Goal: Task Accomplishment & Management: Manage account settings

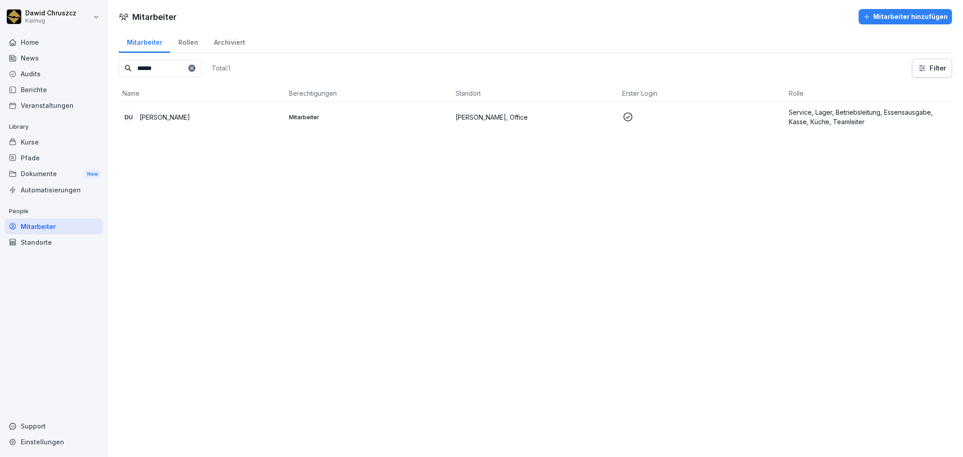
click at [369, 235] on div "Mitarbeiter Mitarbeiter hinzufügen Mitarbeiter Rollen Archiviert ****** Total: …" at bounding box center [535, 228] width 855 height 457
click at [37, 74] on div "Audits" at bounding box center [54, 74] width 98 height 16
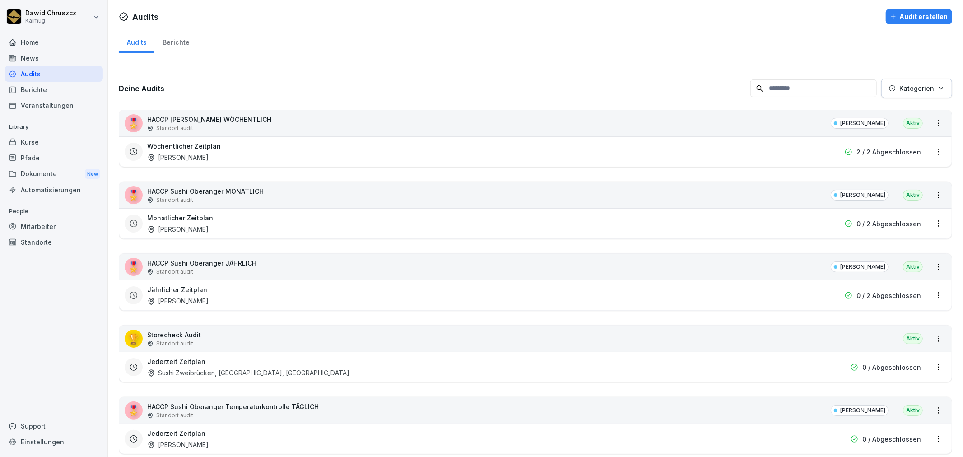
click at [241, 125] on div "Standort audit" at bounding box center [209, 128] width 124 height 8
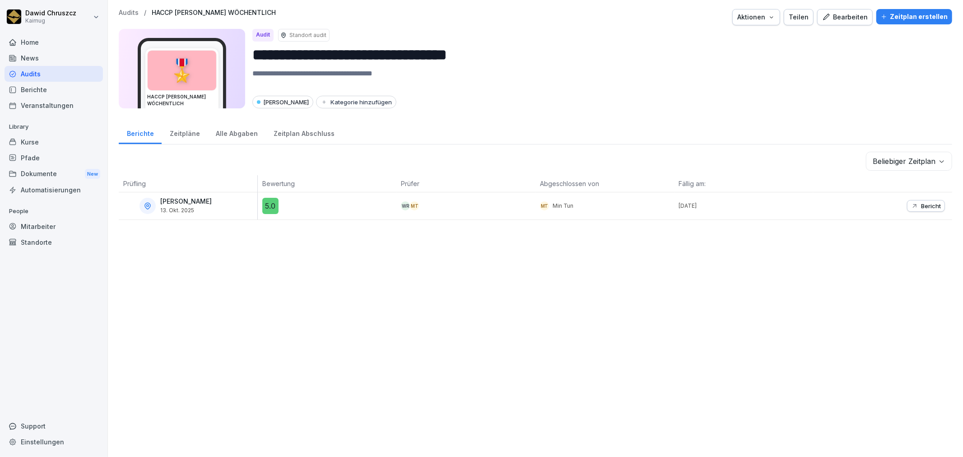
drag, startPoint x: 506, startPoint y: 205, endPoint x: 548, endPoint y: 211, distance: 42.3
click at [513, 205] on div "WR MT" at bounding box center [468, 205] width 135 height 9
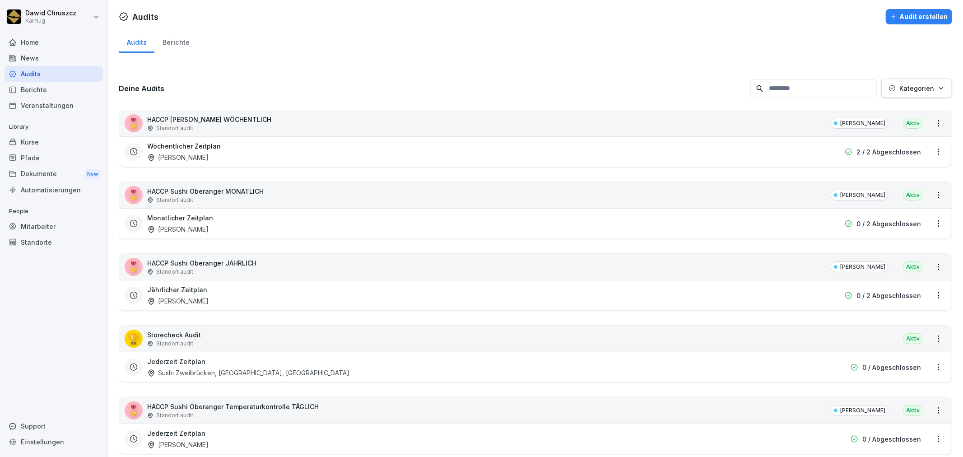
click at [258, 218] on div "Monatlicher Zeitplan [PERSON_NAME]" at bounding box center [477, 223] width 661 height 21
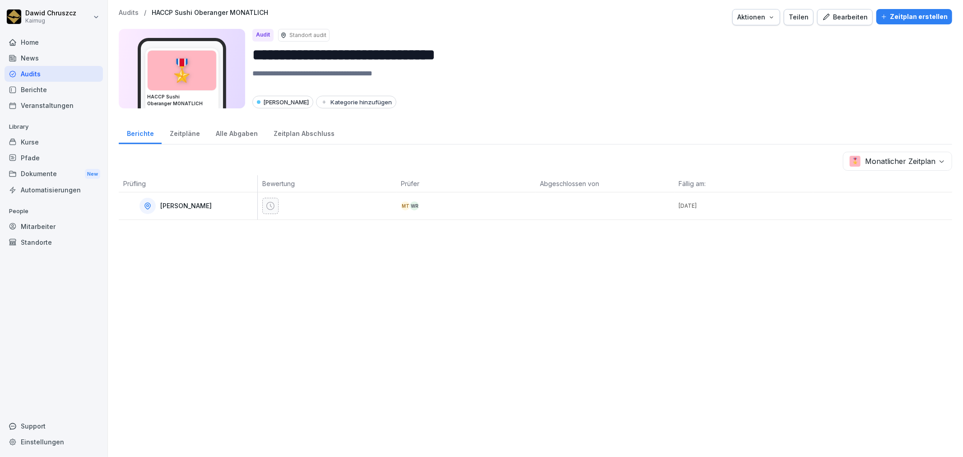
click at [180, 128] on div "Zeitpläne" at bounding box center [185, 132] width 46 height 23
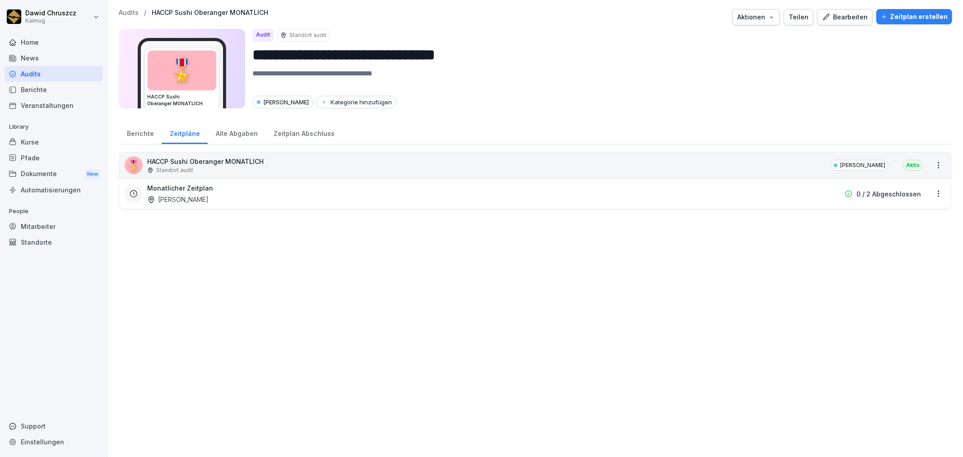
click at [229, 135] on div "Alle Abgaben" at bounding box center [237, 132] width 58 height 23
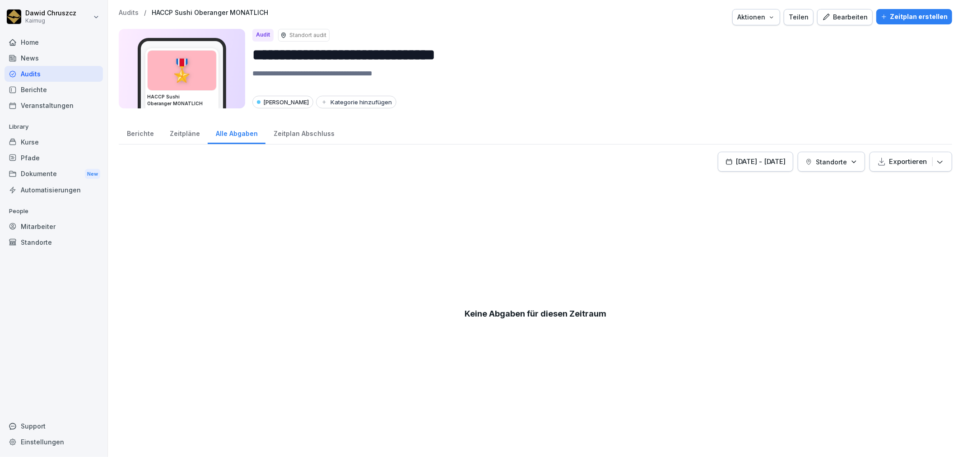
click at [298, 132] on div "Zeitplan Abschluss" at bounding box center [303, 132] width 77 height 23
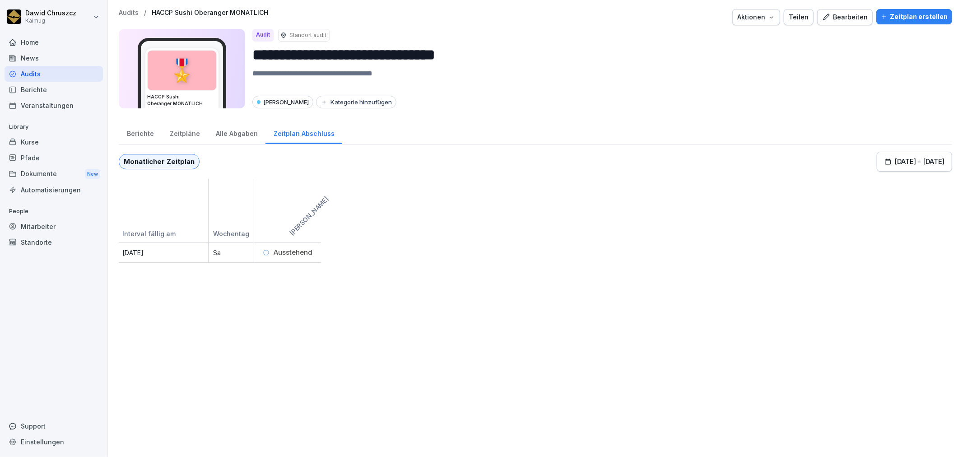
click at [143, 127] on div "Berichte" at bounding box center [140, 132] width 43 height 23
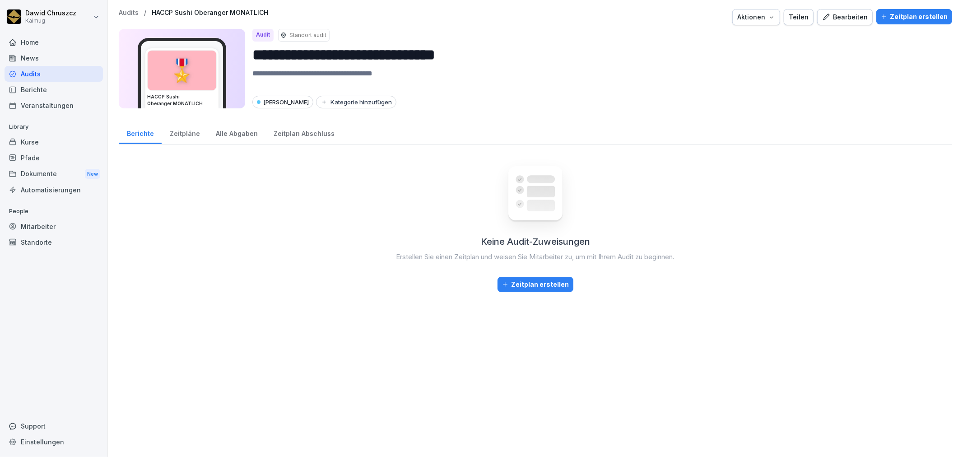
drag, startPoint x: 630, startPoint y: 104, endPoint x: 109, endPoint y: 14, distance: 528.2
click at [626, 100] on div "Sushi Oberanger Kategorie hinzufügen" at bounding box center [598, 102] width 692 height 13
click at [130, 19] on div "Audits / HACCP Sushi Oberanger MONATLICH Aktionen Teilen Bearbeiten Zeitplan er…" at bounding box center [535, 17] width 833 height 16
click at [130, 11] on p "Audits" at bounding box center [129, 13] width 20 height 8
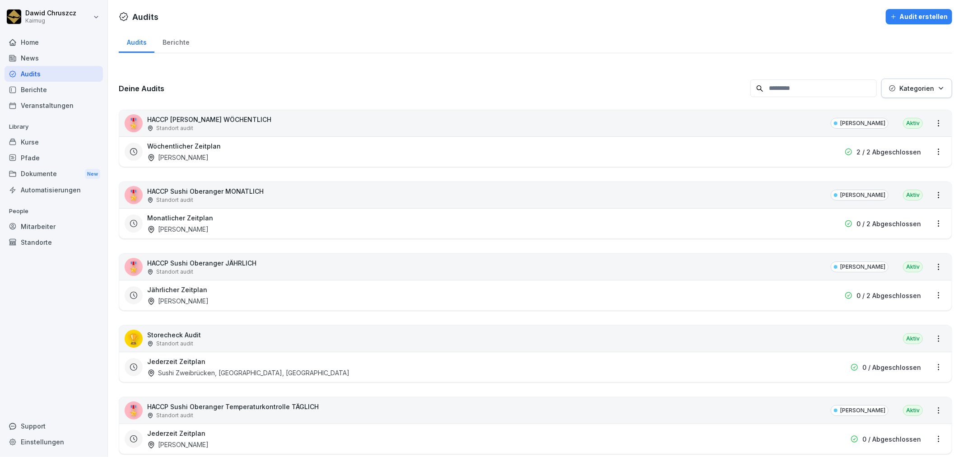
click at [251, 89] on h3 "Deine Audits" at bounding box center [432, 89] width 627 height 10
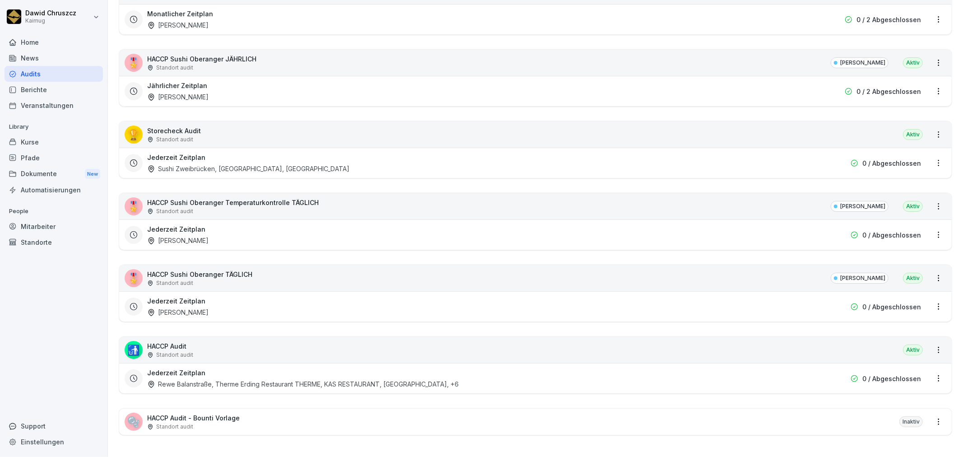
scroll to position [212, 0]
click at [232, 296] on div "Jederzeit Zeitplan [PERSON_NAME]" at bounding box center [477, 306] width 661 height 21
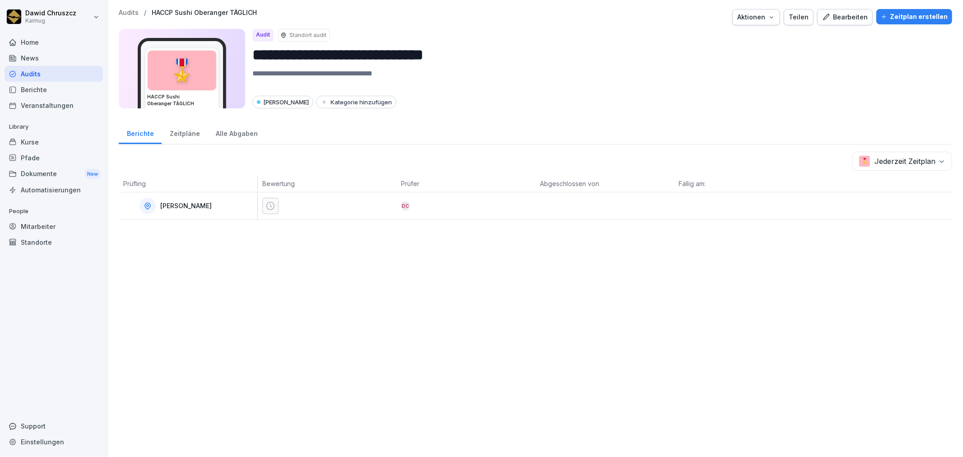
click at [190, 136] on div "Zeitpläne" at bounding box center [185, 132] width 46 height 23
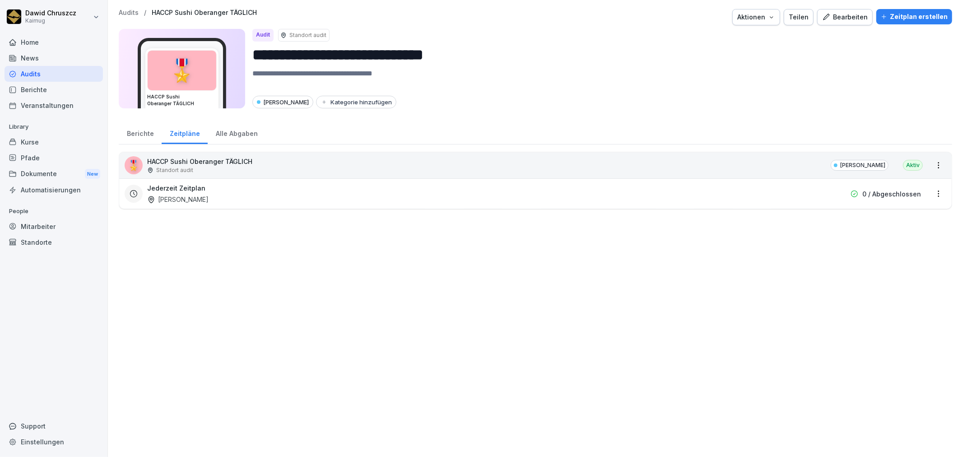
click at [326, 204] on div "Jederzeit Zeitplan Sushi Oberanger 0 / Abgeschlossen" at bounding box center [535, 193] width 832 height 30
click at [319, 190] on div "Jederzeit Zeitplan [PERSON_NAME]" at bounding box center [477, 193] width 661 height 21
click at [931, 191] on html "**********" at bounding box center [481, 228] width 963 height 457
click at [896, 253] on div "Zeitplan löschen" at bounding box center [895, 255] width 86 height 15
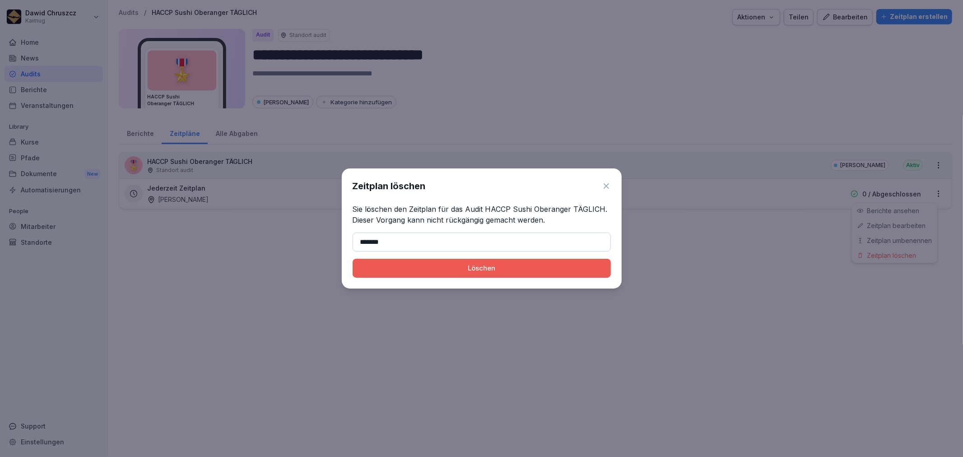
type input "*******"
click at [475, 273] on button "Löschen" at bounding box center [482, 268] width 258 height 19
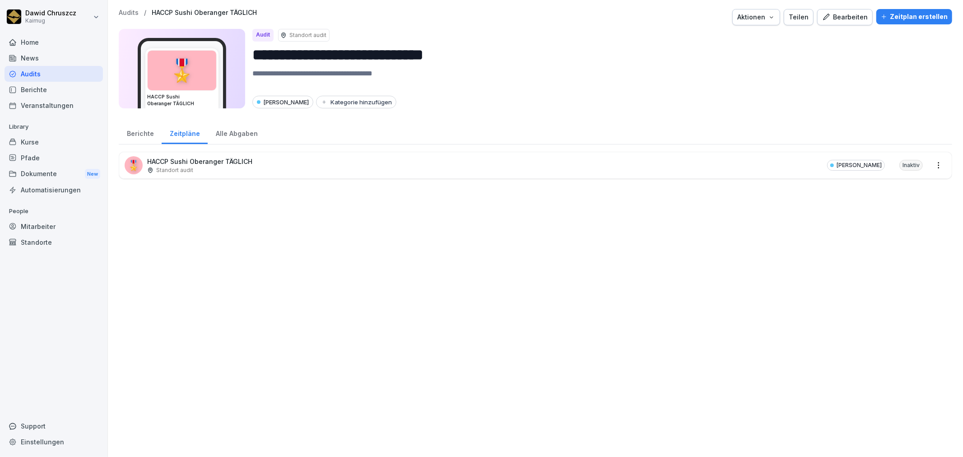
click at [907, 15] on div "Zeitplan erstellen" at bounding box center [914, 17] width 67 height 10
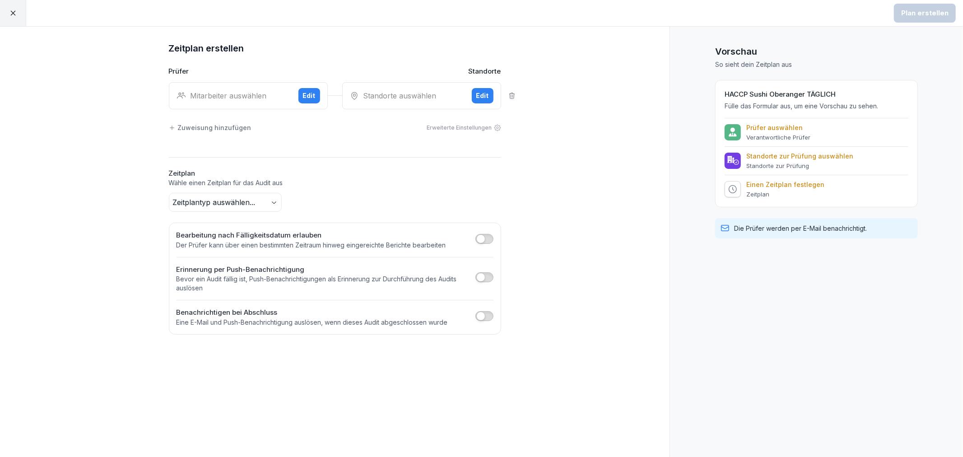
click at [242, 90] on div "Mitarbeiter auswählen" at bounding box center [233, 95] width 115 height 11
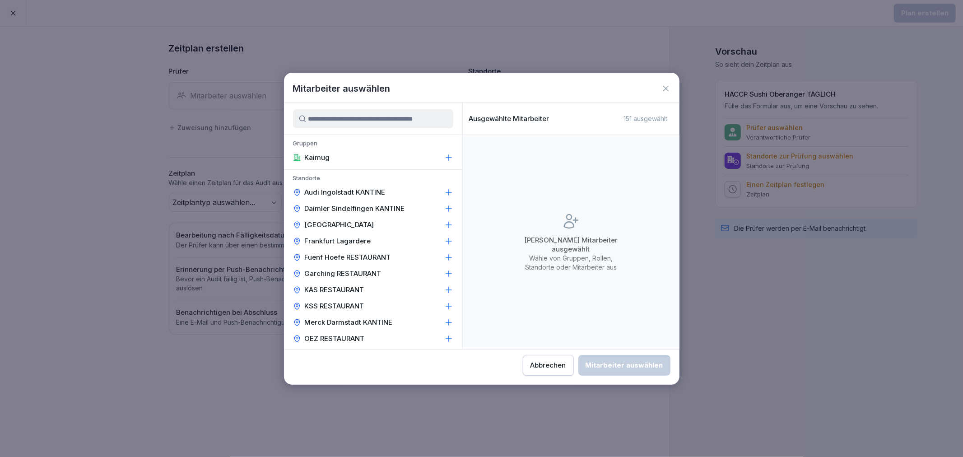
click at [339, 121] on input at bounding box center [373, 118] width 160 height 19
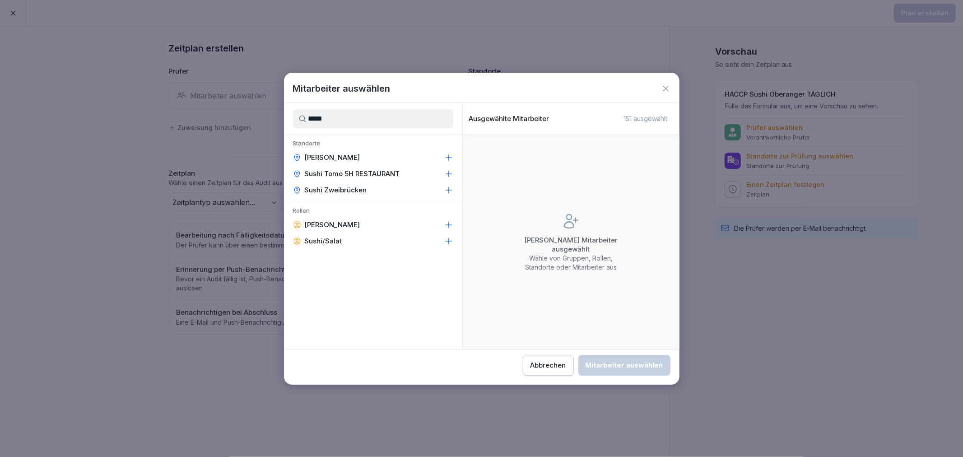
type input "*****"
click at [348, 149] on div "[PERSON_NAME]" at bounding box center [373, 157] width 178 height 16
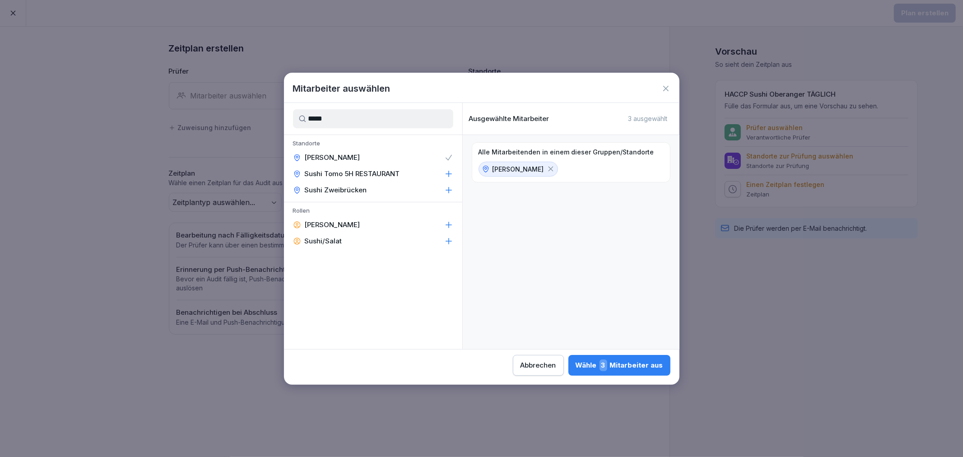
click at [640, 359] on div "Wähle 3 Mitarbeiter aus" at bounding box center [619, 365] width 88 height 12
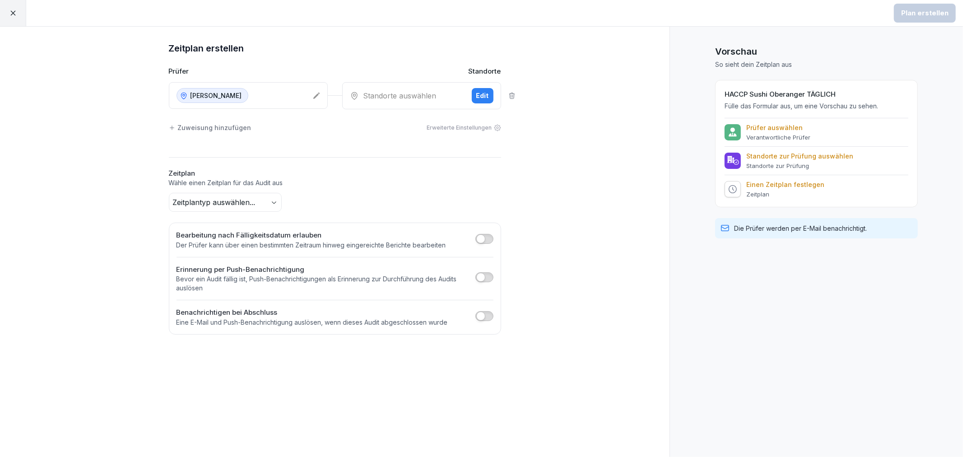
click at [429, 96] on div "Standorte auswählen" at bounding box center [407, 95] width 115 height 11
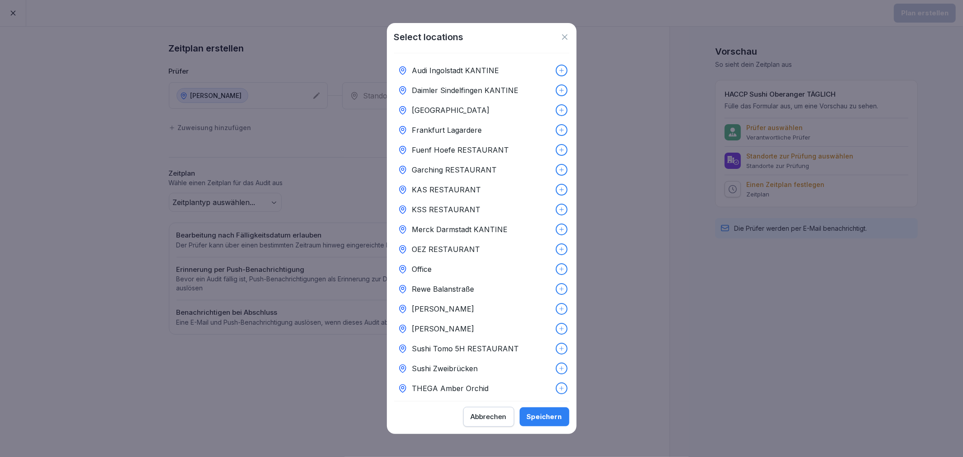
click at [558, 327] on icon at bounding box center [561, 328] width 6 height 6
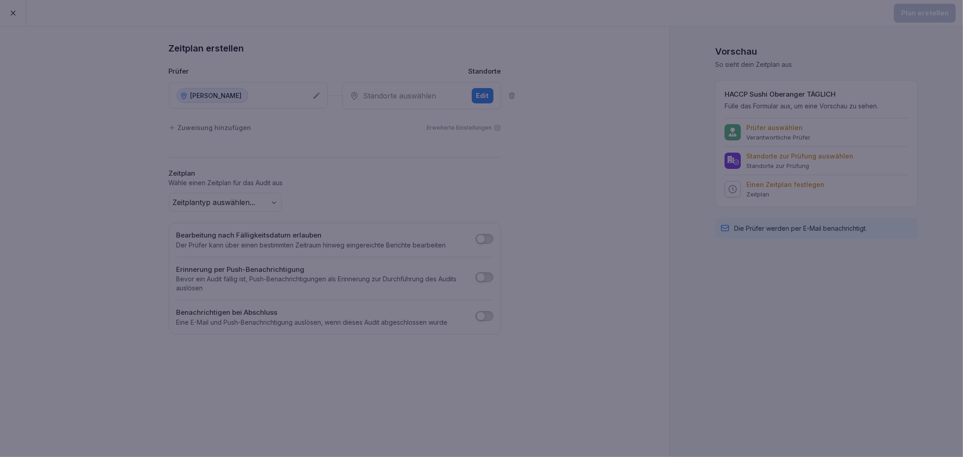
drag, startPoint x: 595, startPoint y: 328, endPoint x: 582, endPoint y: 322, distance: 13.7
click at [595, 329] on div at bounding box center [481, 228] width 963 height 457
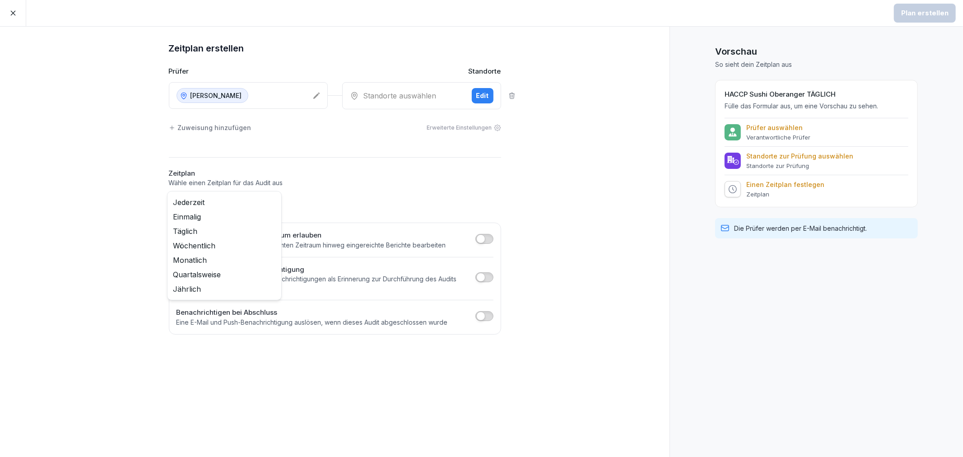
click at [270, 209] on body "Plan erstellen Zeitplan erstellen Prüfer Standorte Sushi Oberanger Standorte au…" at bounding box center [481, 228] width 963 height 457
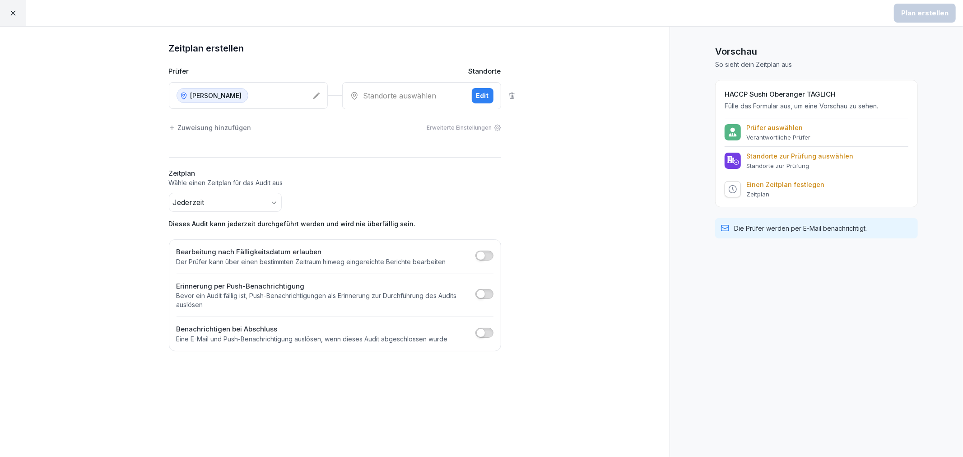
click at [657, 312] on div "Zeitplan erstellen Prüfer Standorte Sushi Oberanger Standorte auswählen Edit Zu…" at bounding box center [334, 242] width 669 height 430
click at [540, 328] on div "Zeitplan erstellen Prüfer Standorte Sushi Oberanger Standorte auswählen Edit Zu…" at bounding box center [334, 242] width 669 height 430
click at [453, 92] on div "Standorte auswählen" at bounding box center [407, 95] width 115 height 11
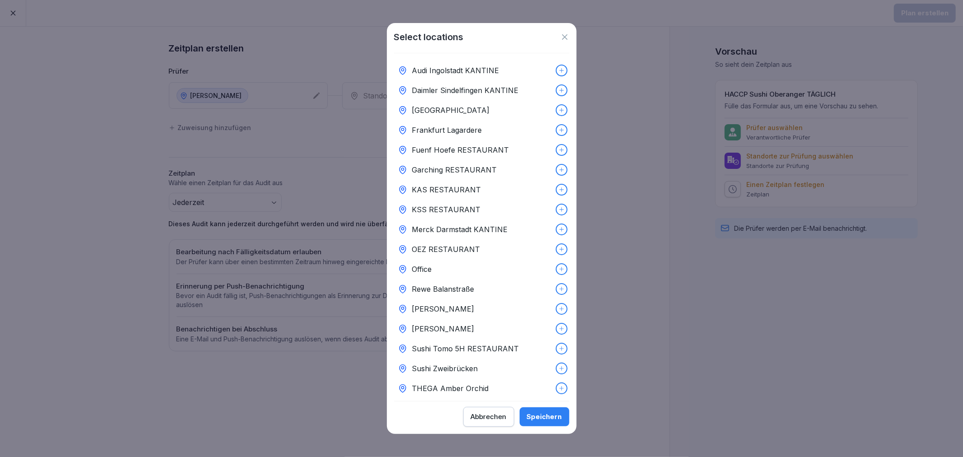
click at [558, 329] on icon at bounding box center [561, 328] width 6 height 6
click at [550, 416] on div "Speichern" at bounding box center [544, 417] width 35 height 10
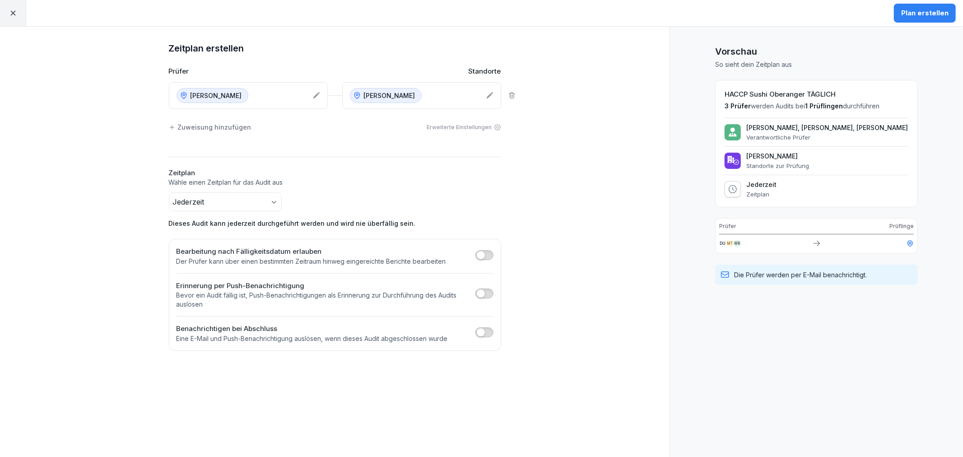
click at [597, 260] on div "Zeitplan erstellen Prüfer Standorte Sushi Oberanger Sushi Oberanger Zuweisung h…" at bounding box center [334, 242] width 669 height 430
click at [923, 11] on div "Plan erstellen" at bounding box center [924, 13] width 47 height 10
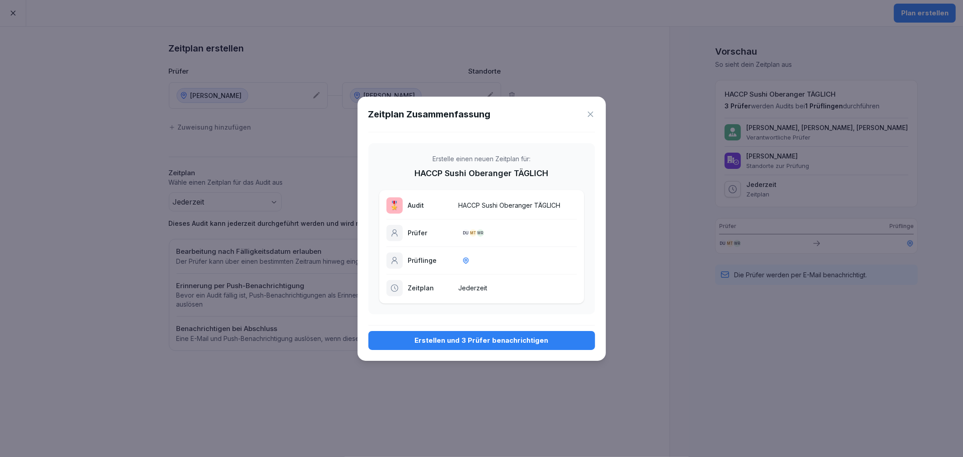
click at [493, 341] on div "Erstellen und 3 Prüfer benachrichtigen" at bounding box center [482, 340] width 212 height 10
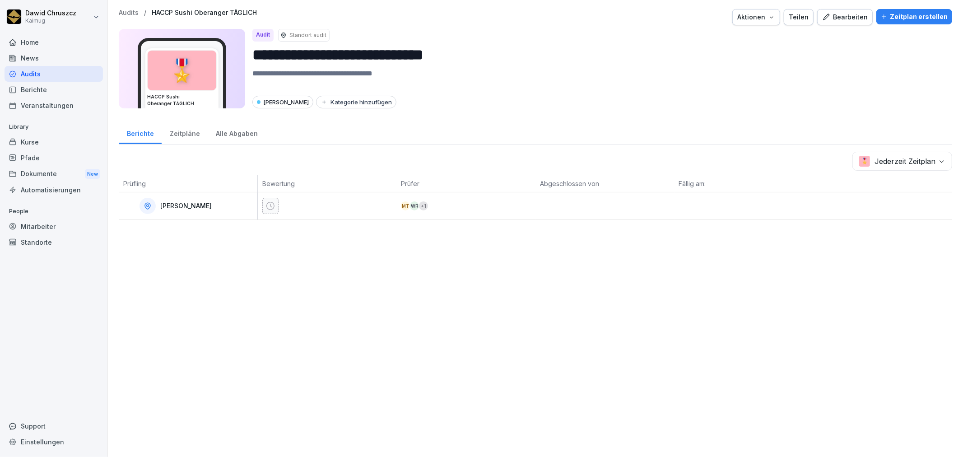
click at [130, 10] on p "Audits" at bounding box center [129, 13] width 20 height 8
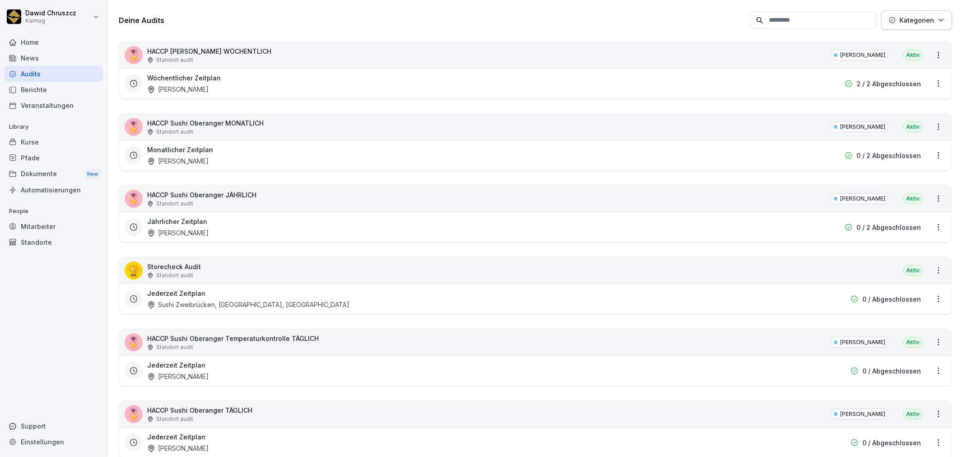
scroll to position [212, 0]
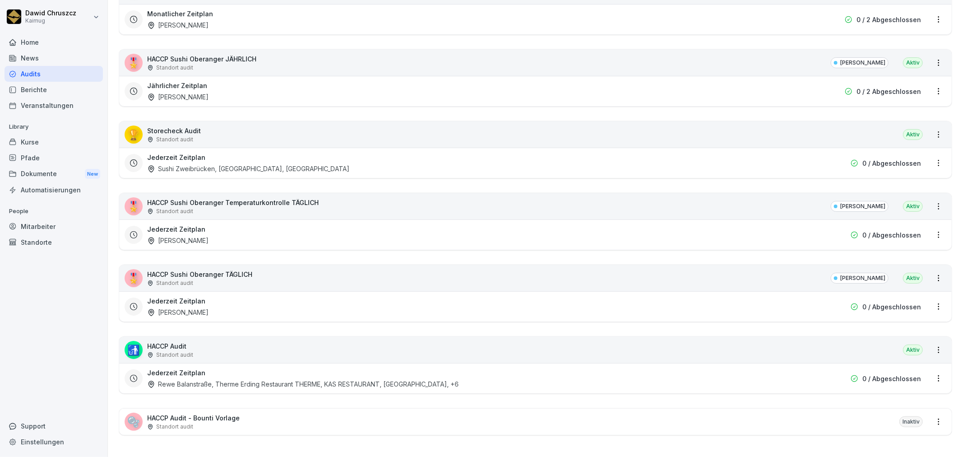
click at [247, 301] on div "Jederzeit Zeitplan [PERSON_NAME]" at bounding box center [477, 306] width 661 height 21
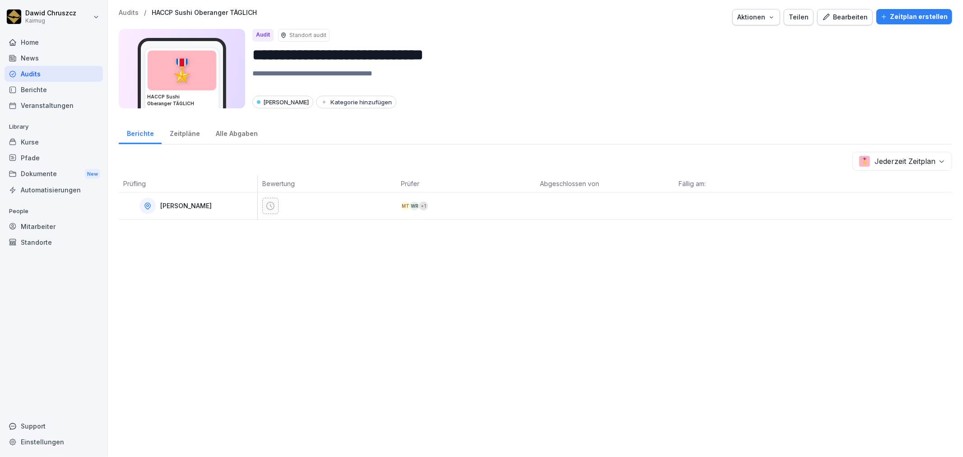
click at [408, 289] on div "**********" at bounding box center [535, 228] width 855 height 457
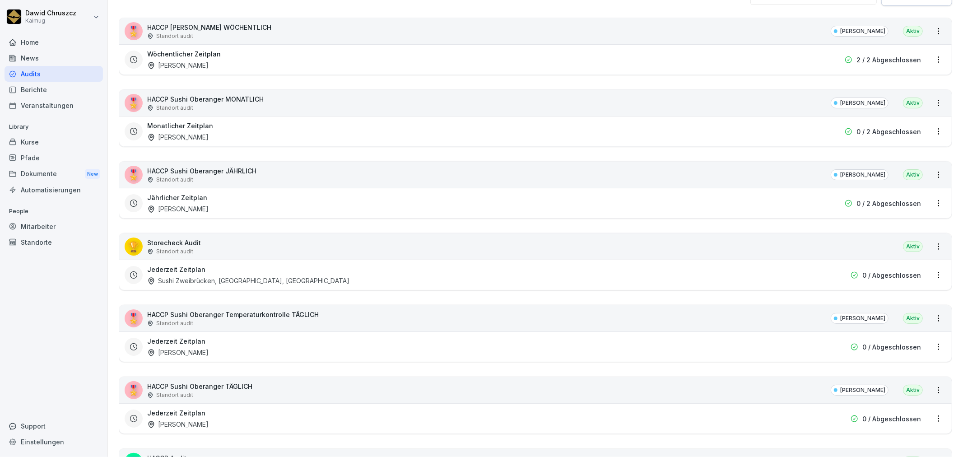
scroll to position [212, 0]
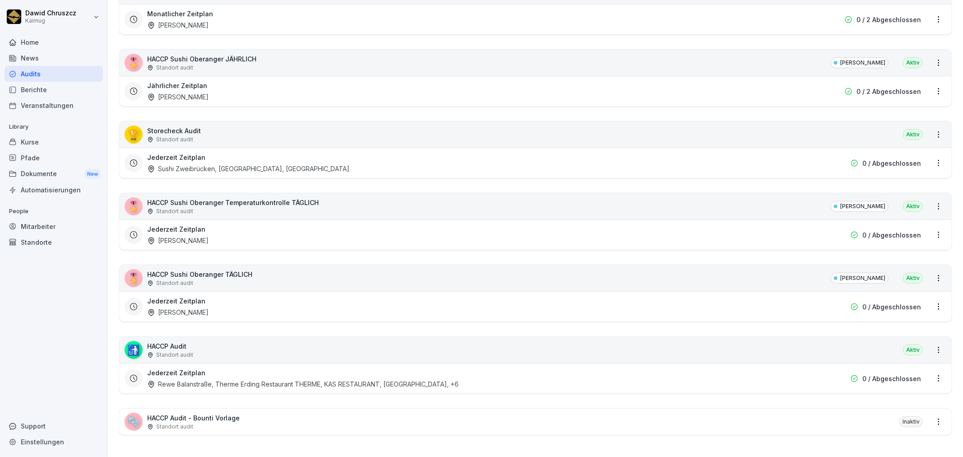
click at [269, 227] on div "Jederzeit Zeitplan [PERSON_NAME]" at bounding box center [477, 234] width 661 height 21
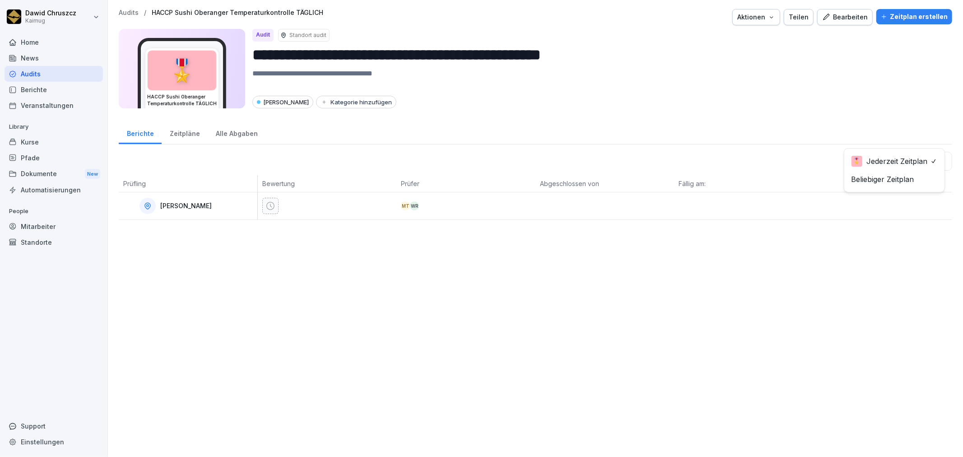
click at [921, 159] on body "**********" at bounding box center [481, 228] width 963 height 457
click at [863, 109] on html "**********" at bounding box center [481, 228] width 963 height 457
click at [825, 102] on div "Sushi Oberanger Kategorie hinzufügen" at bounding box center [598, 102] width 692 height 13
click at [192, 130] on div "Zeitpläne" at bounding box center [185, 132] width 46 height 23
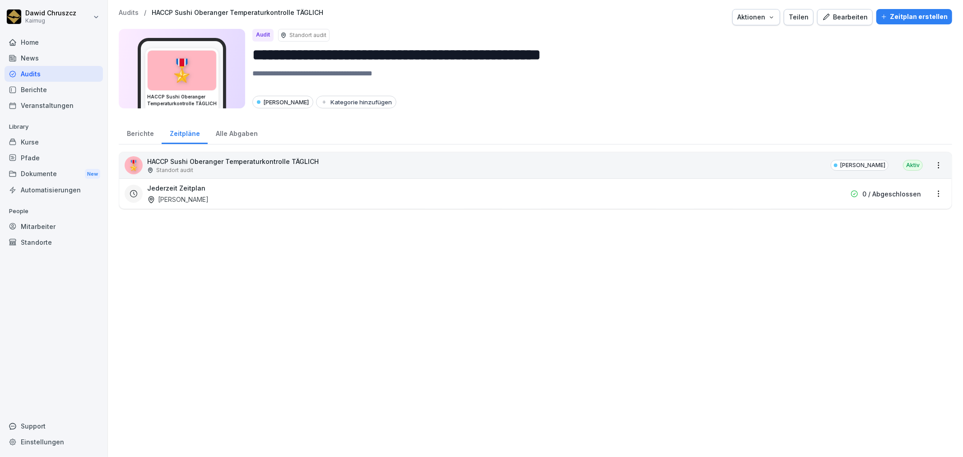
drag, startPoint x: 923, startPoint y: 192, endPoint x: 929, endPoint y: 193, distance: 5.9
click at [925, 192] on div "Jederzeit Zeitplan Sushi Oberanger 0 / Abgeschlossen" at bounding box center [535, 193] width 832 height 30
click at [930, 193] on html "**********" at bounding box center [481, 228] width 963 height 457
click at [0, 0] on link "Zeitplan bearbeiten" at bounding box center [0, 0] width 0 height 0
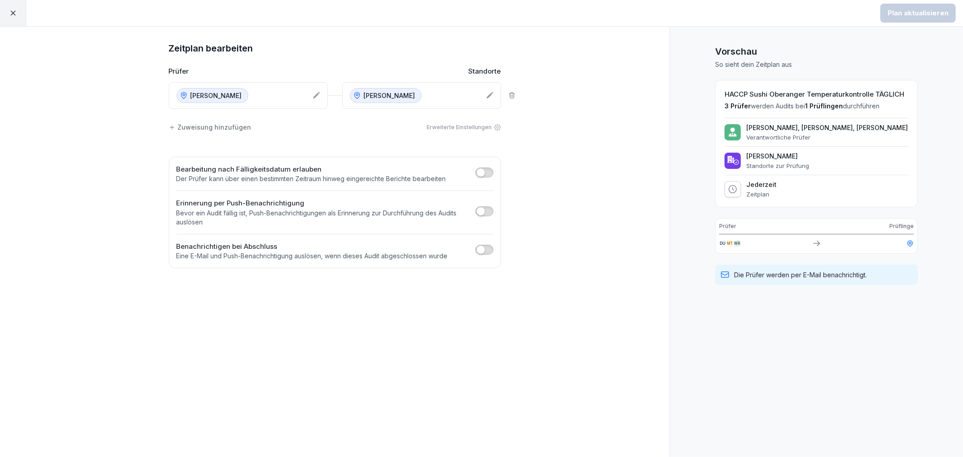
click at [217, 100] on p "[PERSON_NAME]" at bounding box center [215, 95] width 51 height 9
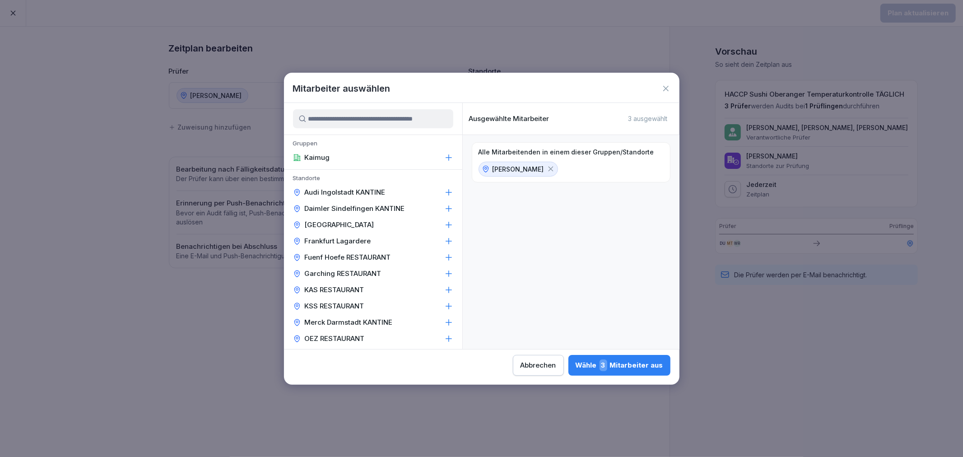
click at [606, 366] on span "3" at bounding box center [603, 365] width 8 height 12
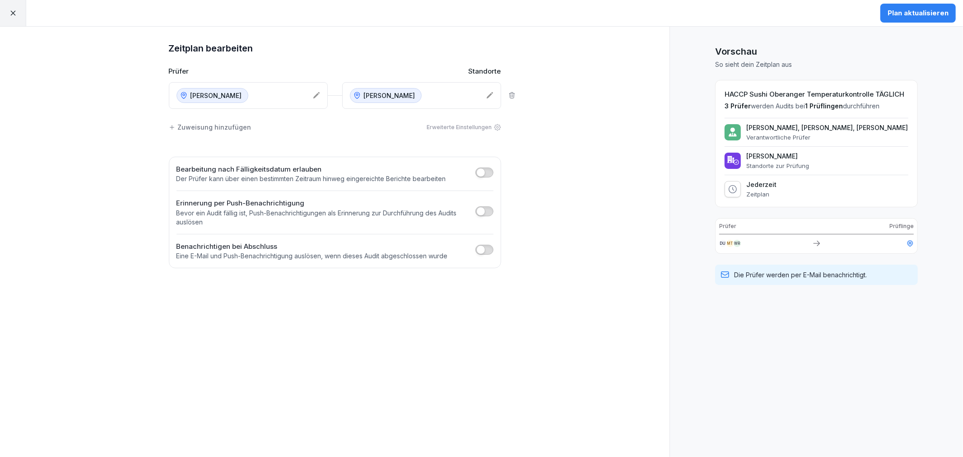
click at [924, 10] on div "Plan aktualisieren" at bounding box center [917, 13] width 61 height 10
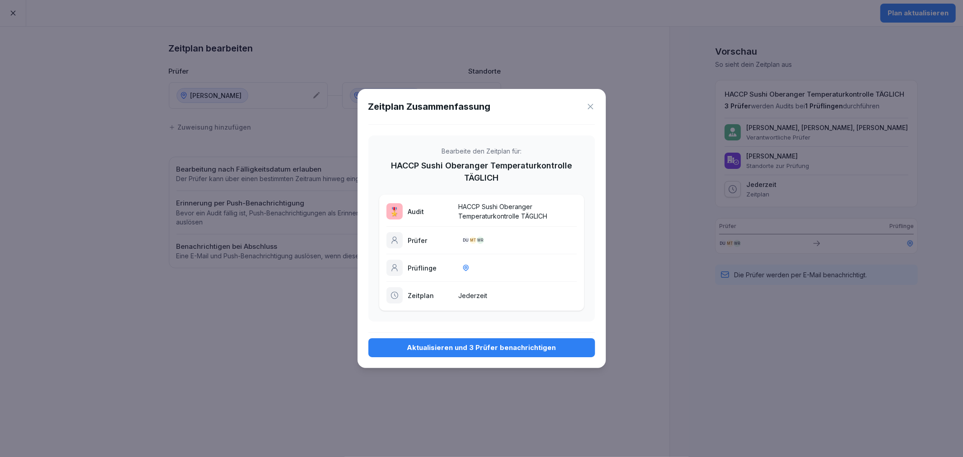
click at [466, 344] on div "Aktualisieren und 3 Prüfer benachrichtigen" at bounding box center [482, 348] width 212 height 10
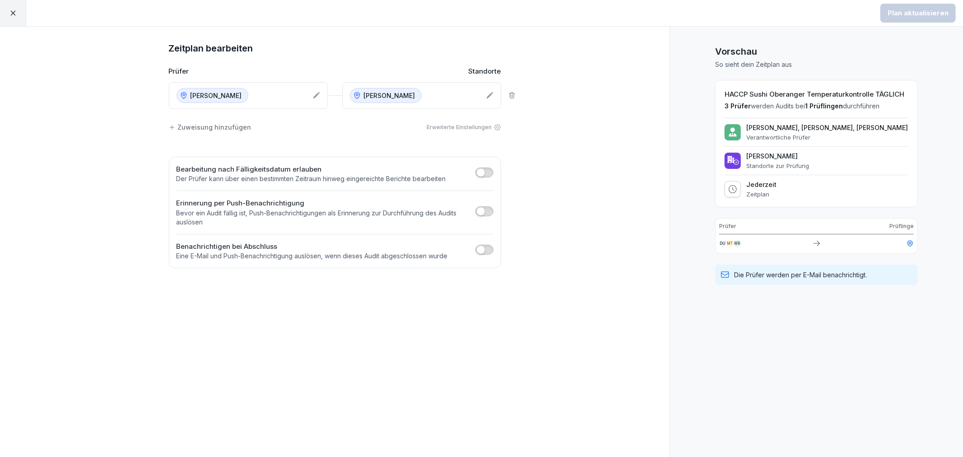
click at [11, 16] on icon at bounding box center [13, 13] width 8 height 8
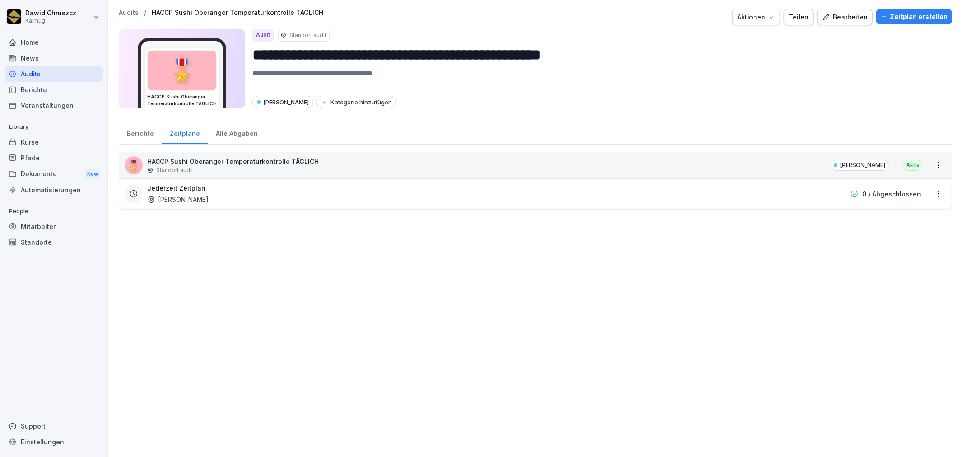
click at [131, 10] on p "Audits" at bounding box center [129, 13] width 20 height 8
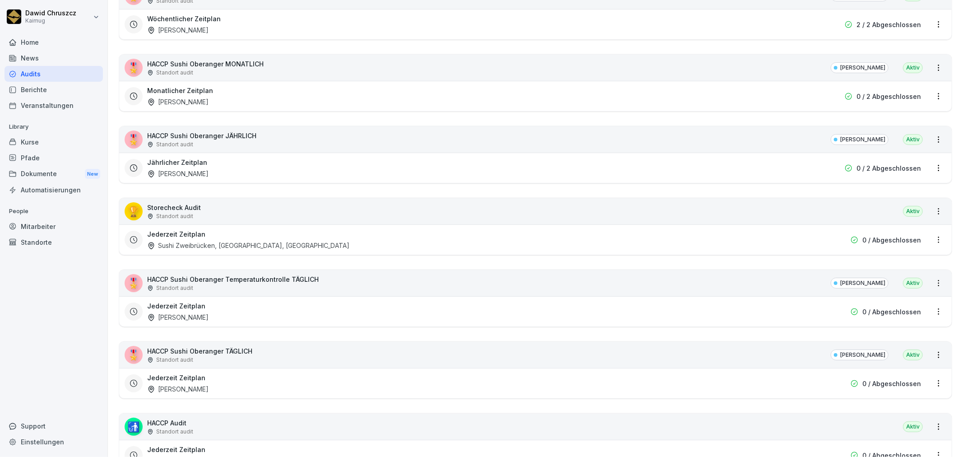
scroll to position [111, 0]
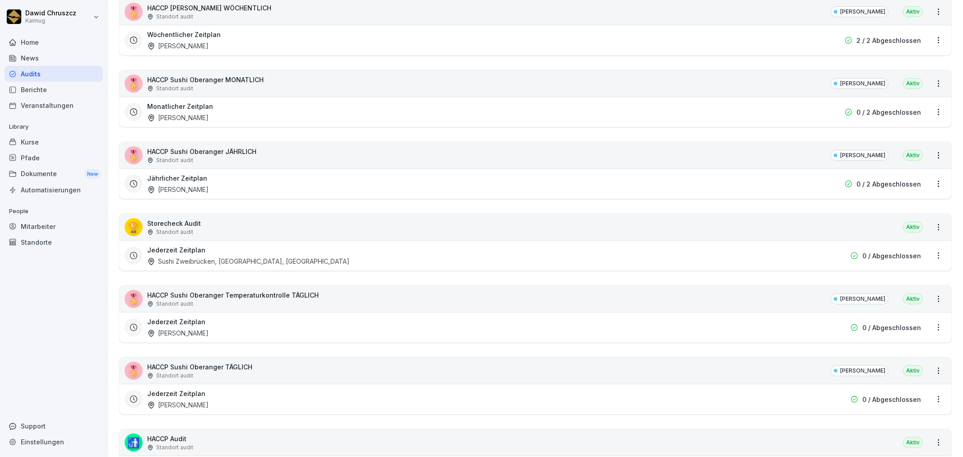
click at [259, 155] on div "🎖️ HACCP Sushi Oberanger JÄHRLICH Standort audit Sushi Oberanger Aktiv" at bounding box center [535, 155] width 832 height 26
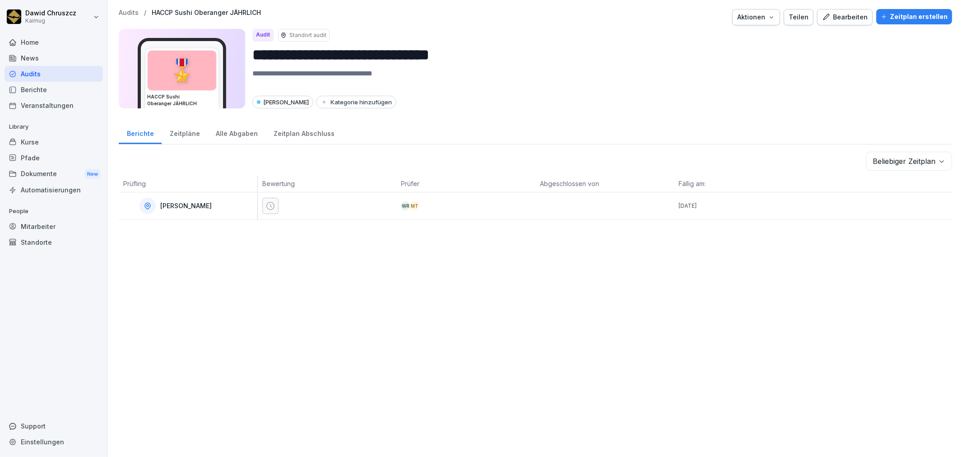
click at [197, 134] on div "Zeitpläne" at bounding box center [185, 132] width 46 height 23
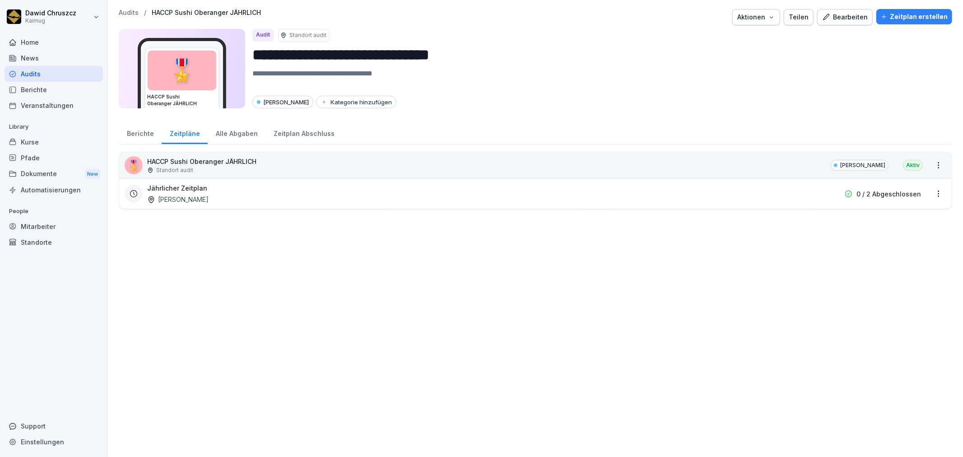
click at [929, 192] on html "**********" at bounding box center [481, 228] width 963 height 457
click at [0, 0] on link "Zeitplan bearbeiten" at bounding box center [0, 0] width 0 height 0
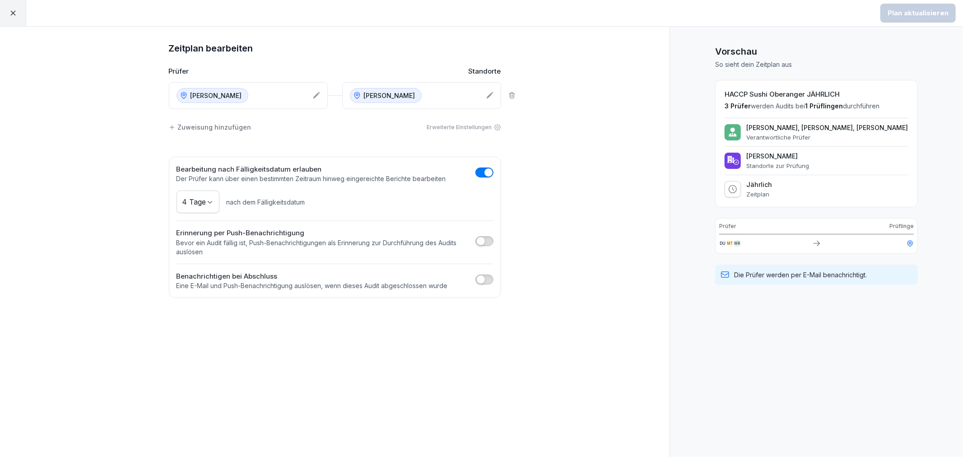
click at [223, 93] on p "[PERSON_NAME]" at bounding box center [215, 95] width 51 height 9
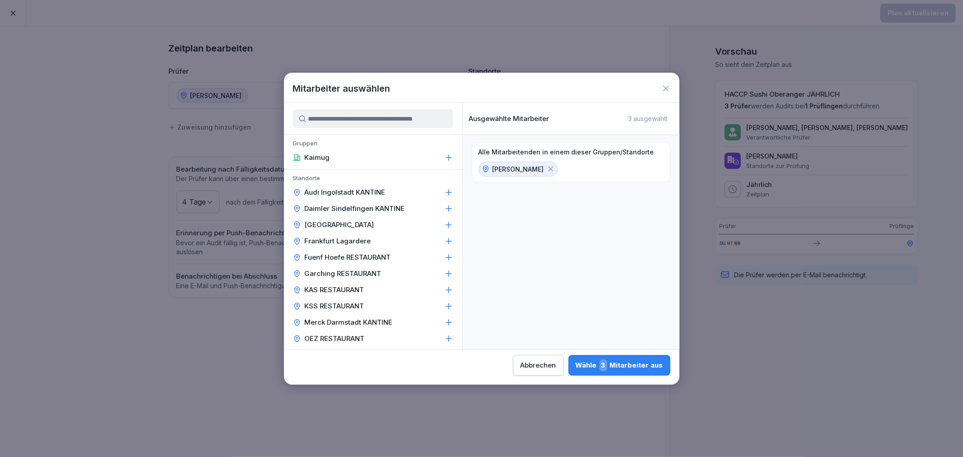
click at [640, 366] on div "Wähle 3 Mitarbeiter aus" at bounding box center [619, 365] width 88 height 12
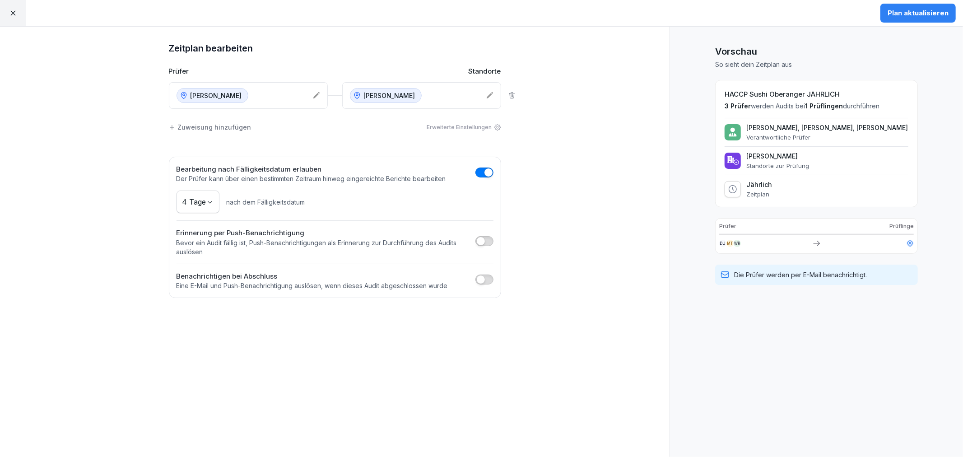
click at [634, 172] on div "Zeitplan bearbeiten Prüfer Standorte Sushi Oberanger Sushi Oberanger Zuweisung …" at bounding box center [334, 242] width 669 height 430
drag, startPoint x: 631, startPoint y: 238, endPoint x: 808, endPoint y: 139, distance: 203.1
click at [632, 238] on div "Zeitplan bearbeiten Prüfer Standorte Sushi Oberanger Sushi Oberanger Zuweisung …" at bounding box center [334, 242] width 669 height 430
click at [934, 9] on div "Plan aktualisieren" at bounding box center [917, 13] width 61 height 10
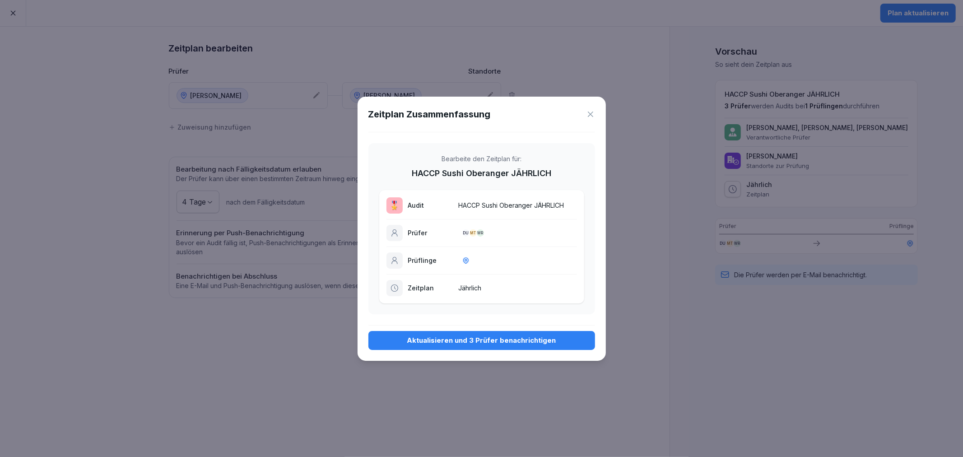
drag, startPoint x: 436, startPoint y: 345, endPoint x: 440, endPoint y: 339, distance: 7.5
click at [437, 345] on div "Aktualisieren und 3 Prüfer benachrichtigen" at bounding box center [482, 340] width 212 height 10
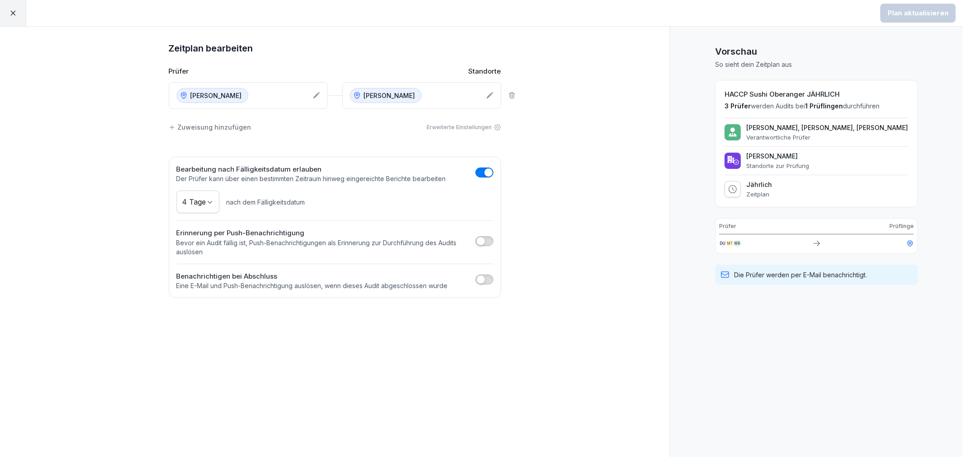
click at [11, 9] on icon at bounding box center [13, 13] width 8 height 8
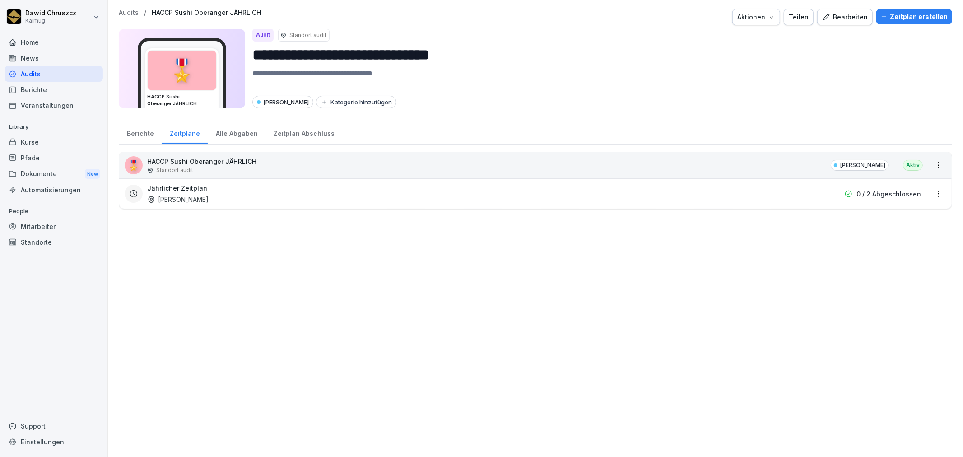
click at [128, 11] on p "Audits" at bounding box center [129, 13] width 20 height 8
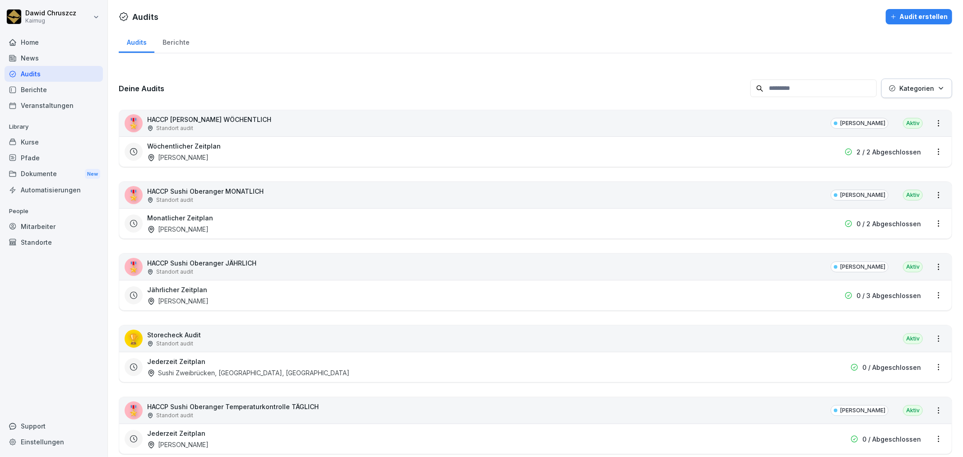
click at [266, 152] on div "Wöchentlicher Zeitplan Sushi Oberanger" at bounding box center [477, 151] width 661 height 21
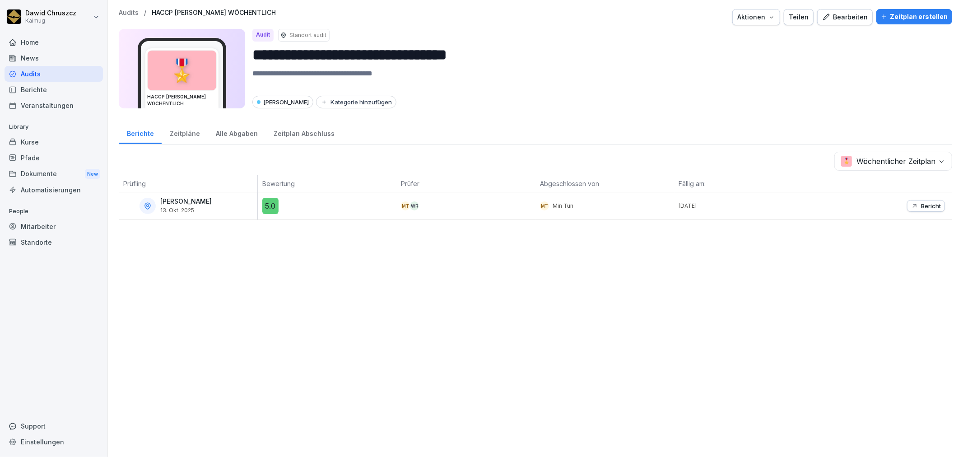
click at [177, 135] on div "Zeitpläne" at bounding box center [185, 132] width 46 height 23
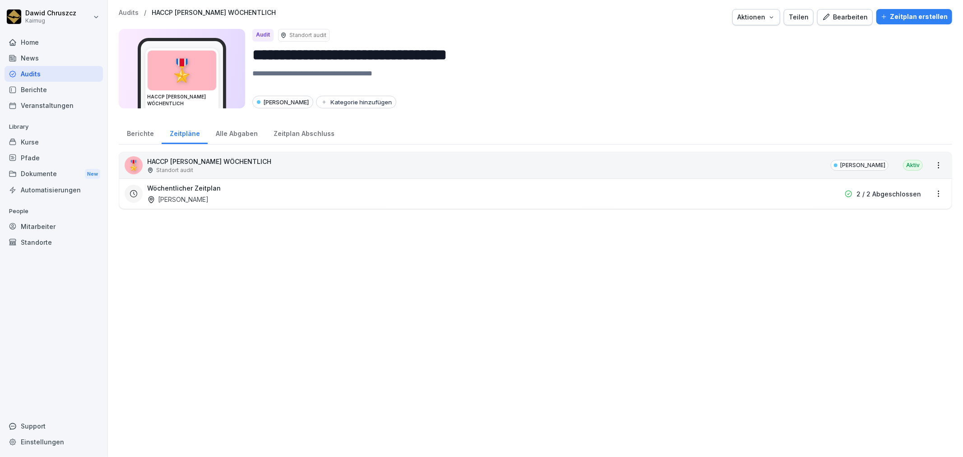
click at [932, 193] on html "**********" at bounding box center [481, 228] width 963 height 457
click at [0, 0] on link "Zeitplan bearbeiten" at bounding box center [0, 0] width 0 height 0
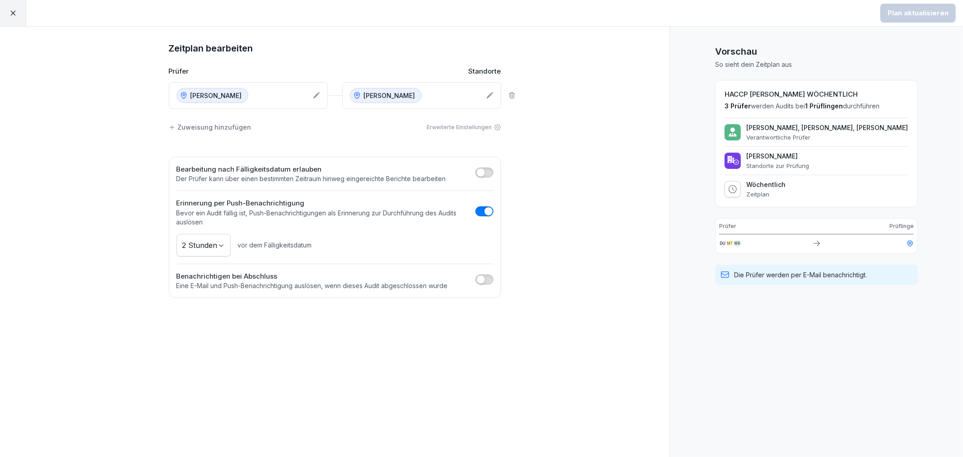
click at [220, 96] on p "[PERSON_NAME]" at bounding box center [215, 95] width 51 height 9
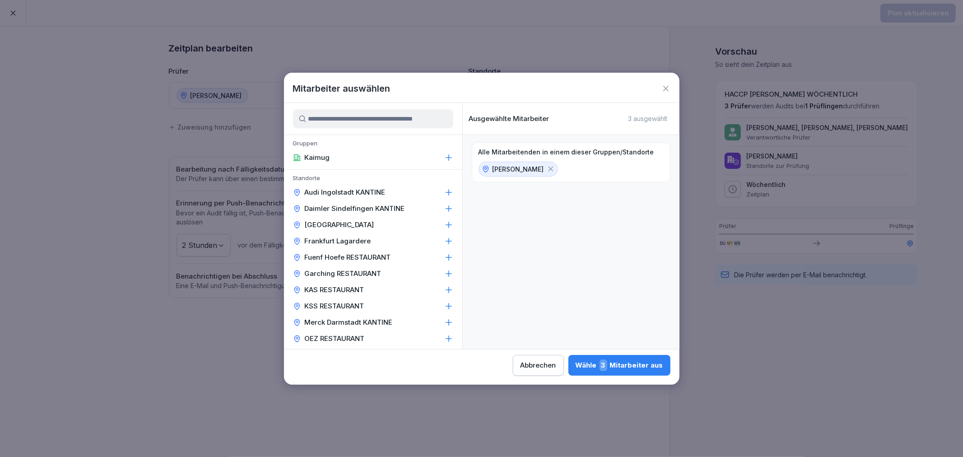
click at [632, 358] on button "Wähle 3 Mitarbeiter aus" at bounding box center [619, 365] width 102 height 21
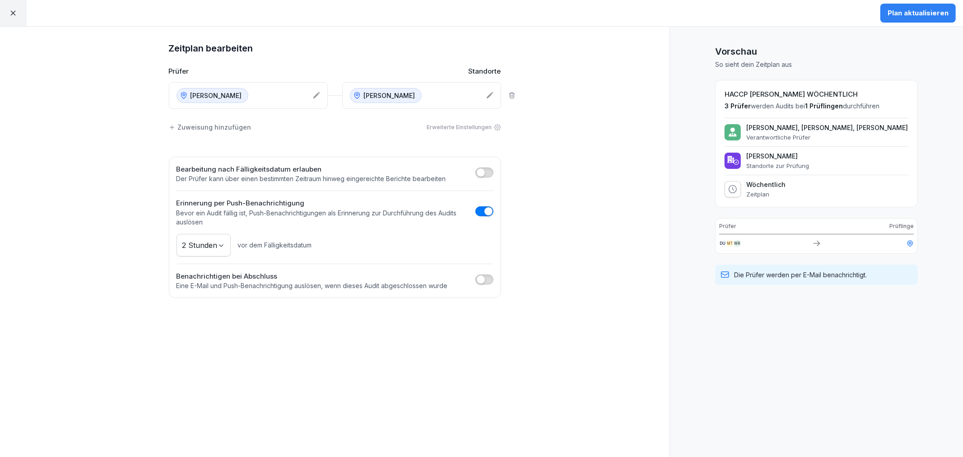
drag, startPoint x: 738, startPoint y: 187, endPoint x: 765, endPoint y: 213, distance: 37.7
click at [740, 187] on div at bounding box center [732, 189] width 16 height 16
click at [928, 9] on div "Plan aktualisieren" at bounding box center [917, 13] width 61 height 10
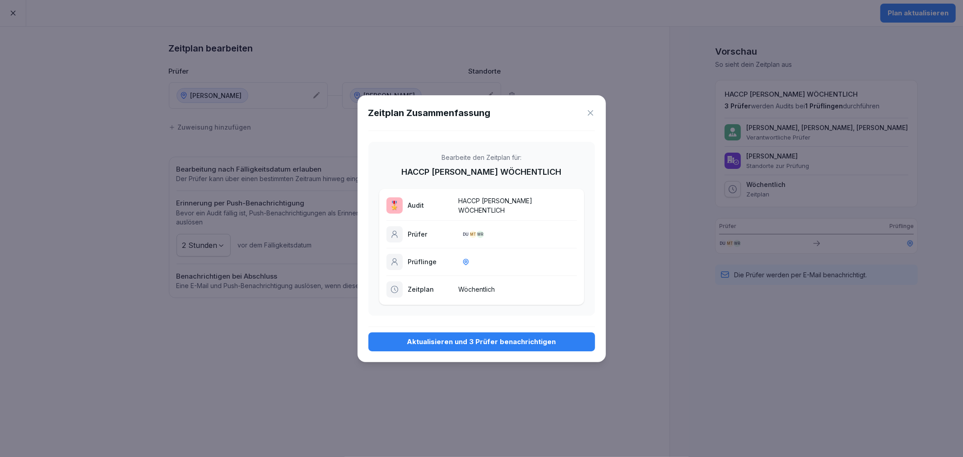
click at [538, 343] on div "Aktualisieren und 3 Prüfer benachrichtigen" at bounding box center [482, 342] width 212 height 10
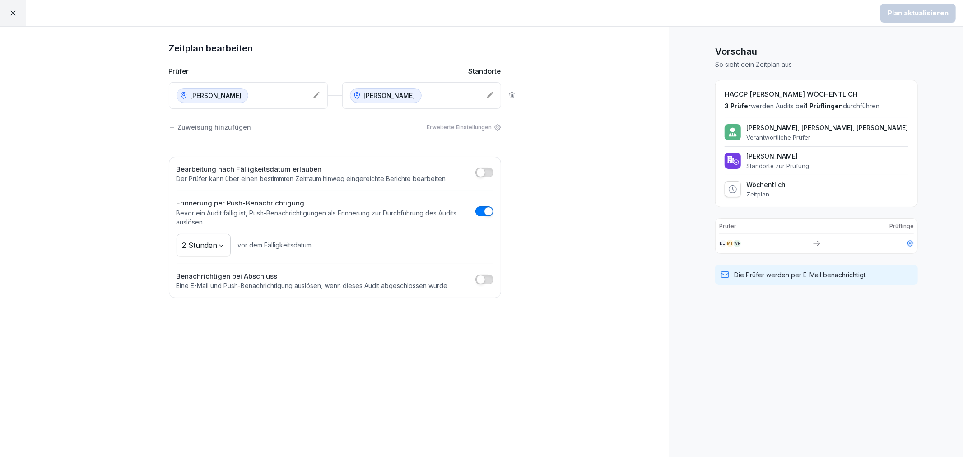
click at [14, 12] on icon at bounding box center [12, 13] width 5 height 5
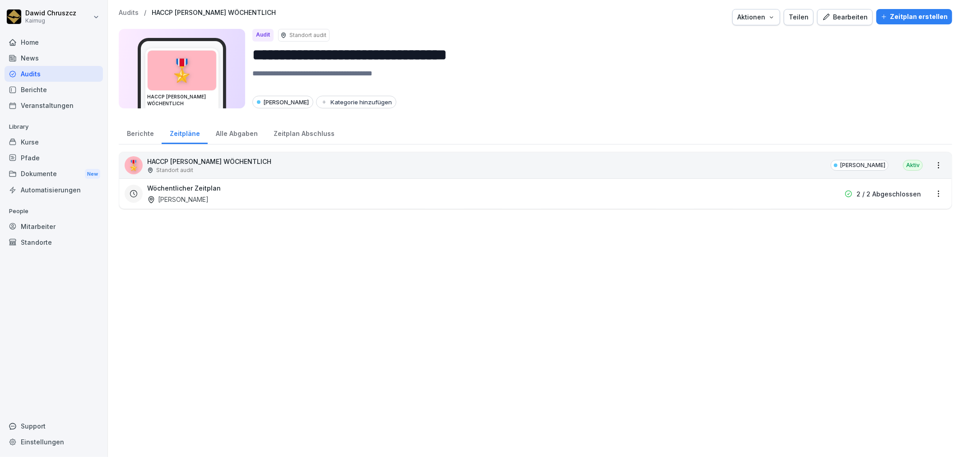
click at [128, 10] on p "Audits" at bounding box center [129, 13] width 20 height 8
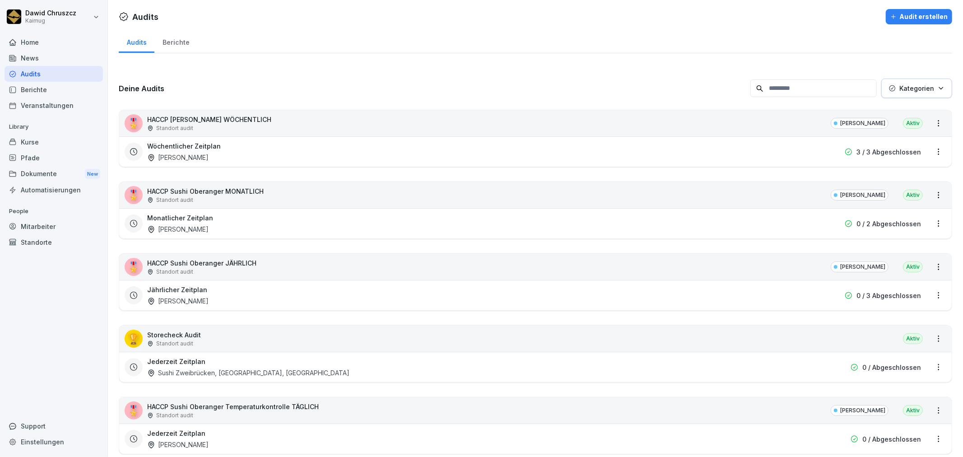
click at [435, 71] on div "Deine Audits Kategorien 🎖️ HACCP Sushi Oberanger WÖCHENTLICH Standort audit Sus…" at bounding box center [535, 356] width 833 height 593
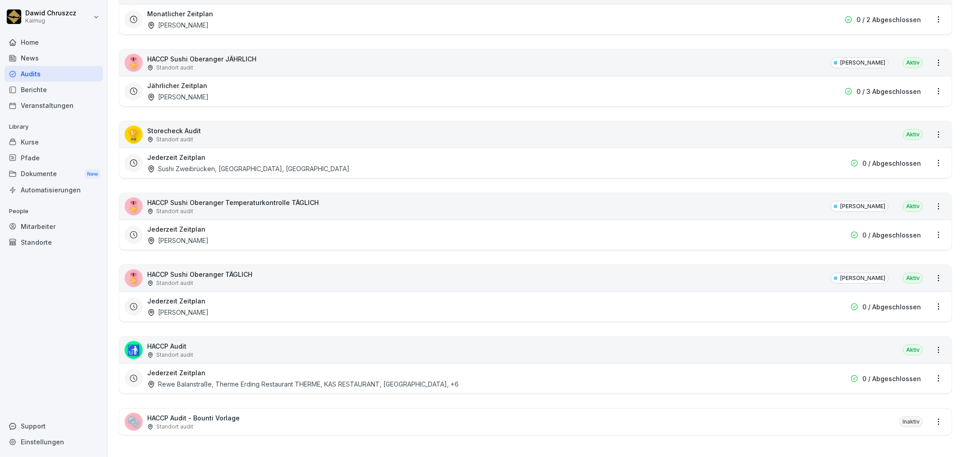
click at [932, 269] on html "Dawid Chruszcz Kaimug Home News Audits Berichte Veranstaltungen Library Kurse P…" at bounding box center [481, 228] width 963 height 457
click at [684, 275] on html "Dawid Chruszcz Kaimug Home News Audits Berichte Veranstaltungen Library Kurse P…" at bounding box center [481, 228] width 963 height 457
click at [678, 273] on div "🎖️ HACCP Sushi Oberanger TÄGLICH Standort audit Sushi Oberanger Aktiv" at bounding box center [535, 278] width 832 height 26
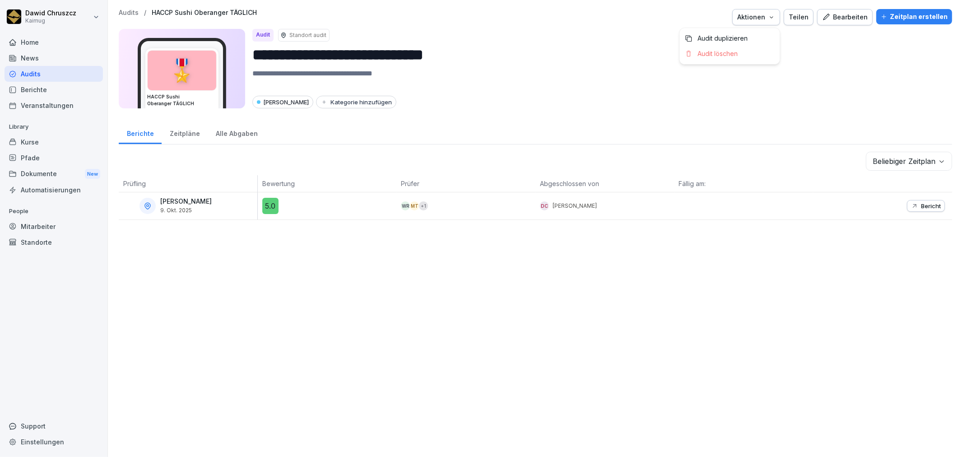
click at [763, 21] on div "Aktionen" at bounding box center [756, 17] width 38 height 10
click at [731, 41] on p "Audit duplizieren" at bounding box center [722, 38] width 50 height 8
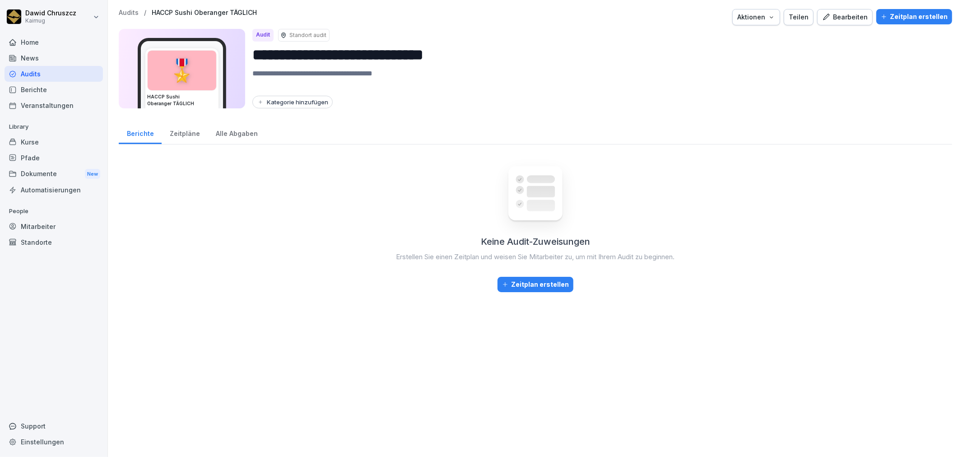
click at [921, 14] on div "Zeitplan erstellen" at bounding box center [914, 17] width 67 height 10
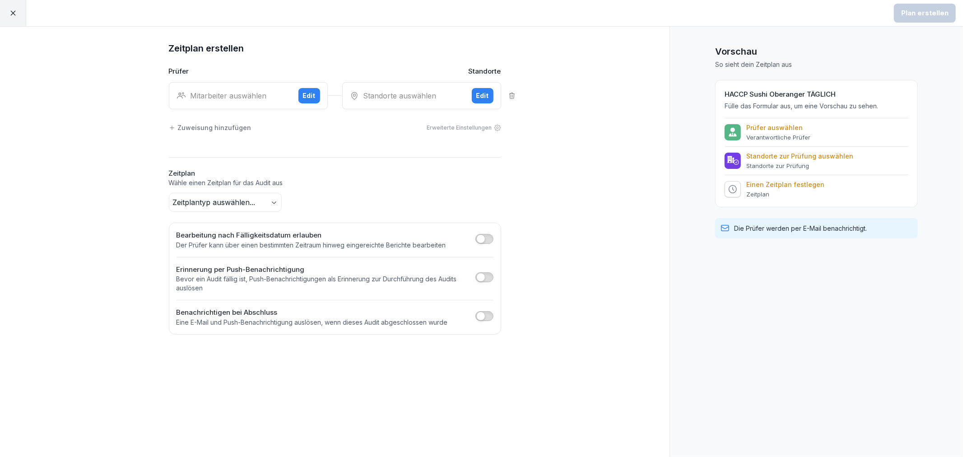
click at [309, 91] on div "Edit" at bounding box center [309, 96] width 13 height 10
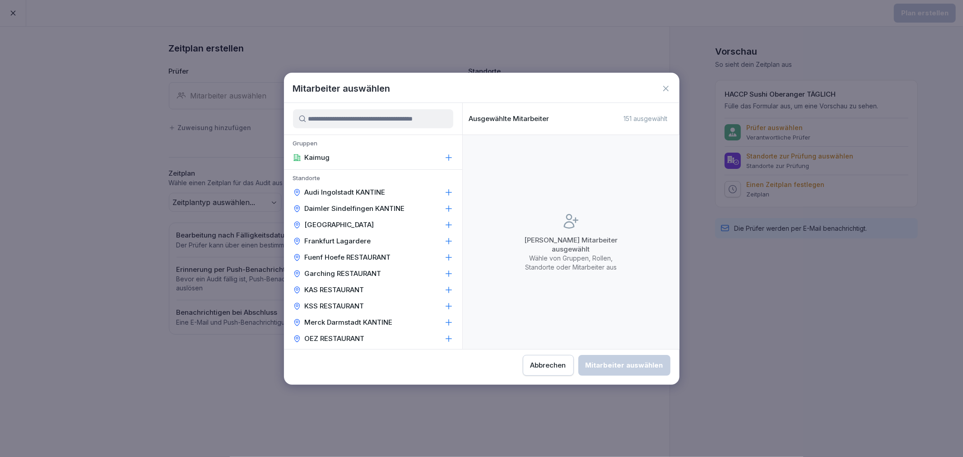
click at [319, 124] on input at bounding box center [373, 118] width 160 height 19
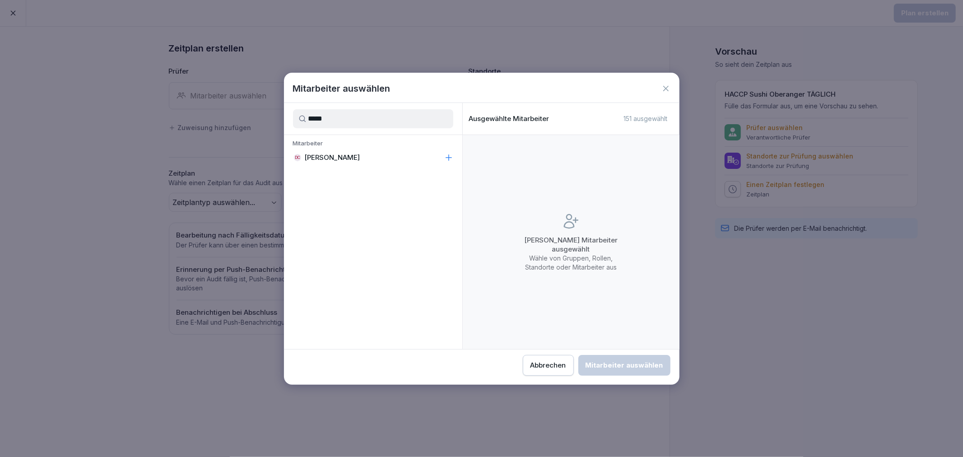
type input "*****"
click at [406, 159] on div "DC Dawid Chruszcz" at bounding box center [373, 157] width 178 height 16
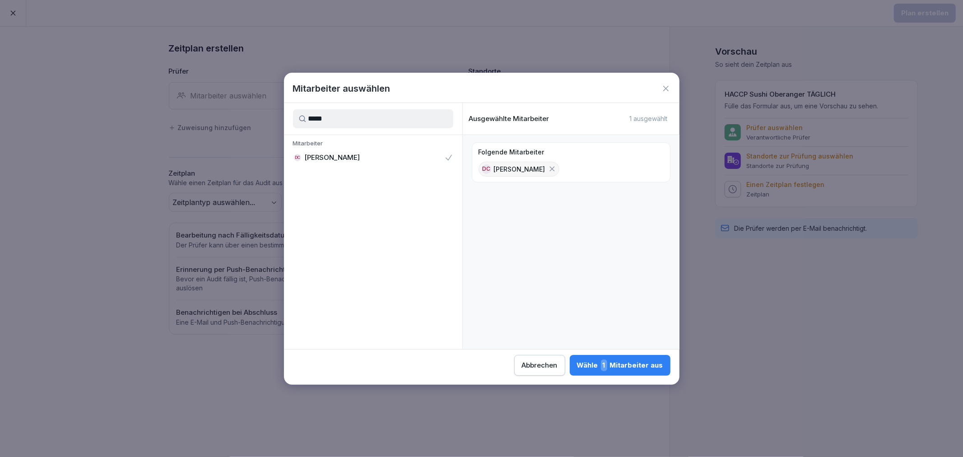
click at [634, 359] on div "Wähle 1 Mitarbeiter aus" at bounding box center [620, 365] width 86 height 12
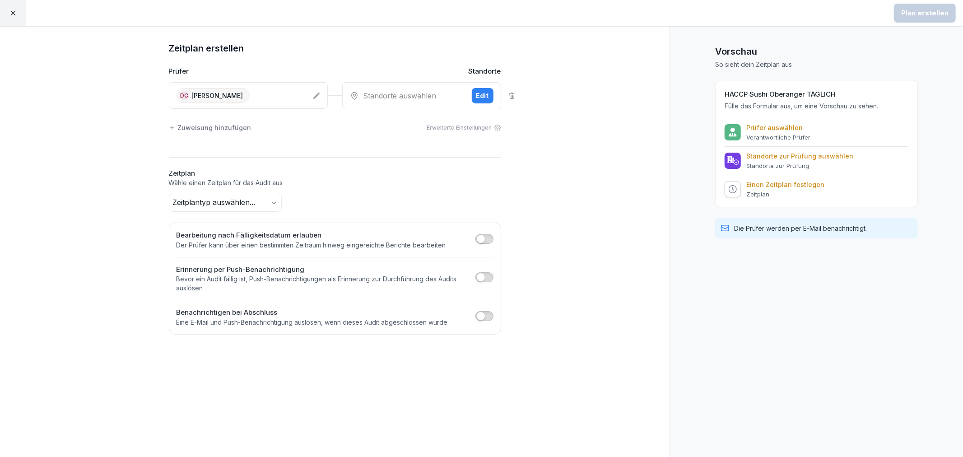
click at [403, 100] on div "Standorte auswählen" at bounding box center [407, 95] width 115 height 11
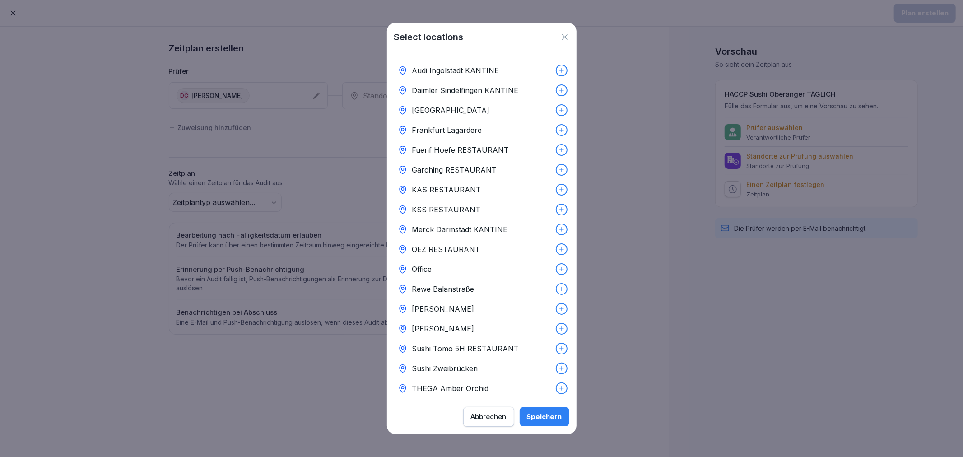
click at [558, 327] on icon at bounding box center [561, 328] width 6 height 6
click at [551, 421] on div "Speichern" at bounding box center [544, 417] width 35 height 10
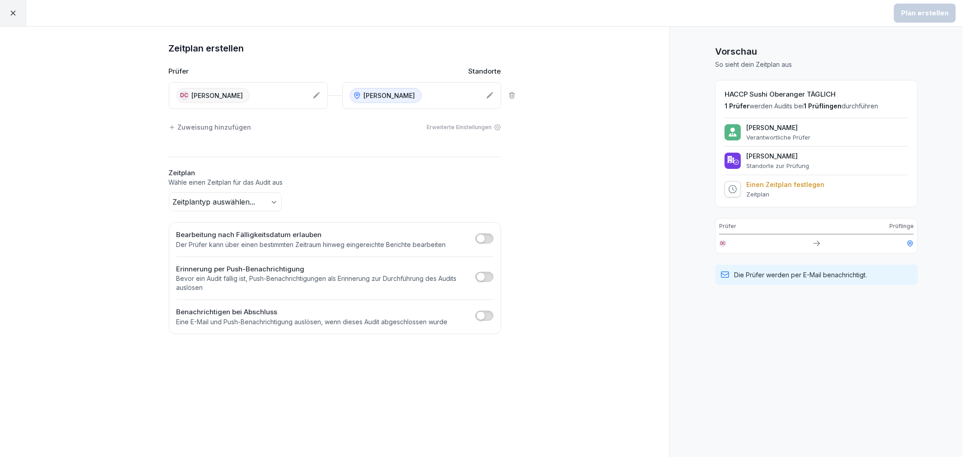
click at [253, 202] on body "Plan erstellen Zeitplan erstellen Prüfer Standorte DC Dawid Chruszcz Sushi Ober…" at bounding box center [481, 228] width 963 height 457
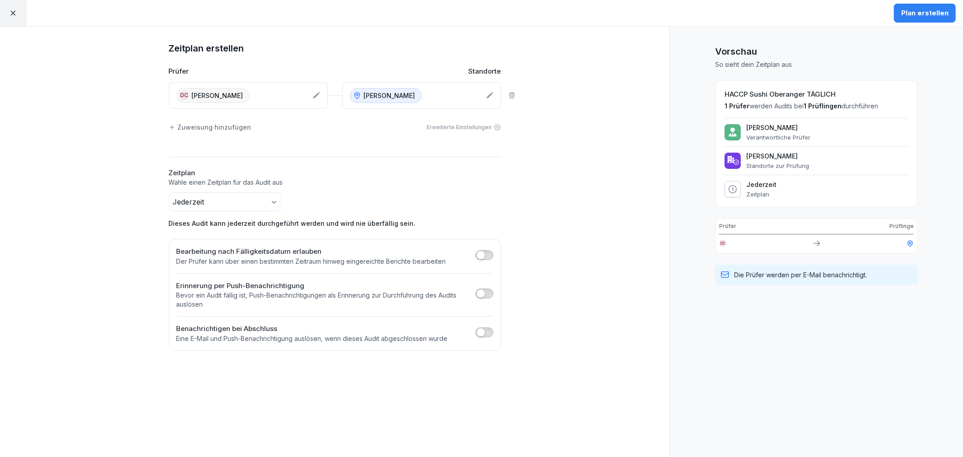
click at [911, 13] on div "Plan erstellen" at bounding box center [924, 13] width 47 height 10
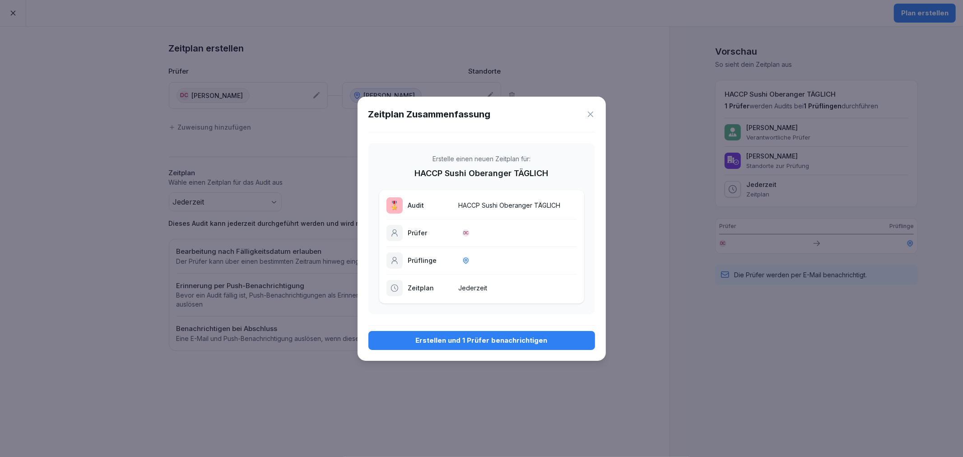
click at [494, 340] on div "Erstellen und 1 Prüfer benachrichtigen" at bounding box center [482, 340] width 212 height 10
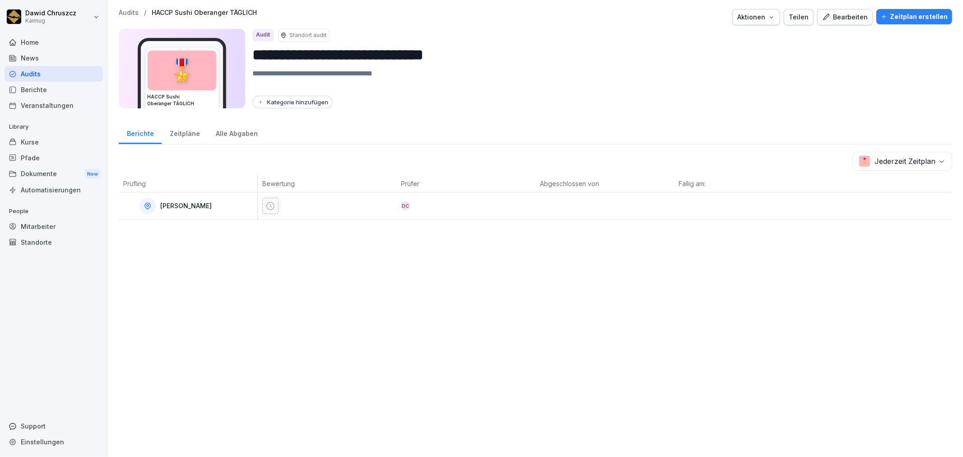
click at [643, 103] on div "Kategorie hinzufügen" at bounding box center [598, 102] width 692 height 13
click at [129, 13] on p "Audits" at bounding box center [129, 13] width 20 height 8
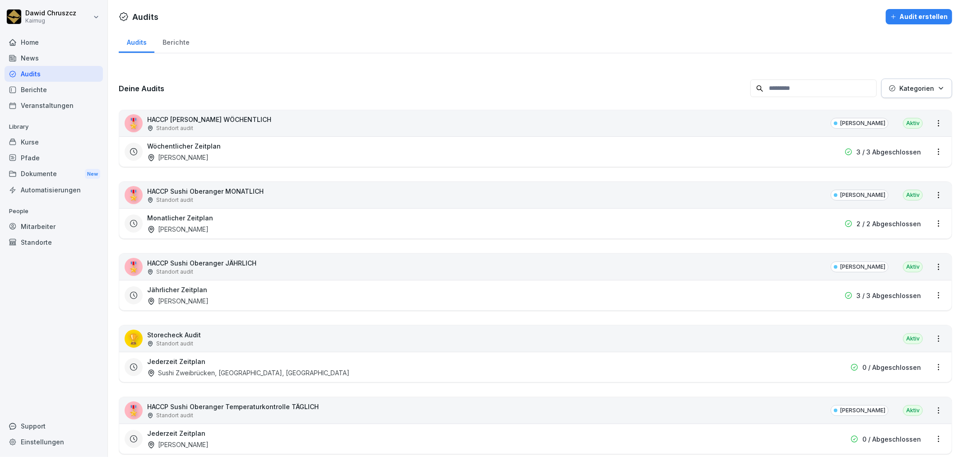
click at [172, 39] on div "Berichte" at bounding box center [175, 41] width 43 height 23
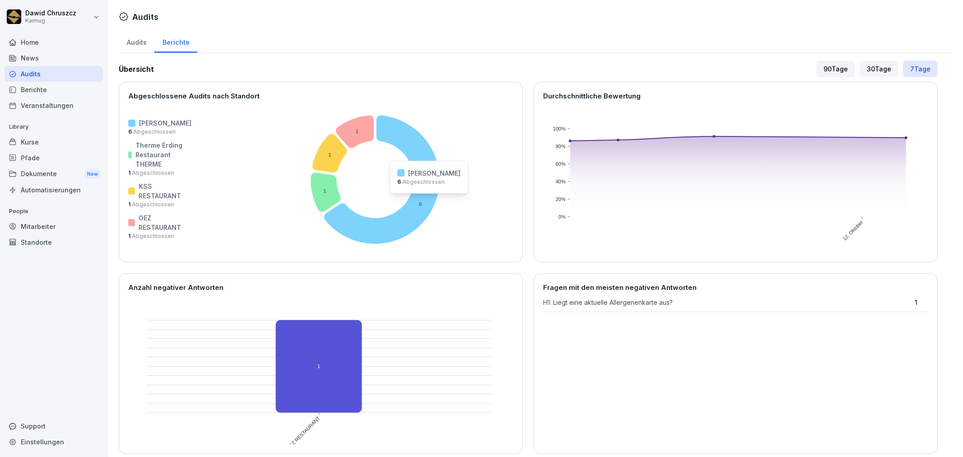
click at [418, 199] on icon at bounding box center [382, 179] width 116 height 129
click at [417, 199] on icon at bounding box center [382, 179] width 116 height 129
click at [135, 43] on div "Audits" at bounding box center [137, 41] width 36 height 23
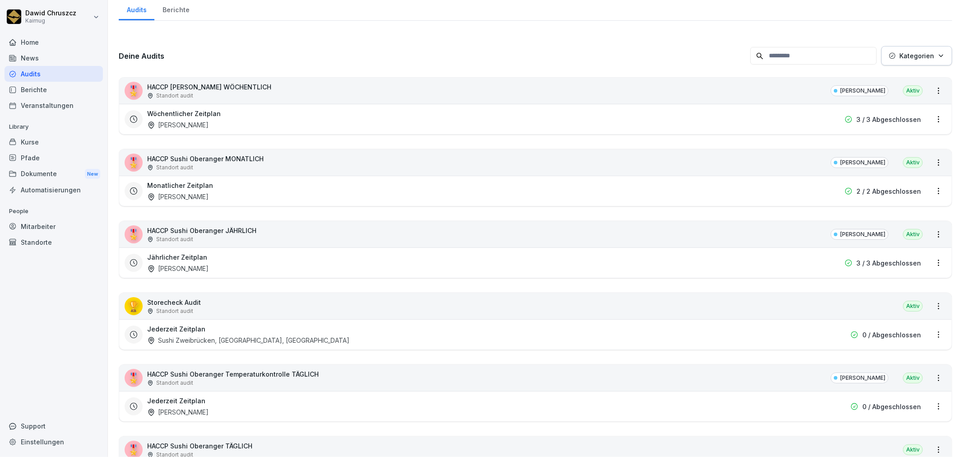
scroll to position [50, 0]
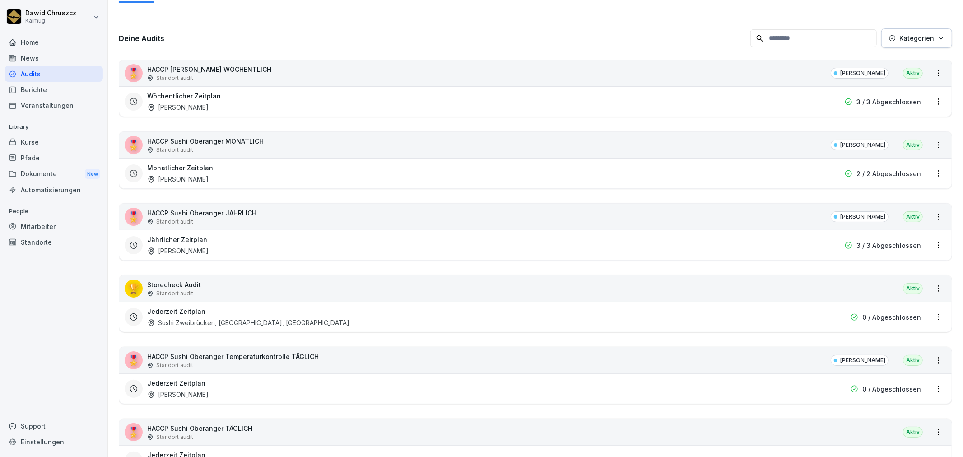
click at [298, 245] on div "Jährlicher Zeitplan [PERSON_NAME]" at bounding box center [477, 245] width 661 height 21
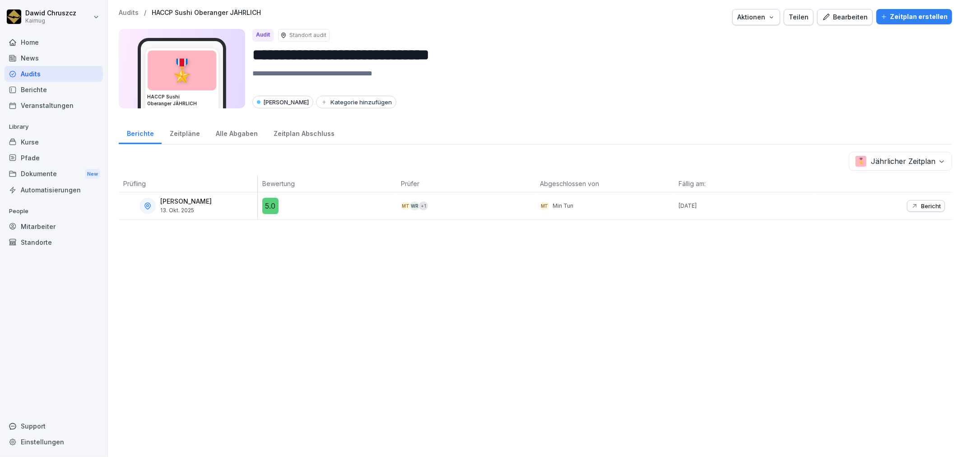
click at [926, 204] on p "Bericht" at bounding box center [931, 205] width 20 height 7
click at [131, 14] on p "Audits" at bounding box center [129, 13] width 20 height 8
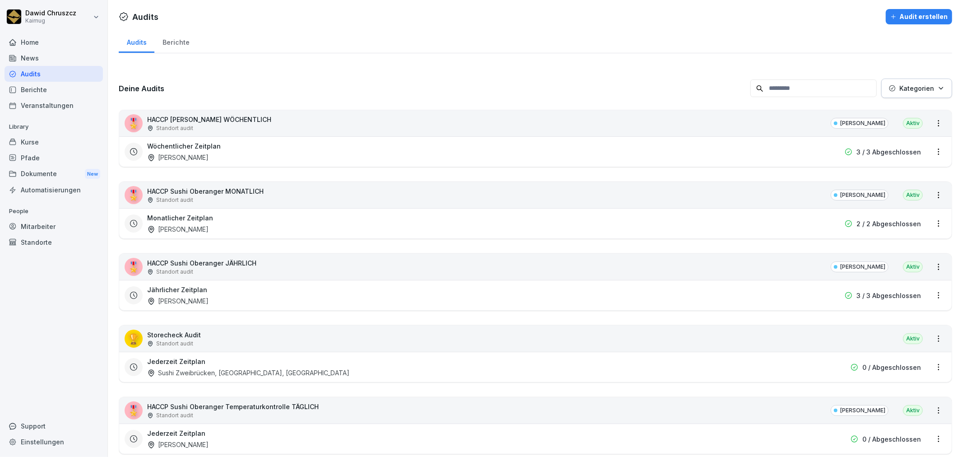
click at [751, 187] on div "🎖️ HACCP Sushi Oberanger MONATLICH Standort audit Sushi Oberanger Aktiv" at bounding box center [535, 195] width 832 height 26
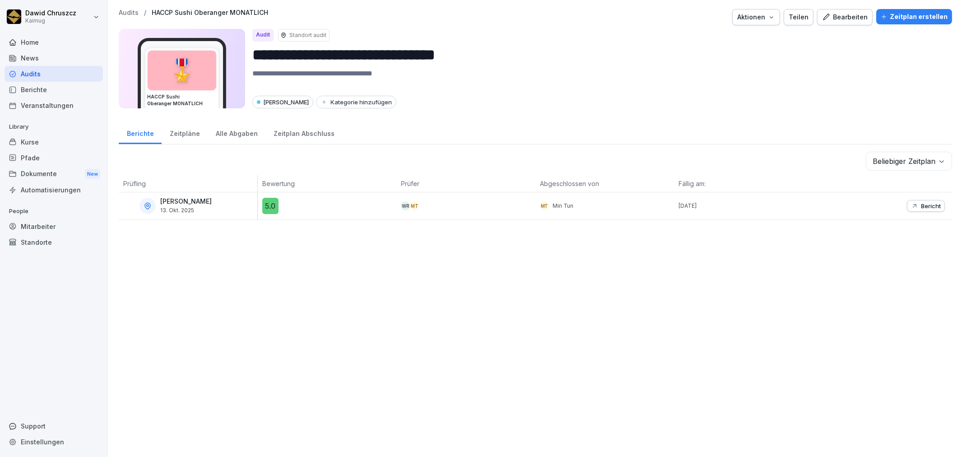
click at [186, 136] on div "Zeitpläne" at bounding box center [185, 132] width 46 height 23
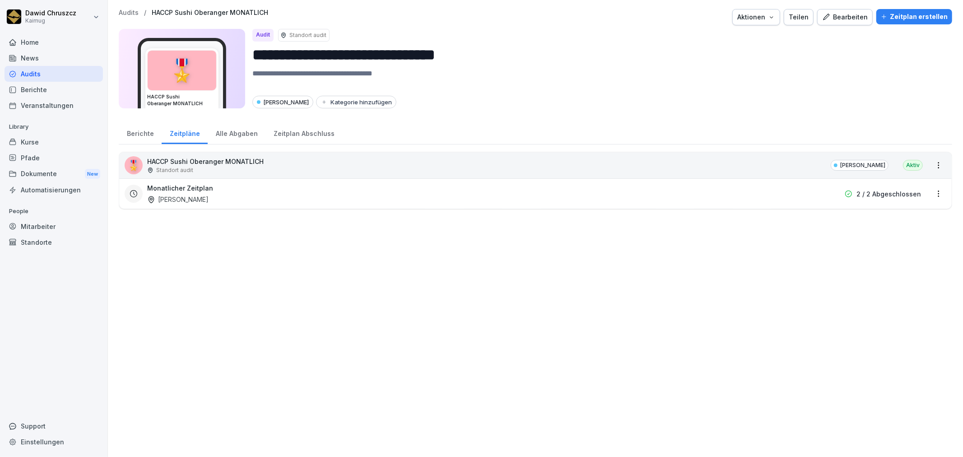
click at [240, 132] on div "Alle Abgaben" at bounding box center [237, 132] width 58 height 23
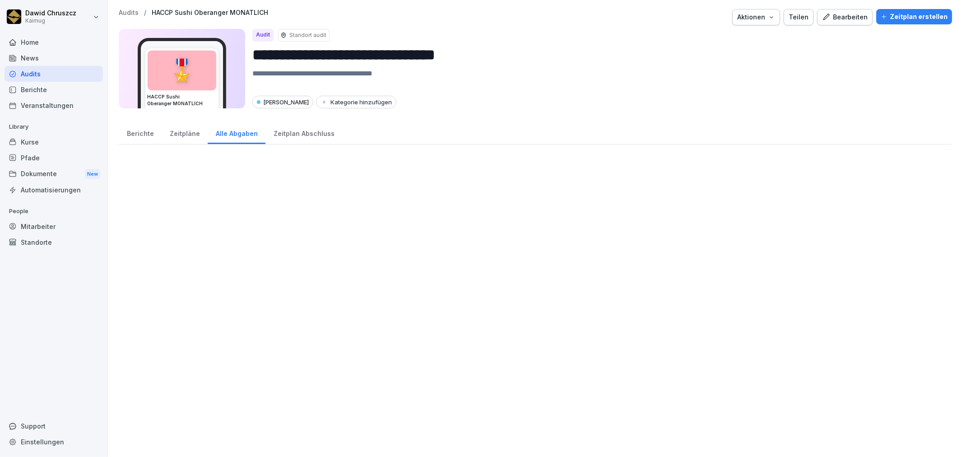
click at [304, 129] on div "Zeitplan Abschluss" at bounding box center [303, 132] width 77 height 23
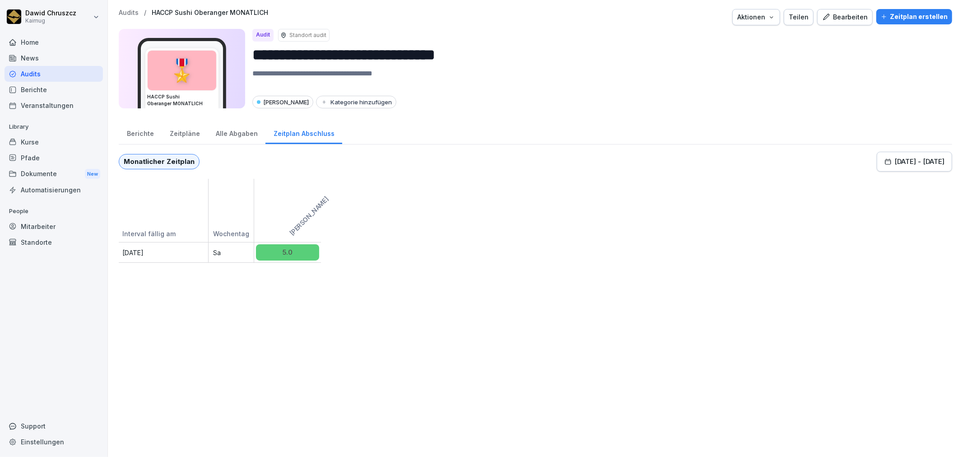
drag, startPoint x: 165, startPoint y: 253, endPoint x: 112, endPoint y: 251, distance: 52.9
click at [112, 251] on div "**********" at bounding box center [535, 228] width 855 height 457
click at [208, 288] on div "**********" at bounding box center [535, 228] width 855 height 457
click at [143, 133] on div "Berichte" at bounding box center [140, 132] width 43 height 23
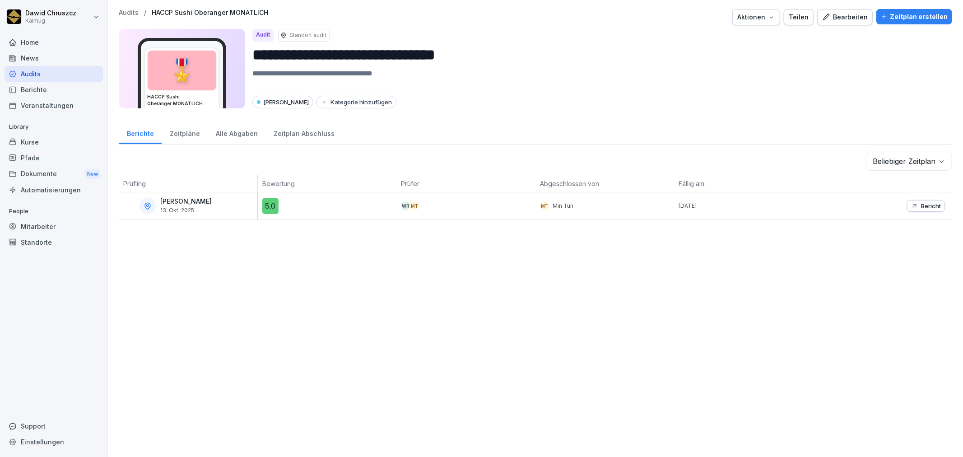
click at [128, 12] on p "Audits" at bounding box center [129, 13] width 20 height 8
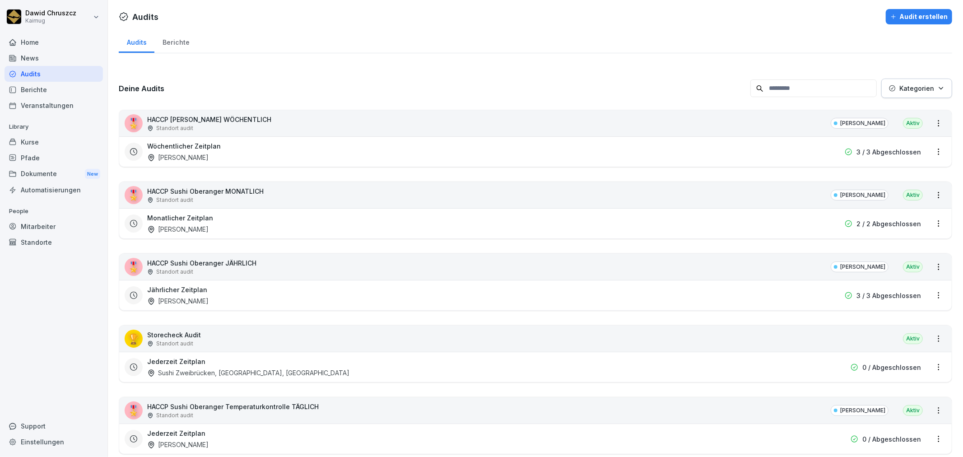
click at [727, 147] on div "Wöchentlicher Zeitplan Sushi Oberanger" at bounding box center [477, 151] width 661 height 21
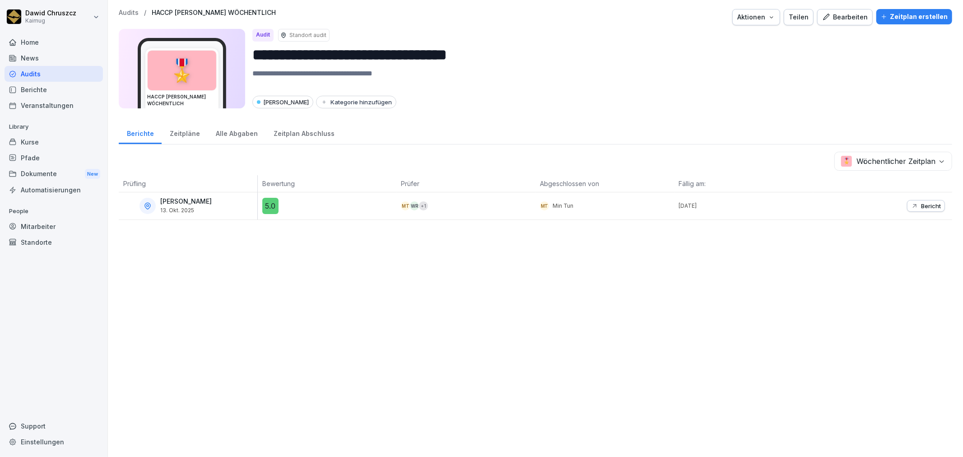
drag, startPoint x: 193, startPoint y: 129, endPoint x: 206, endPoint y: 132, distance: 13.9
click at [193, 129] on div "Zeitpläne" at bounding box center [185, 132] width 46 height 23
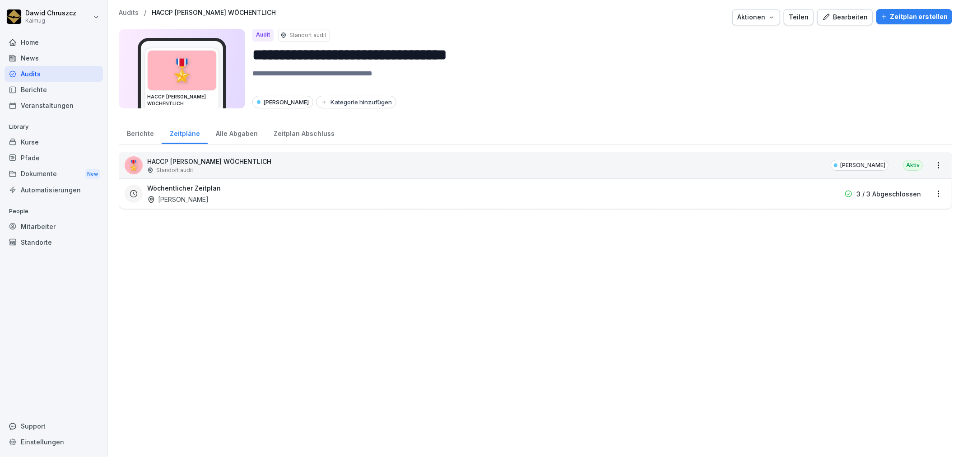
click at [238, 131] on div "Alle Abgaben" at bounding box center [237, 132] width 58 height 23
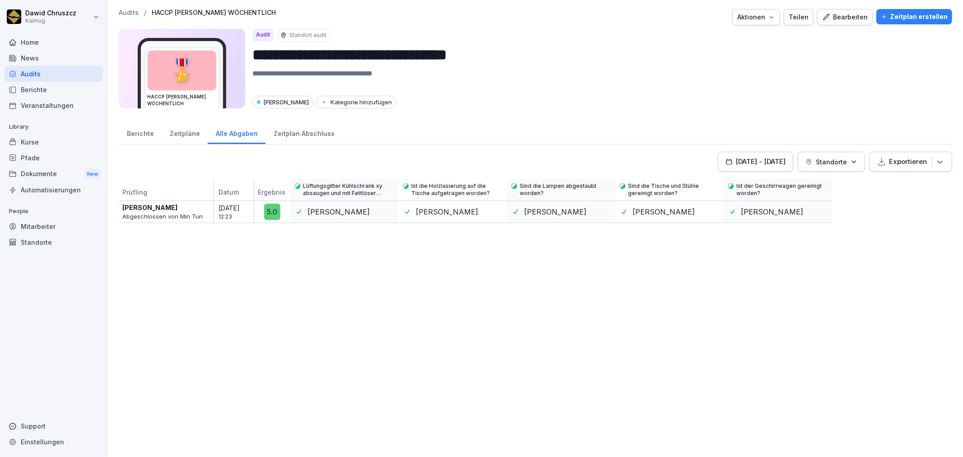
click at [192, 129] on div "Zeitpläne" at bounding box center [185, 132] width 46 height 23
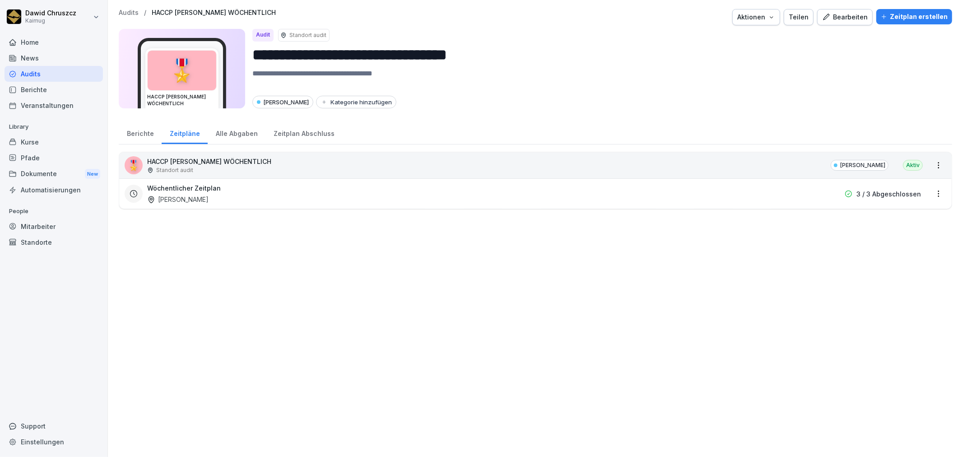
click at [212, 193] on div "Wöchentlicher Zeitplan Sushi Oberanger" at bounding box center [477, 193] width 661 height 21
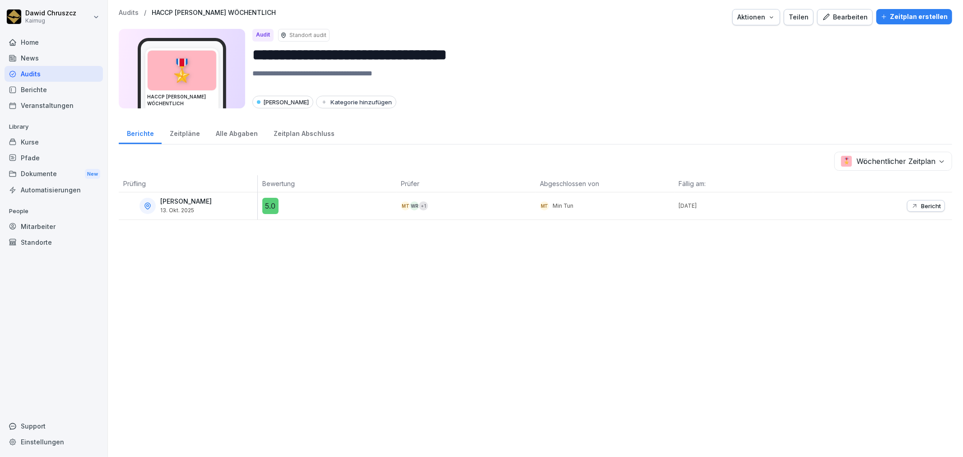
click at [315, 134] on div "Zeitplan Abschluss" at bounding box center [303, 132] width 77 height 23
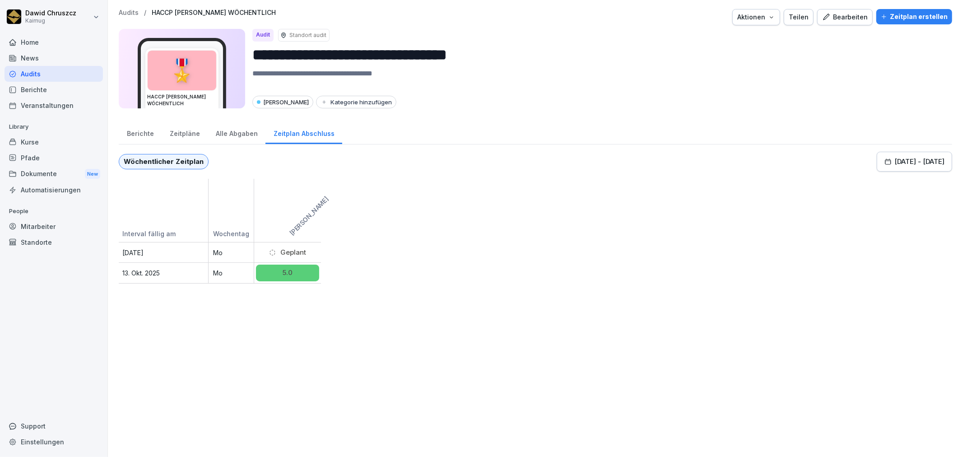
click at [130, 7] on div "**********" at bounding box center [535, 228] width 855 height 457
click at [130, 11] on p "Audits" at bounding box center [129, 13] width 20 height 8
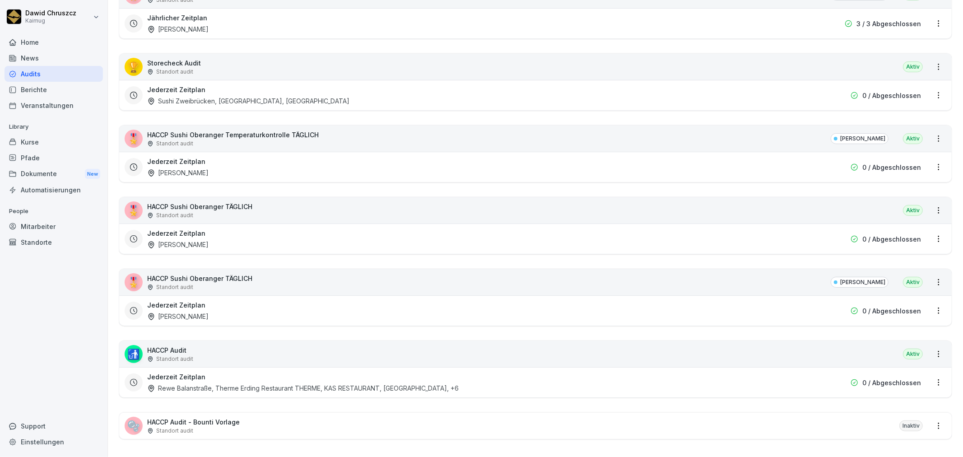
scroll to position [283, 0]
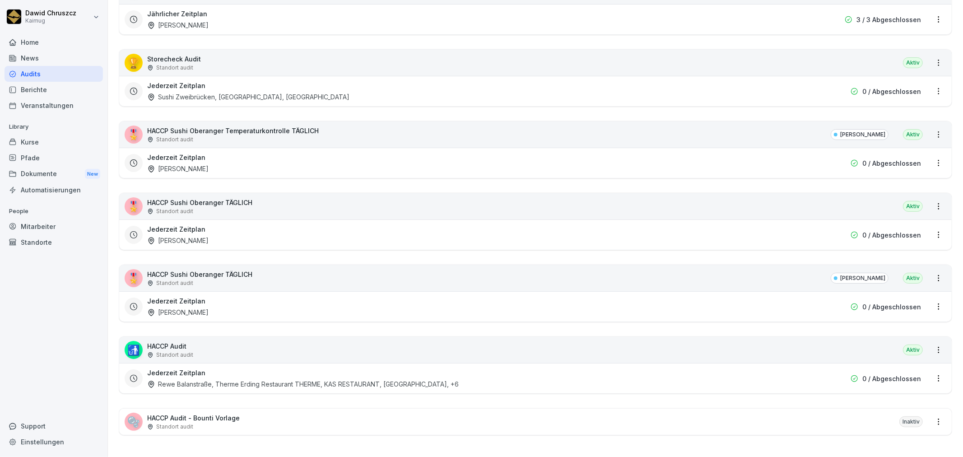
click at [225, 269] on p "HACCP Sushi Oberanger TÄGLICH" at bounding box center [199, 273] width 105 height 9
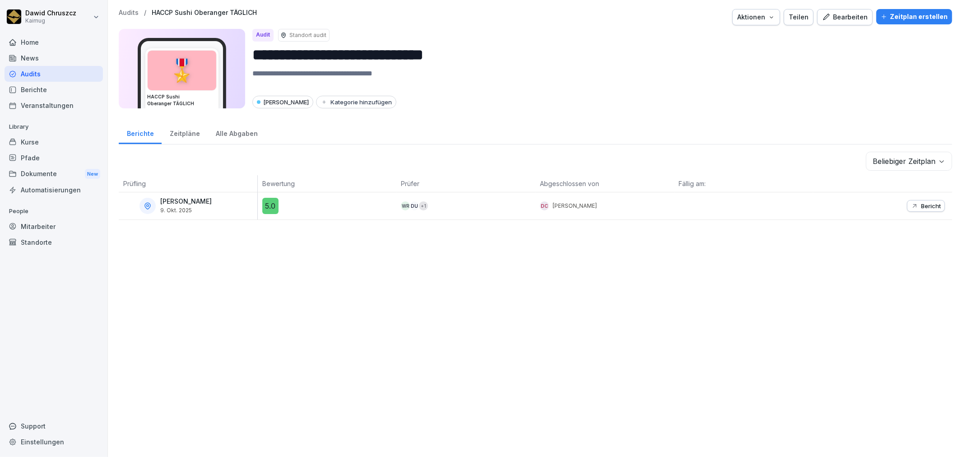
click at [840, 25] on button "Bearbeiten" at bounding box center [845, 17] width 56 height 16
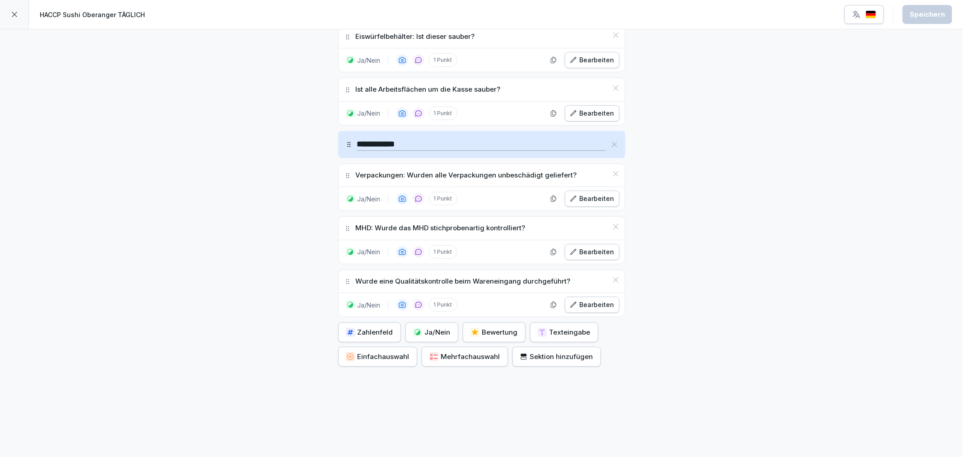
scroll to position [3023, 0]
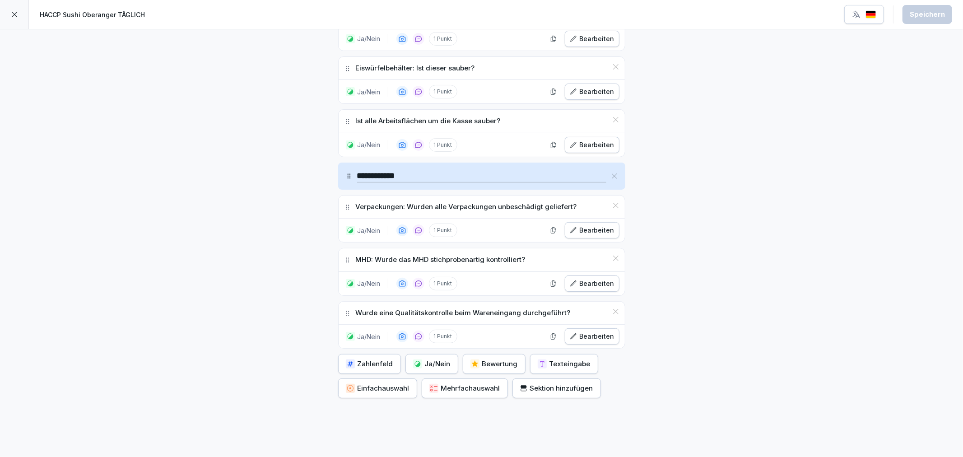
click at [359, 126] on p "Ist alle Arbeitsflächen um die Kasse sauber?" at bounding box center [428, 121] width 145 height 10
click at [603, 149] on button "Bearbeiten" at bounding box center [592, 145] width 55 height 16
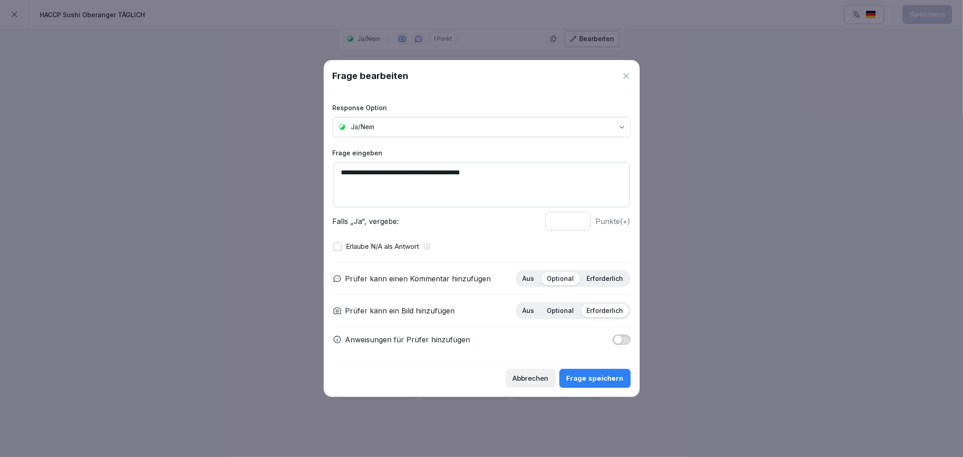
click at [348, 175] on textarea "**********" at bounding box center [482, 184] width 296 height 45
type textarea "**********"
click at [598, 386] on button "Frage speichern" at bounding box center [594, 378] width 71 height 19
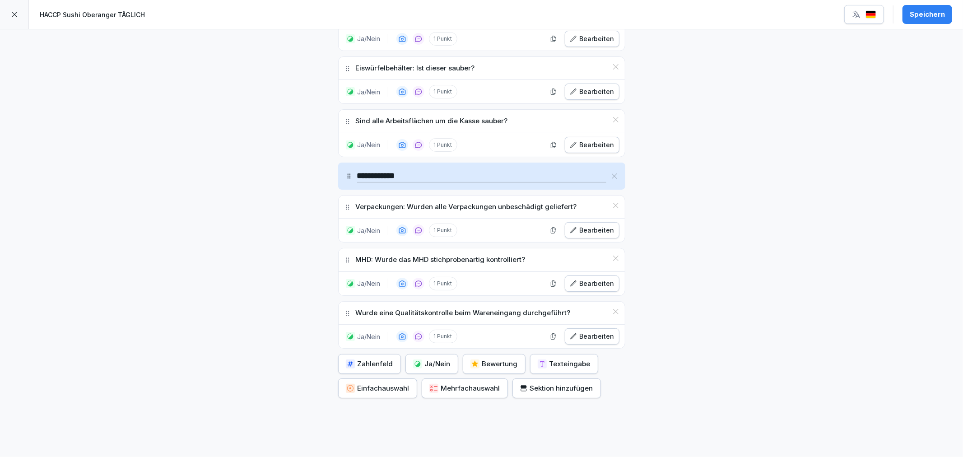
click at [918, 14] on div "Speichern" at bounding box center [926, 14] width 35 height 10
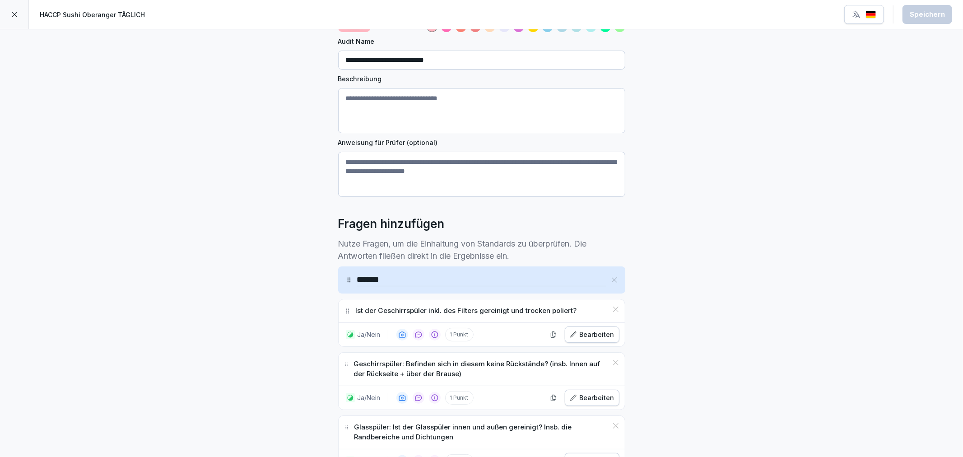
scroll to position [0, 0]
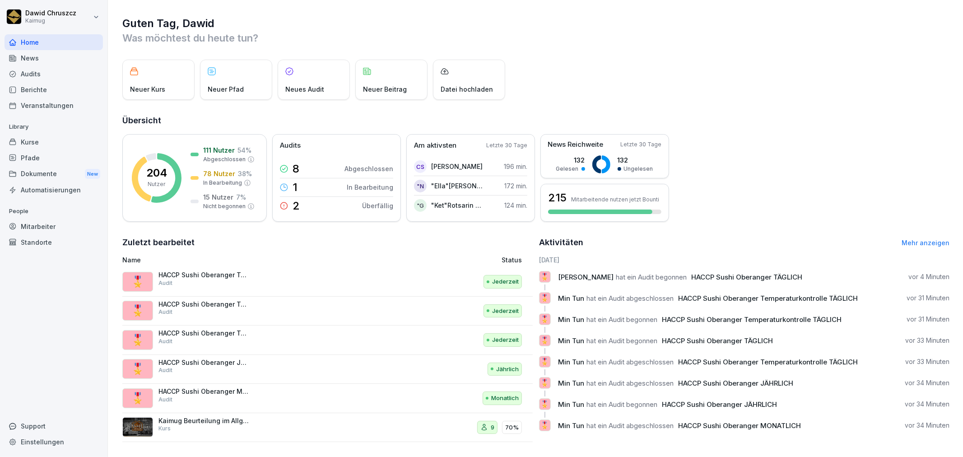
click at [412, 237] on h2 "Zuletzt bearbeitet" at bounding box center [327, 242] width 410 height 13
click at [46, 78] on div "Audits" at bounding box center [54, 74] width 98 height 16
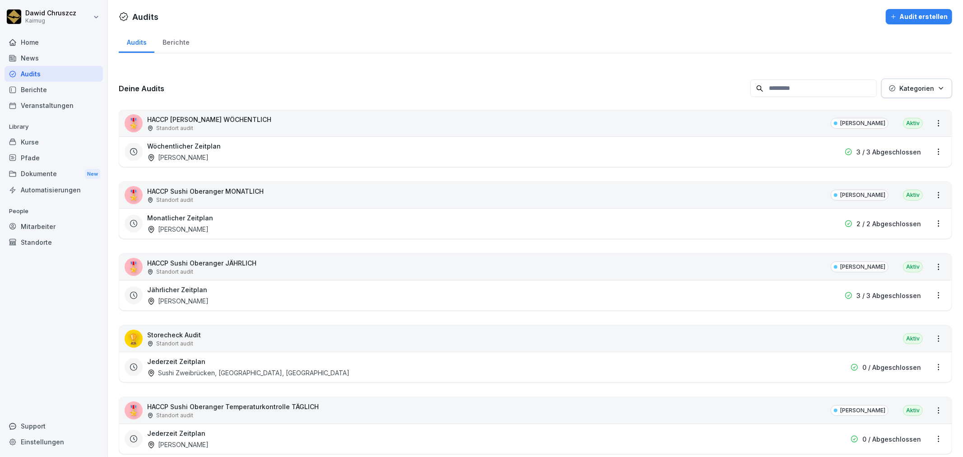
click at [173, 43] on div "Berichte" at bounding box center [175, 41] width 43 height 23
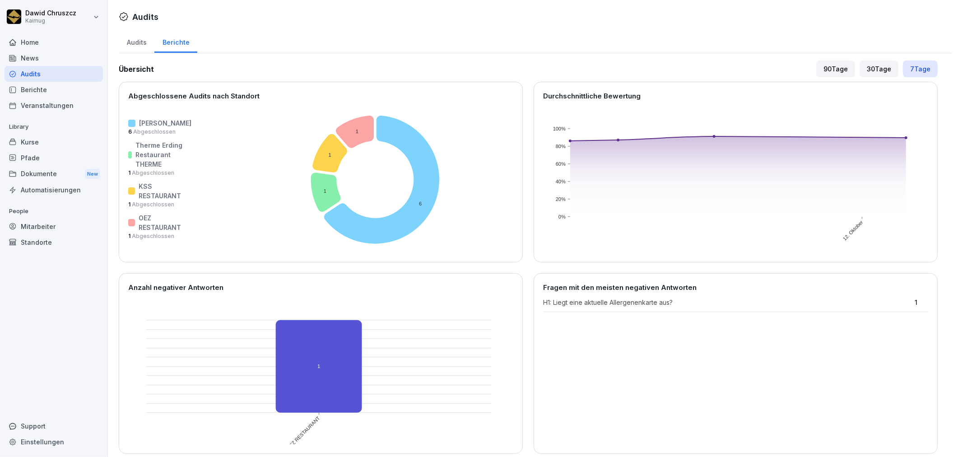
click at [141, 44] on div "Audits" at bounding box center [137, 41] width 36 height 23
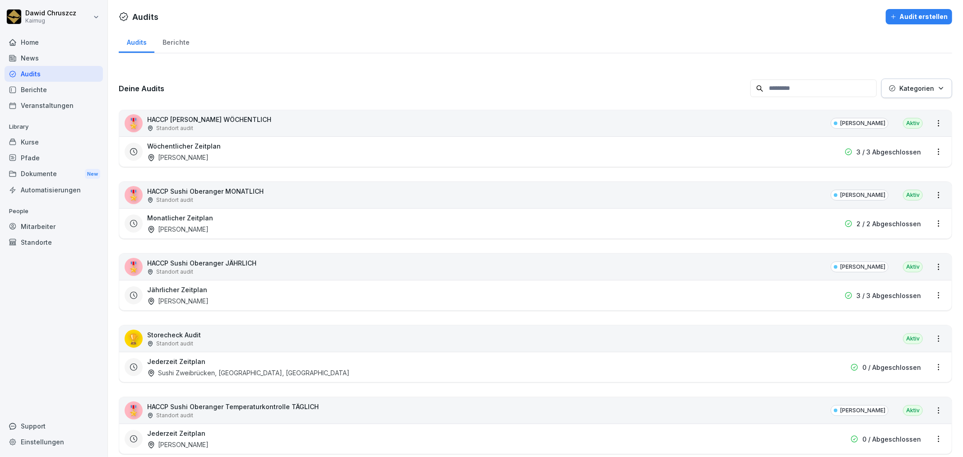
click at [52, 228] on div "Mitarbeiter" at bounding box center [54, 226] width 98 height 16
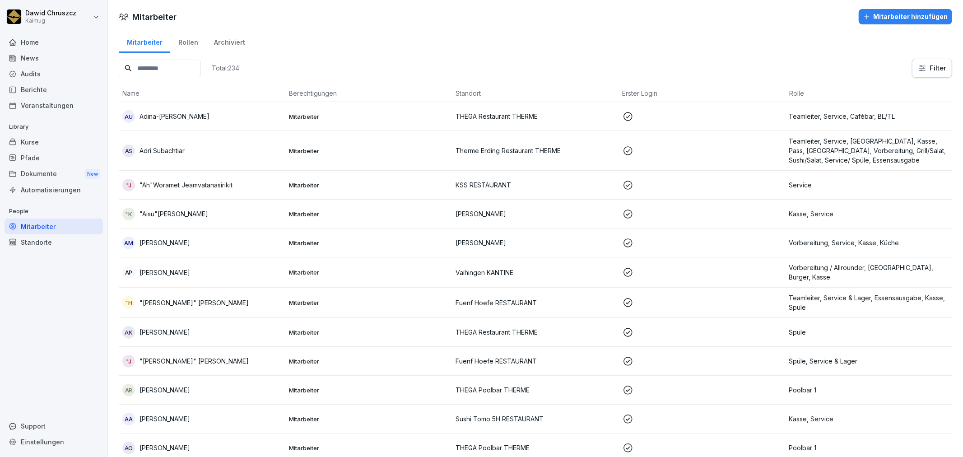
click at [162, 74] on input at bounding box center [160, 69] width 82 height 18
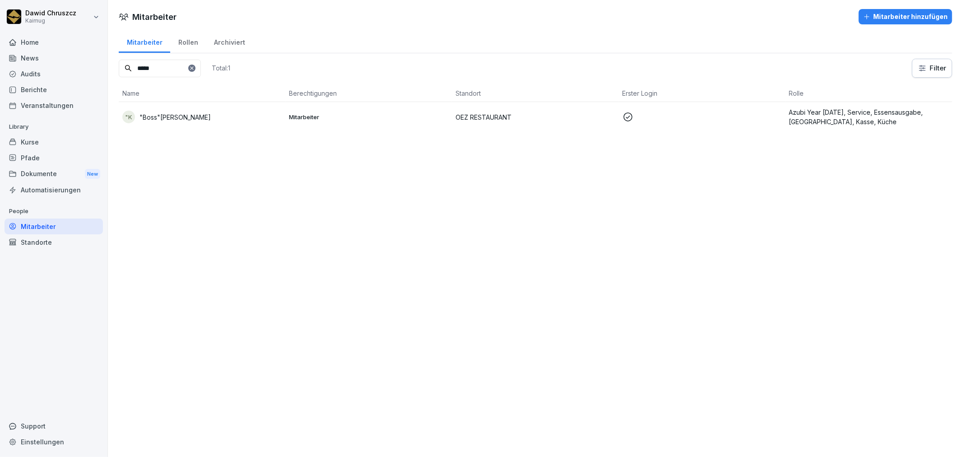
drag, startPoint x: 162, startPoint y: 74, endPoint x: 142, endPoint y: 41, distance: 38.5
click at [119, 64] on input "*****" at bounding box center [160, 69] width 82 height 18
type input "*"
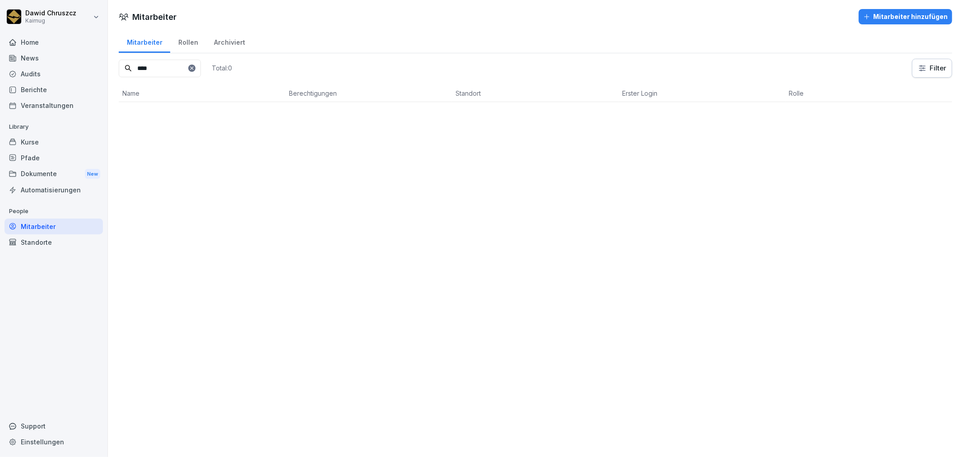
type input "****"
click at [868, 15] on div "Mitarbeiter hinzufügen" at bounding box center [905, 17] width 84 height 10
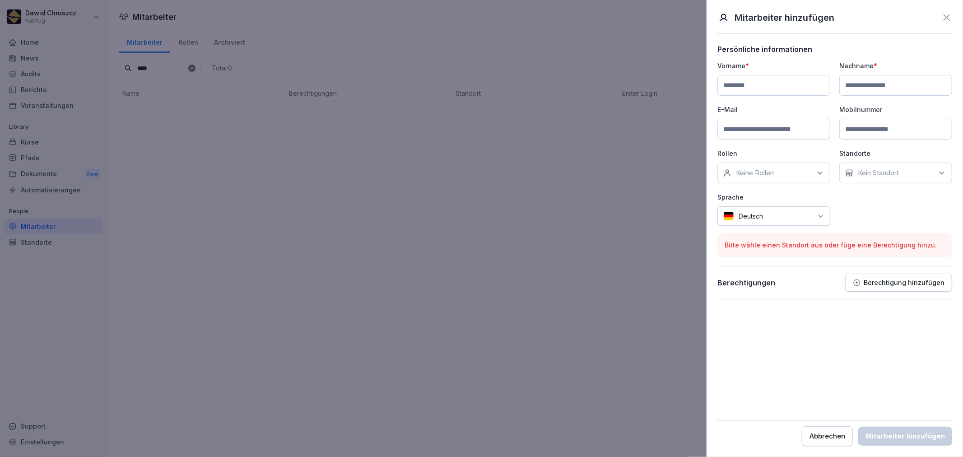
click at [947, 16] on icon at bounding box center [946, 17] width 6 height 6
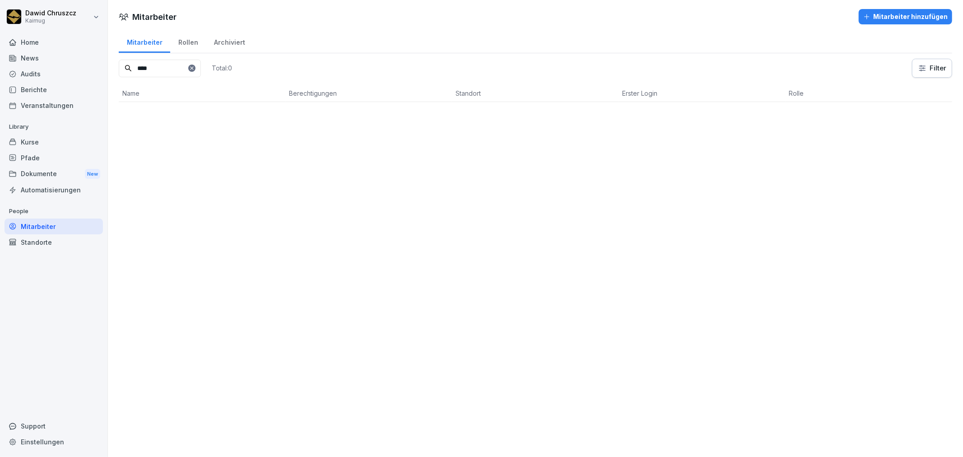
click at [575, 255] on div "Mitarbeiter Mitarbeiter hinzufügen Mitarbeiter Rollen Archiviert **** Total: 0 …" at bounding box center [535, 228] width 855 height 457
click at [53, 237] on div "Standorte" at bounding box center [54, 242] width 98 height 16
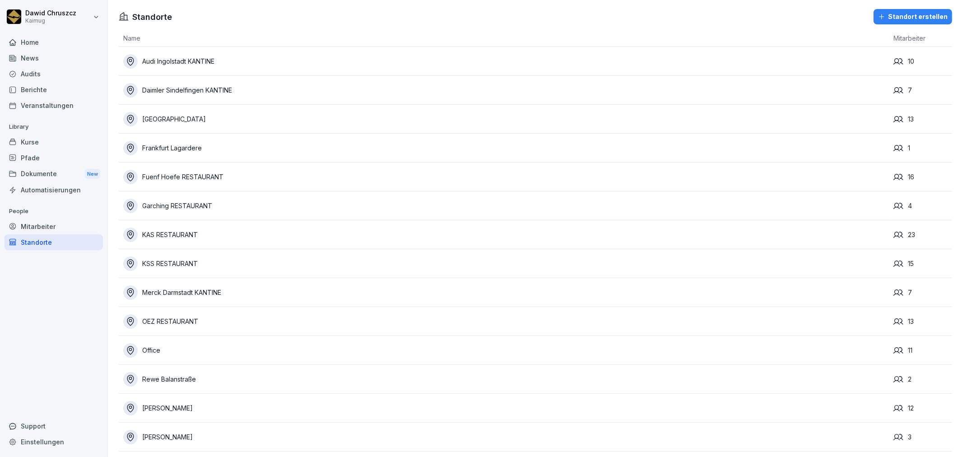
click at [35, 244] on div "Standorte" at bounding box center [54, 242] width 98 height 16
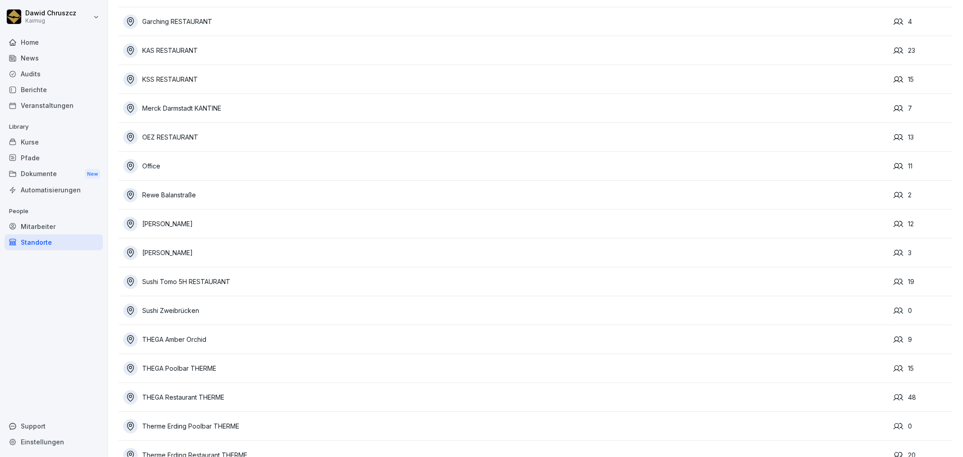
scroll to position [200, 0]
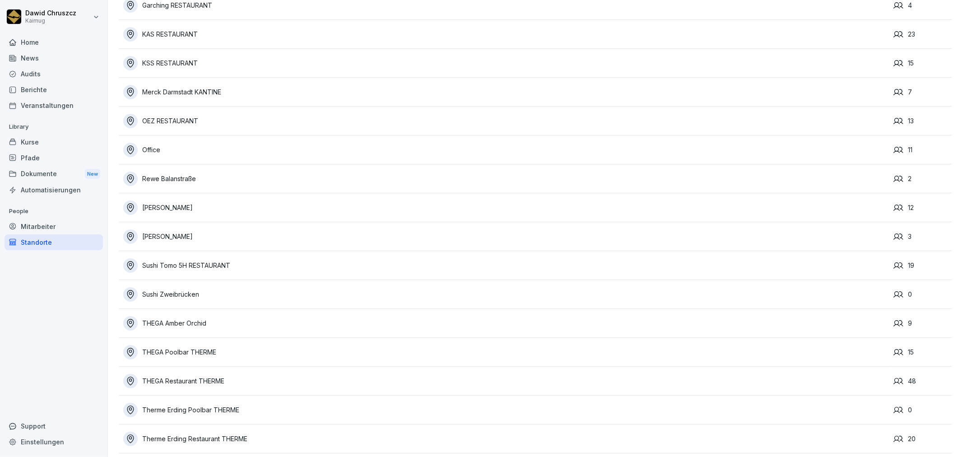
click at [214, 264] on div "Sushi Tomo 5H RESTAURANT" at bounding box center [505, 265] width 765 height 14
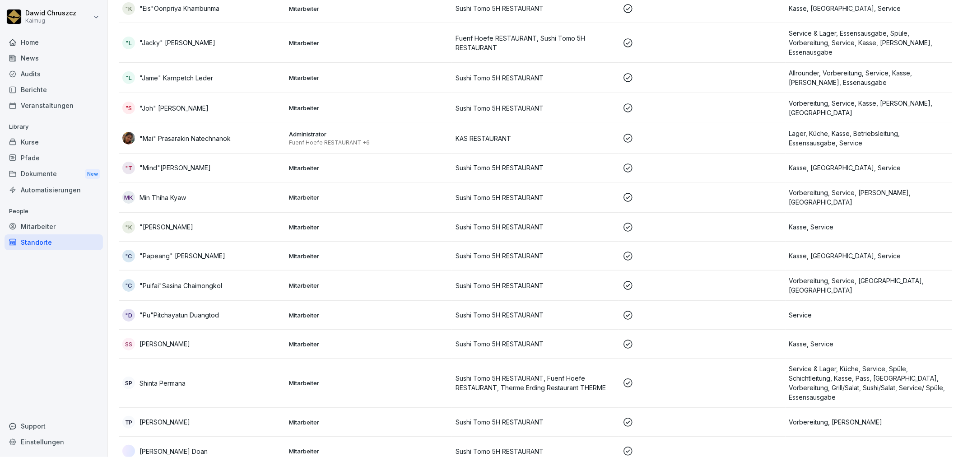
scroll to position [262, 0]
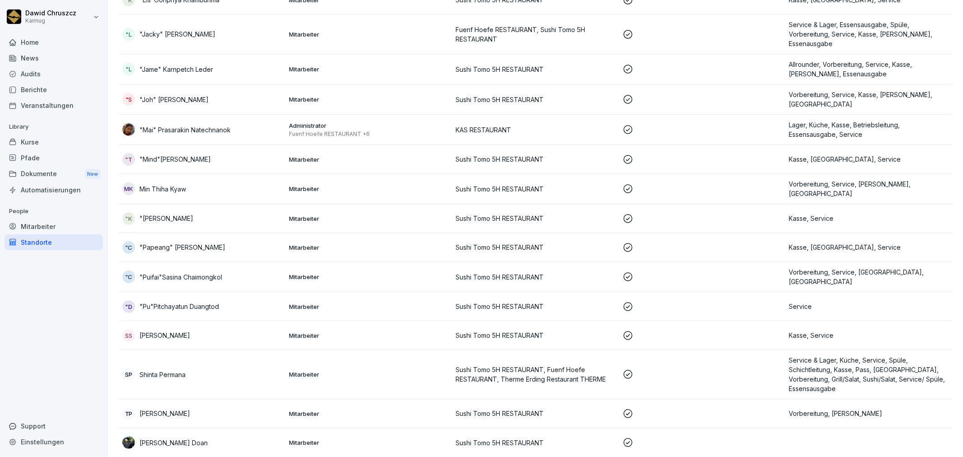
click at [390, 370] on p "Mitarbeiter" at bounding box center [368, 374] width 159 height 8
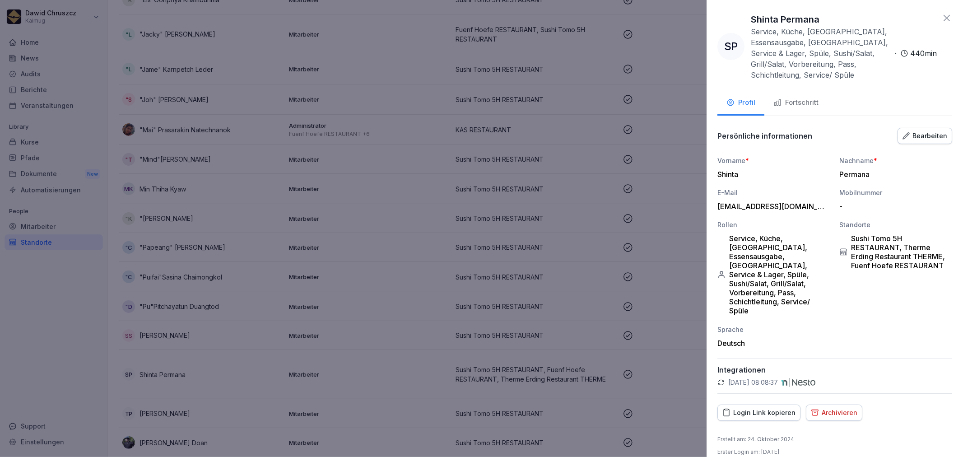
click at [921, 131] on div "Bearbeiten" at bounding box center [924, 136] width 45 height 10
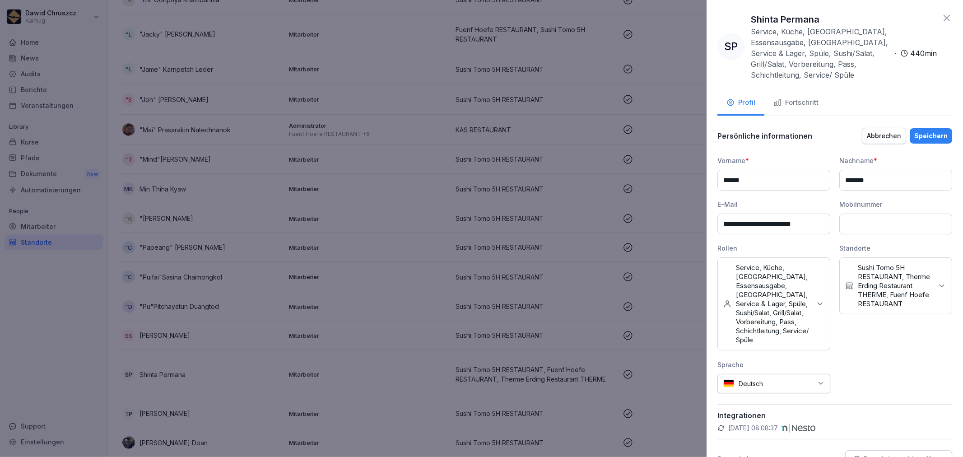
click at [937, 281] on icon at bounding box center [941, 285] width 9 height 9
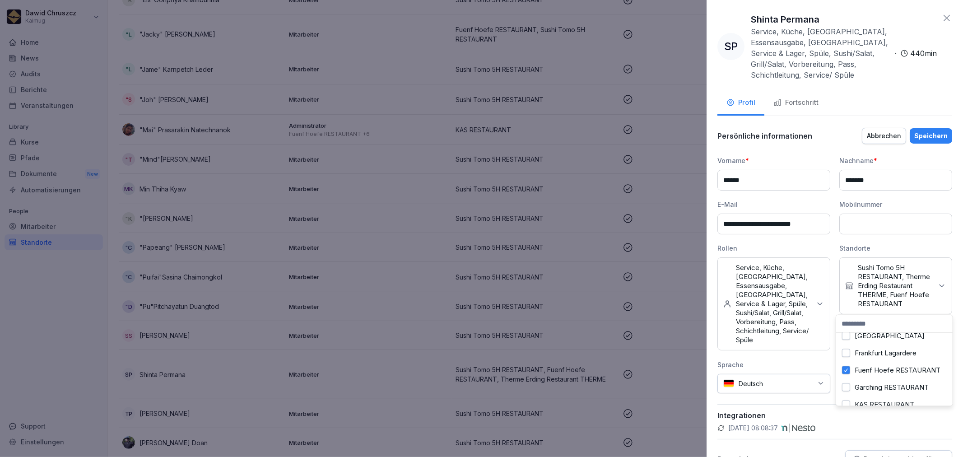
drag, startPoint x: 846, startPoint y: 376, endPoint x: 881, endPoint y: 380, distance: 34.9
click at [849, 374] on button "Fuenf Hoefe RESTAURANT" at bounding box center [846, 370] width 8 height 8
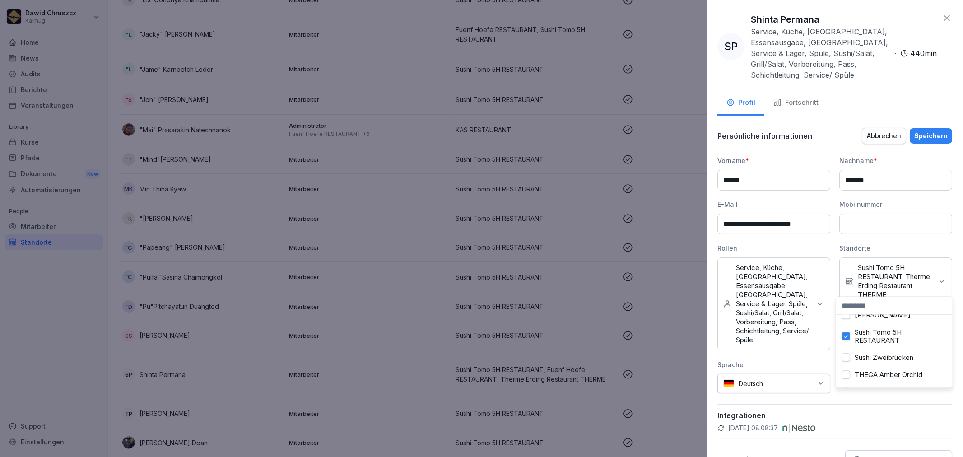
click at [844, 340] on button "Sushi Tomo 5H RESTAURANT" at bounding box center [846, 336] width 8 height 8
click at [931, 128] on button "Speichern" at bounding box center [930, 135] width 42 height 15
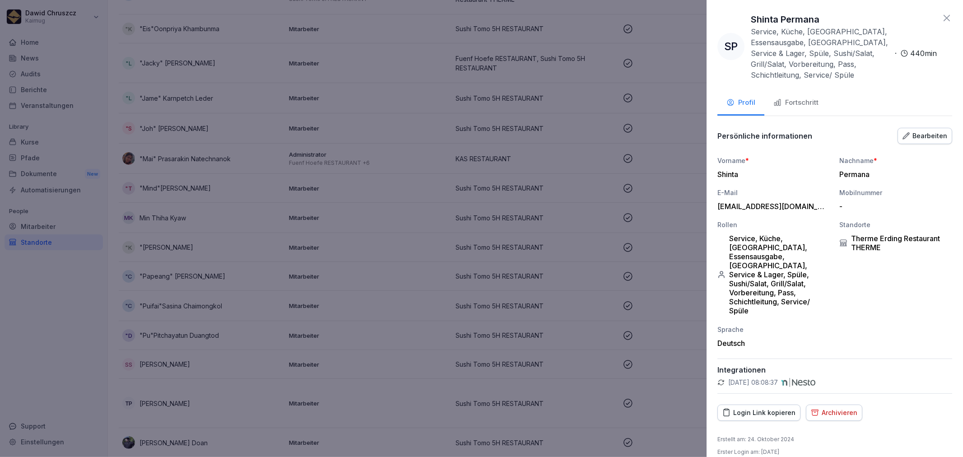
scroll to position [232, 0]
click at [601, 204] on div at bounding box center [481, 228] width 963 height 457
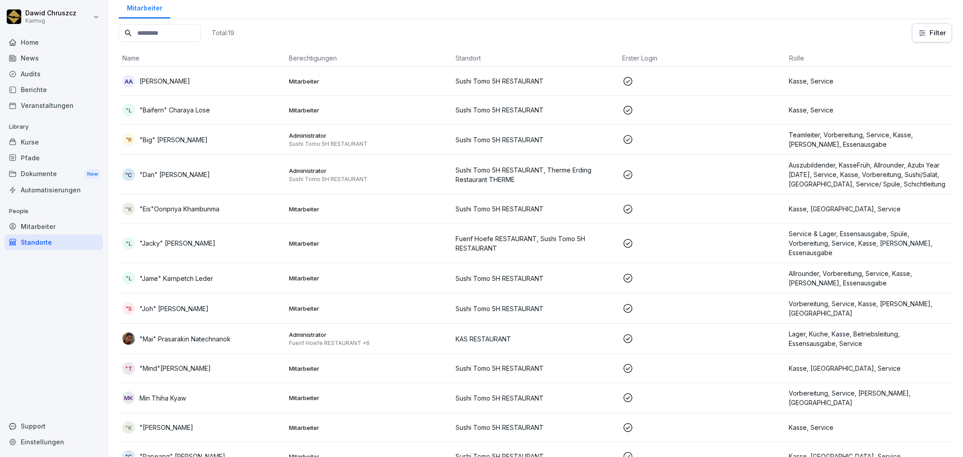
scroll to position [0, 0]
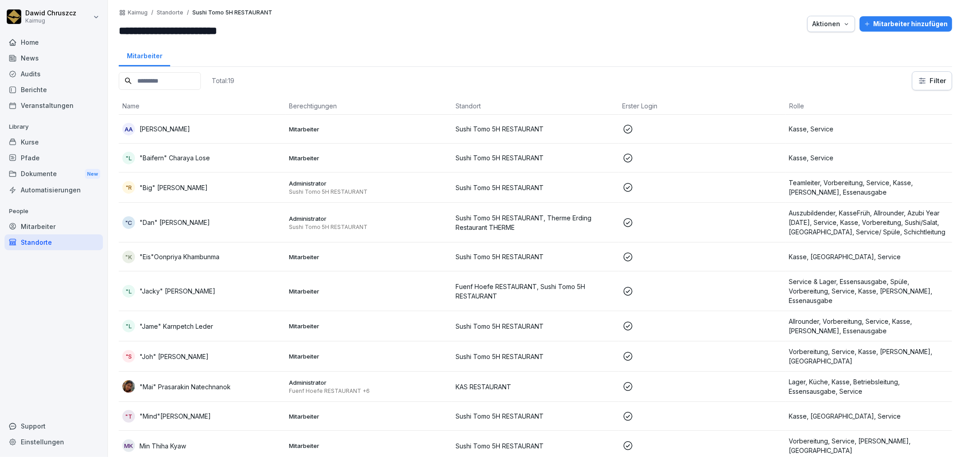
click at [43, 228] on div "Mitarbeiter" at bounding box center [54, 226] width 98 height 16
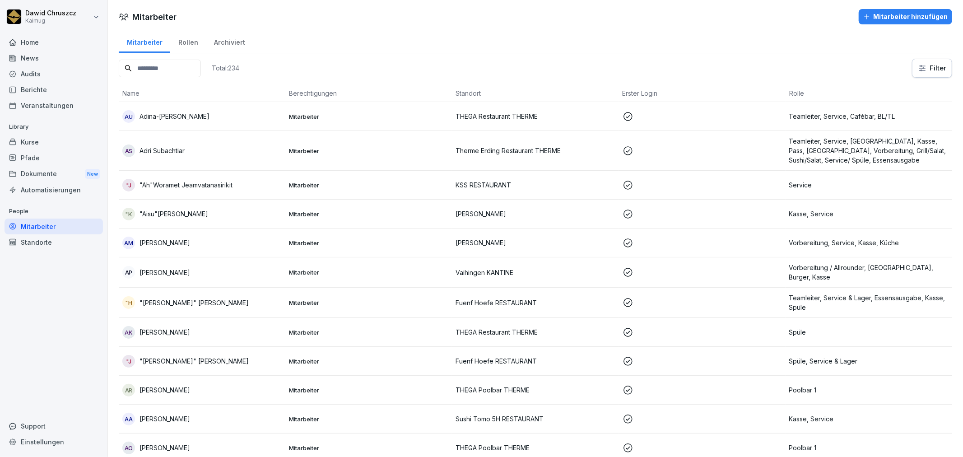
click at [224, 37] on div "Archiviert" at bounding box center [229, 41] width 47 height 23
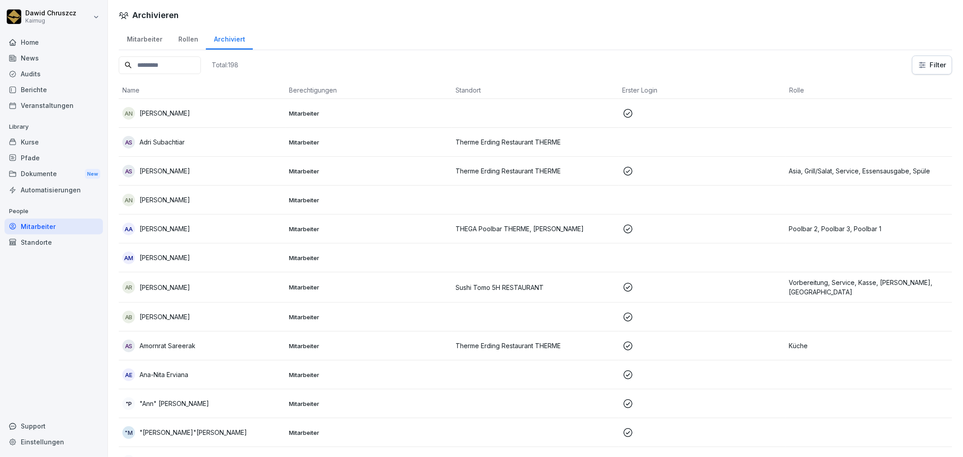
click at [164, 69] on input at bounding box center [160, 65] width 82 height 18
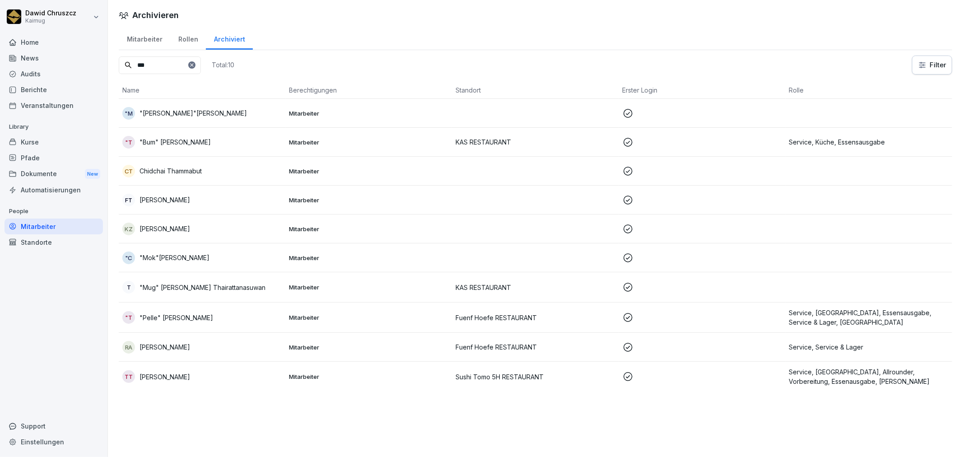
type input "***"
click at [489, 372] on p "Sushi Tomo 5H RESTAURANT" at bounding box center [534, 376] width 159 height 9
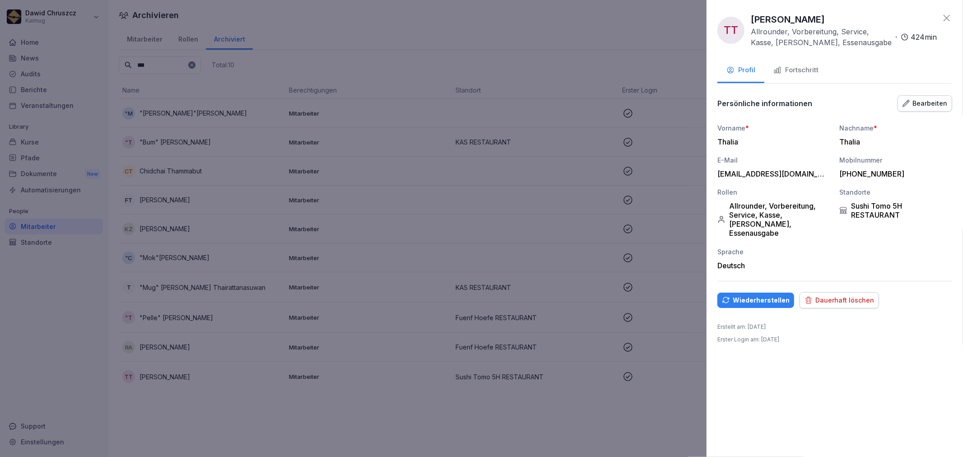
click at [922, 109] on button "Bearbeiten" at bounding box center [924, 103] width 55 height 16
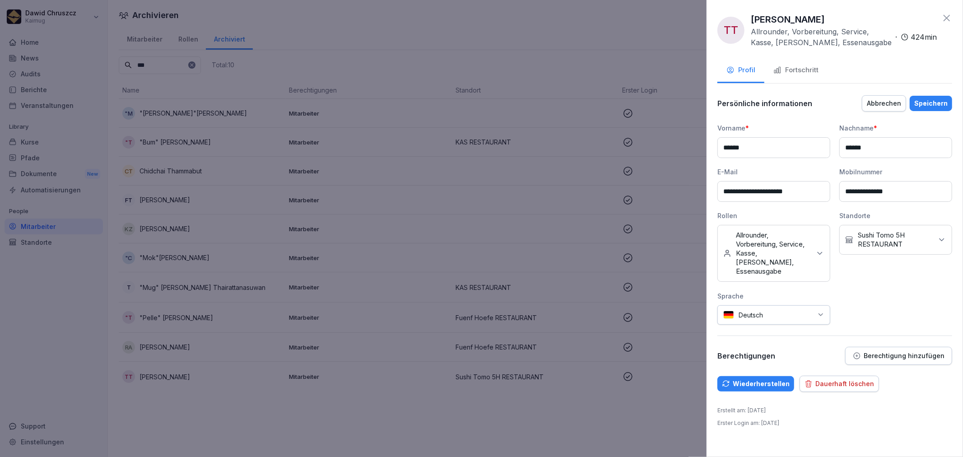
click at [938, 237] on icon at bounding box center [941, 239] width 9 height 9
click at [851, 270] on button "[PERSON_NAME]" at bounding box center [849, 266] width 8 height 8
click at [850, 301] on button "Sushi Tomo 5H RESTAURANT" at bounding box center [849, 296] width 8 height 8
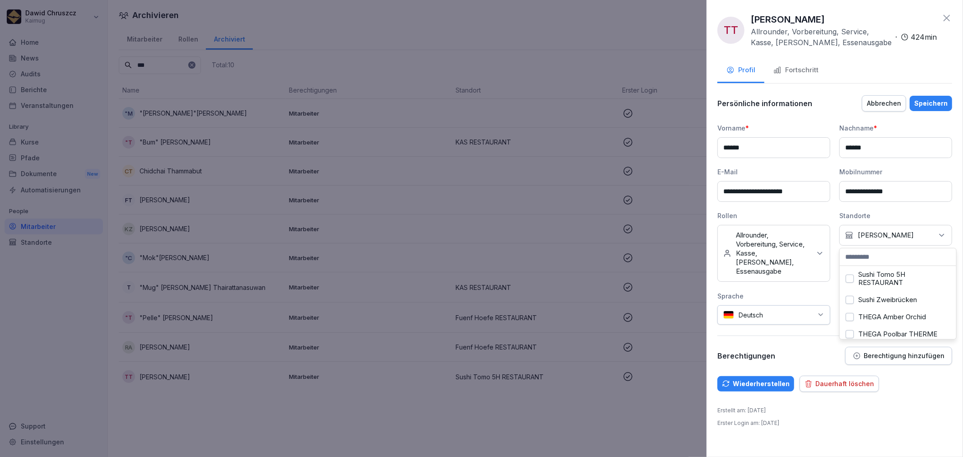
click at [900, 406] on div "Erstellt am : [DATE] Erster Login am : [DATE]" at bounding box center [834, 416] width 235 height 21
click at [924, 106] on div "Speichern" at bounding box center [930, 103] width 33 height 10
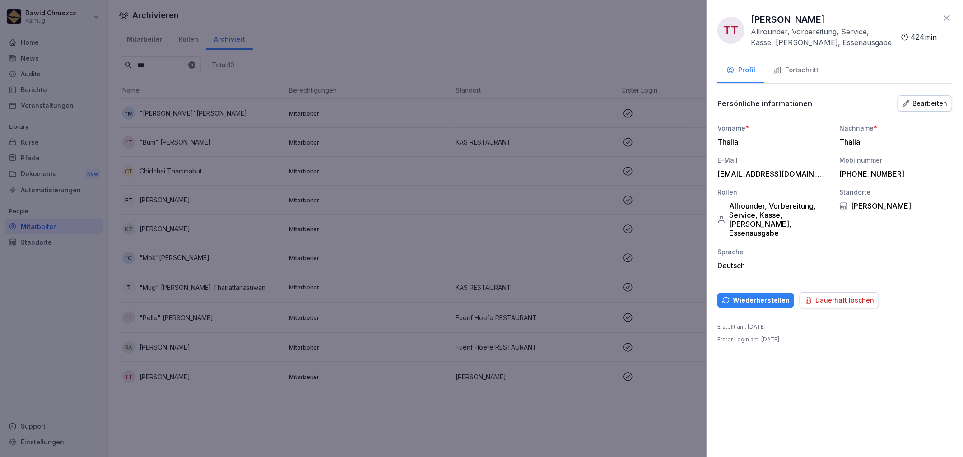
click at [741, 295] on div "Wiederherstellen" at bounding box center [756, 300] width 68 height 10
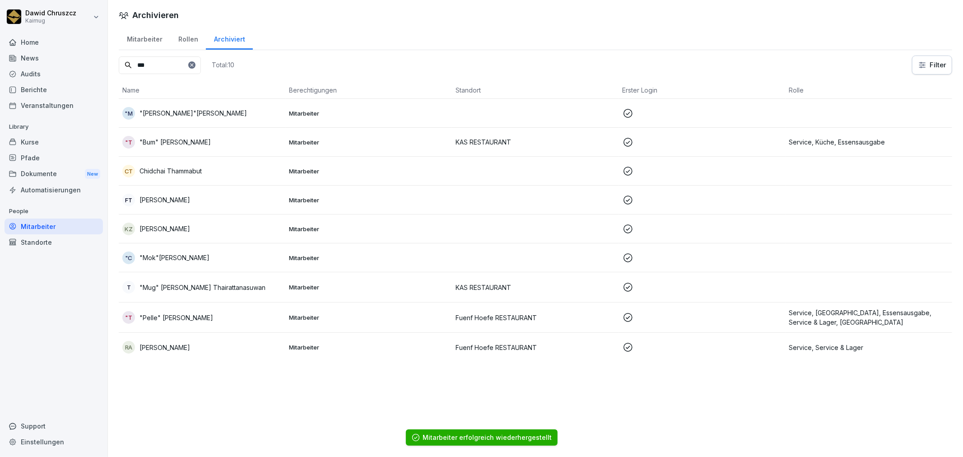
drag, startPoint x: 212, startPoint y: 63, endPoint x: 198, endPoint y: 62, distance: 14.5
click at [195, 63] on icon at bounding box center [191, 64] width 5 height 5
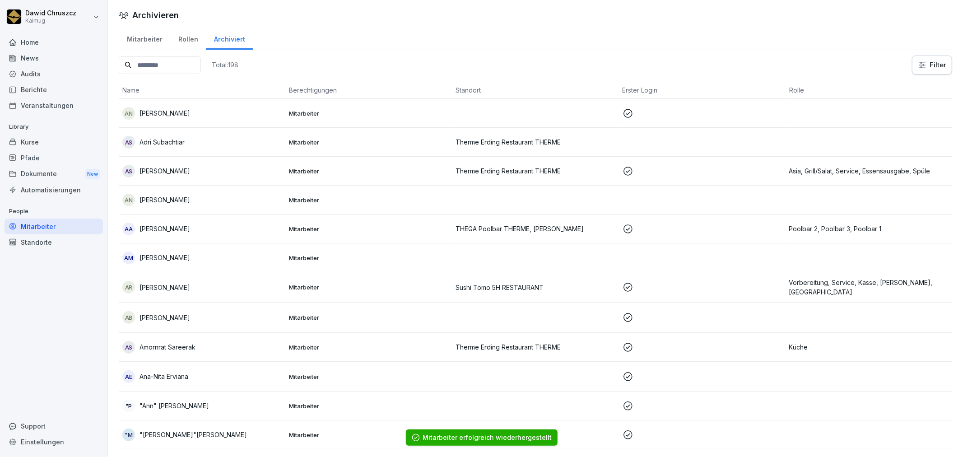
click at [177, 62] on input at bounding box center [160, 65] width 82 height 18
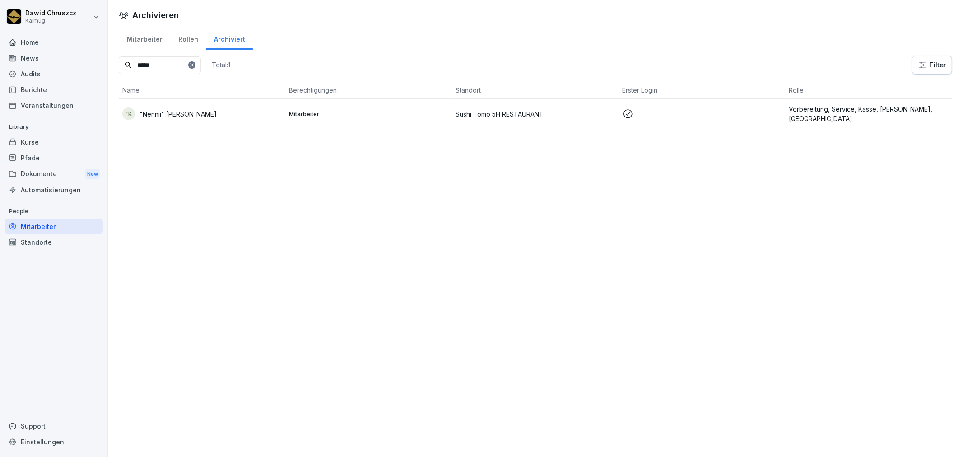
type input "*****"
click at [480, 121] on td "Sushi Tomo 5H RESTAURANT" at bounding box center [535, 114] width 167 height 30
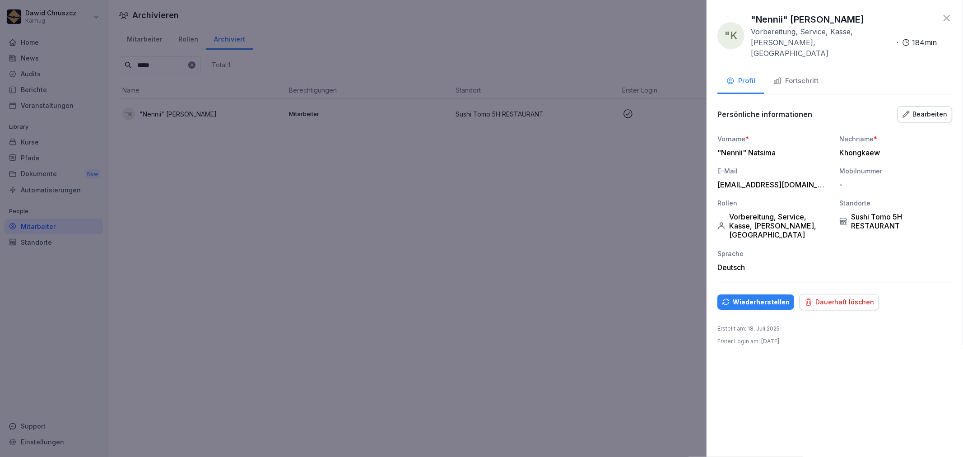
drag, startPoint x: 922, startPoint y: 102, endPoint x: 939, endPoint y: 159, distance: 59.8
click at [922, 109] on div "Bearbeiten" at bounding box center [924, 114] width 45 height 10
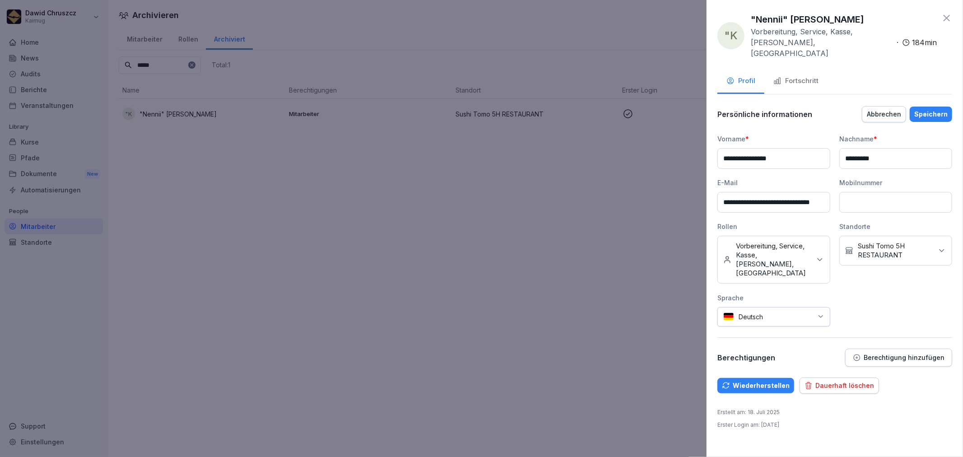
click at [945, 246] on icon at bounding box center [941, 250] width 9 height 9
click at [849, 270] on button "[PERSON_NAME]" at bounding box center [849, 266] width 8 height 8
click at [853, 301] on button "Sushi Tomo 5H RESTAURANT" at bounding box center [849, 296] width 8 height 8
drag, startPoint x: 908, startPoint y: 376, endPoint x: 937, endPoint y: 208, distance: 171.3
click at [912, 362] on div "**********" at bounding box center [834, 228] width 256 height 457
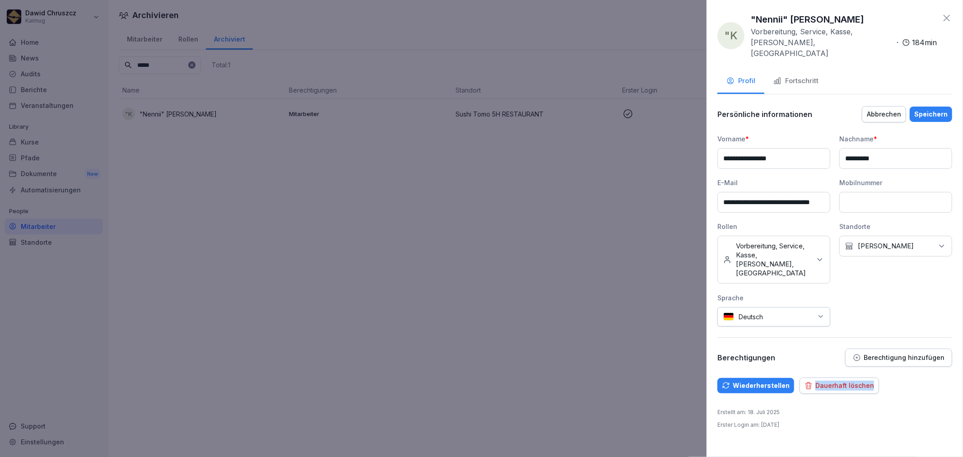
click at [930, 109] on div "Speichern" at bounding box center [930, 114] width 33 height 10
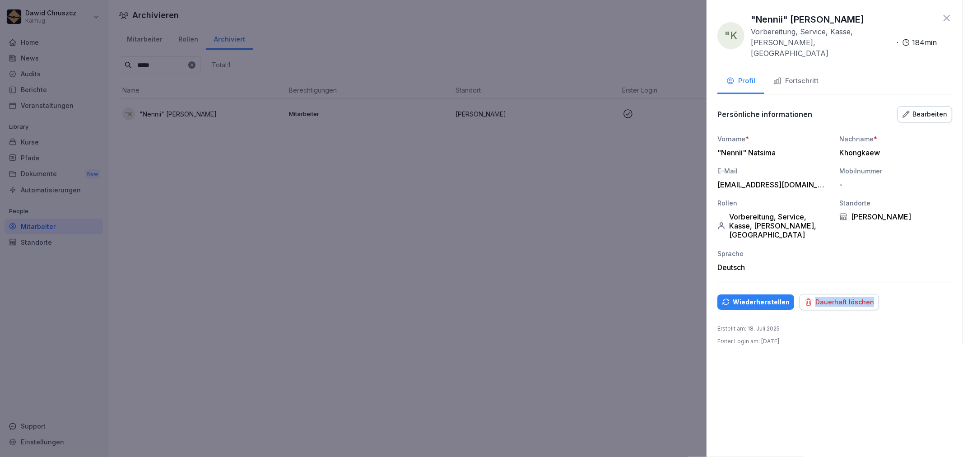
click at [766, 297] on div "Wiederherstellen" at bounding box center [756, 302] width 68 height 10
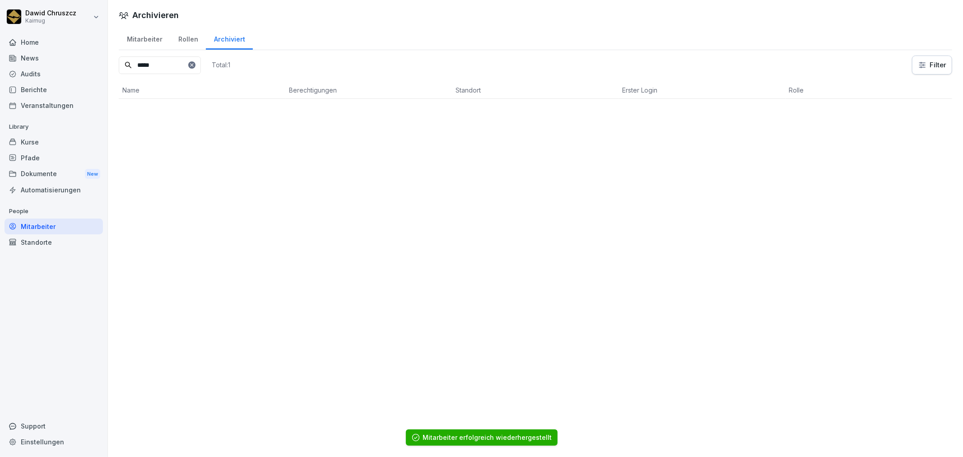
click at [215, 73] on div "***** Total: 1" at bounding box center [174, 65] width 111 height 19
drag, startPoint x: 215, startPoint y: 69, endPoint x: 201, endPoint y: 66, distance: 13.9
click at [201, 69] on input "*****" at bounding box center [160, 65] width 82 height 18
drag, startPoint x: 213, startPoint y: 64, endPoint x: 208, endPoint y: 64, distance: 5.9
click at [195, 64] on icon at bounding box center [191, 64] width 5 height 5
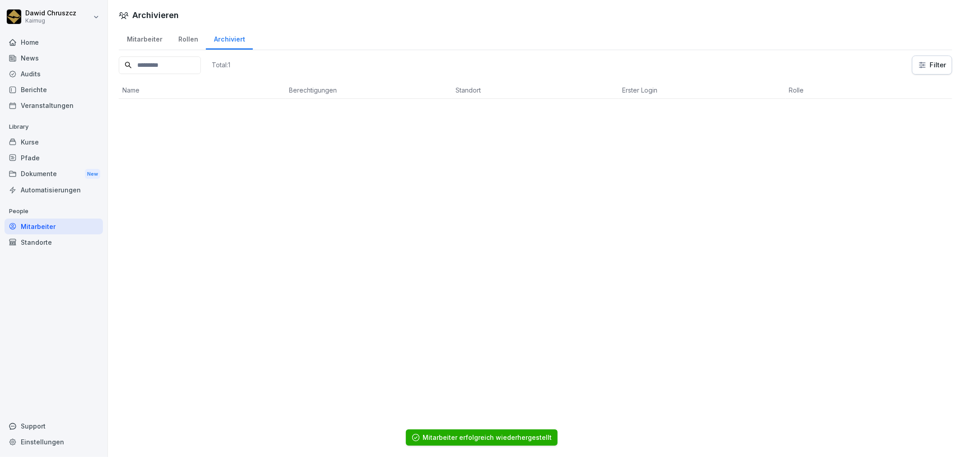
click at [186, 63] on input at bounding box center [160, 65] width 82 height 18
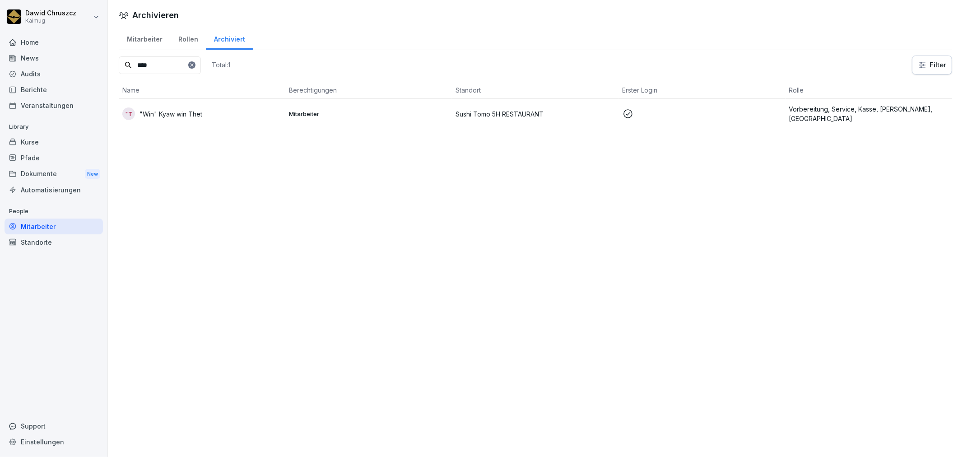
type input "****"
click at [696, 126] on td at bounding box center [702, 114] width 167 height 30
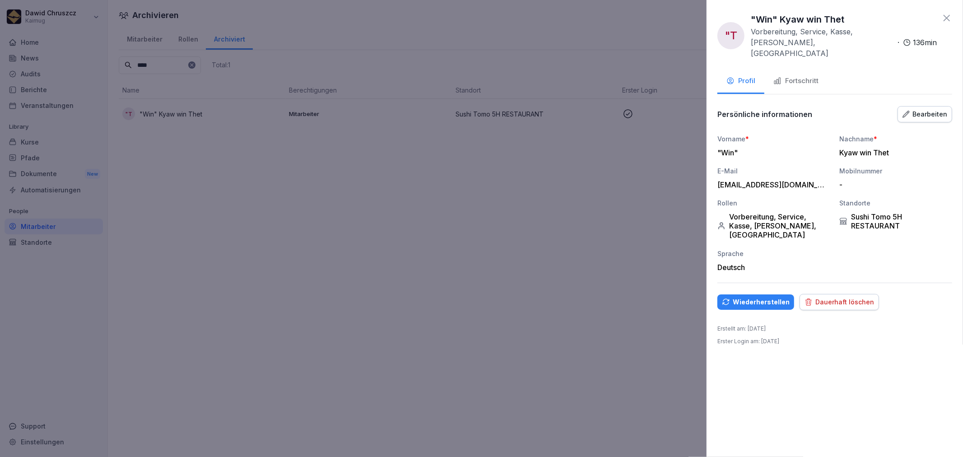
click at [922, 107] on button "Bearbeiten" at bounding box center [924, 114] width 55 height 16
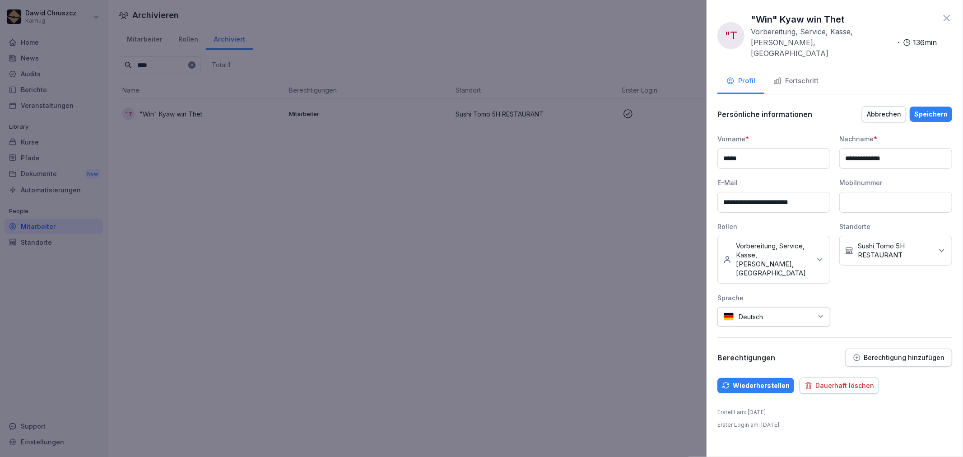
click at [950, 238] on div "Kein Standort [GEOGRAPHIC_DATA] Tomo 5H RESTAURANT" at bounding box center [895, 251] width 113 height 30
click at [854, 275] on div "[PERSON_NAME]" at bounding box center [898, 266] width 112 height 17
click at [853, 301] on button "Sushi Tomo 5H RESTAURANT" at bounding box center [849, 296] width 8 height 8
click at [864, 424] on div "**********" at bounding box center [834, 228] width 256 height 457
click at [753, 380] on div "Wiederherstellen" at bounding box center [756, 385] width 68 height 10
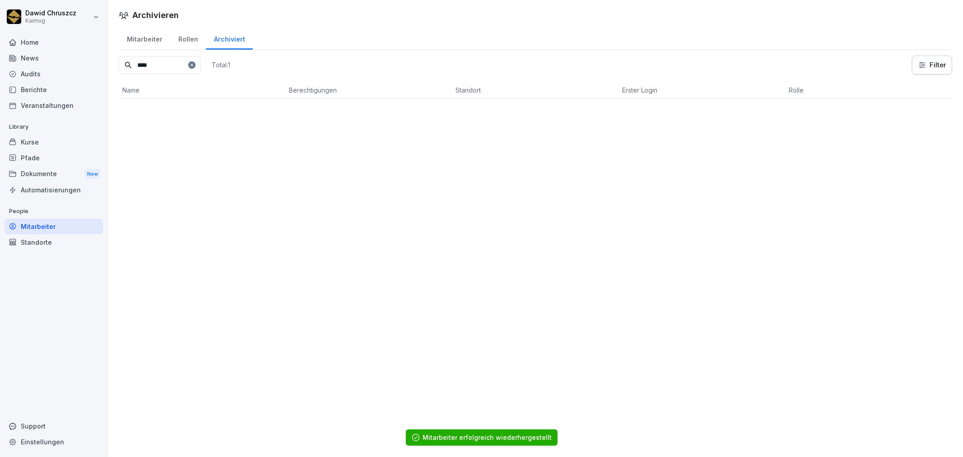
click at [140, 31] on div "Mitarbeiter" at bounding box center [144, 38] width 51 height 23
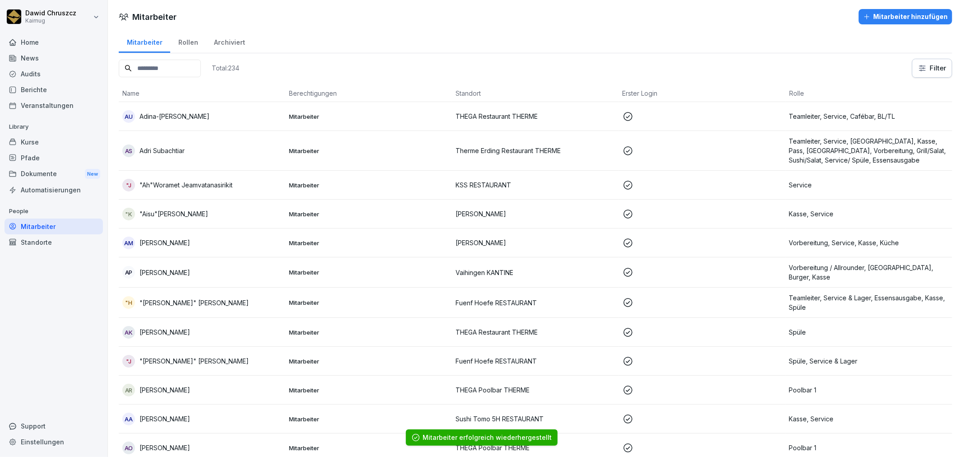
click at [184, 65] on input at bounding box center [160, 69] width 82 height 18
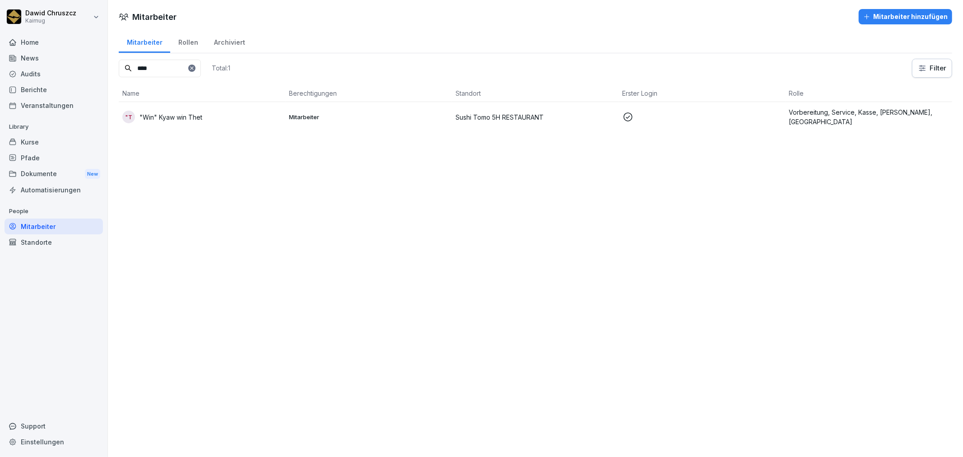
type input "****"
click at [495, 125] on td "Sushi Tomo 5H RESTAURANT" at bounding box center [535, 117] width 167 height 30
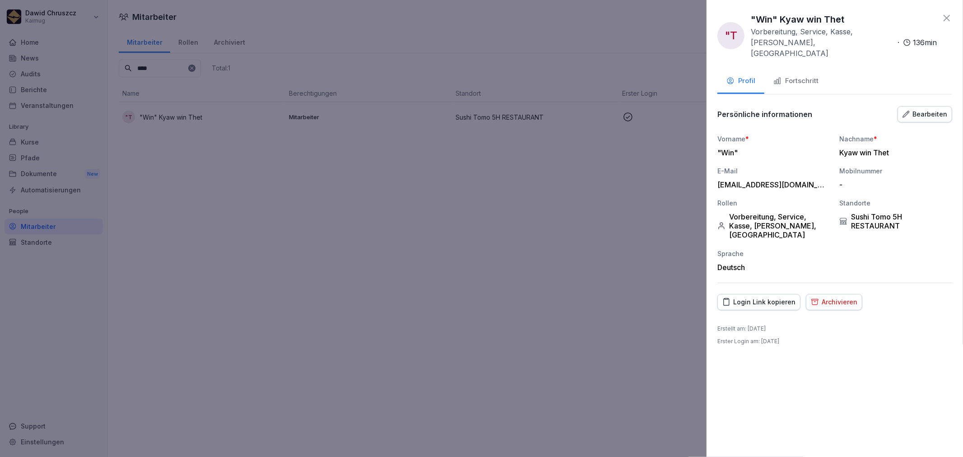
drag, startPoint x: 913, startPoint y: 105, endPoint x: 914, endPoint y: 124, distance: 18.6
click at [914, 109] on div "Bearbeiten" at bounding box center [924, 114] width 45 height 10
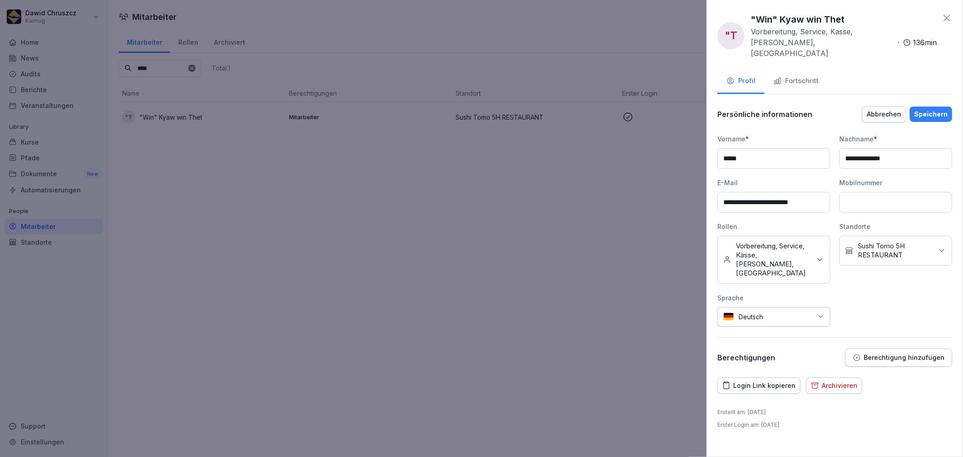
click at [937, 245] on div "Kein Standort [GEOGRAPHIC_DATA] Tomo 5H RESTAURANT" at bounding box center [895, 251] width 113 height 30
click at [852, 270] on button "[PERSON_NAME]" at bounding box center [849, 266] width 8 height 8
click at [849, 301] on button "Sushi Tomo 5H RESTAURANT" at bounding box center [849, 296] width 8 height 8
click at [846, 107] on div "Persönliche informationen Abbrechen Speichern" at bounding box center [834, 114] width 235 height 18
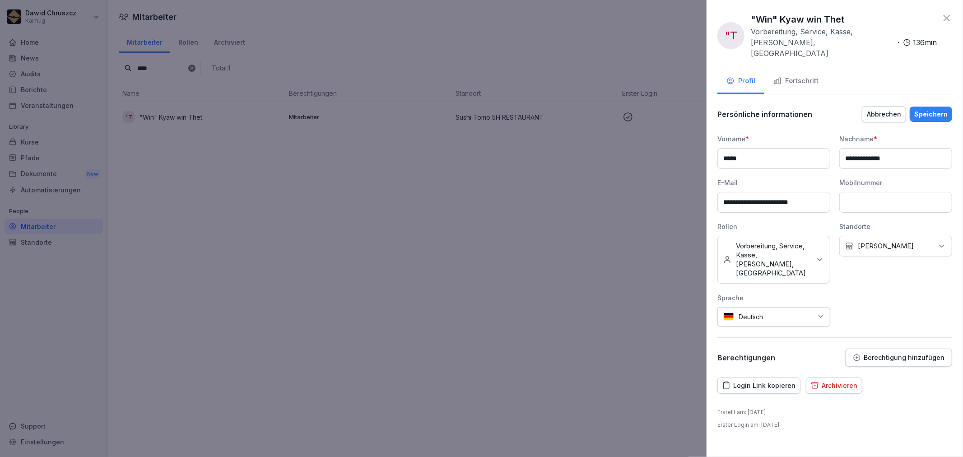
click at [932, 109] on div "Speichern" at bounding box center [930, 114] width 33 height 10
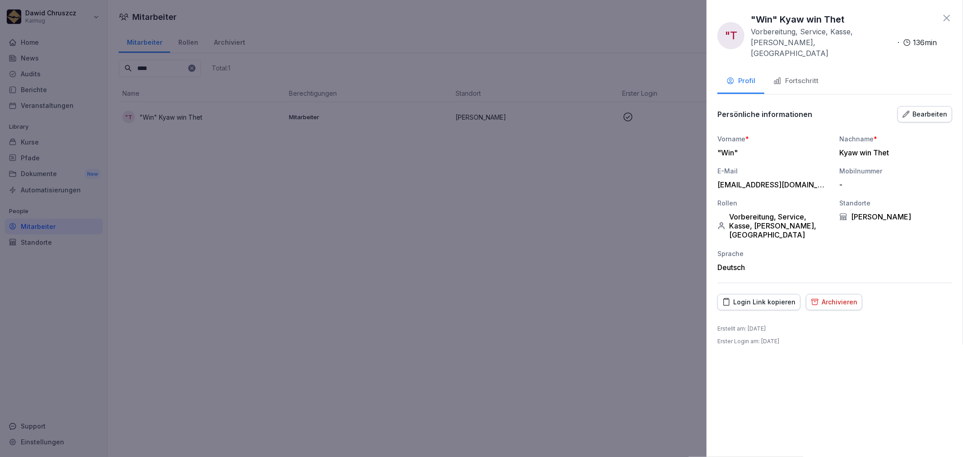
click at [541, 322] on div at bounding box center [481, 228] width 963 height 457
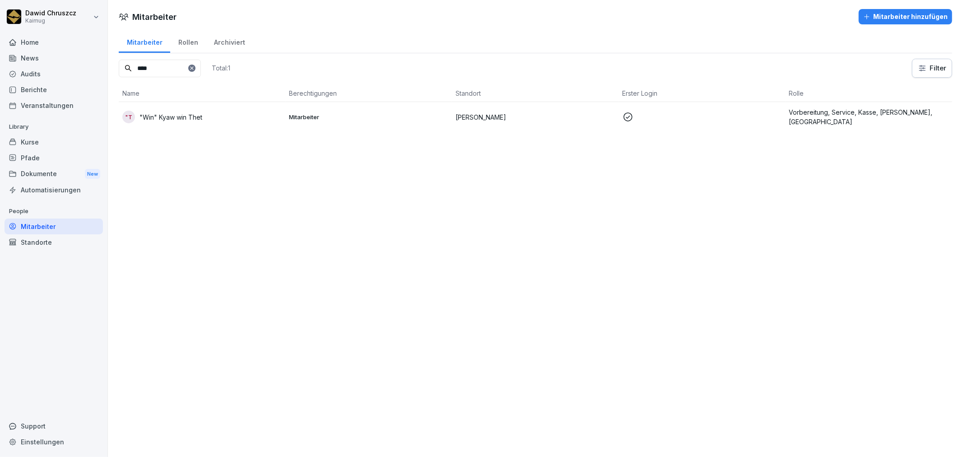
drag, startPoint x: 237, startPoint y: 42, endPoint x: 209, endPoint y: 45, distance: 28.2
click at [237, 42] on div "Archiviert" at bounding box center [229, 41] width 47 height 23
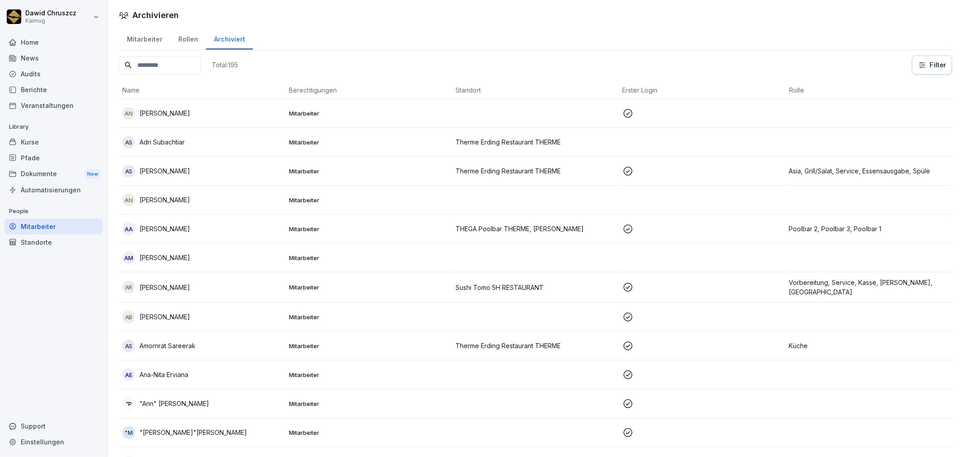
click at [175, 68] on input at bounding box center [160, 65] width 82 height 18
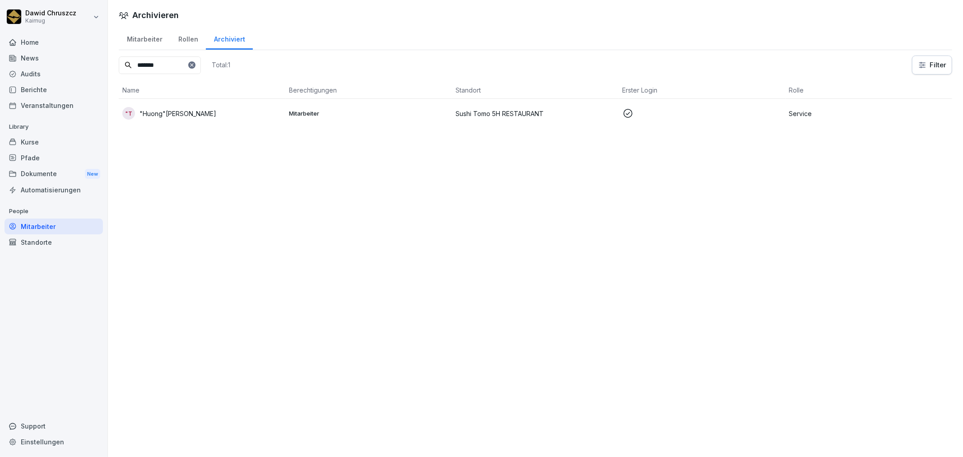
type input "*******"
click at [385, 117] on td "Mitarbeiter" at bounding box center [368, 113] width 167 height 29
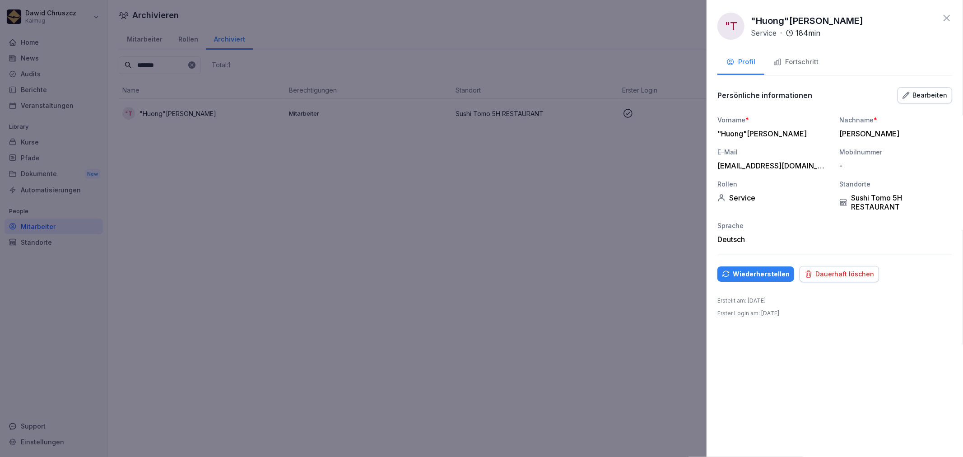
click at [931, 90] on div "Bearbeiten" at bounding box center [924, 95] width 45 height 10
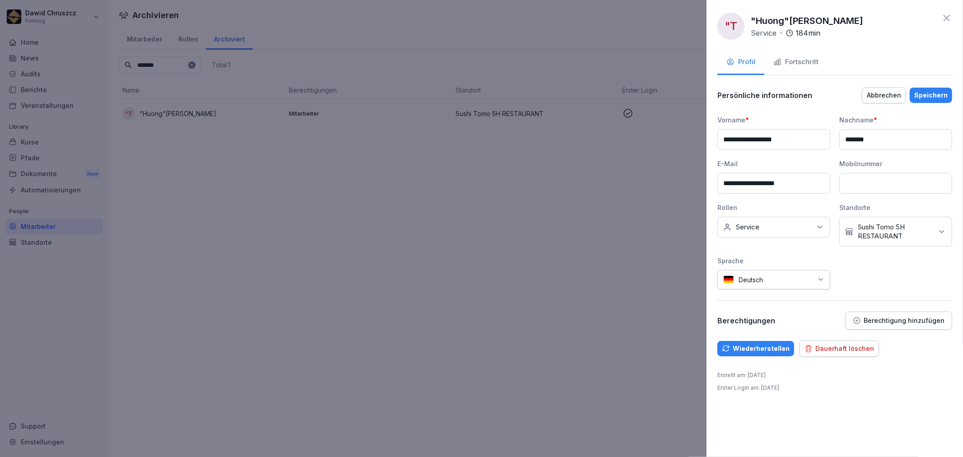
click at [933, 226] on div "Kein Standort [GEOGRAPHIC_DATA] Tomo 5H RESTAURANT" at bounding box center [895, 232] width 113 height 30
click at [850, 262] on button "[PERSON_NAME]" at bounding box center [849, 258] width 8 height 8
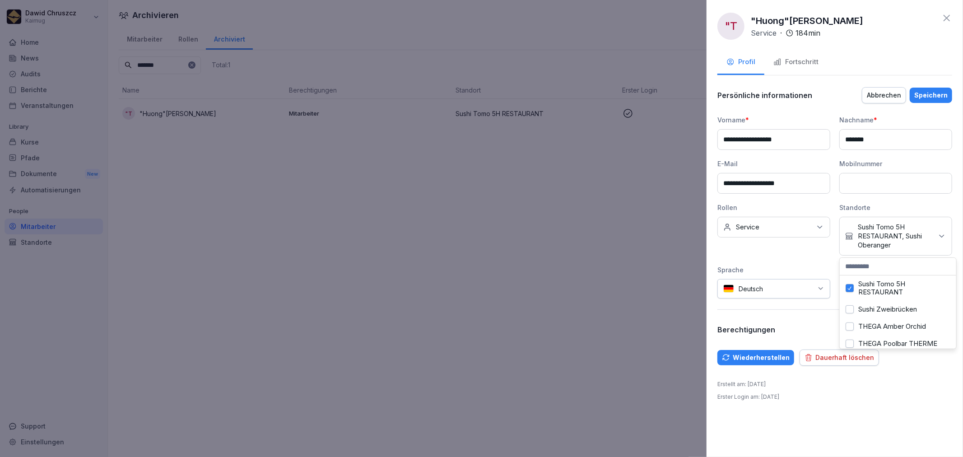
drag, startPoint x: 850, startPoint y: 306, endPoint x: 861, endPoint y: 325, distance: 22.5
click at [851, 292] on button "Sushi Tomo 5H RESTAURANT" at bounding box center [849, 288] width 8 height 8
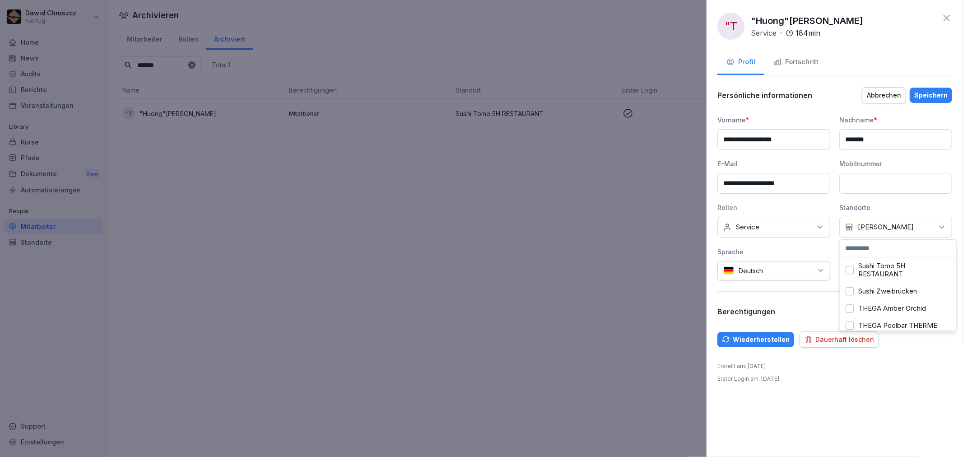
click at [928, 362] on div "Erstellt am : [DATE] Erster Login am : [DATE]" at bounding box center [834, 372] width 235 height 21
click at [933, 96] on div "Speichern" at bounding box center [930, 95] width 33 height 10
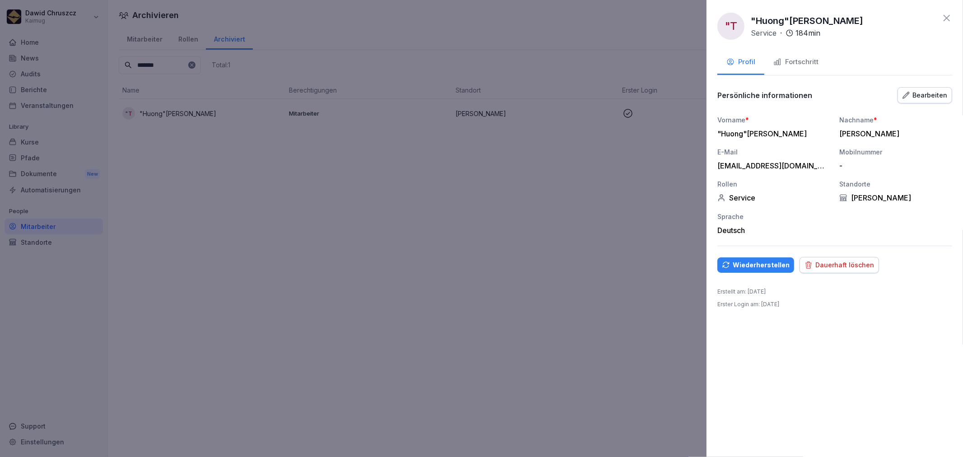
click at [753, 265] on div "Wiederherstellen" at bounding box center [756, 265] width 68 height 10
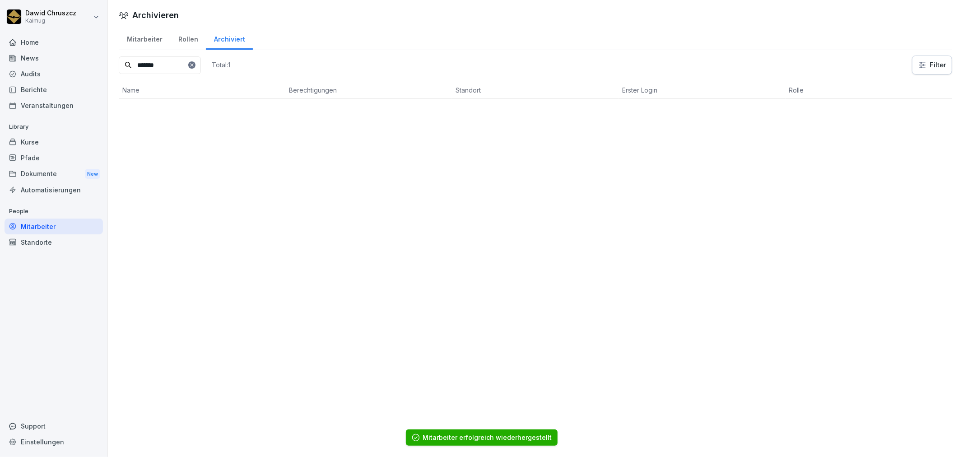
click at [394, 244] on div "Archivieren Mitarbeiter Rollen Archiviert ******* Total: 1 Filter Name Berechti…" at bounding box center [535, 228] width 855 height 457
click at [193, 65] on icon at bounding box center [191, 64] width 3 height 3
click at [171, 64] on input at bounding box center [160, 65] width 82 height 18
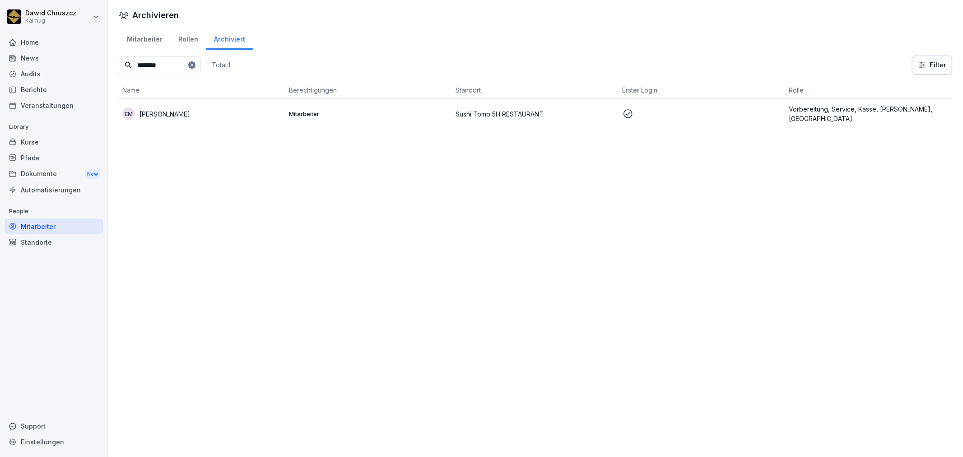
click at [321, 115] on p "Mitarbeiter" at bounding box center [368, 114] width 159 height 8
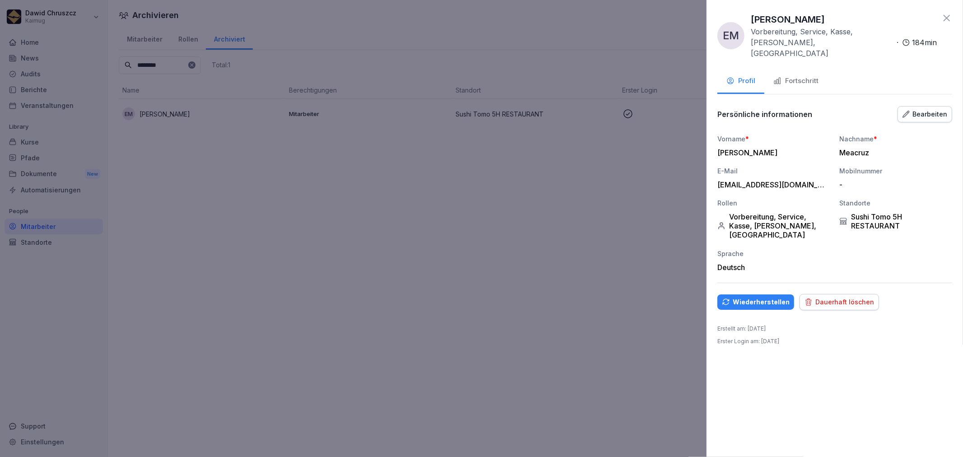
click at [923, 109] on div "Bearbeiten" at bounding box center [924, 114] width 45 height 10
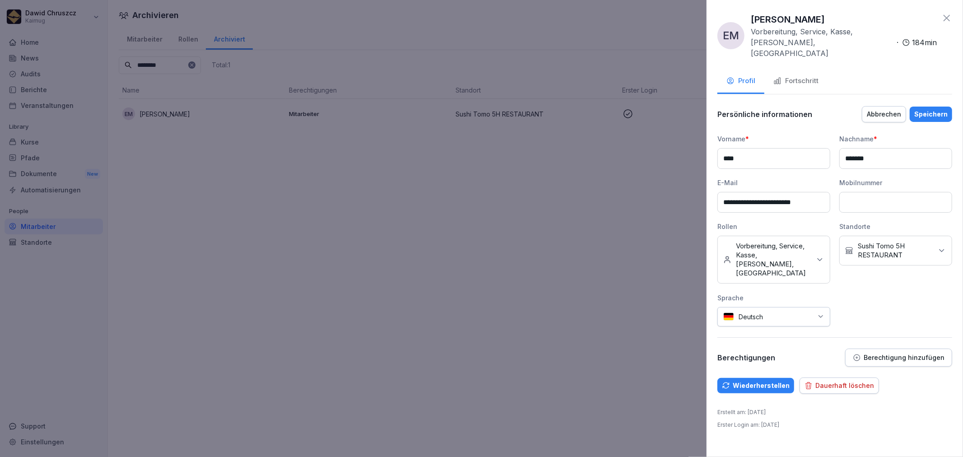
click at [919, 241] on p "Sushi Tomo 5H RESTAURANT" at bounding box center [895, 250] width 75 height 18
click at [847, 270] on button "[PERSON_NAME]" at bounding box center [849, 266] width 8 height 8
drag, startPoint x: 849, startPoint y: 310, endPoint x: 885, endPoint y: 336, distance: 44.0
click at [851, 301] on button "Sushi Tomo 5H RESTAURANT" at bounding box center [849, 296] width 8 height 8
click at [931, 377] on div "Wiederherstellen Dauerhaft löschen" at bounding box center [834, 385] width 235 height 16
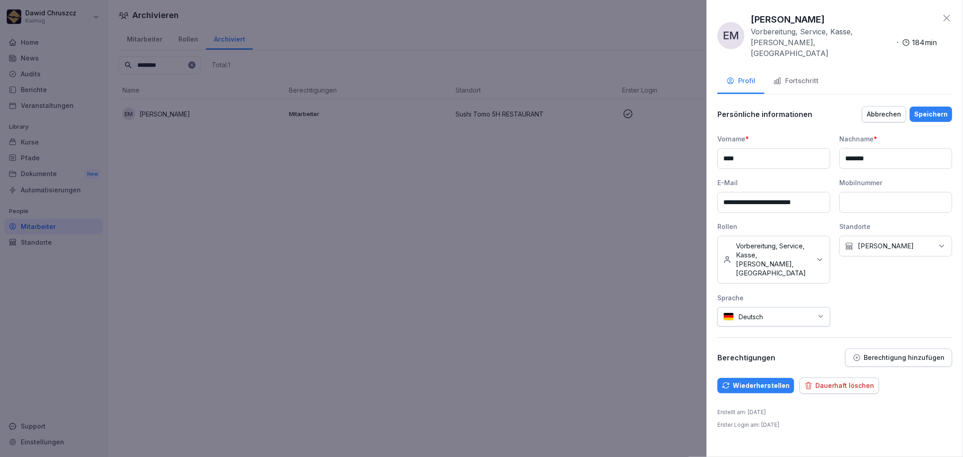
click at [928, 109] on div "Speichern" at bounding box center [930, 114] width 33 height 10
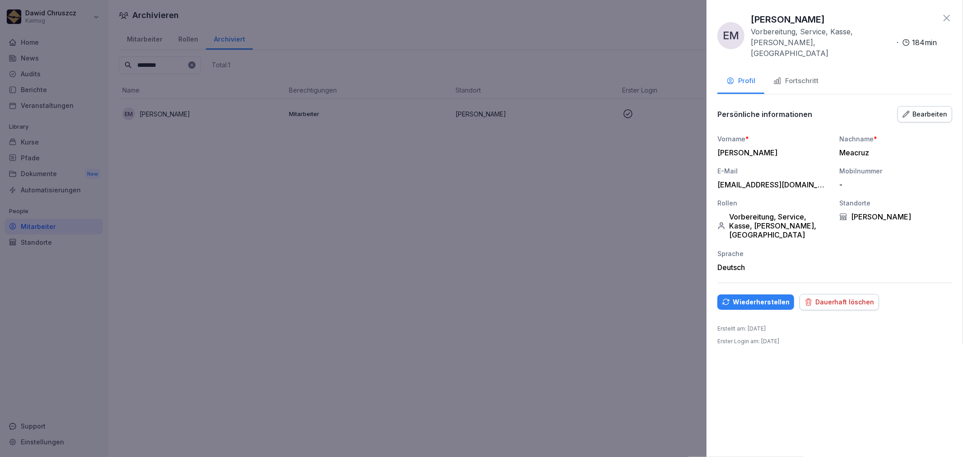
click at [760, 294] on button "Wiederherstellen" at bounding box center [755, 301] width 77 height 15
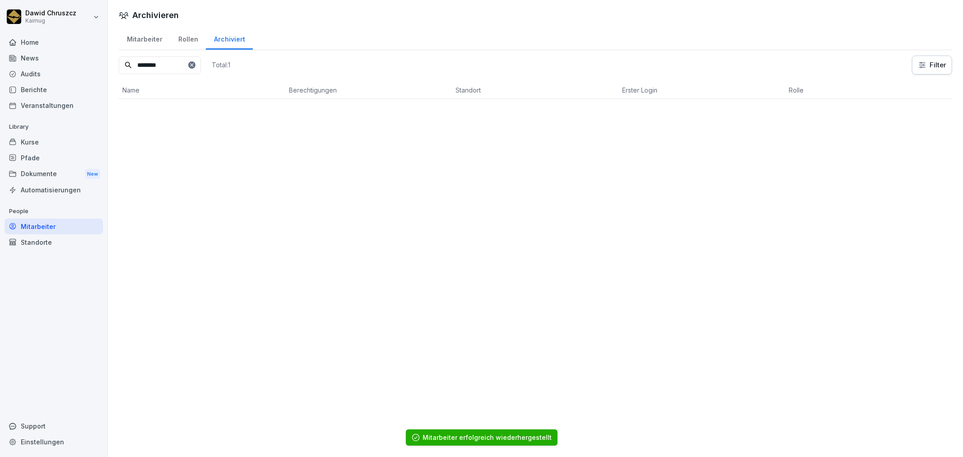
drag, startPoint x: 179, startPoint y: 68, endPoint x: 44, endPoint y: 74, distance: 135.1
click at [44, 74] on div "[PERSON_NAME] Home News Audits Berichte Veranstaltungen Library Kurse Pfade Dok…" at bounding box center [481, 228] width 963 height 457
type input "*******"
drag, startPoint x: 171, startPoint y: 68, endPoint x: 211, endPoint y: 4, distance: 75.9
click at [135, 49] on div "Mitarbeiter Rollen Archiviert ******* Total: 0 Filter Name Berechtigungen Stand…" at bounding box center [535, 66] width 855 height 79
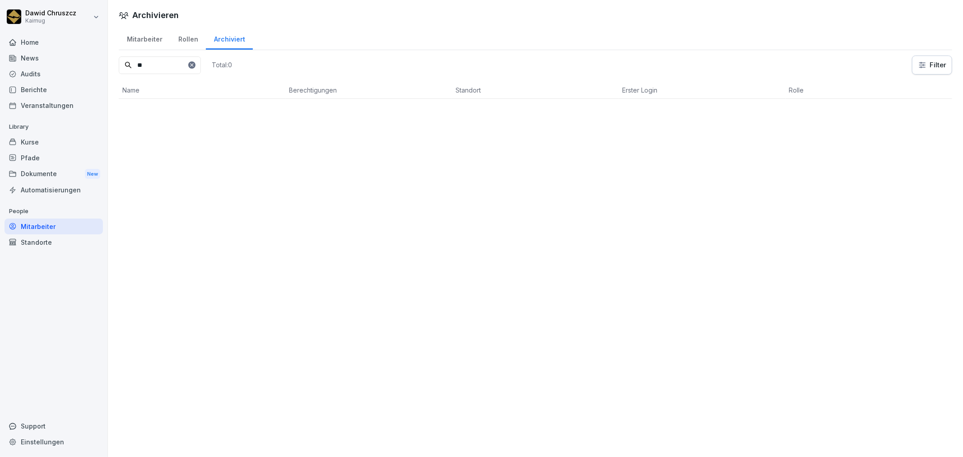
type input "*"
type input "*******"
click at [193, 65] on icon at bounding box center [191, 64] width 3 height 3
click at [300, 211] on div "Archivieren Mitarbeiter Rollen Archiviert Total: 0 Filter Name Berechtigungen S…" at bounding box center [535, 228] width 855 height 457
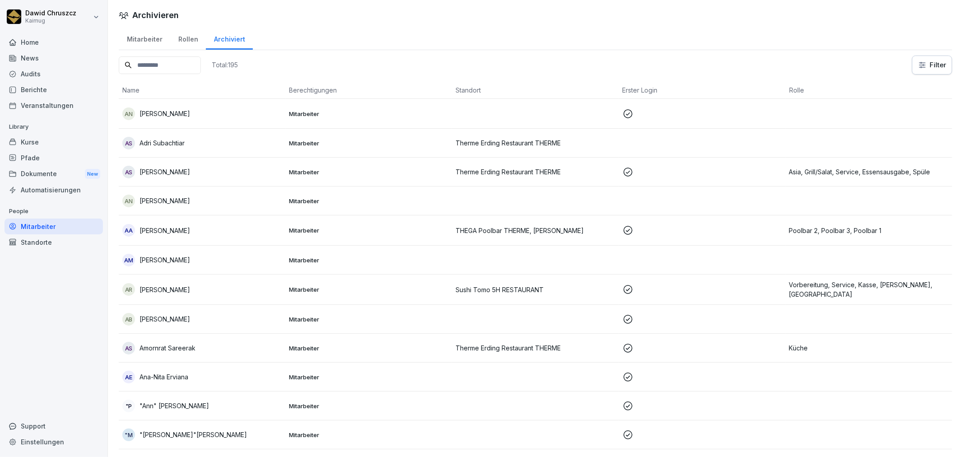
drag, startPoint x: 128, startPoint y: 32, endPoint x: 133, endPoint y: 35, distance: 5.7
click at [128, 32] on div "Mitarbeiter" at bounding box center [144, 38] width 51 height 23
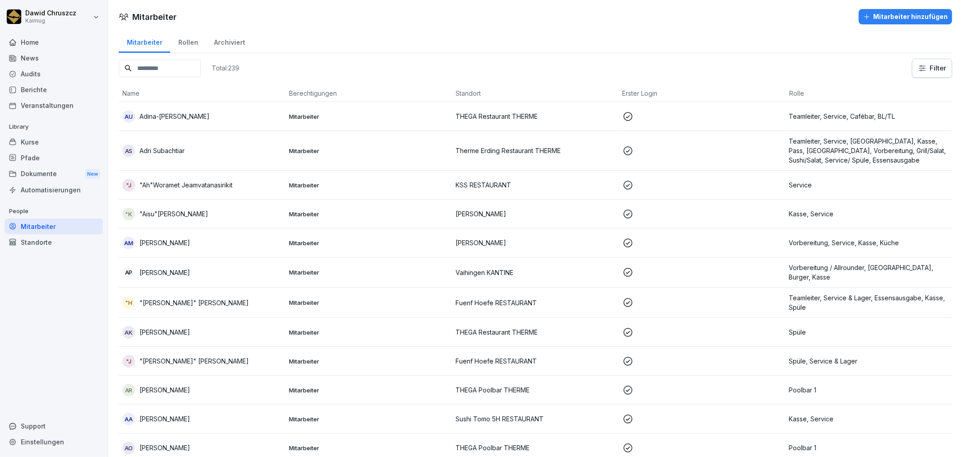
click at [183, 74] on input at bounding box center [160, 69] width 82 height 18
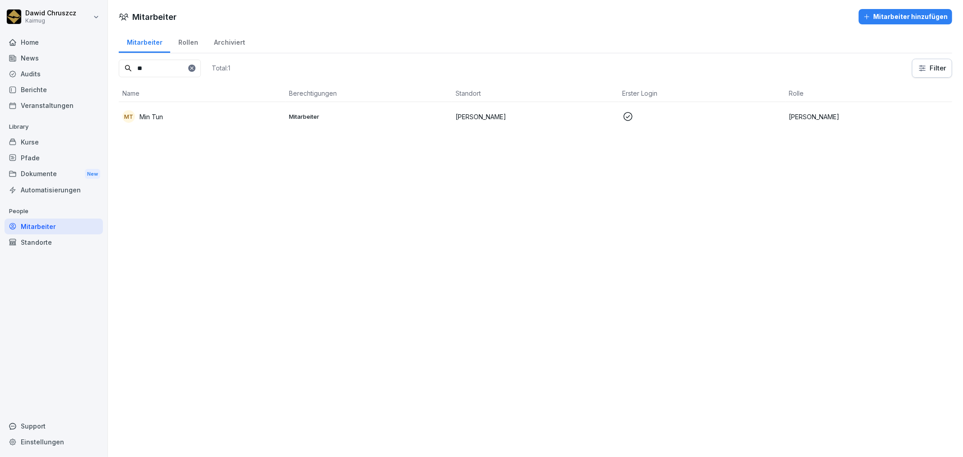
type input "*"
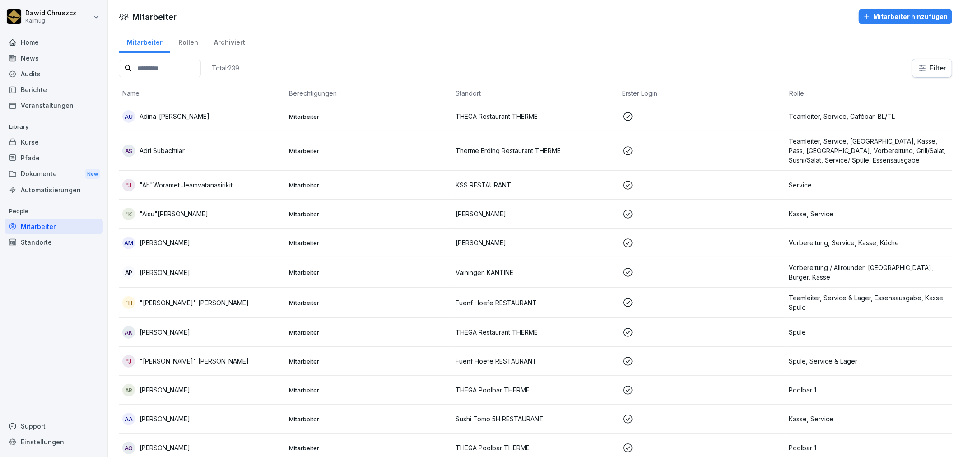
click at [229, 40] on div "Archiviert" at bounding box center [229, 41] width 47 height 23
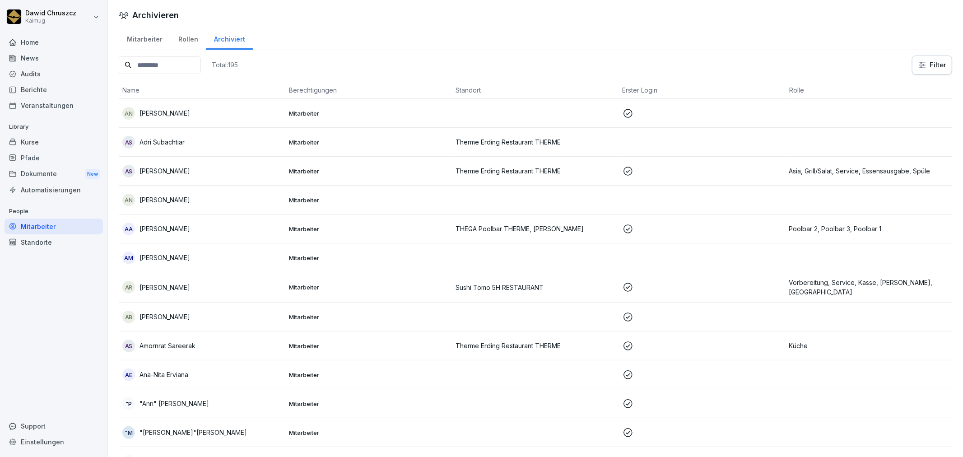
click at [172, 61] on input at bounding box center [160, 65] width 82 height 18
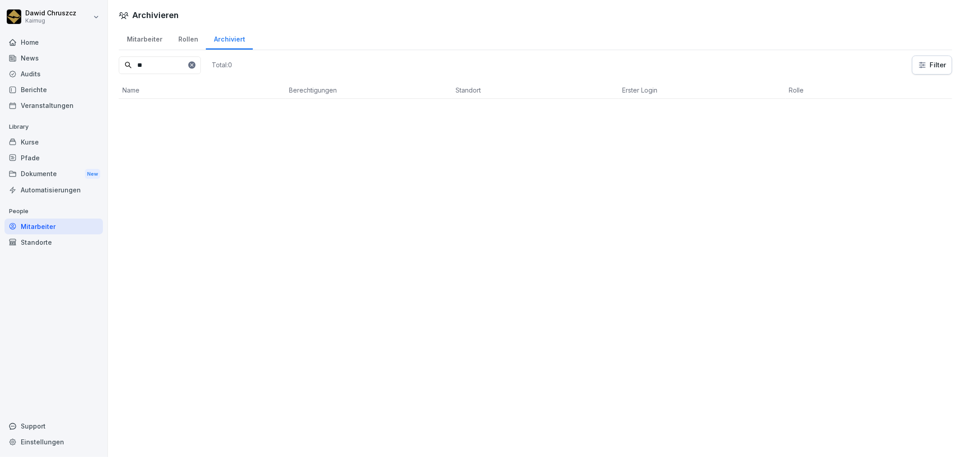
type input "*"
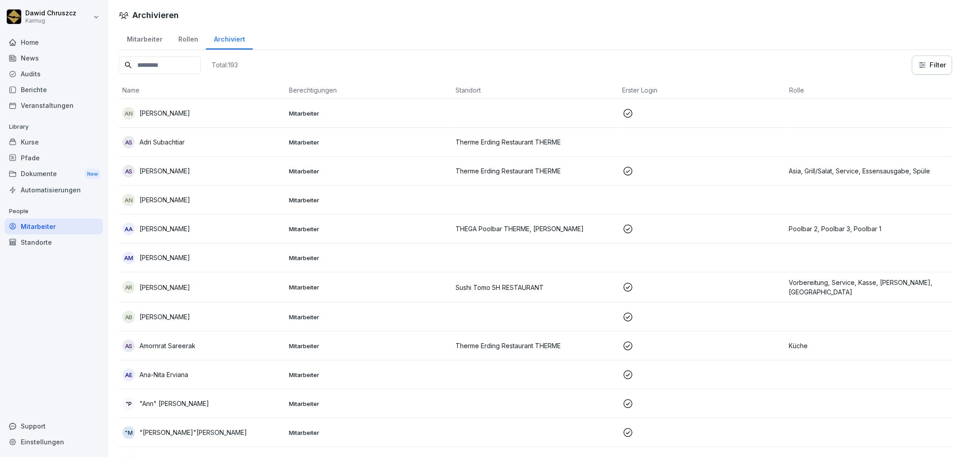
click at [144, 46] on div "Mitarbeiter" at bounding box center [144, 38] width 51 height 23
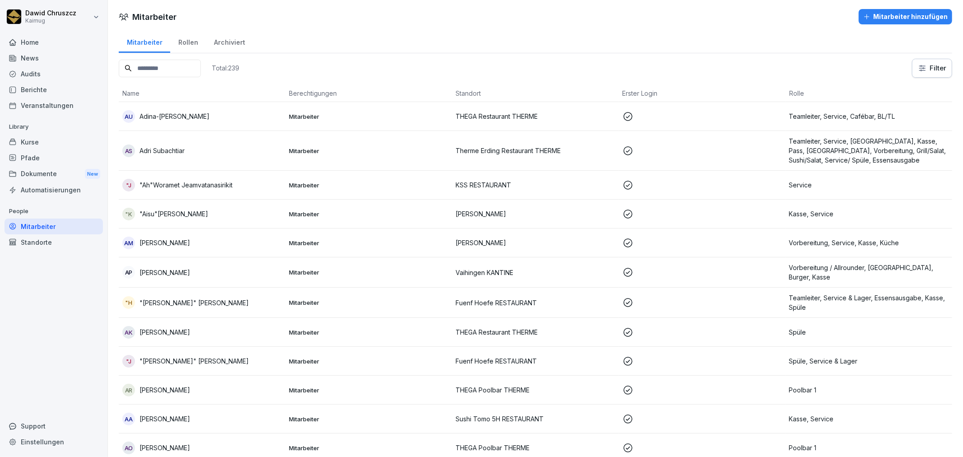
click at [159, 65] on input at bounding box center [160, 69] width 82 height 18
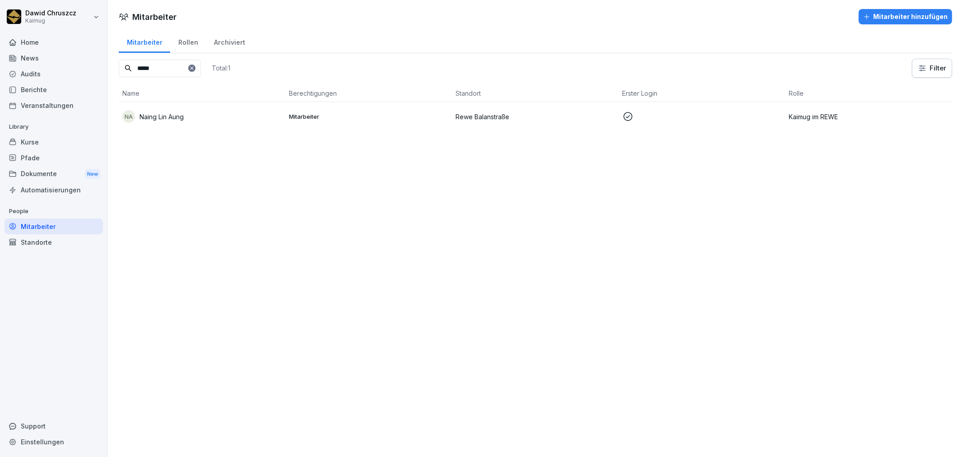
type input "*****"
click at [234, 41] on div "Archiviert" at bounding box center [229, 41] width 47 height 23
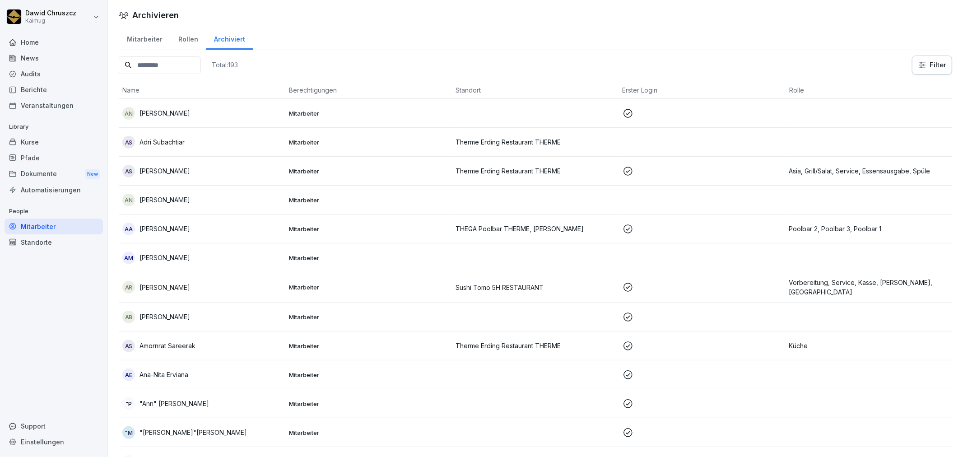
click at [181, 66] on input at bounding box center [160, 65] width 82 height 18
click at [135, 40] on div "Mitarbeiter" at bounding box center [144, 38] width 51 height 23
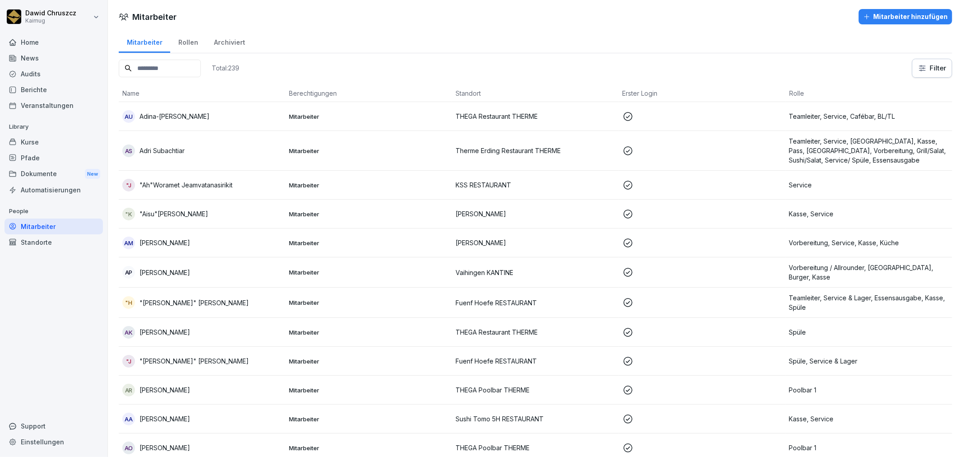
click at [898, 15] on div "Mitarbeiter hinzufügen" at bounding box center [905, 17] width 84 height 10
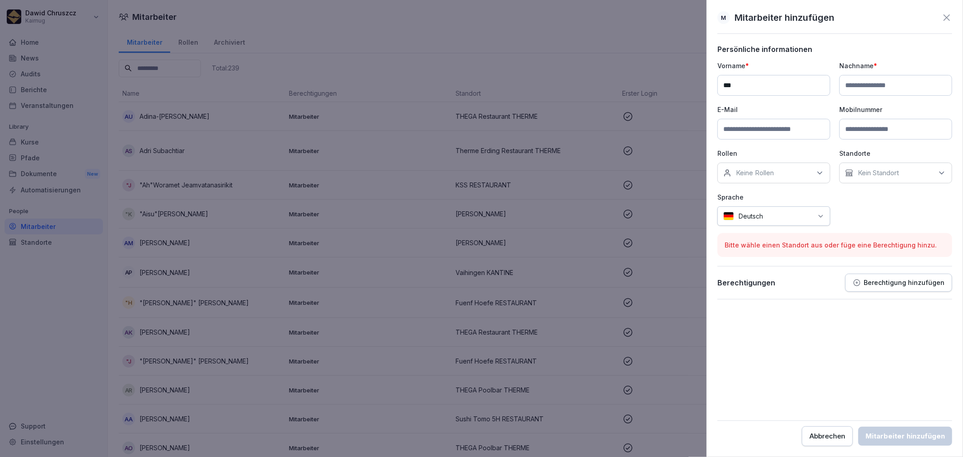
type input "***"
click at [873, 84] on input at bounding box center [895, 85] width 113 height 21
type input "**********"
click at [896, 205] on div "**********" at bounding box center [834, 143] width 235 height 165
click at [746, 137] on input at bounding box center [773, 129] width 113 height 21
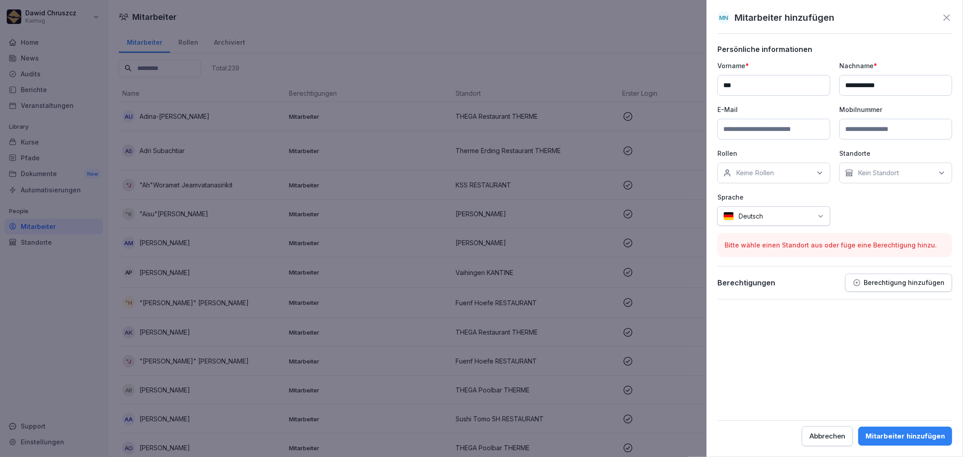
paste input "**********"
type input "**********"
click at [817, 172] on icon at bounding box center [819, 172] width 9 height 9
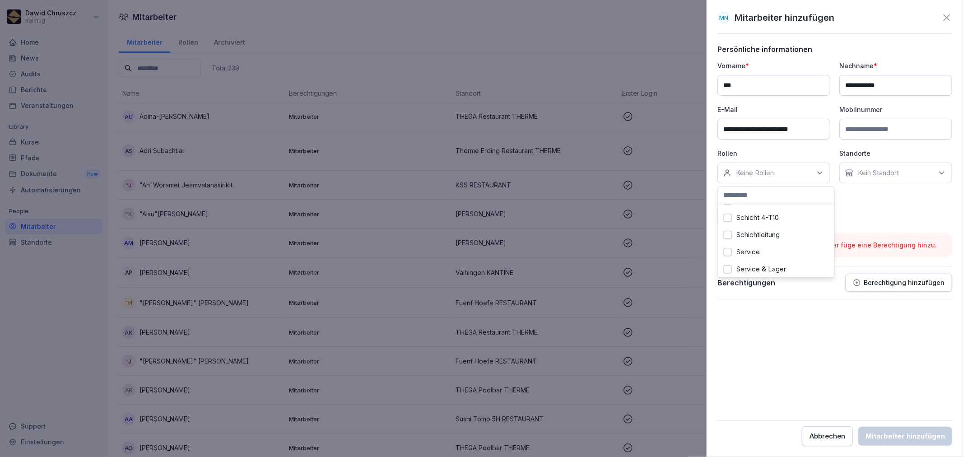
type input "*"
click at [877, 214] on div "**********" at bounding box center [834, 143] width 235 height 165
click at [896, 163] on div "Kein Standort" at bounding box center [895, 172] width 113 height 21
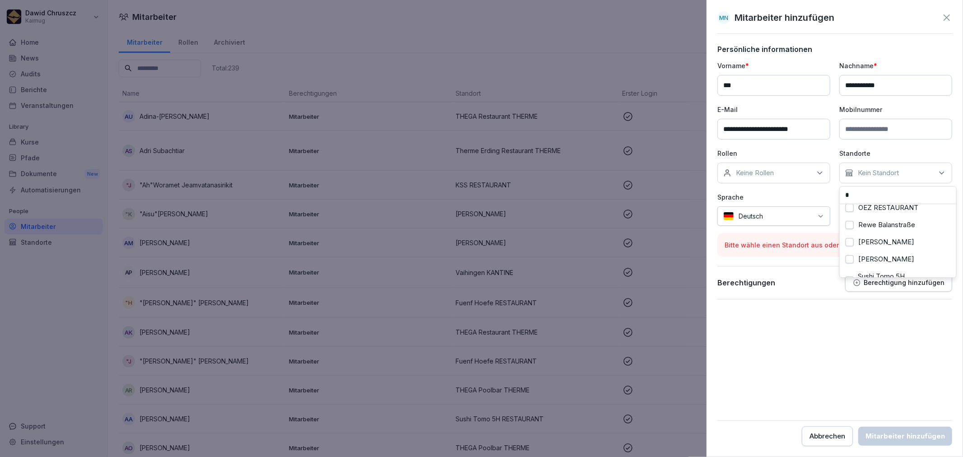
scroll to position [150, 0]
type input "*"
click at [904, 253] on div "[PERSON_NAME]" at bounding box center [898, 244] width 112 height 17
click at [852, 353] on form "**********" at bounding box center [834, 245] width 235 height 401
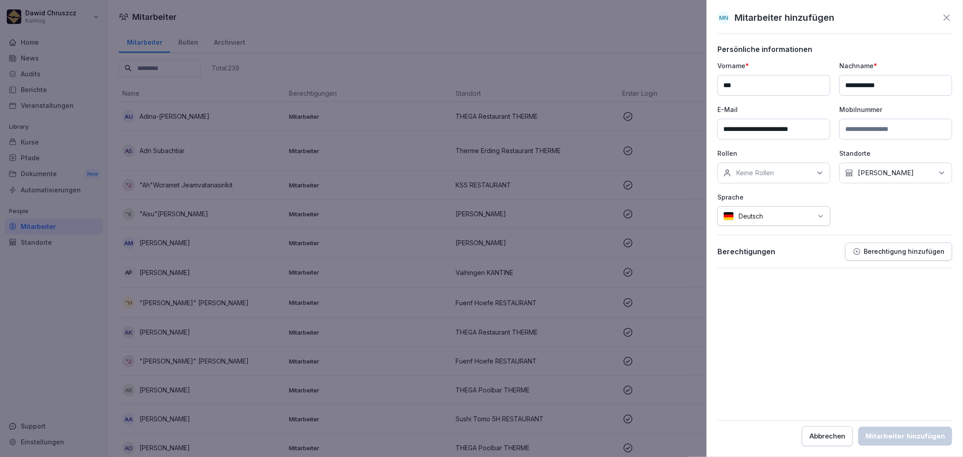
click at [876, 225] on div "**********" at bounding box center [834, 143] width 235 height 165
click at [883, 303] on form "**********" at bounding box center [834, 245] width 235 height 401
click at [772, 164] on div "Keine Rollen" at bounding box center [773, 172] width 113 height 21
click at [750, 218] on div "0" at bounding box center [776, 214] width 112 height 17
drag, startPoint x: 863, startPoint y: 325, endPoint x: 863, endPoint y: 304, distance: 21.7
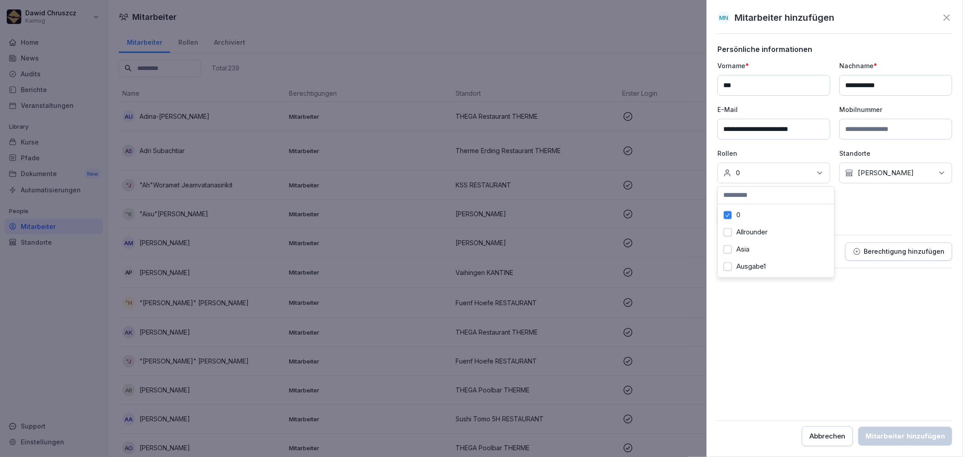
click at [863, 325] on form "**********" at bounding box center [834, 245] width 235 height 401
click at [802, 175] on div "Keine Rollen 0" at bounding box center [773, 172] width 113 height 21
drag, startPoint x: 725, startPoint y: 213, endPoint x: 738, endPoint y: 216, distance: 13.5
click at [726, 213] on button "0" at bounding box center [728, 215] width 8 height 8
click at [907, 228] on div "**********" at bounding box center [834, 156] width 235 height 223
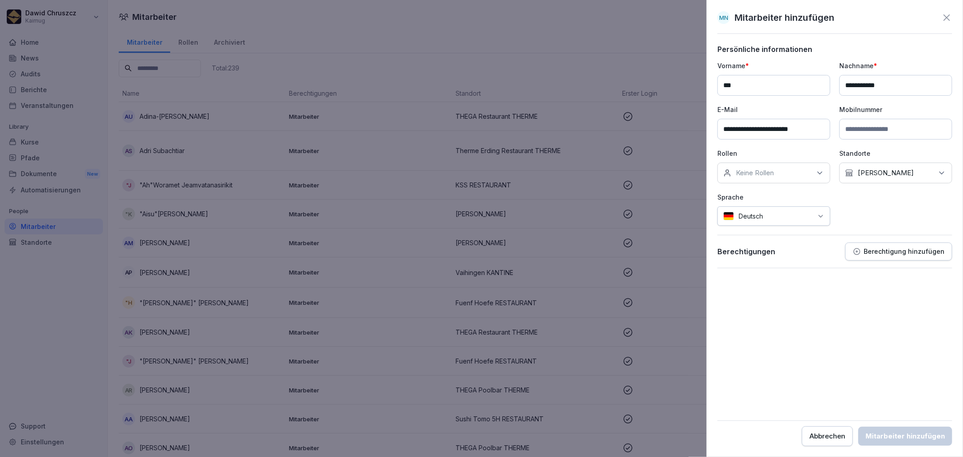
click at [729, 129] on input "**********" at bounding box center [773, 129] width 113 height 21
type input "**********"
click at [893, 303] on form "**********" at bounding box center [834, 245] width 235 height 401
click at [905, 440] on div "Mitarbeiter hinzufügen" at bounding box center [904, 436] width 79 height 10
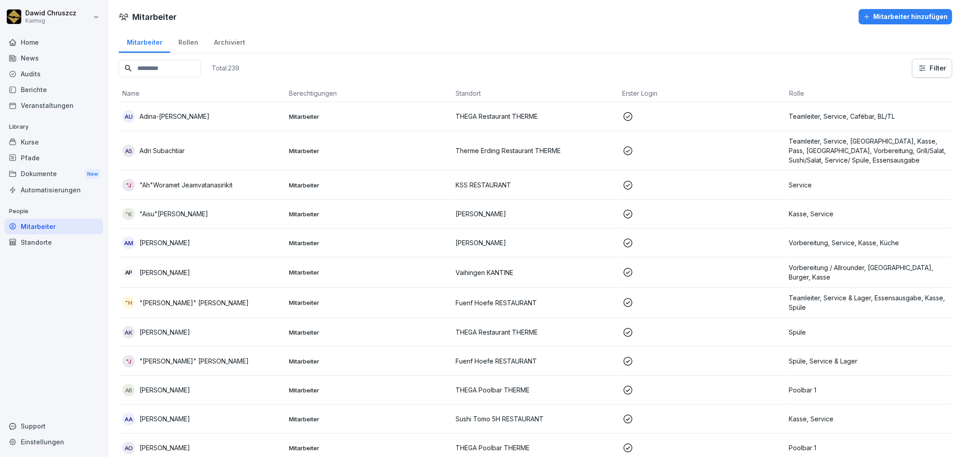
click at [175, 72] on input at bounding box center [160, 69] width 82 height 18
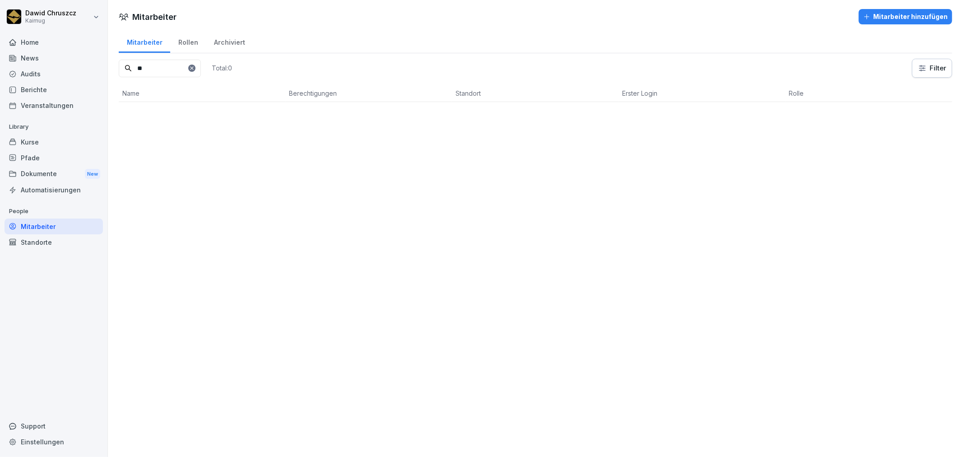
type input "*"
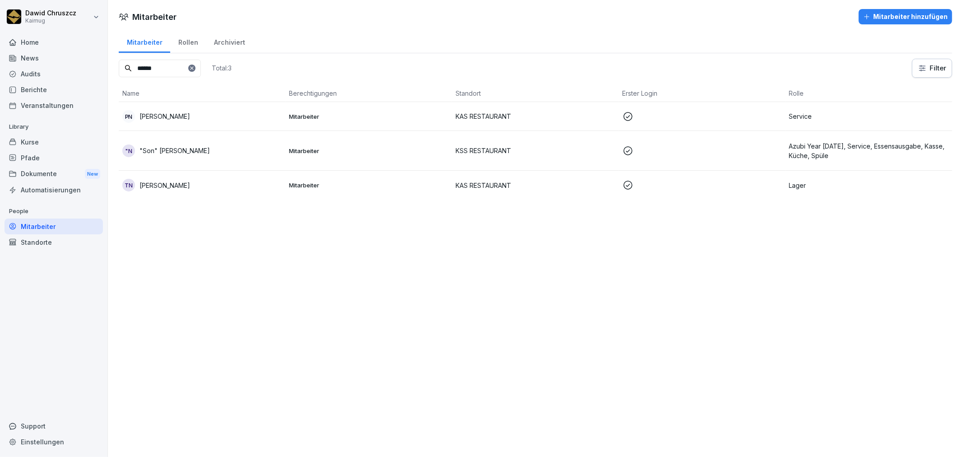
type input "******"
click at [222, 35] on div "Archiviert" at bounding box center [229, 41] width 47 height 23
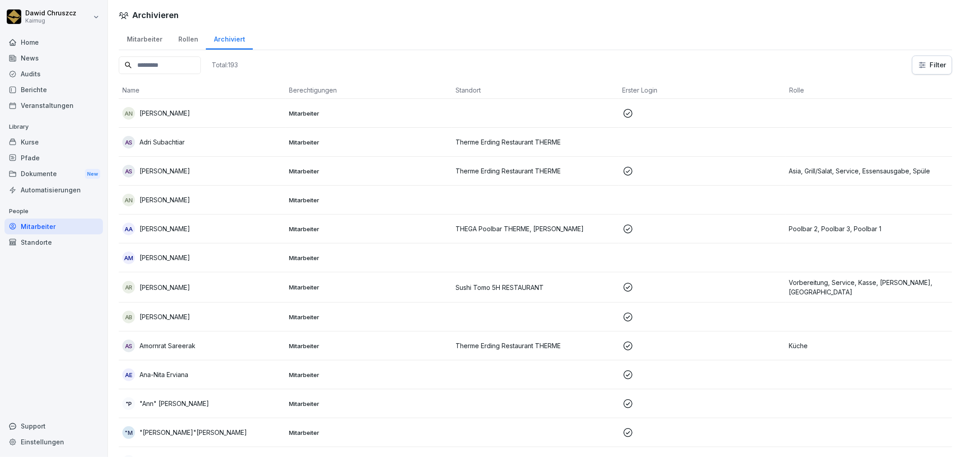
click at [181, 63] on input at bounding box center [160, 65] width 82 height 18
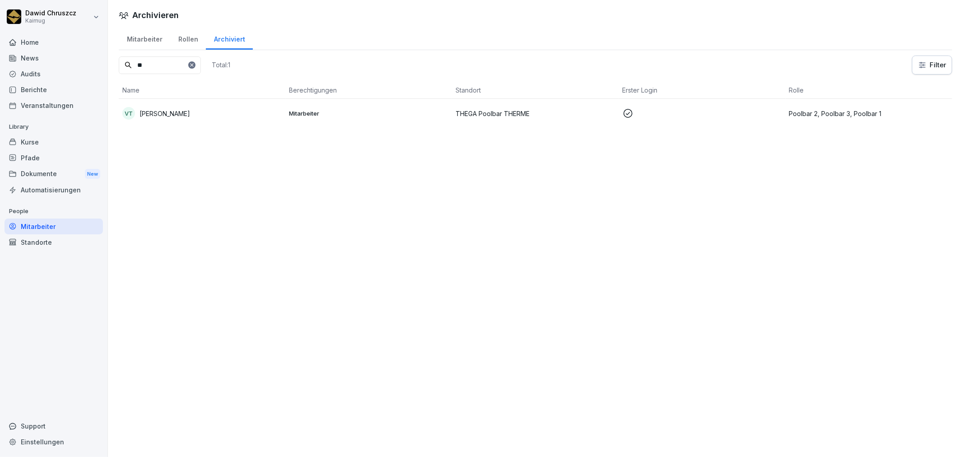
type input "*"
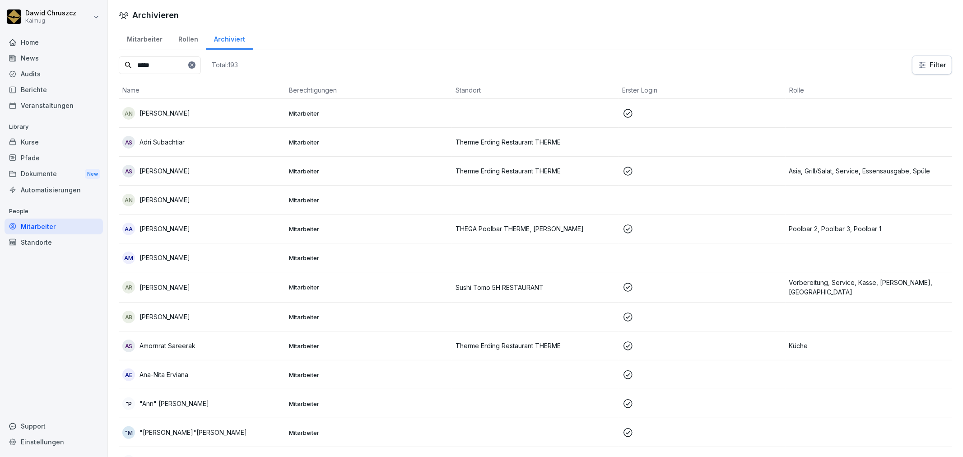
type input "******"
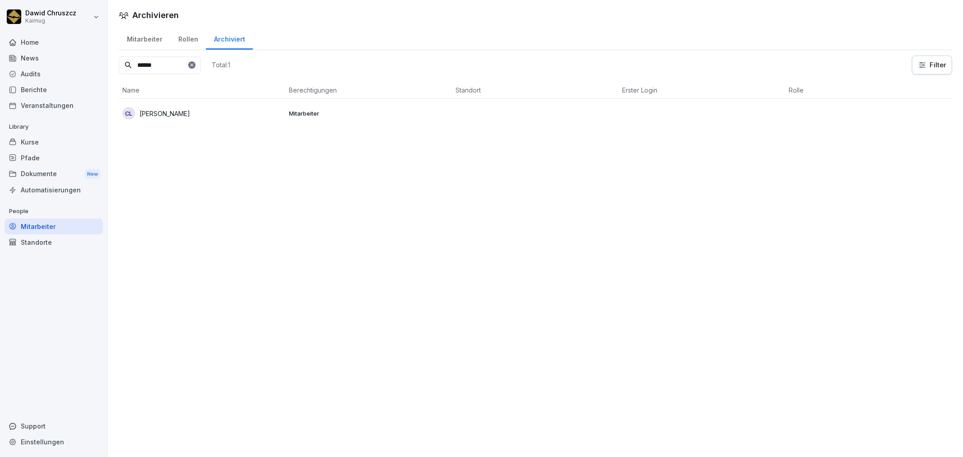
drag, startPoint x: 181, startPoint y: 63, endPoint x: 140, endPoint y: 55, distance: 42.4
click at [135, 60] on input "******" at bounding box center [160, 65] width 82 height 18
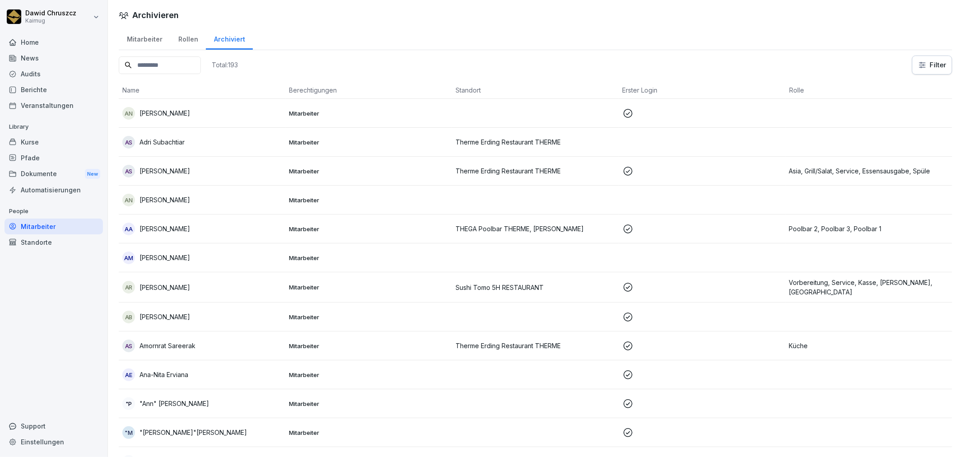
click at [143, 38] on div "Mitarbeiter" at bounding box center [144, 38] width 51 height 23
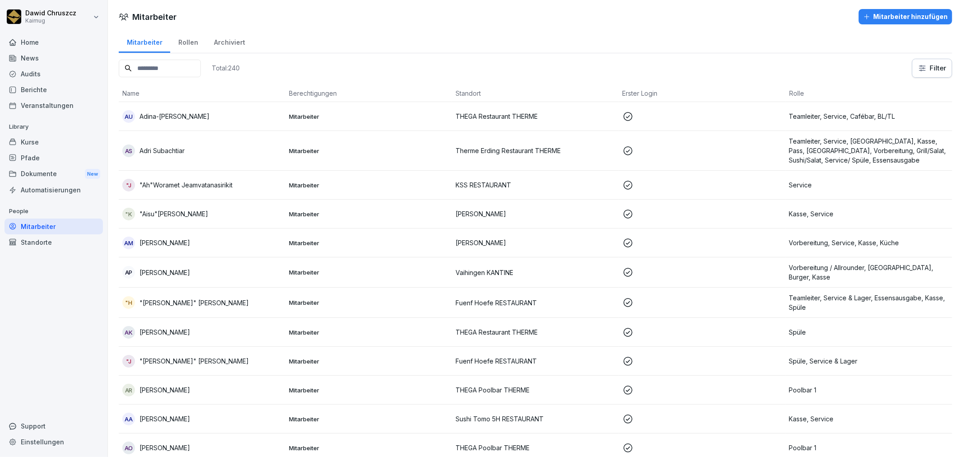
click at [897, 16] on div "Mitarbeiter hinzufügen" at bounding box center [905, 17] width 84 height 10
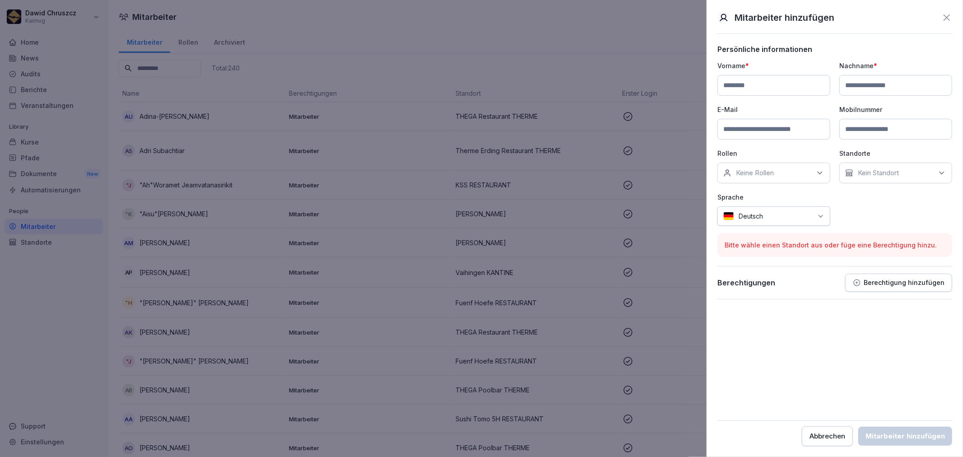
click at [741, 89] on input at bounding box center [773, 85] width 113 height 21
type input "********"
click at [895, 84] on input at bounding box center [895, 85] width 113 height 21
type input "******"
drag, startPoint x: 812, startPoint y: 305, endPoint x: 919, endPoint y: 226, distance: 133.0
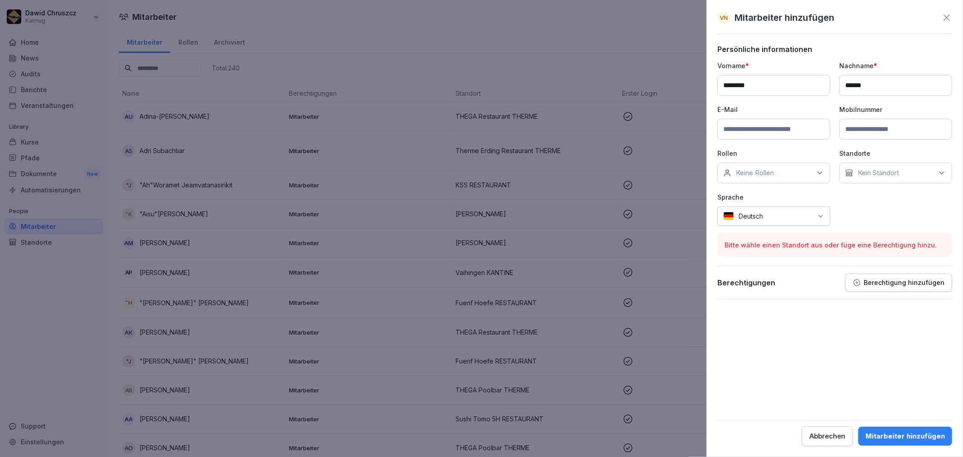
click at [818, 302] on form "Persönliche informationen Vorname * ******** Nachname * ****** E-Mail Mobilnumm…" at bounding box center [834, 245] width 235 height 401
click at [914, 175] on div "Kein Standort" at bounding box center [895, 172] width 113 height 21
type input "**"
click at [873, 210] on div "[PERSON_NAME]" at bounding box center [898, 214] width 112 height 17
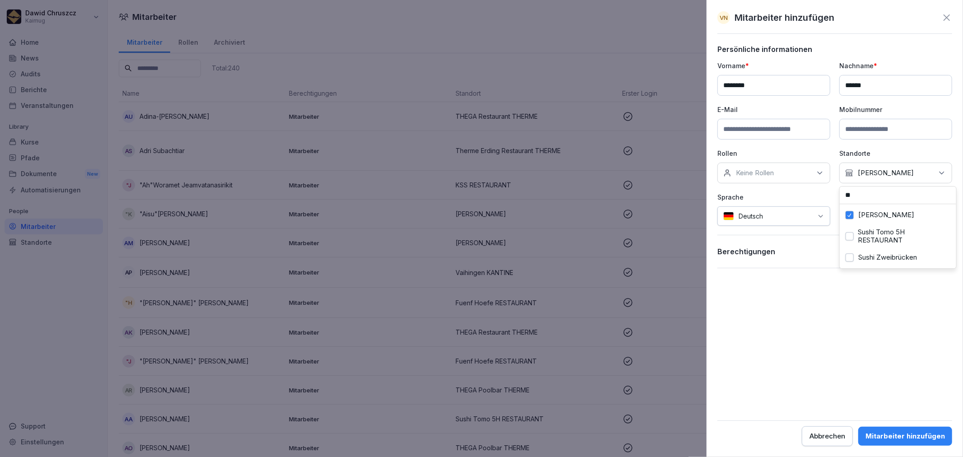
click at [826, 357] on form "Persönliche informationen Vorname * ******** Nachname * ****** E-Mail Mobilnumm…" at bounding box center [834, 245] width 235 height 401
click at [919, 435] on div "Mitarbeiter hinzufügen" at bounding box center [904, 436] width 79 height 10
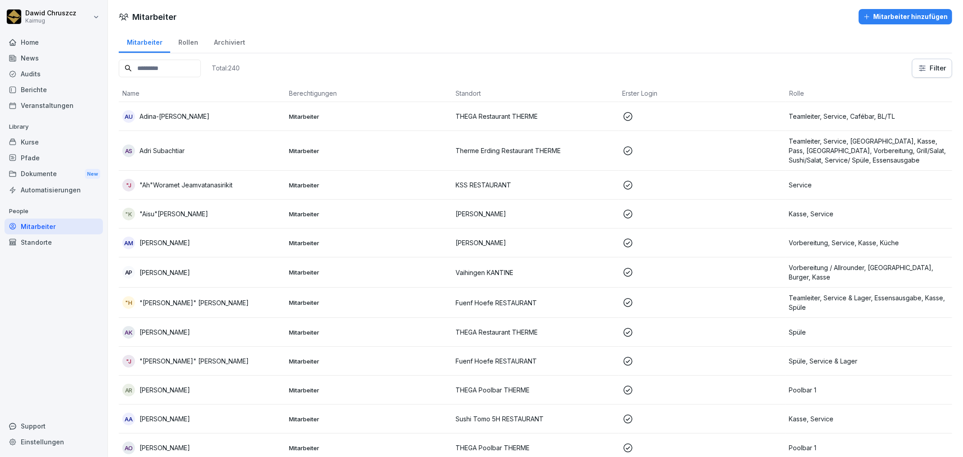
drag, startPoint x: 232, startPoint y: 44, endPoint x: 204, endPoint y: 51, distance: 28.5
click at [232, 44] on div "Archiviert" at bounding box center [229, 41] width 47 height 23
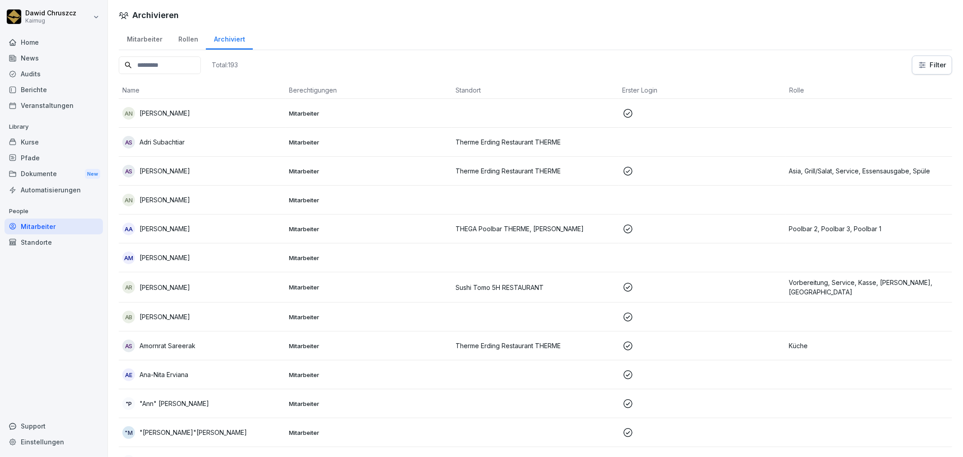
click at [181, 64] on input at bounding box center [160, 65] width 82 height 18
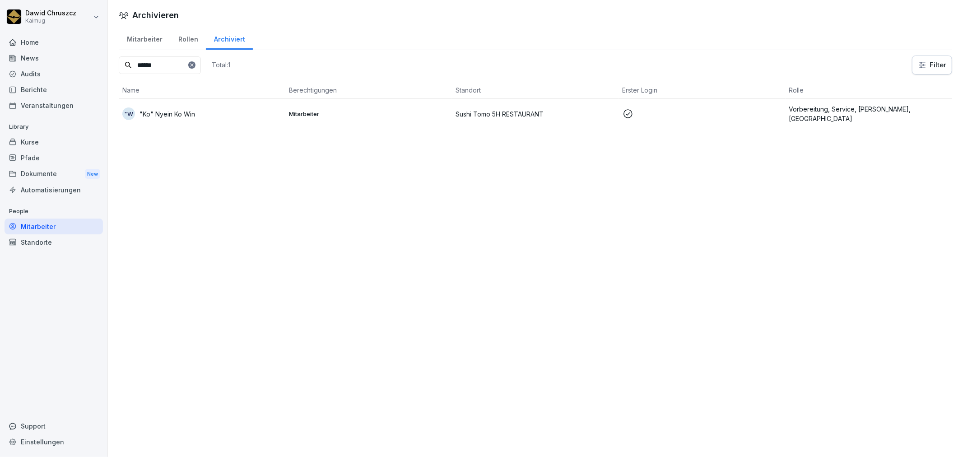
type input "******"
click at [220, 106] on td ""W "Ko" Nyein Ko Win" at bounding box center [202, 114] width 167 height 30
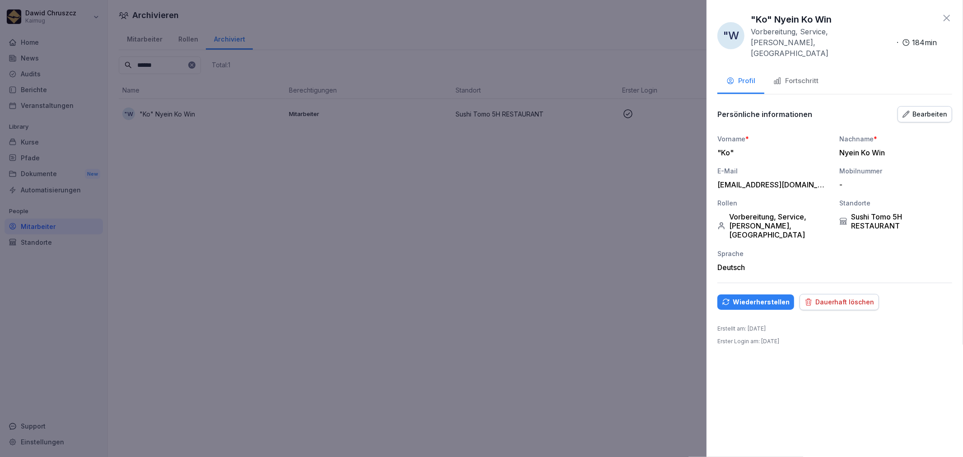
click at [923, 106] on button "Bearbeiten" at bounding box center [924, 114] width 55 height 16
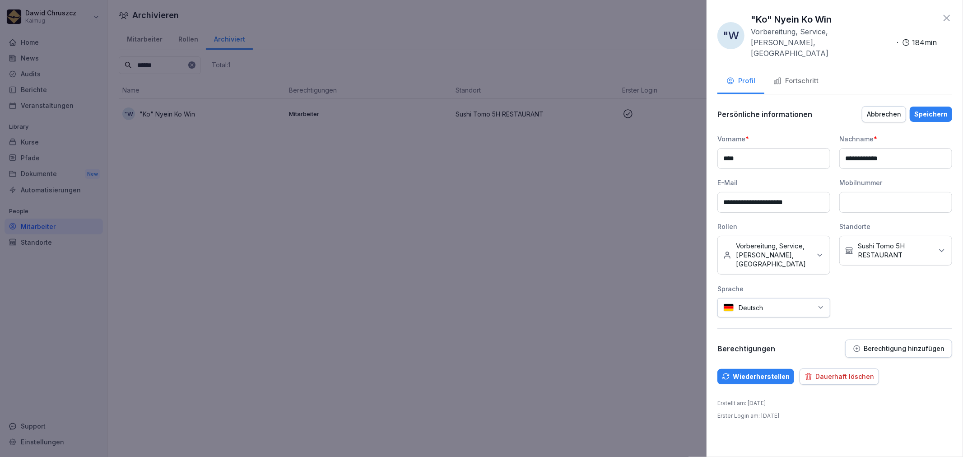
click at [942, 246] on icon at bounding box center [941, 250] width 9 height 9
type input "*"
click at [863, 269] on label "[PERSON_NAME]" at bounding box center [886, 265] width 56 height 8
click at [849, 299] on button "Sushi Tomo 5H RESTAURANT" at bounding box center [849, 295] width 8 height 8
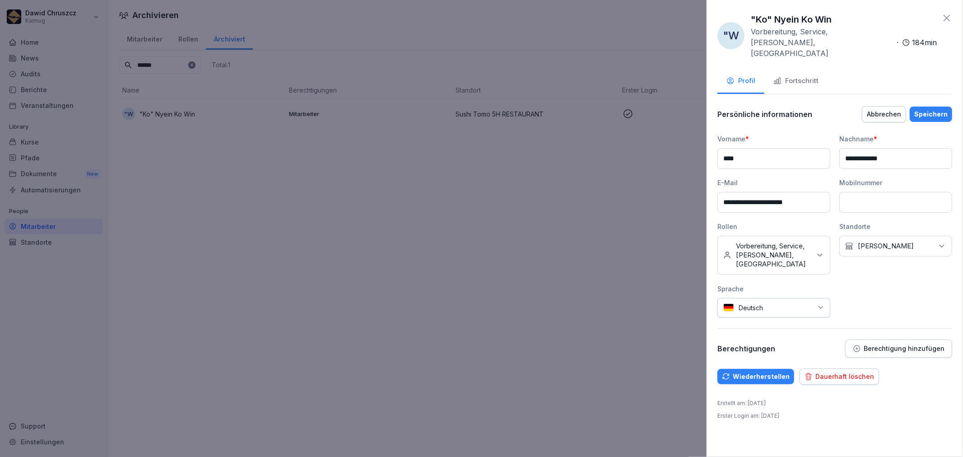
click at [953, 205] on div "**********" at bounding box center [834, 228] width 256 height 457
click at [940, 109] on div "Speichern" at bounding box center [930, 114] width 33 height 10
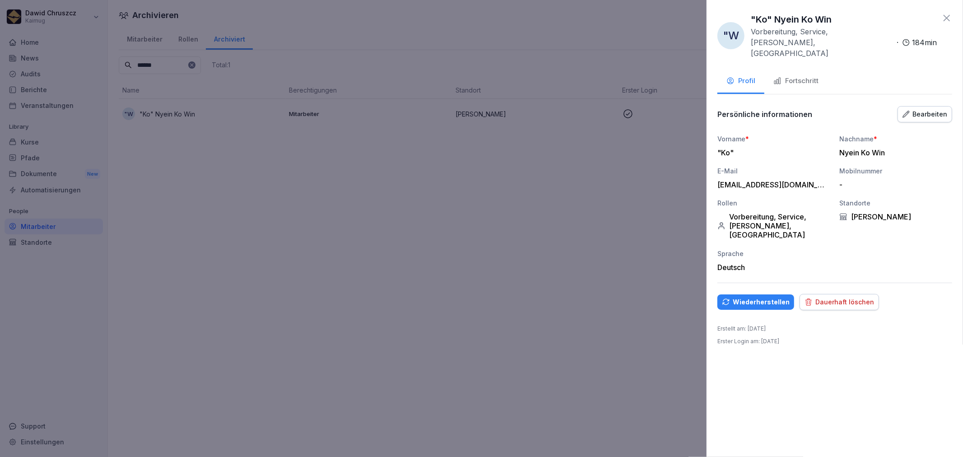
click at [741, 297] on div "Wiederherstellen" at bounding box center [756, 302] width 68 height 10
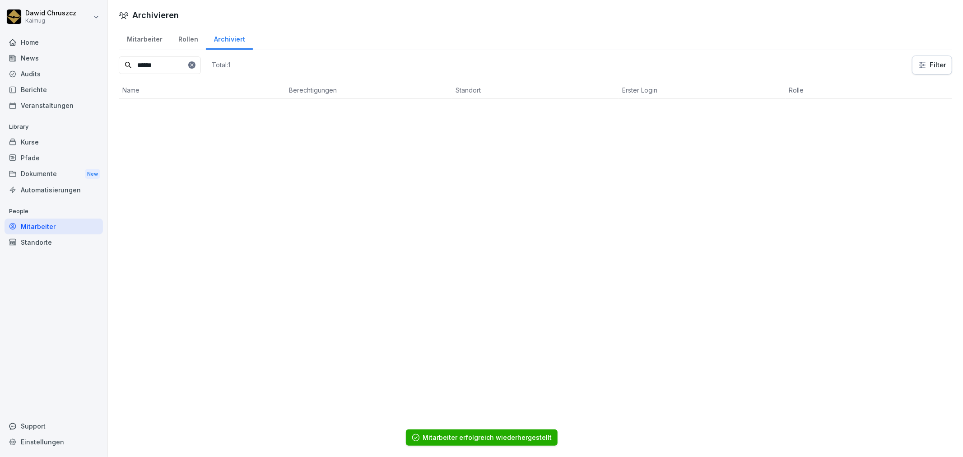
drag, startPoint x: 131, startPoint y: 61, endPoint x: 119, endPoint y: 59, distance: 12.5
click at [119, 59] on input "******" at bounding box center [160, 65] width 82 height 18
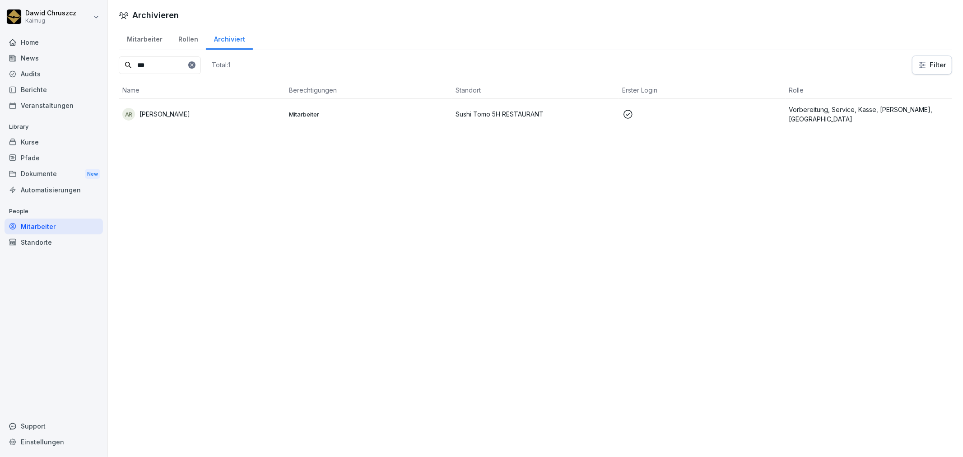
type input "***"
click at [673, 122] on td at bounding box center [702, 114] width 167 height 30
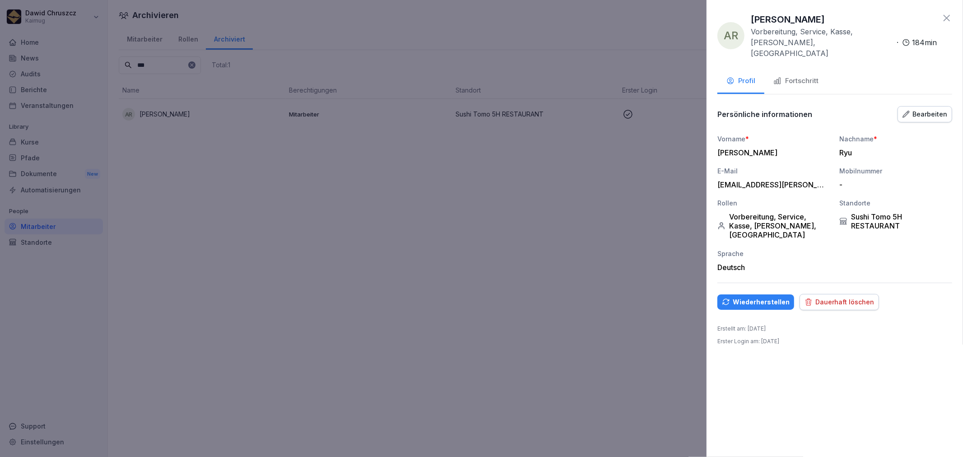
click at [928, 109] on div "Bearbeiten" at bounding box center [924, 114] width 45 height 10
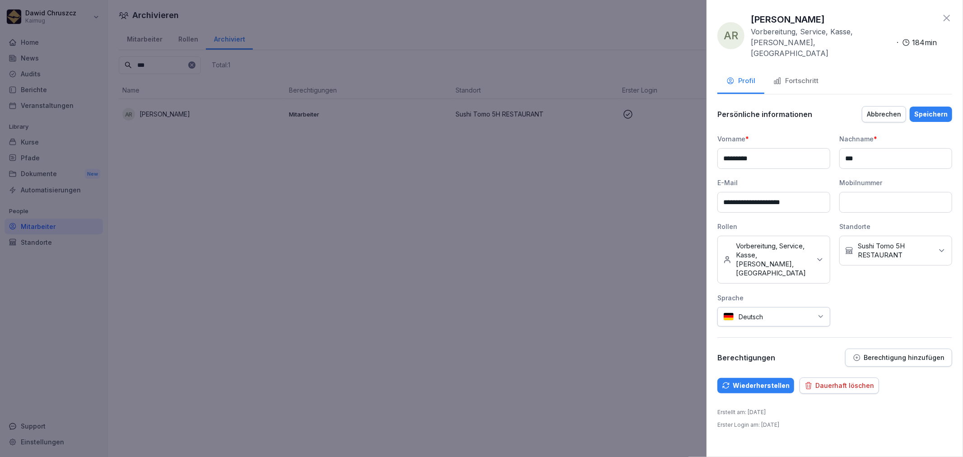
click at [914, 241] on p "Sushi Tomo 5H RESTAURANT" at bounding box center [895, 250] width 75 height 18
click at [886, 270] on label "[PERSON_NAME]" at bounding box center [886, 266] width 56 height 8
drag, startPoint x: 850, startPoint y: 311, endPoint x: 861, endPoint y: 316, distance: 11.9
click at [853, 301] on button "Sushi Tomo 5H RESTAURANT" at bounding box center [849, 296] width 8 height 8
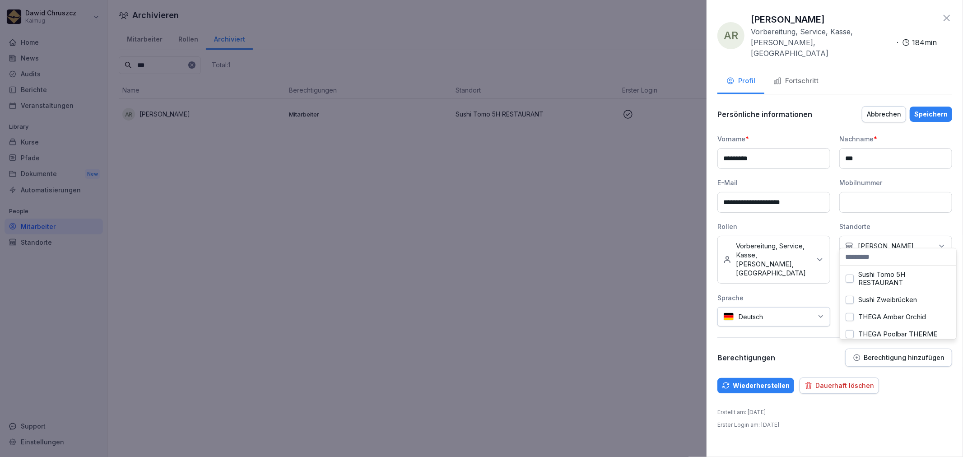
drag, startPoint x: 910, startPoint y: 365, endPoint x: 913, endPoint y: 357, distance: 8.6
click at [911, 377] on div "Wiederherstellen Dauerhaft löschen" at bounding box center [834, 385] width 235 height 16
click at [933, 109] on div "Speichern" at bounding box center [930, 114] width 33 height 10
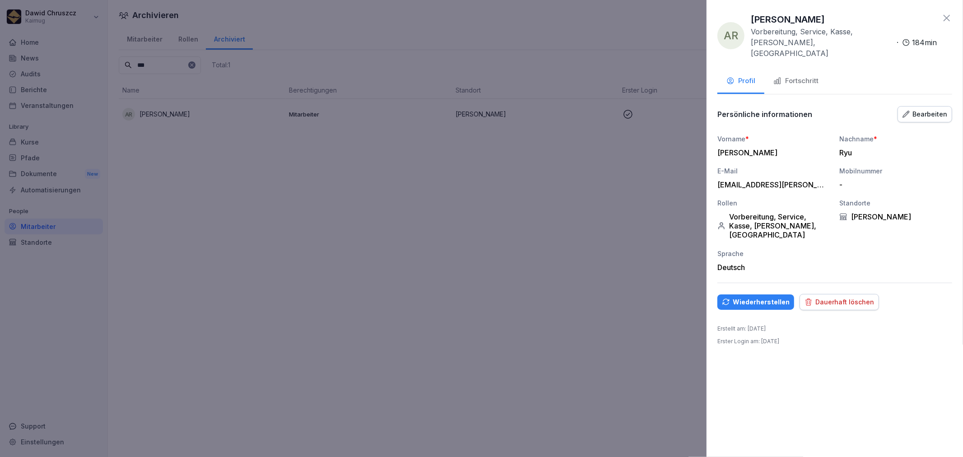
click at [769, 297] on div "Wiederherstellen" at bounding box center [756, 302] width 68 height 10
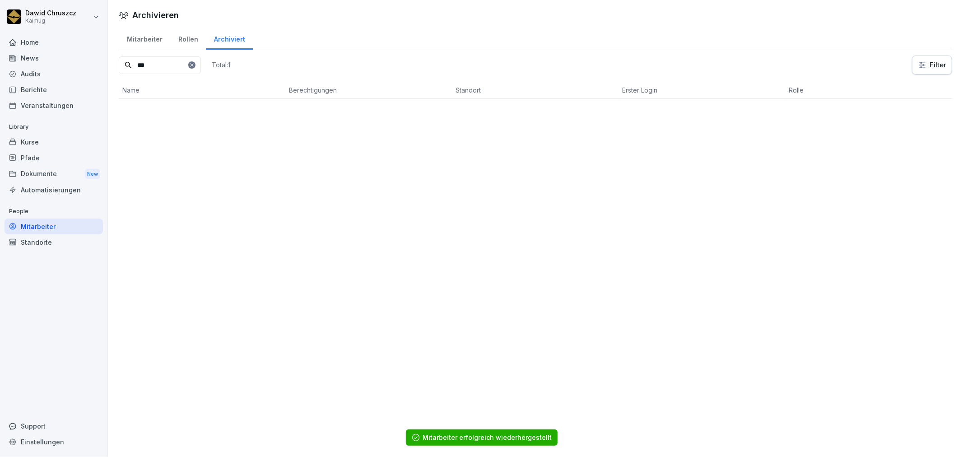
drag, startPoint x: 155, startPoint y: 65, endPoint x: 93, endPoint y: 65, distance: 61.4
click at [93, 65] on div "[PERSON_NAME] Home News Audits Berichte Veranstaltungen Library Kurse Pfade Dok…" at bounding box center [481, 228] width 963 height 457
type input "*"
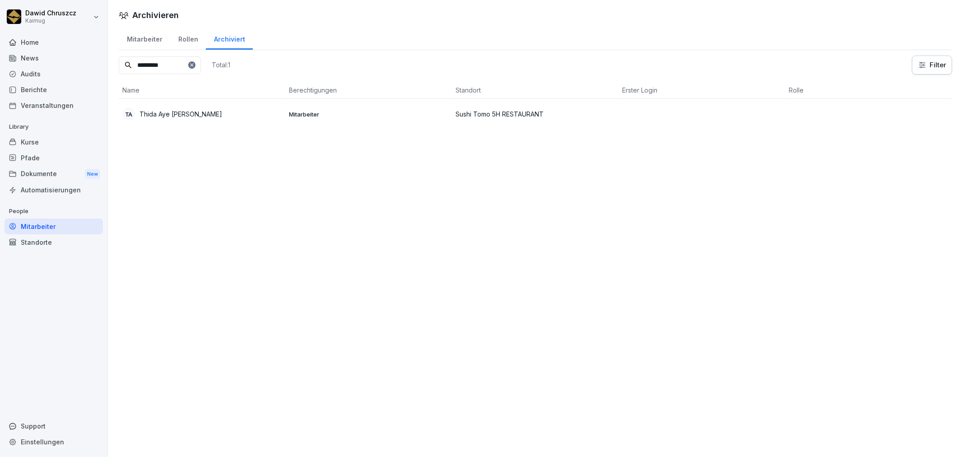
type input "*********"
click at [346, 113] on p "Mitarbeiter" at bounding box center [368, 114] width 159 height 8
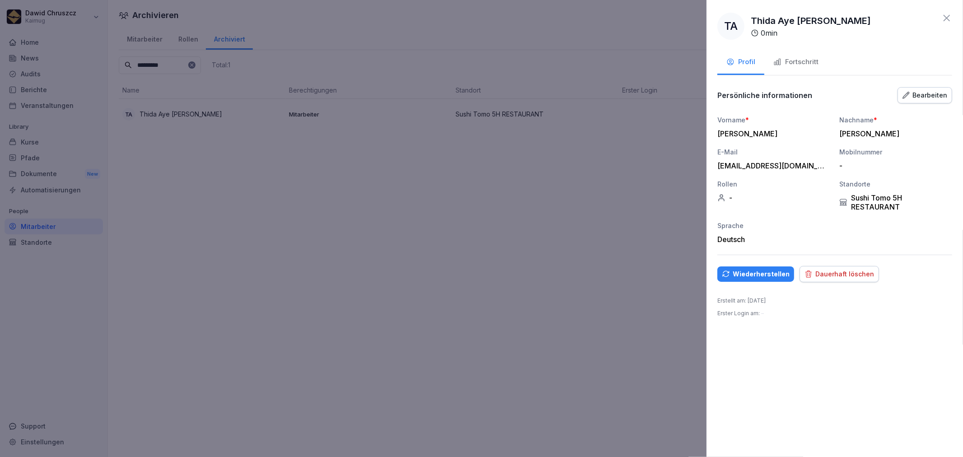
click at [938, 101] on button "Bearbeiten" at bounding box center [924, 95] width 55 height 16
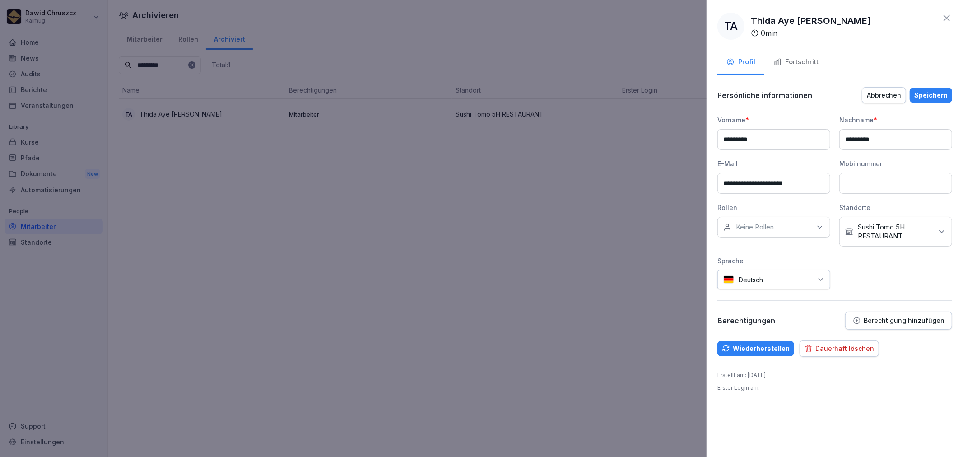
click at [947, 227] on div "Kein Standort [GEOGRAPHIC_DATA] Tomo 5H RESTAURANT" at bounding box center [895, 232] width 113 height 30
type input "**"
click at [854, 278] on div "[PERSON_NAME]" at bounding box center [898, 277] width 112 height 17
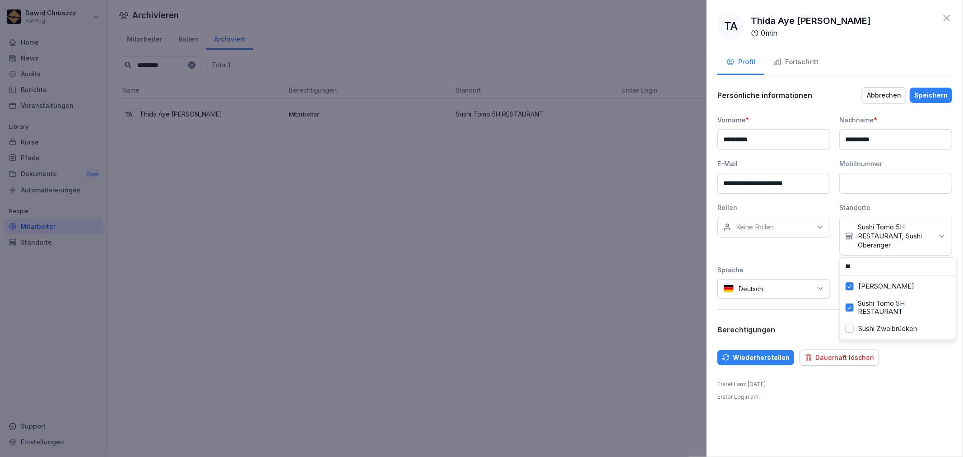
drag, startPoint x: 848, startPoint y: 309, endPoint x: 867, endPoint y: 327, distance: 26.8
click at [849, 309] on button "Sushi Tomo 5H RESTAURANT" at bounding box center [849, 307] width 8 height 8
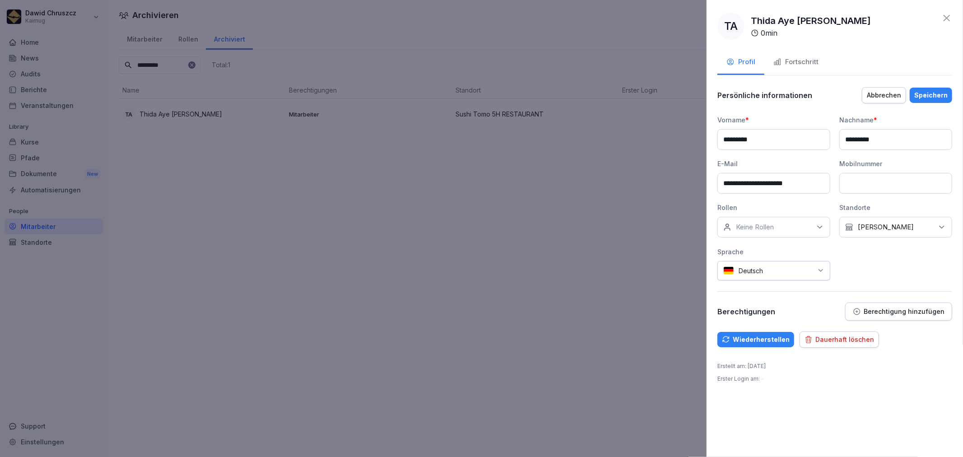
click at [917, 363] on div "Erstellt am : [DATE] Erster Login am : –" at bounding box center [834, 372] width 235 height 21
click at [928, 91] on div "Speichern" at bounding box center [930, 95] width 33 height 10
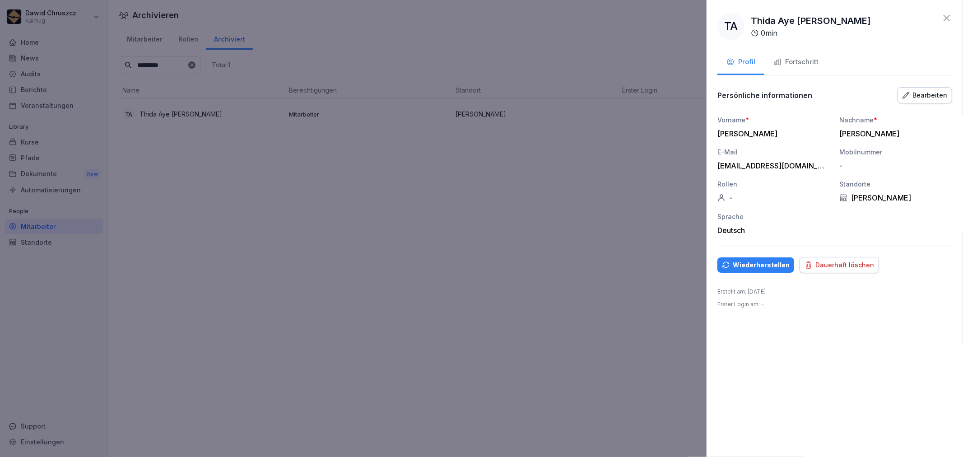
click at [732, 267] on div "Wiederherstellen" at bounding box center [756, 265] width 68 height 10
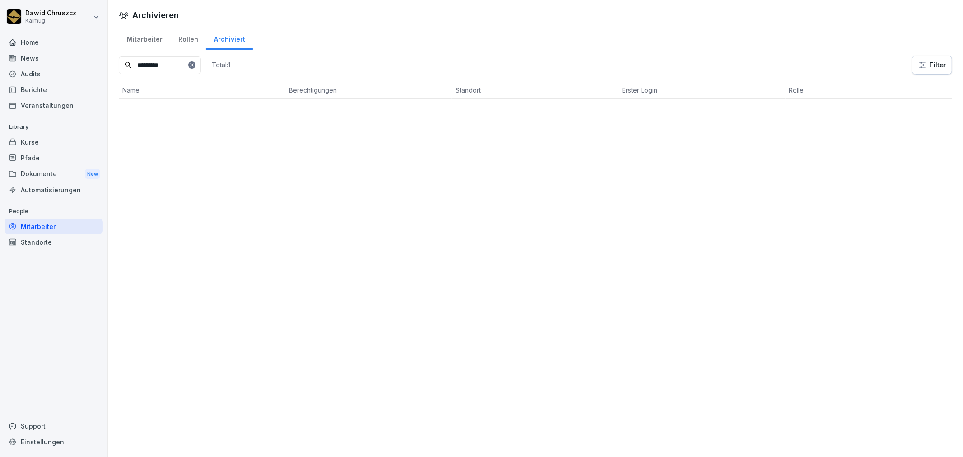
click at [583, 269] on div "Archivieren Mitarbeiter Rollen Archiviert ********* Total: 1 Filter Name Berech…" at bounding box center [535, 228] width 855 height 457
click at [195, 65] on icon at bounding box center [191, 64] width 5 height 5
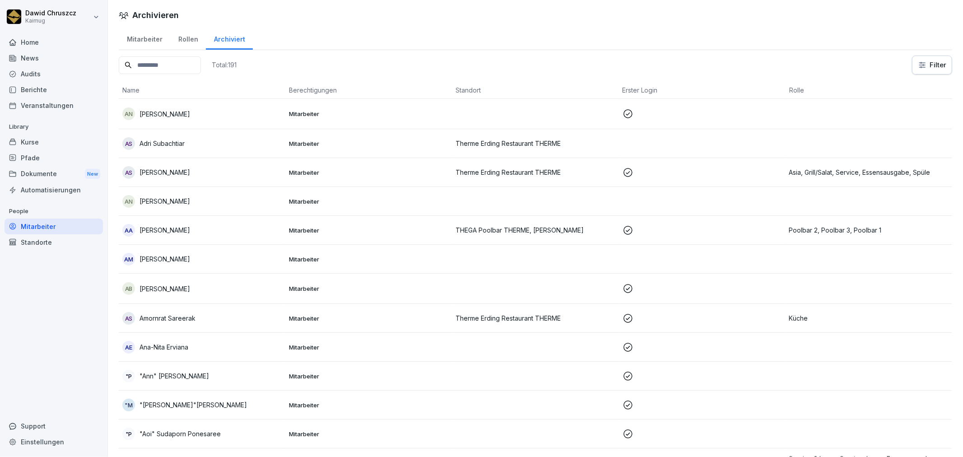
click at [156, 71] on input at bounding box center [160, 65] width 82 height 18
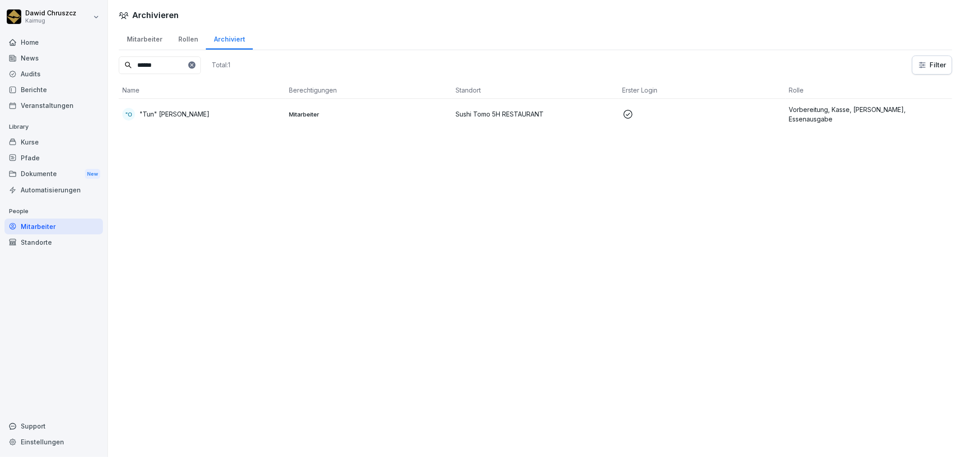
type input "******"
click at [216, 117] on div ""O "Tun" Tun Tun Oo" at bounding box center [201, 114] width 159 height 13
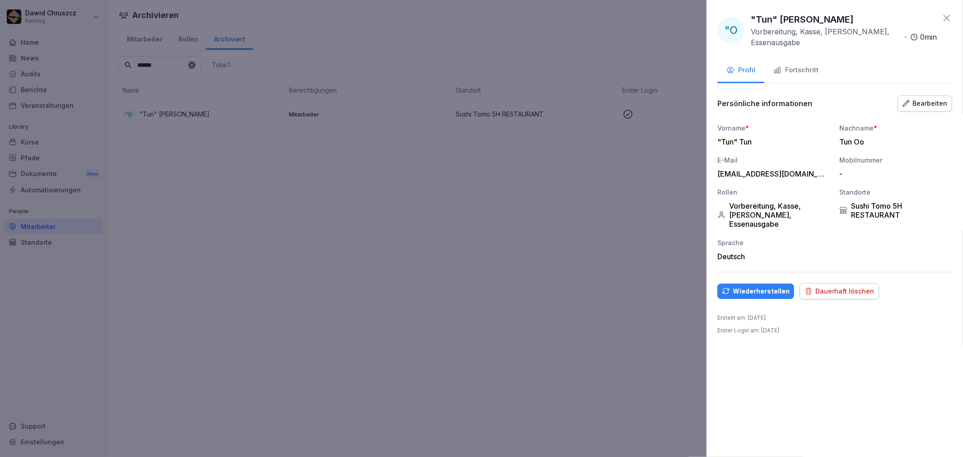
click at [937, 101] on div "Bearbeiten" at bounding box center [924, 103] width 45 height 10
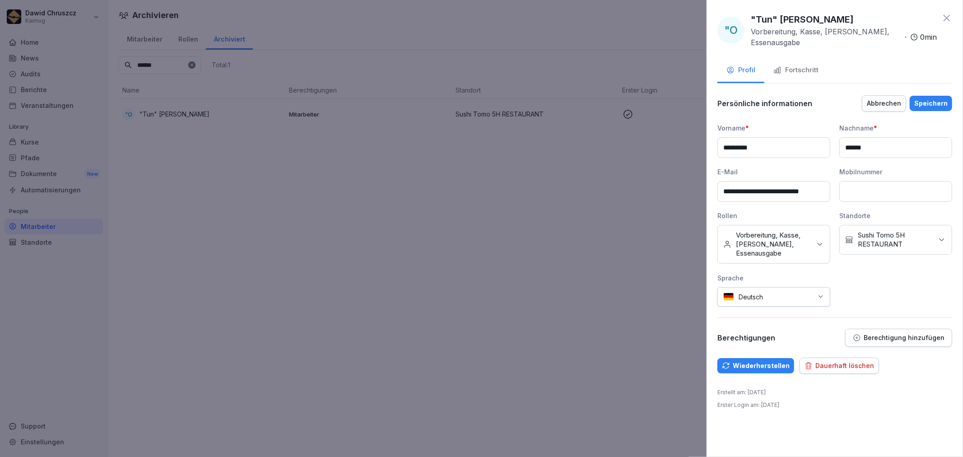
click at [921, 232] on p "Sushi Tomo 5H RESTAURANT" at bounding box center [895, 240] width 75 height 18
click at [851, 270] on button "[PERSON_NAME]" at bounding box center [849, 266] width 8 height 8
click at [847, 301] on button "Sushi Tomo 5H RESTAURANT" at bounding box center [849, 296] width 8 height 8
click at [921, 362] on div "Wiederherstellen Dauerhaft löschen" at bounding box center [834, 365] width 235 height 16
click at [936, 97] on button "Speichern" at bounding box center [930, 103] width 42 height 15
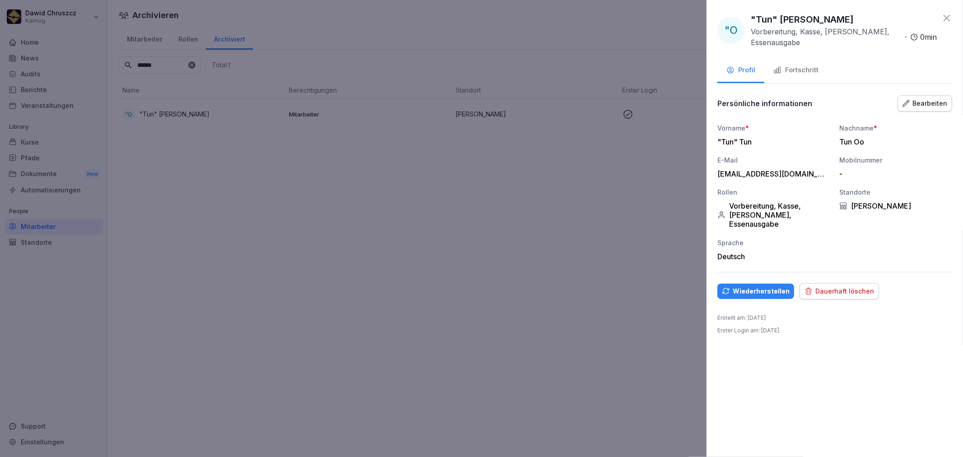
click at [773, 286] on div "Wiederherstellen" at bounding box center [756, 291] width 68 height 10
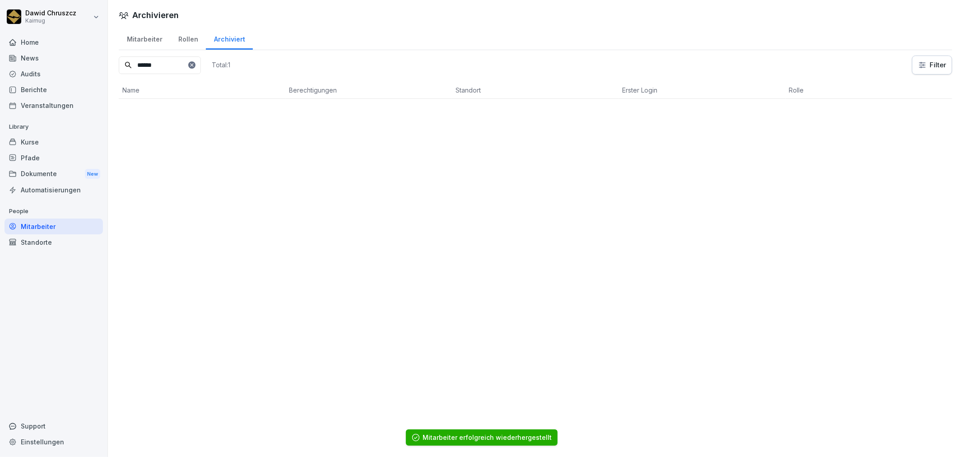
click at [518, 250] on div "Archivieren Mitarbeiter Rollen Archiviert ****** Total: 1 Filter Name Berechtig…" at bounding box center [535, 228] width 855 height 457
click at [43, 65] on div "[PERSON_NAME] Home News Audits Berichte Veranstaltungen Library Kurse Pfade Dok…" at bounding box center [481, 228] width 963 height 457
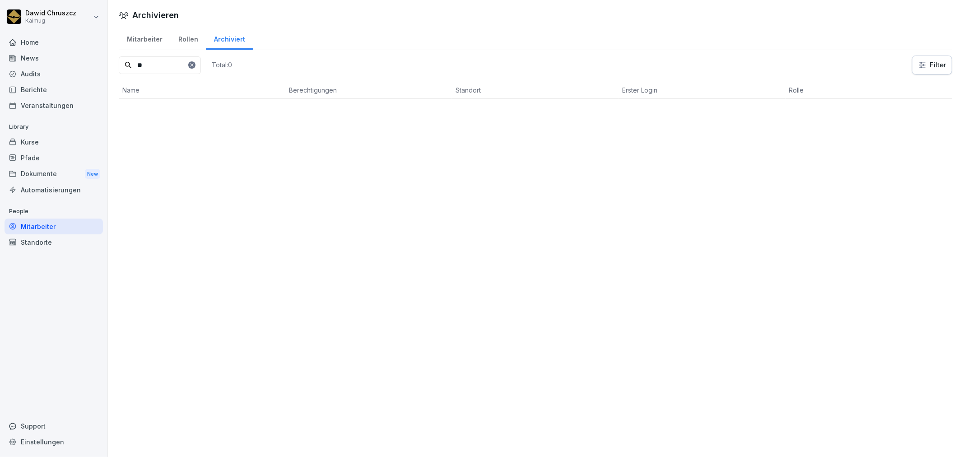
type input "*"
type input "*******"
click at [340, 113] on p "Mitarbeiter" at bounding box center [368, 114] width 159 height 8
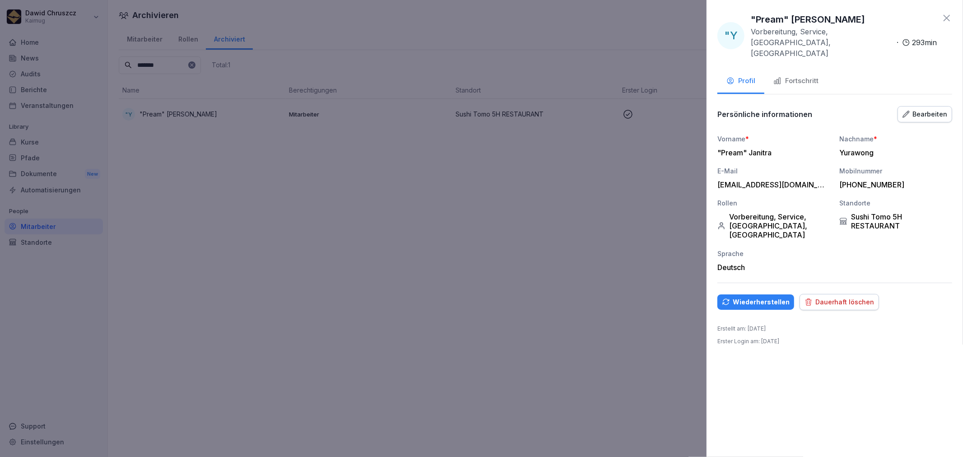
click at [935, 109] on div "Bearbeiten" at bounding box center [924, 114] width 45 height 10
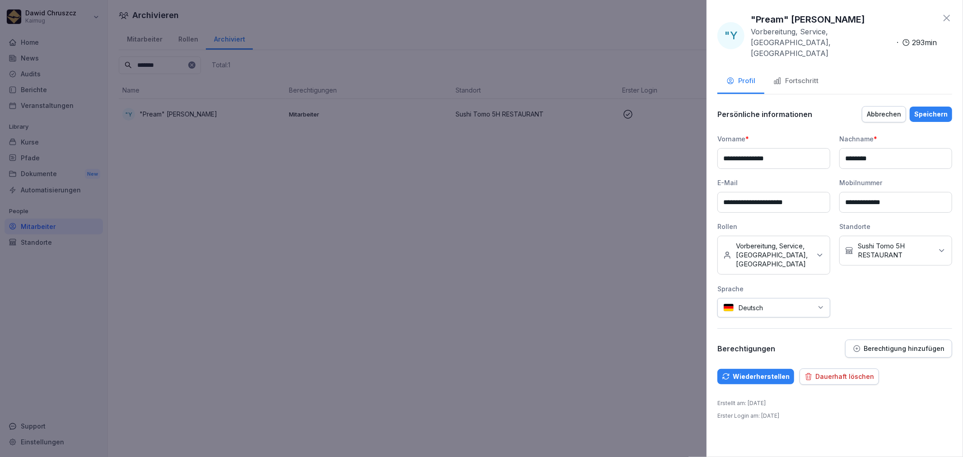
click at [932, 237] on div "Kein Standort [GEOGRAPHIC_DATA] Tomo 5H RESTAURANT" at bounding box center [895, 251] width 113 height 30
click at [854, 300] on div "Sushi Tomo 5H RESTAURANT" at bounding box center [898, 287] width 112 height 25
click at [850, 261] on button "[PERSON_NAME]" at bounding box center [849, 257] width 8 height 8
click at [936, 399] on div "Erstellt am : [DATE] Erster Login am : [DATE]" at bounding box center [834, 409] width 235 height 21
click at [922, 109] on div "Speichern" at bounding box center [930, 114] width 33 height 10
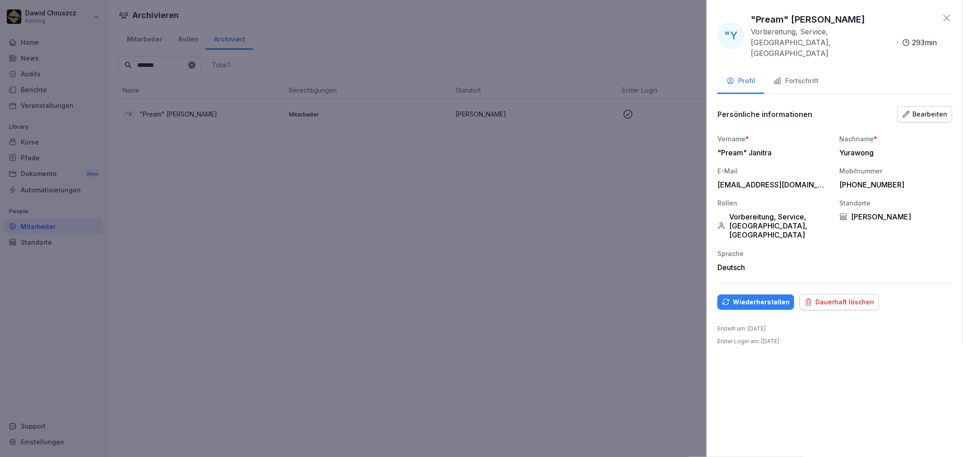
click at [746, 297] on div "Wiederherstellen" at bounding box center [756, 302] width 68 height 10
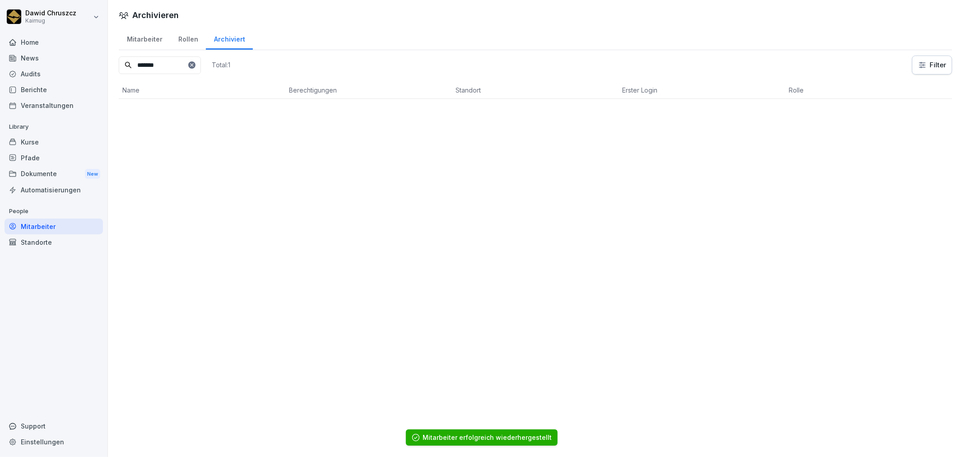
click at [64, 237] on div "Standorte" at bounding box center [54, 242] width 98 height 16
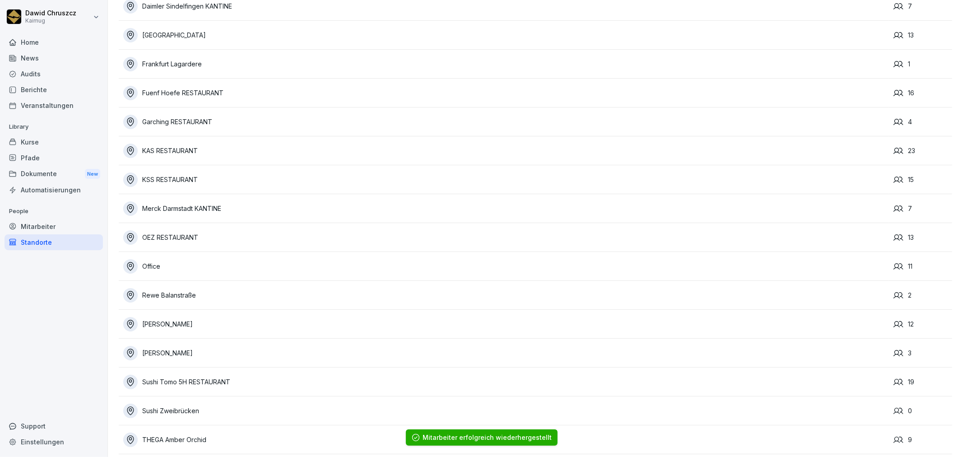
scroll to position [100, 0]
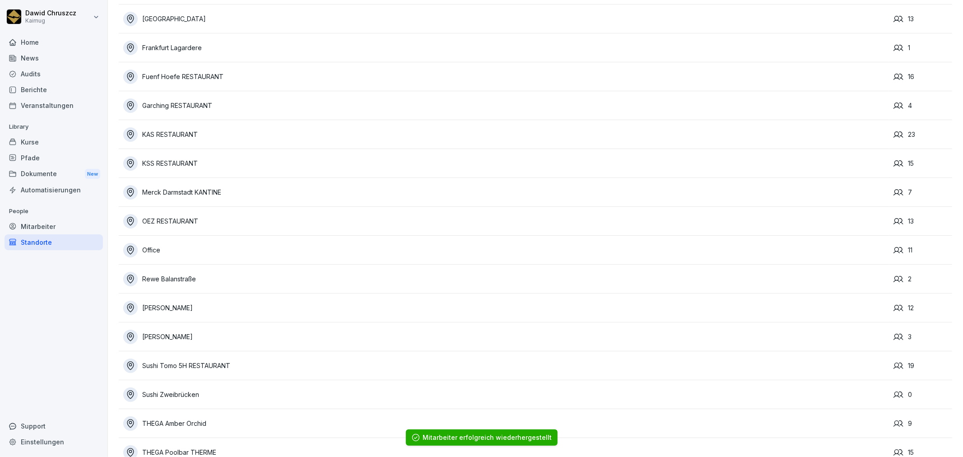
click at [260, 342] on div "[PERSON_NAME]" at bounding box center [505, 336] width 765 height 14
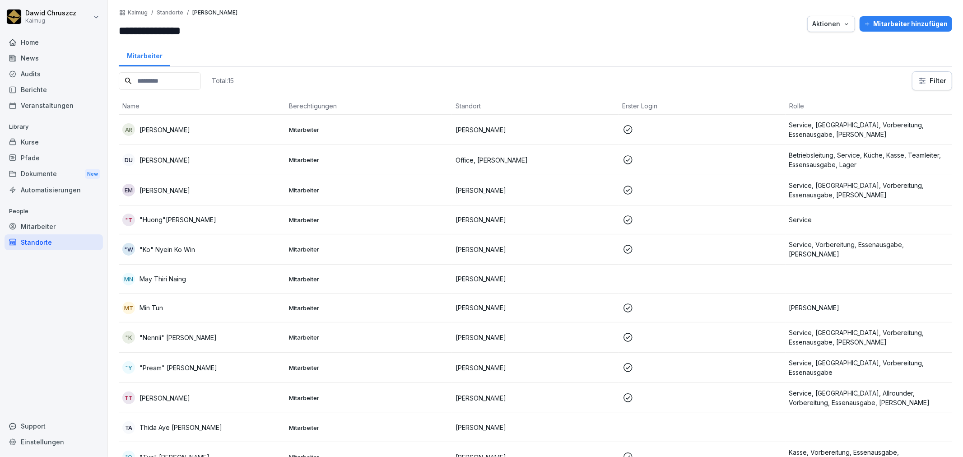
click at [339, 38] on div at bounding box center [522, 24] width 561 height 30
click at [34, 74] on div "Audits" at bounding box center [54, 74] width 98 height 16
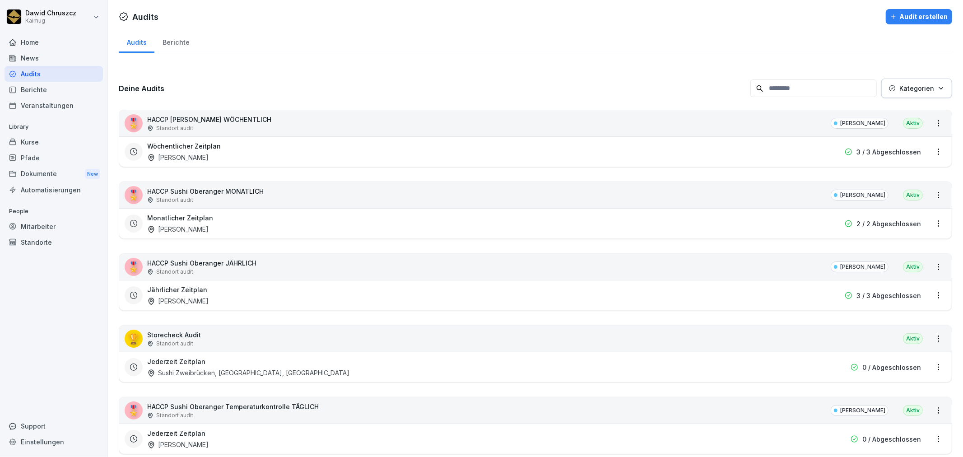
click at [318, 149] on div "Wöchentlicher Zeitplan Sushi Oberanger" at bounding box center [477, 151] width 661 height 21
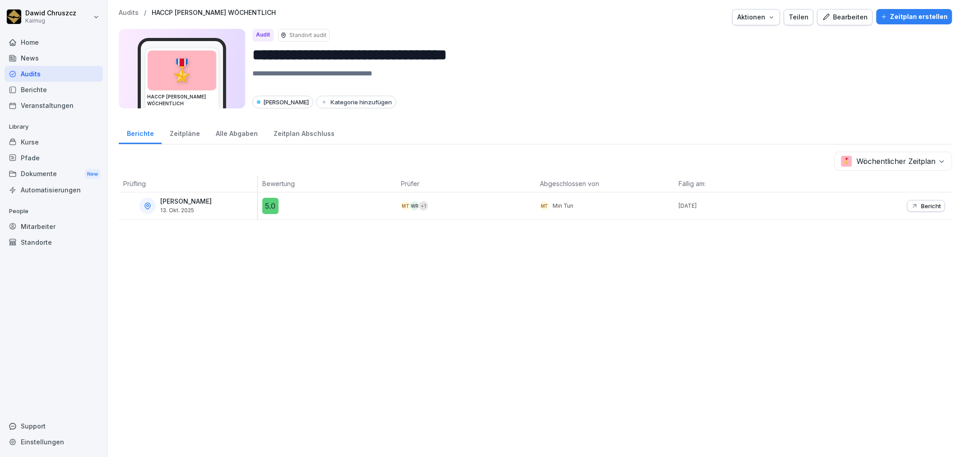
click at [189, 134] on div "Zeitpläne" at bounding box center [185, 132] width 46 height 23
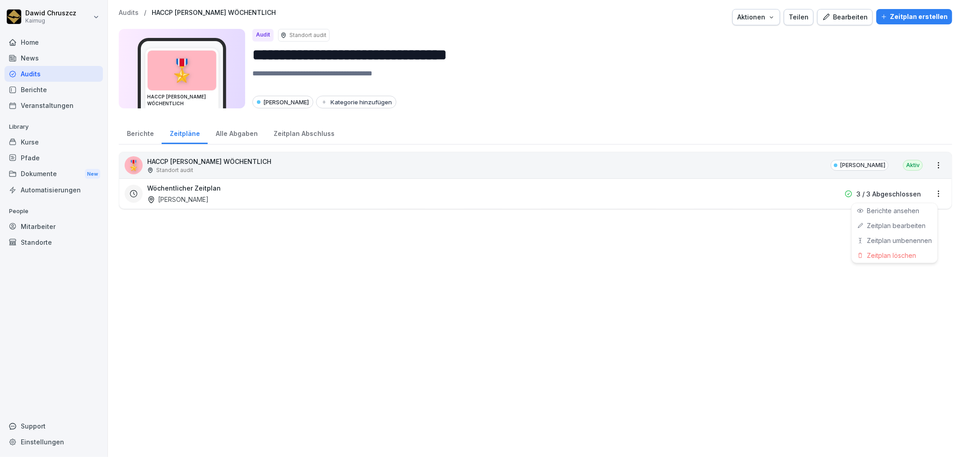
click at [929, 193] on html "**********" at bounding box center [481, 228] width 963 height 457
click at [0, 0] on link "Zeitplan bearbeiten" at bounding box center [0, 0] width 0 height 0
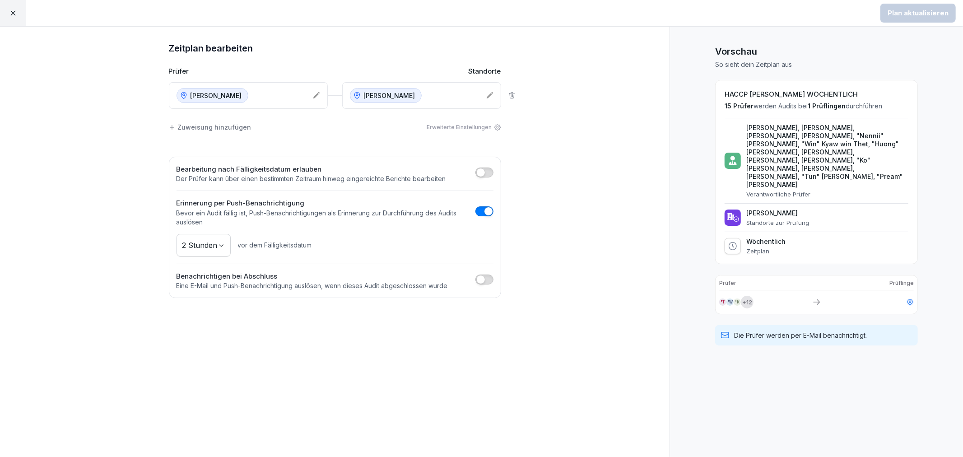
click at [236, 93] on p "[PERSON_NAME]" at bounding box center [215, 95] width 51 height 9
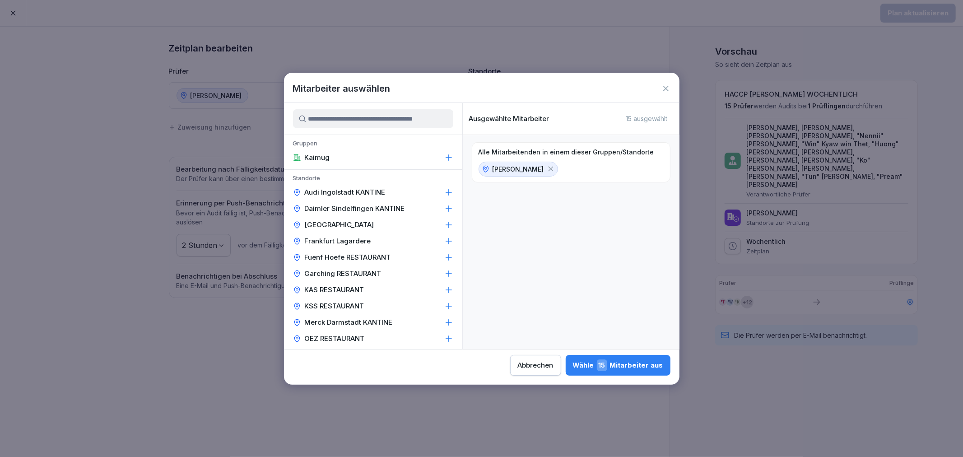
click at [359, 119] on input at bounding box center [373, 118] width 160 height 19
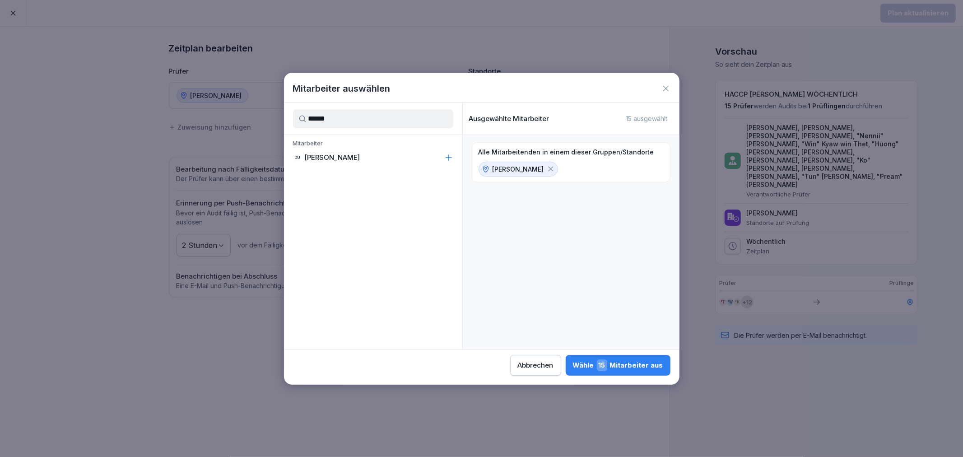
click at [450, 153] on icon at bounding box center [448, 157] width 9 height 9
click at [548, 166] on icon at bounding box center [551, 169] width 8 height 8
click at [349, 119] on input "******" at bounding box center [373, 118] width 160 height 19
drag, startPoint x: 349, startPoint y: 119, endPoint x: 317, endPoint y: 104, distance: 35.7
click at [316, 105] on div "******" at bounding box center [373, 119] width 178 height 32
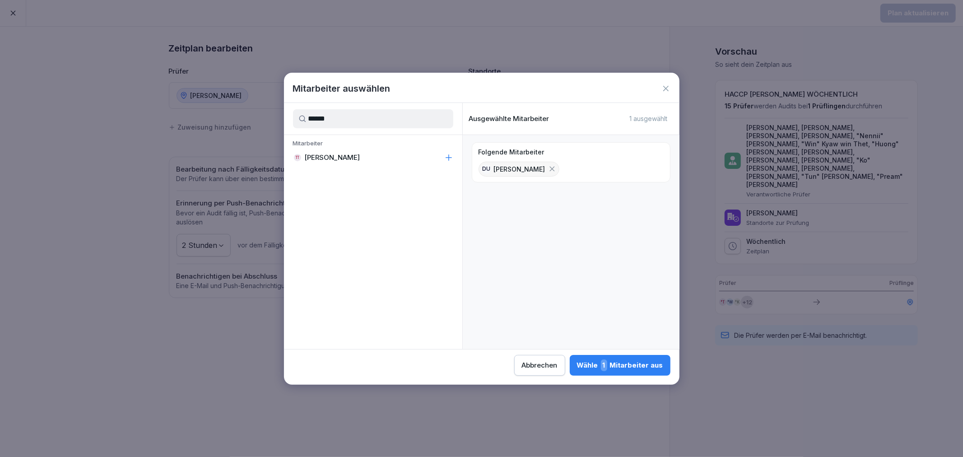
type input "******"
click at [452, 152] on div "TT [PERSON_NAME]" at bounding box center [373, 157] width 178 height 16
click at [634, 357] on button "Wähle 2 Mitarbeiter aus" at bounding box center [619, 365] width 102 height 21
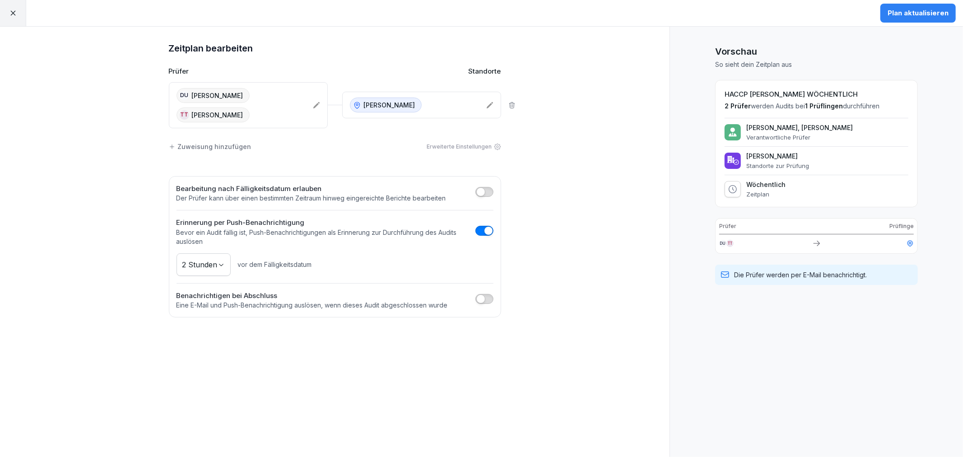
click at [905, 8] on div "Plan aktualisieren" at bounding box center [917, 13] width 61 height 10
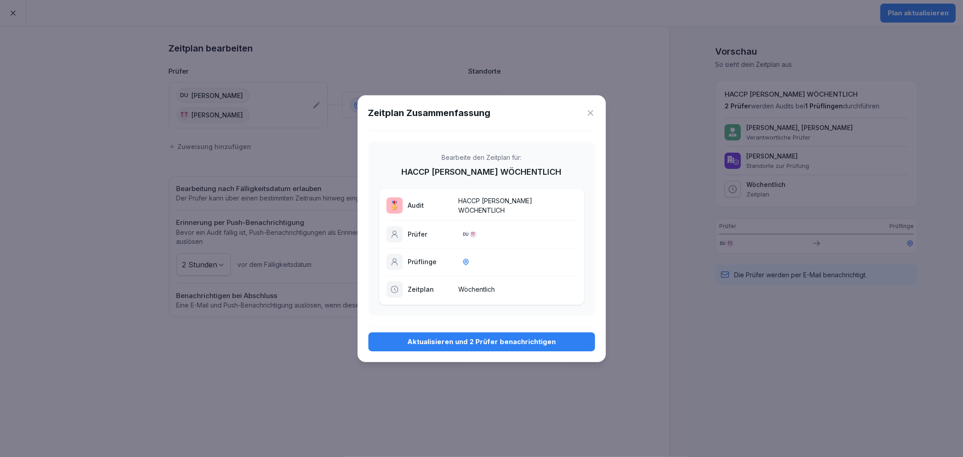
click at [530, 340] on div "Aktualisieren und 2 Prüfer benachrichtigen" at bounding box center [482, 342] width 212 height 10
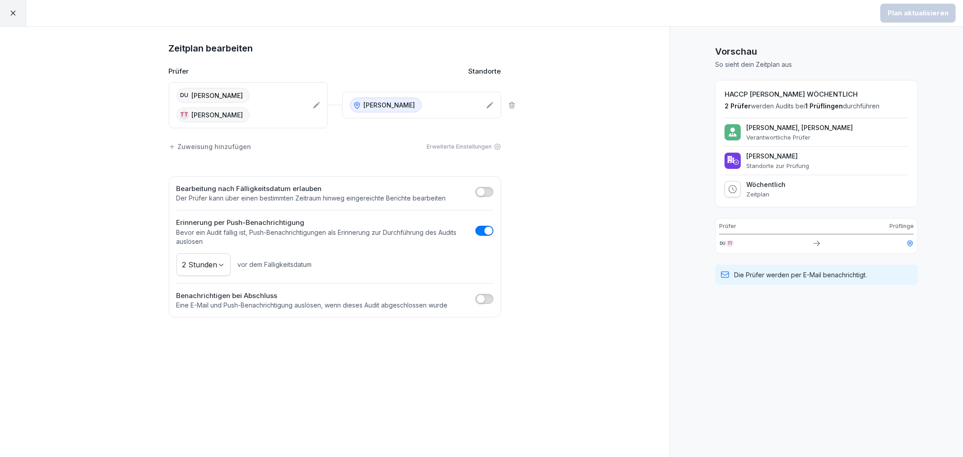
click at [14, 10] on icon at bounding box center [13, 13] width 8 height 8
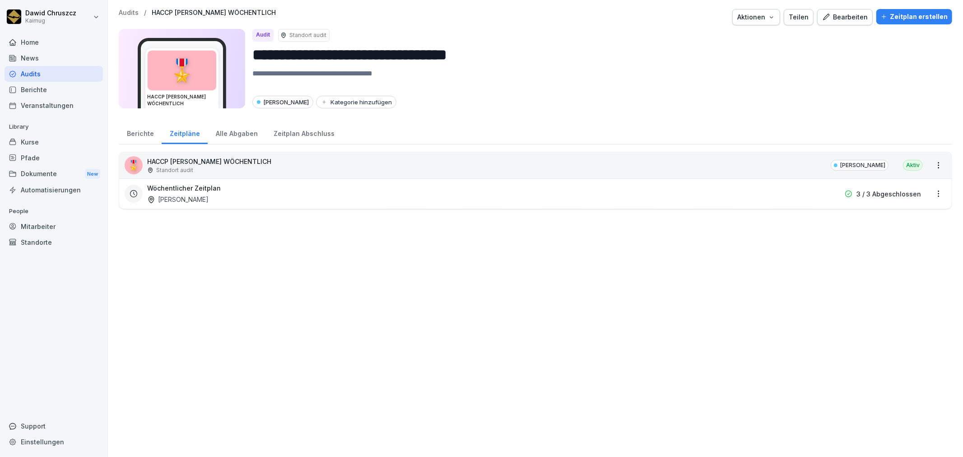
click at [127, 10] on p "Audits" at bounding box center [129, 13] width 20 height 8
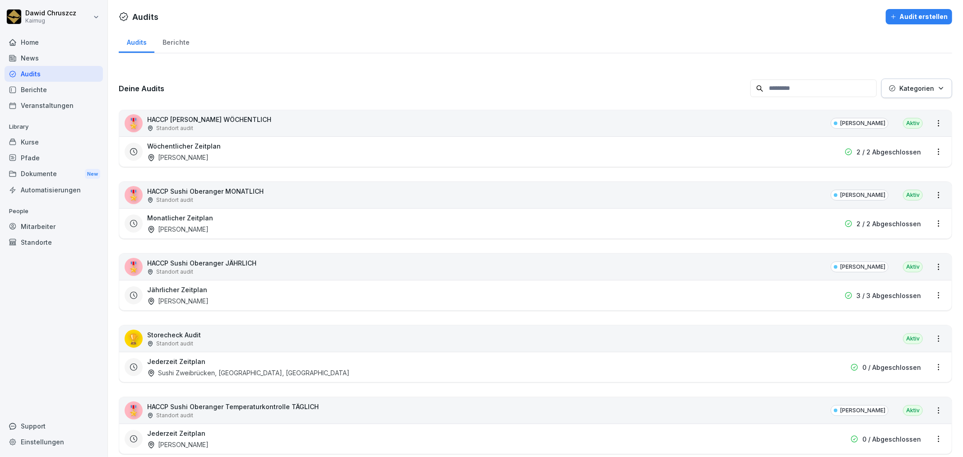
click at [239, 221] on div "Monatlicher Zeitplan [PERSON_NAME]" at bounding box center [477, 223] width 661 height 21
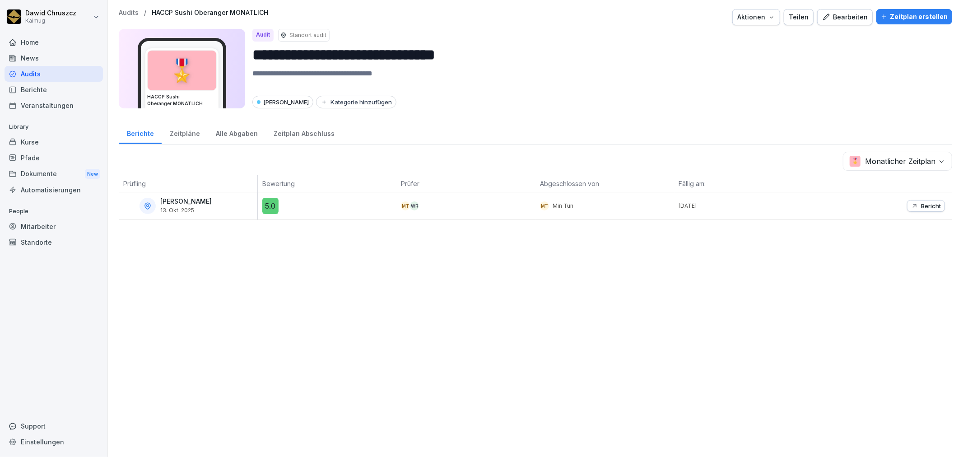
click at [187, 128] on div "Zeitpläne" at bounding box center [185, 132] width 46 height 23
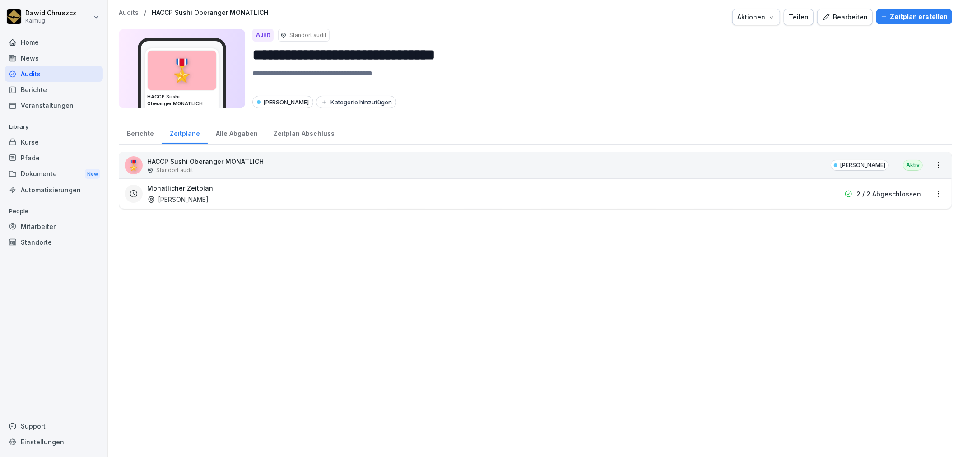
click at [930, 196] on html "**********" at bounding box center [481, 228] width 963 height 457
click at [0, 0] on link "Zeitplan bearbeiten" at bounding box center [0, 0] width 0 height 0
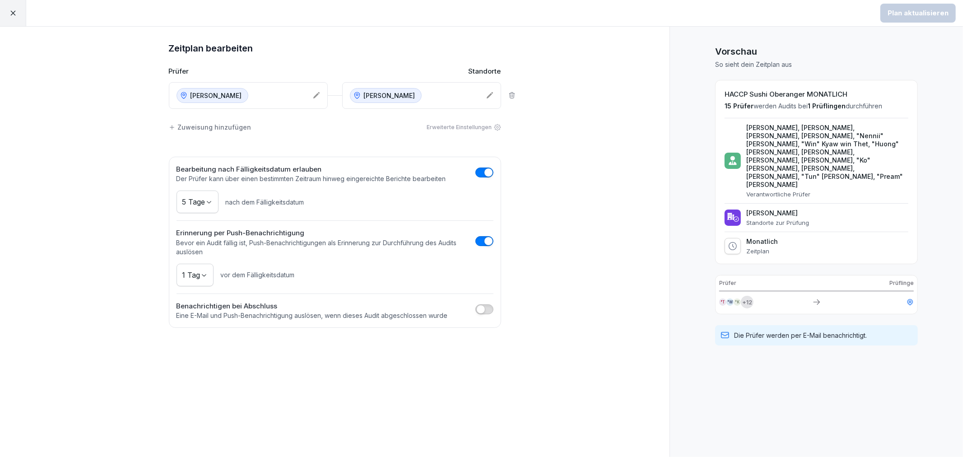
click at [317, 95] on icon at bounding box center [316, 95] width 6 height 6
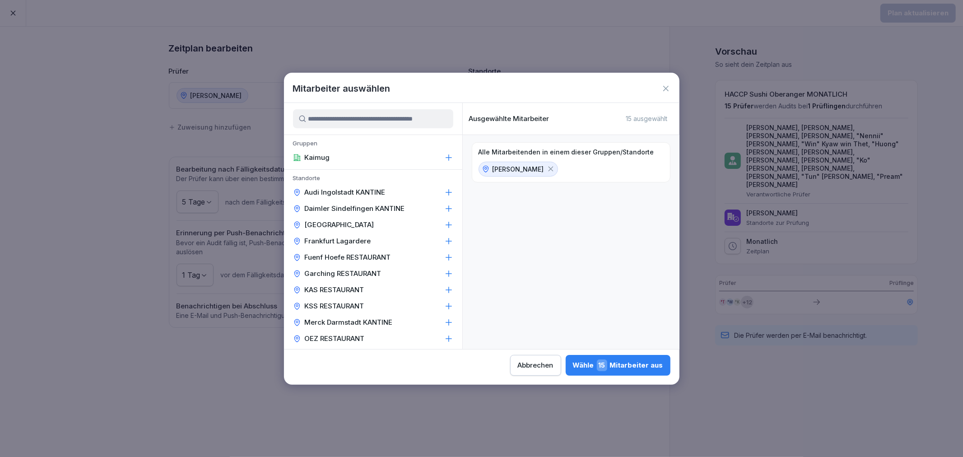
click at [551, 168] on icon at bounding box center [550, 169] width 5 height 5
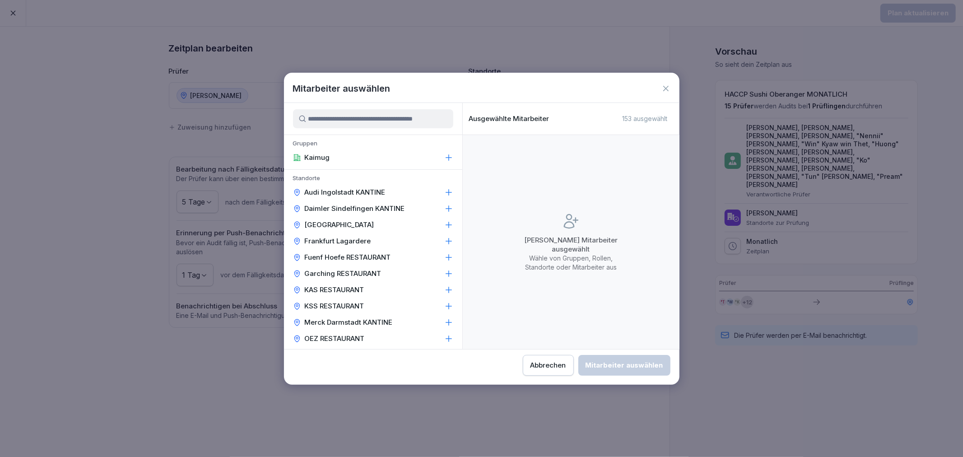
click at [399, 123] on input at bounding box center [373, 118] width 160 height 19
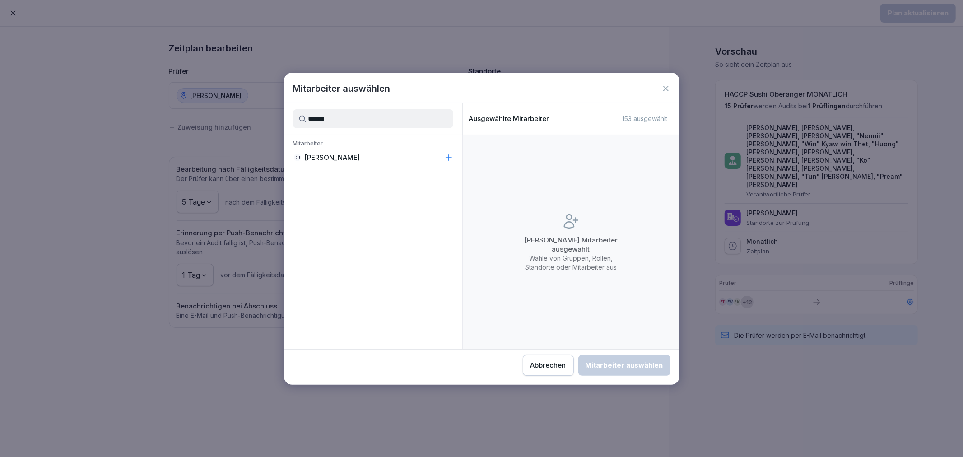
type input "******"
click at [396, 151] on div "DU [PERSON_NAME]" at bounding box center [373, 157] width 178 height 16
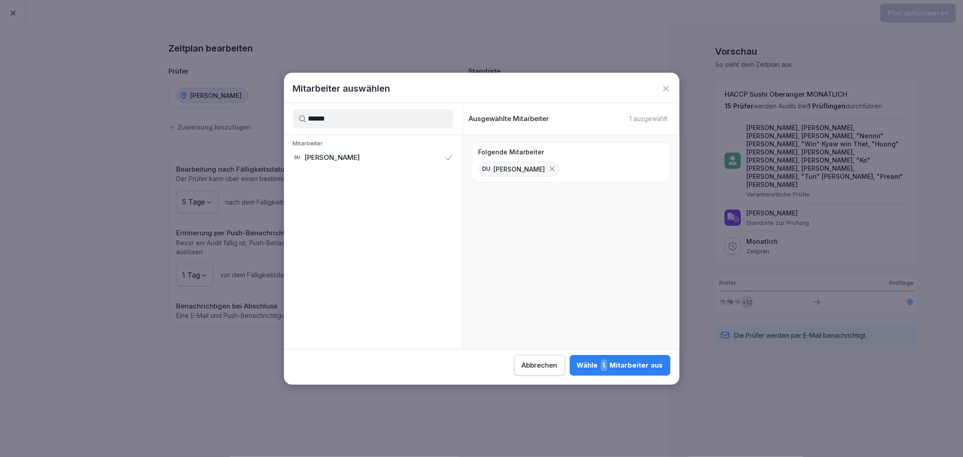
drag, startPoint x: 283, startPoint y: 119, endPoint x: 264, endPoint y: 123, distance: 20.3
click at [264, 123] on body "Plan aktualisieren Zeitplan bearbeiten Prüfer Standorte Sushi Oberanger Sushi O…" at bounding box center [481, 228] width 963 height 457
type input "******"
click at [361, 161] on div "TT [PERSON_NAME]" at bounding box center [373, 157] width 178 height 16
click at [626, 367] on div "Wähle 2 Mitarbeiter aus" at bounding box center [619, 365] width 88 height 12
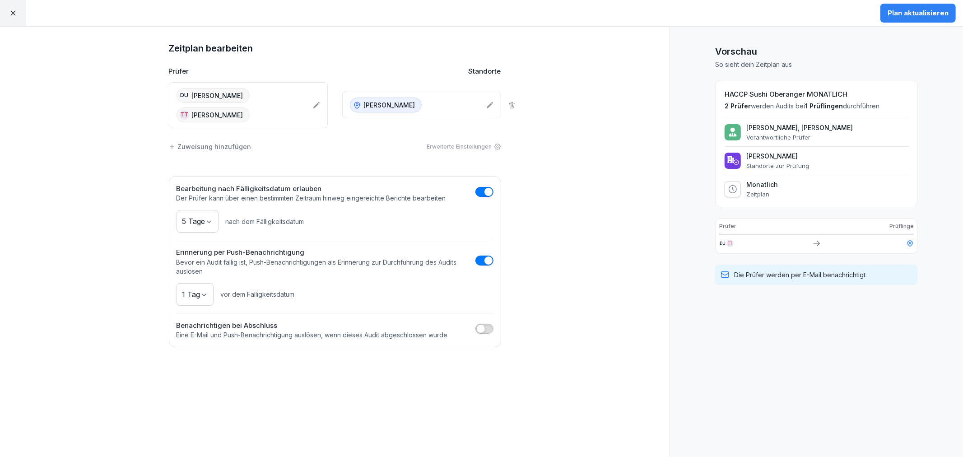
click at [900, 14] on div "Plan aktualisieren" at bounding box center [917, 13] width 61 height 10
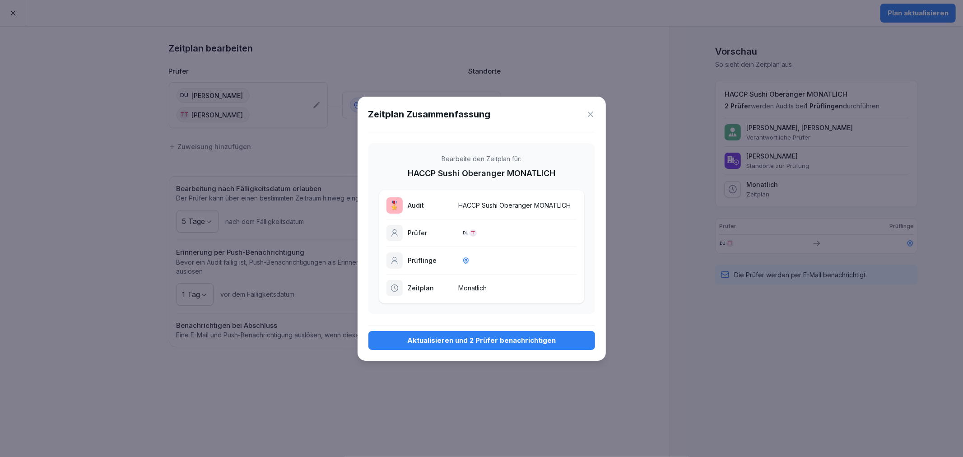
click at [427, 341] on div "Aktualisieren und 2 Prüfer benachrichtigen" at bounding box center [482, 340] width 212 height 10
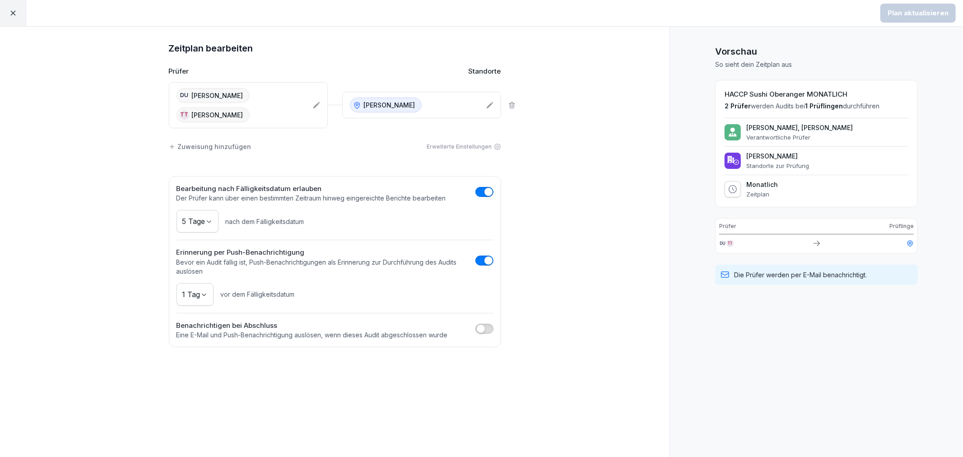
click at [17, 12] on div at bounding box center [13, 13] width 26 height 26
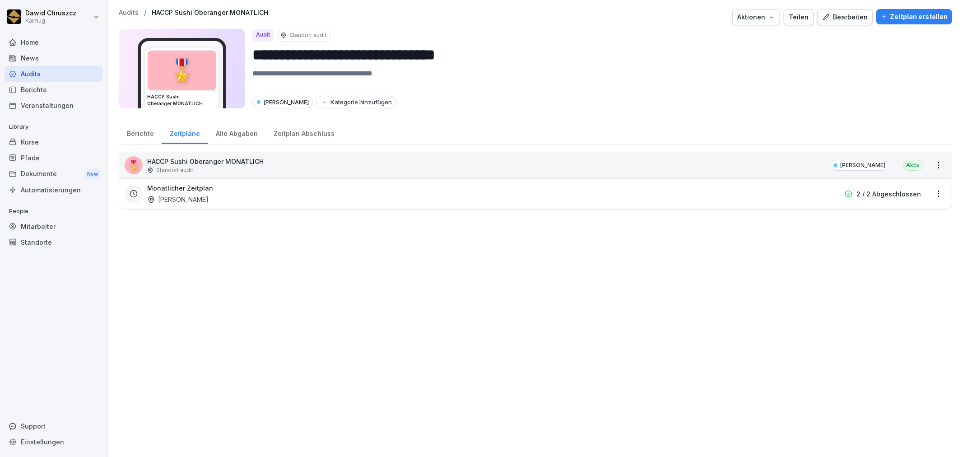
click at [126, 12] on p "Audits" at bounding box center [129, 13] width 20 height 8
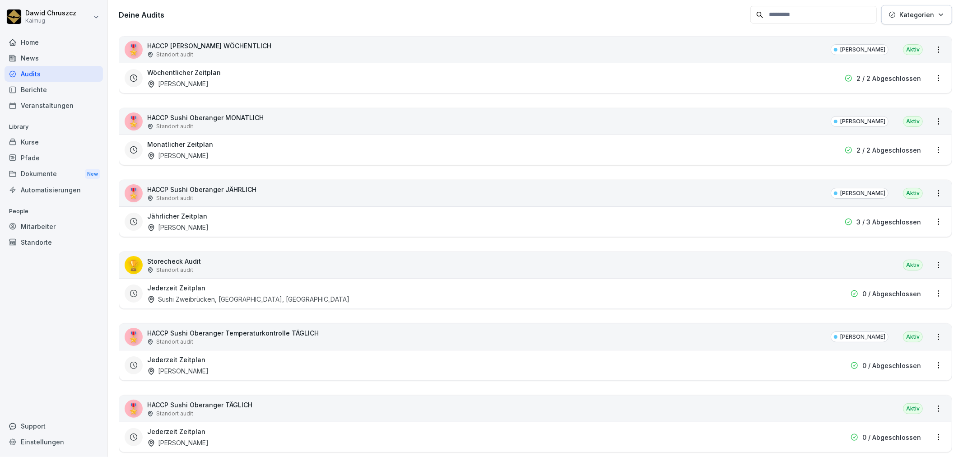
scroll to position [100, 0]
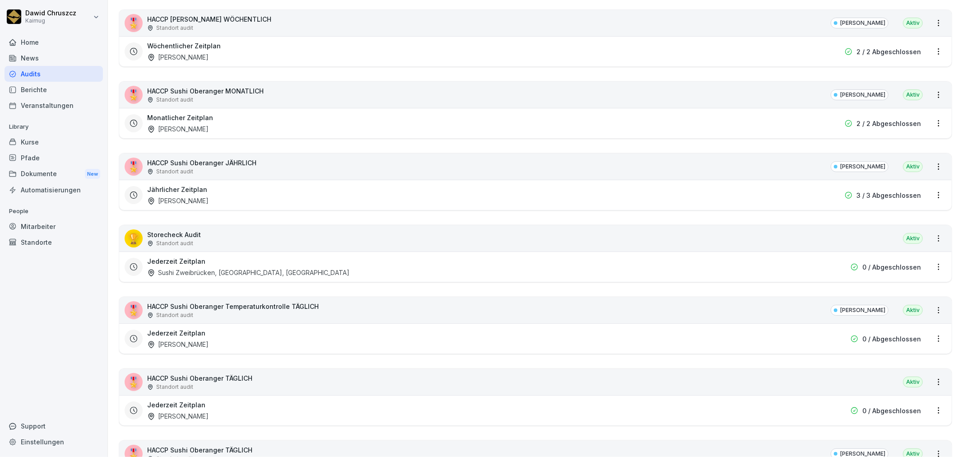
click at [237, 201] on div "Jährlicher Zeitplan [PERSON_NAME]" at bounding box center [477, 195] width 661 height 21
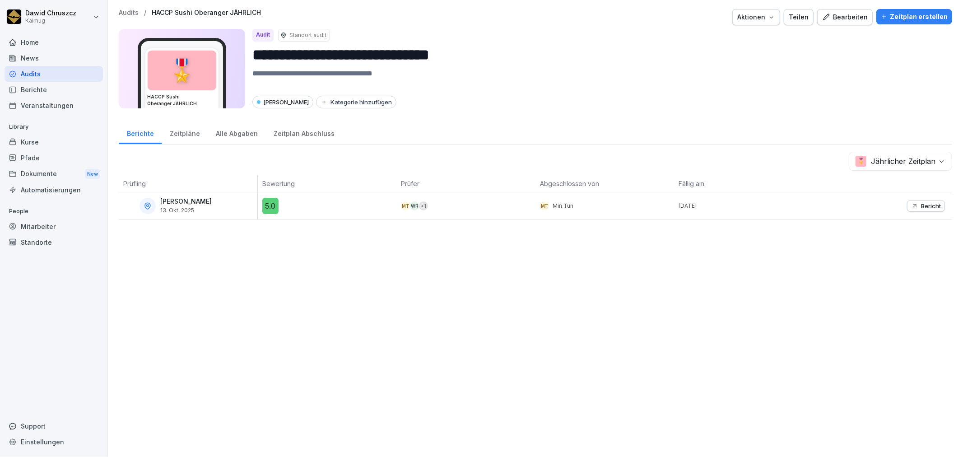
click at [177, 134] on div "Zeitpläne" at bounding box center [185, 132] width 46 height 23
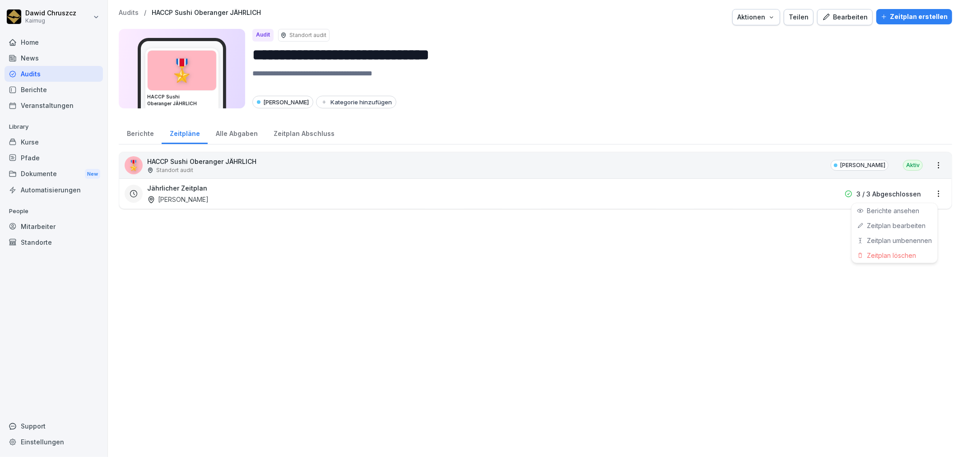
click at [932, 191] on html "**********" at bounding box center [481, 228] width 963 height 457
click at [0, 0] on link "Zeitplan bearbeiten" at bounding box center [0, 0] width 0 height 0
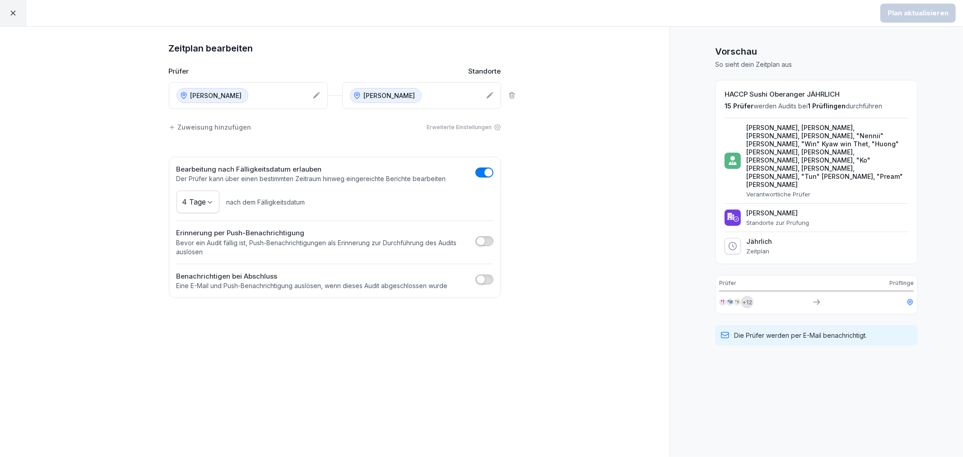
click at [308, 97] on div "[PERSON_NAME]" at bounding box center [248, 95] width 159 height 27
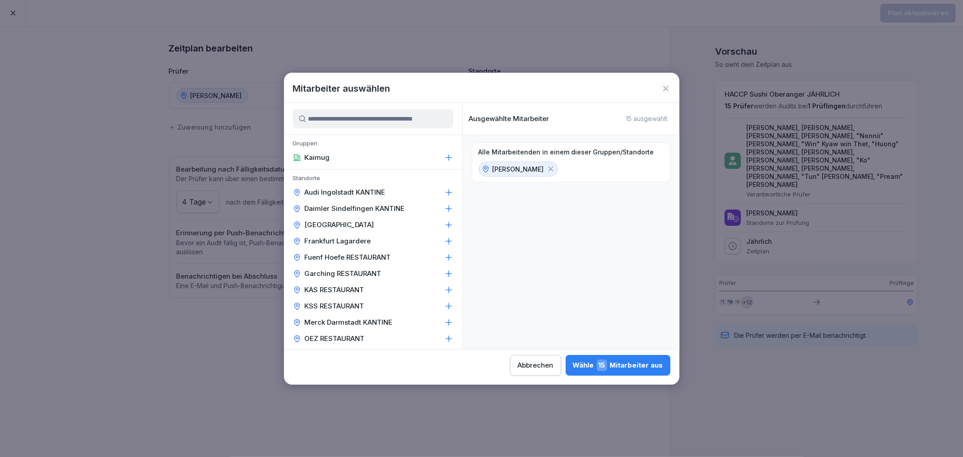
click at [340, 120] on input at bounding box center [373, 118] width 160 height 19
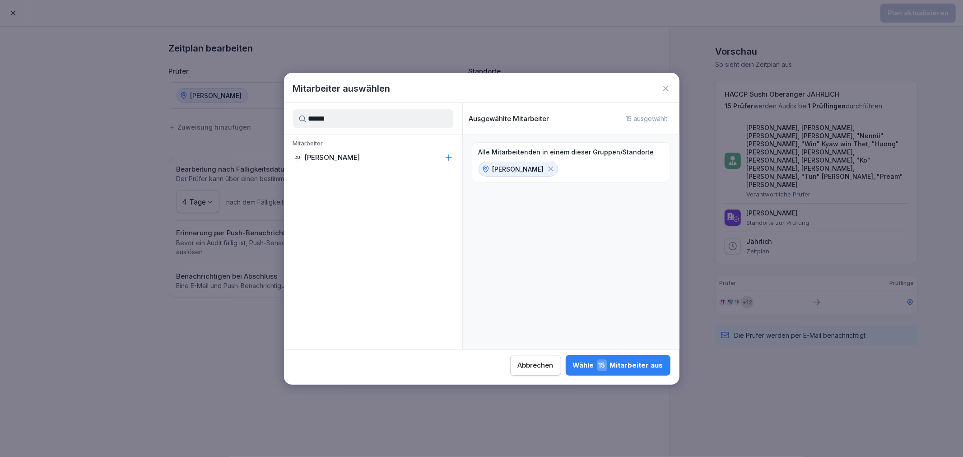
click at [403, 157] on div "DU [PERSON_NAME]" at bounding box center [373, 157] width 178 height 16
click at [548, 170] on icon at bounding box center [550, 169] width 5 height 5
drag, startPoint x: 335, startPoint y: 118, endPoint x: 299, endPoint y: 95, distance: 42.8
click at [292, 98] on div "Mitarbeiter auswählen ****** Mitarbeiter DU [PERSON_NAME] Ausgewählte Mitarbeit…" at bounding box center [481, 229] width 395 height 312
type input "******"
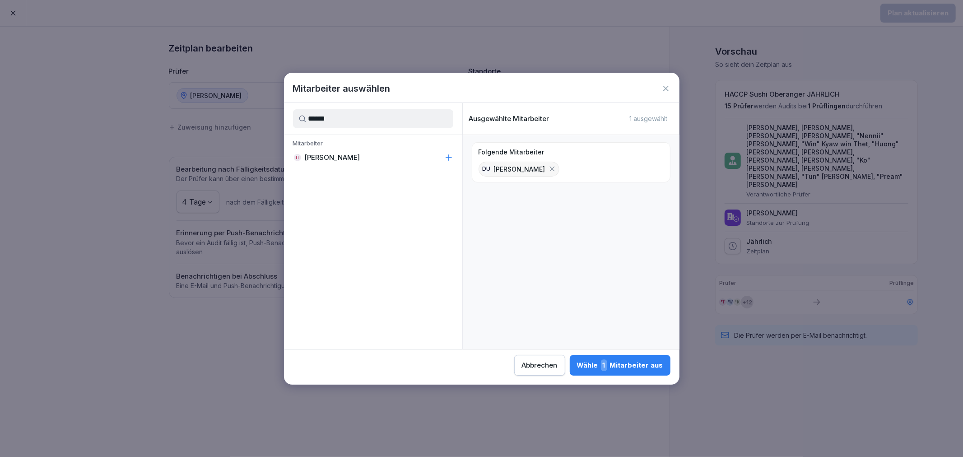
click at [373, 148] on p "Mitarbeiter" at bounding box center [373, 144] width 178 height 10
click at [376, 154] on div "TT [PERSON_NAME]" at bounding box center [373, 157] width 178 height 16
click at [614, 359] on div "Wähle 2 Mitarbeiter aus" at bounding box center [619, 365] width 88 height 12
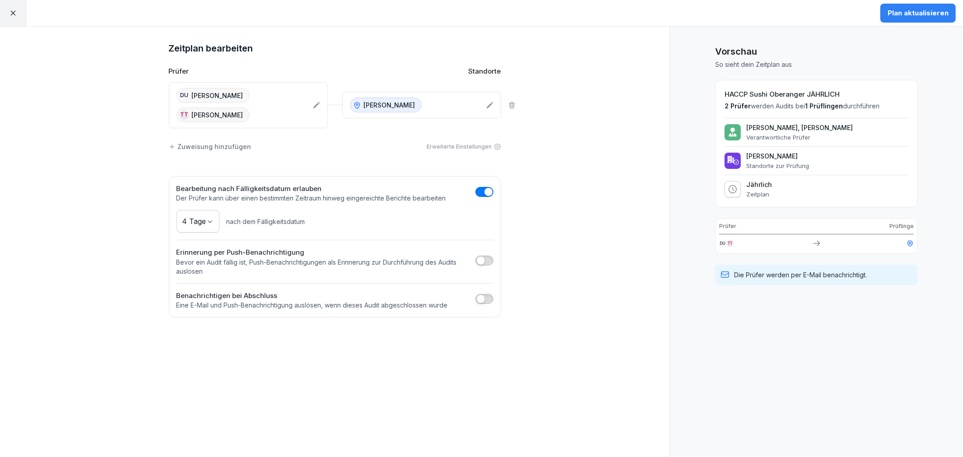
drag, startPoint x: 529, startPoint y: 277, endPoint x: 557, endPoint y: 213, distance: 69.3
click at [529, 277] on div "Zeitplan bearbeiten Prüfer Standorte DU [PERSON_NAME] TT Thalia Thalia Sushi Ob…" at bounding box center [334, 242] width 669 height 430
click at [901, 12] on div "Plan aktualisieren" at bounding box center [917, 13] width 61 height 10
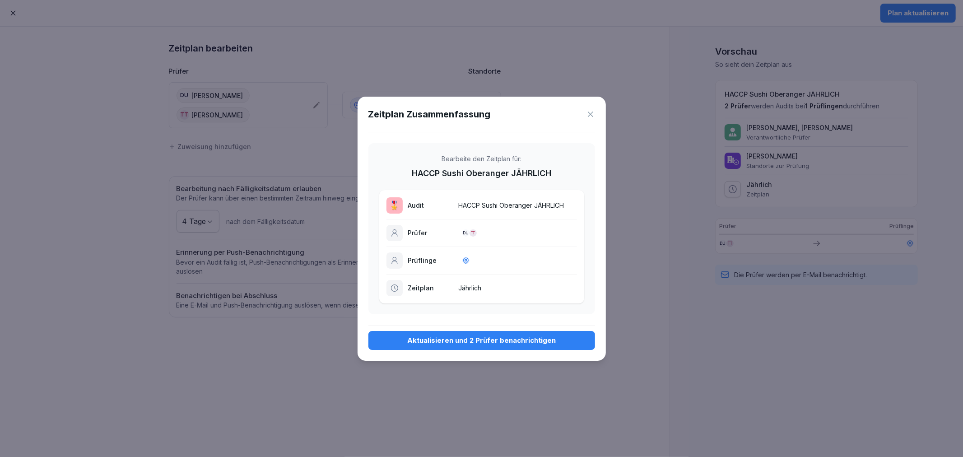
click at [470, 341] on div "Aktualisieren und 2 Prüfer benachrichtigen" at bounding box center [482, 340] width 212 height 10
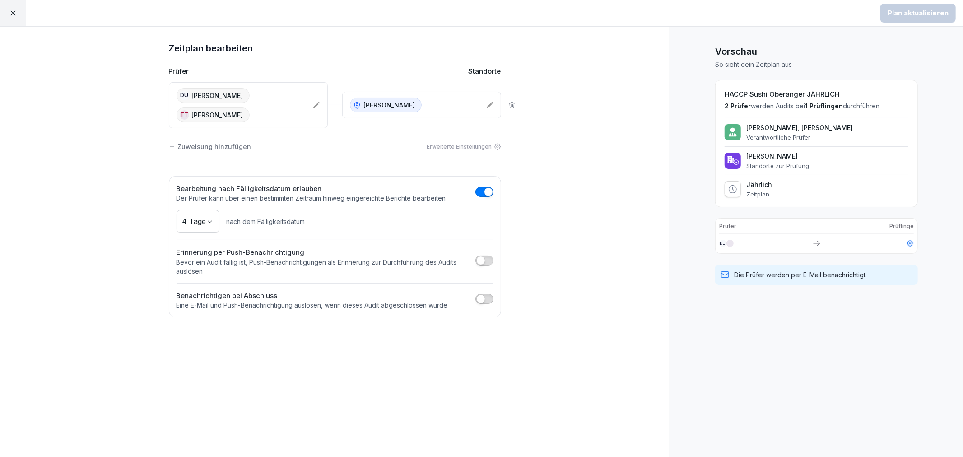
click at [5, 9] on div at bounding box center [13, 13] width 26 height 26
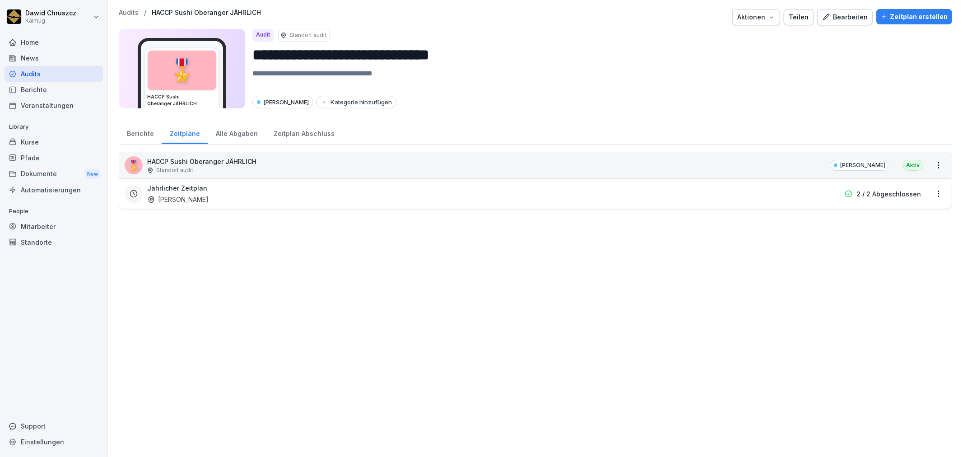
click at [126, 10] on p "Audits" at bounding box center [129, 13] width 20 height 8
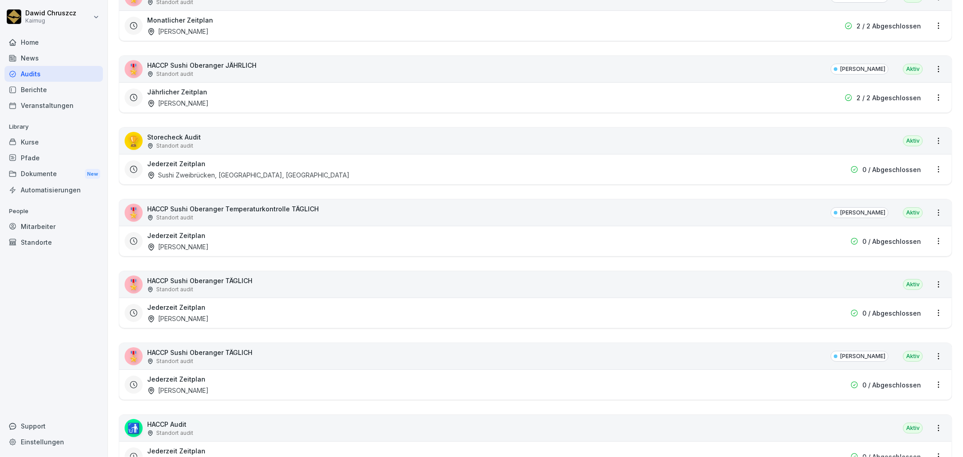
scroll to position [200, 0]
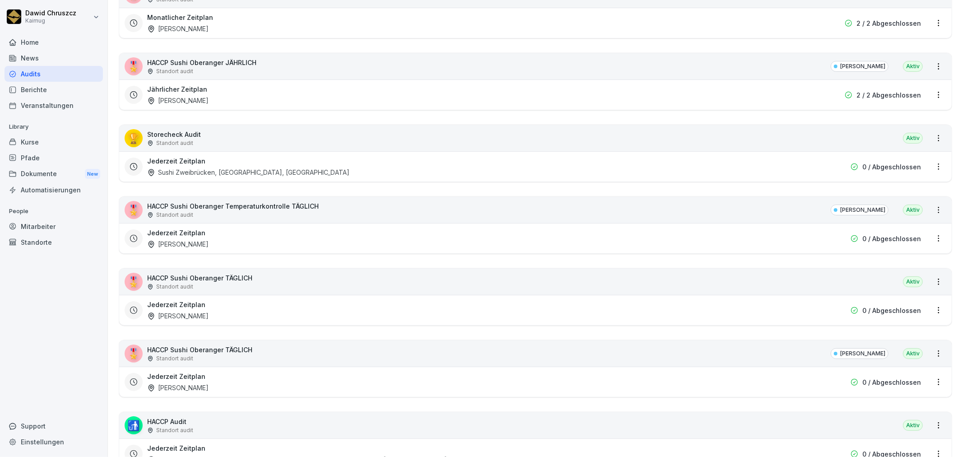
click at [264, 241] on div "Jederzeit Zeitplan [PERSON_NAME]" at bounding box center [477, 238] width 661 height 21
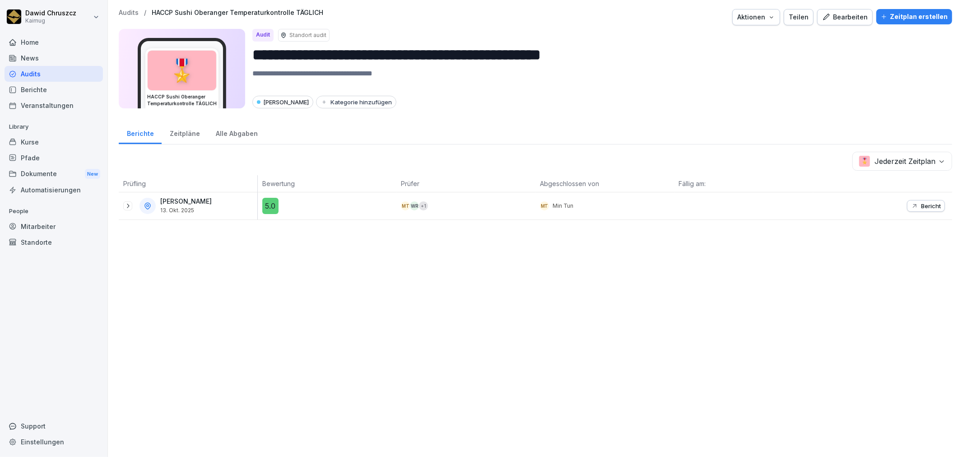
click at [192, 130] on div "Zeitpläne" at bounding box center [185, 132] width 46 height 23
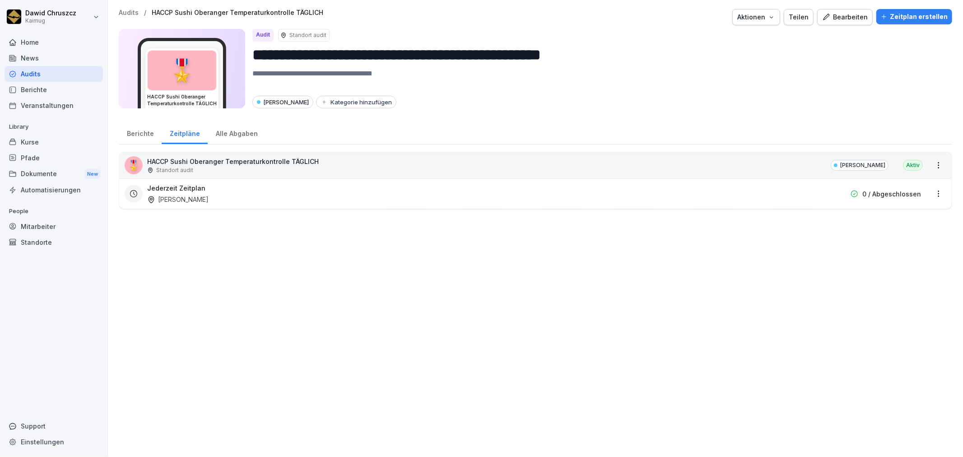
click at [933, 191] on html "**********" at bounding box center [481, 228] width 963 height 457
click at [912, 219] on div "Zeitplan bearbeiten" at bounding box center [895, 225] width 86 height 15
click at [930, 194] on html "**********" at bounding box center [481, 228] width 963 height 457
click at [0, 0] on link "Zeitplan bearbeiten" at bounding box center [0, 0] width 0 height 0
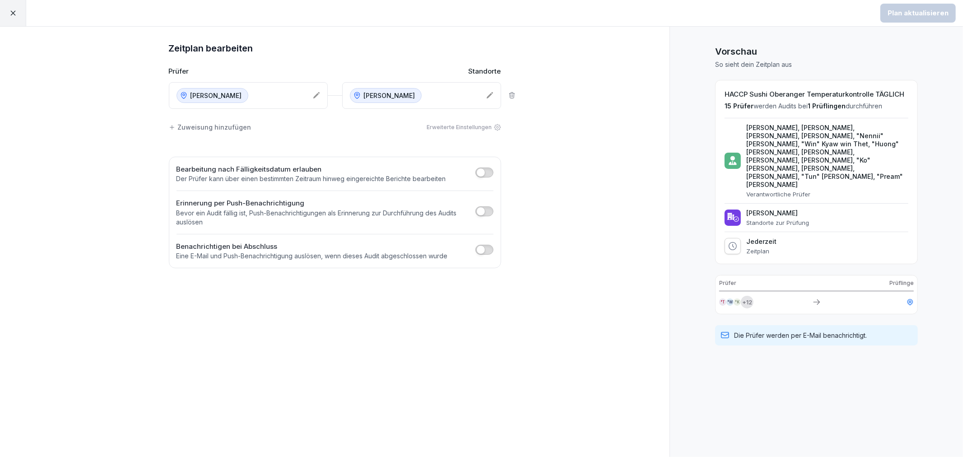
click at [315, 95] on icon at bounding box center [316, 95] width 7 height 7
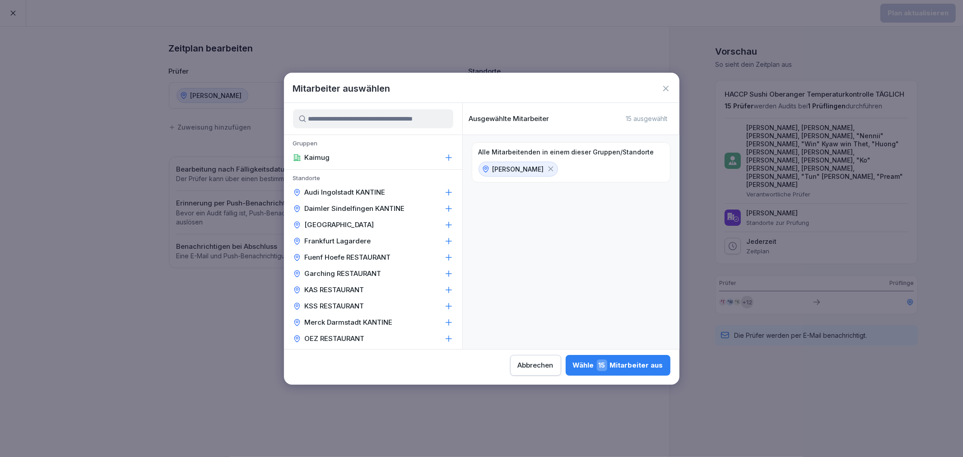
drag, startPoint x: 547, startPoint y: 167, endPoint x: 465, endPoint y: 141, distance: 86.1
click at [547, 167] on icon at bounding box center [551, 169] width 8 height 8
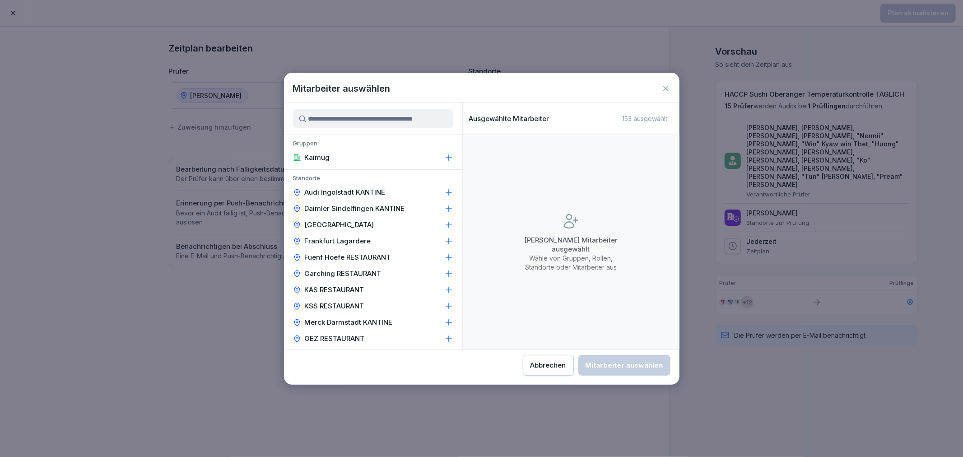
click at [350, 120] on input at bounding box center [373, 118] width 160 height 19
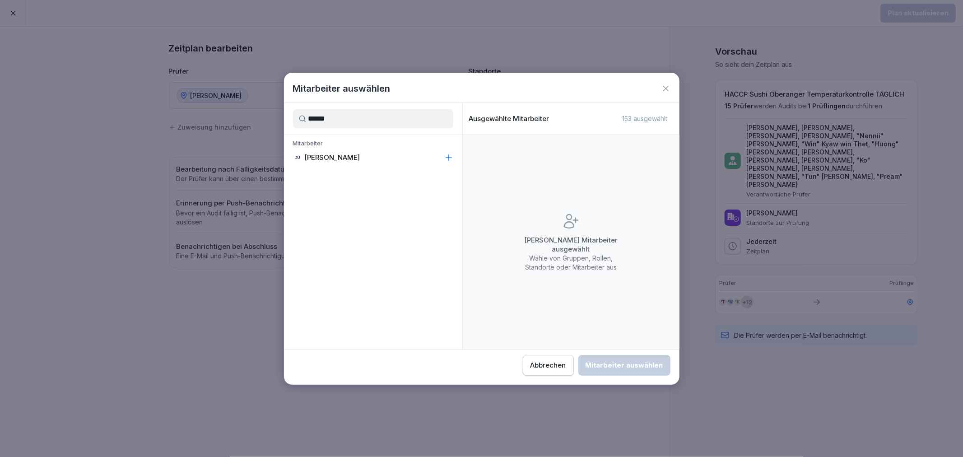
click at [447, 155] on icon at bounding box center [448, 157] width 9 height 9
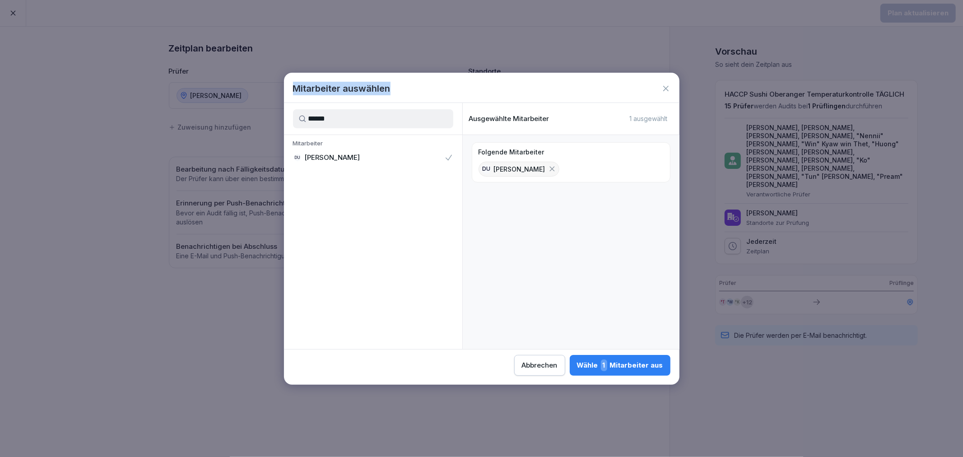
drag, startPoint x: 341, startPoint y: 108, endPoint x: 280, endPoint y: 120, distance: 61.5
click at [280, 120] on body "Plan aktualisieren Zeitplan bearbeiten Prüfer Standorte Sushi Oberanger Sushi O…" at bounding box center [481, 228] width 963 height 457
drag, startPoint x: 351, startPoint y: 122, endPoint x: 294, endPoint y: 115, distance: 56.8
click at [294, 115] on input "******" at bounding box center [373, 118] width 160 height 19
type input "******"
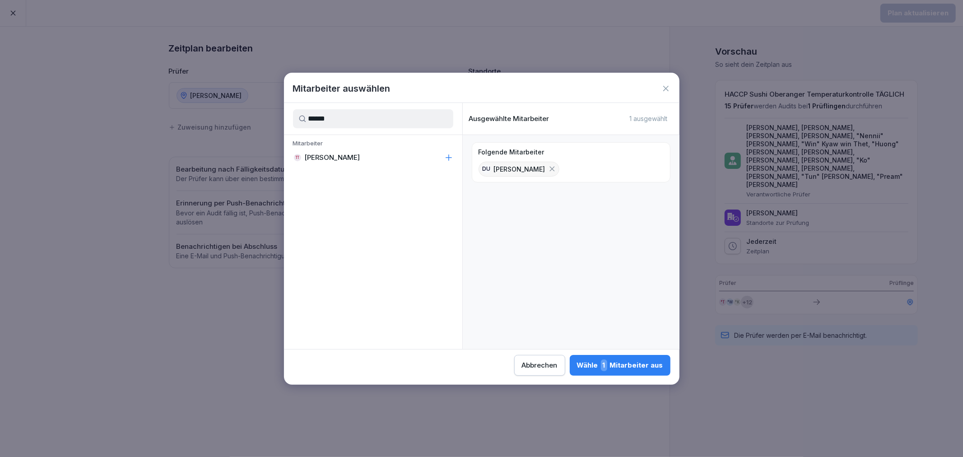
click at [353, 153] on div "TT [PERSON_NAME]" at bounding box center [373, 157] width 178 height 16
click at [621, 362] on div "Wähle 2 Mitarbeiter aus" at bounding box center [619, 365] width 88 height 12
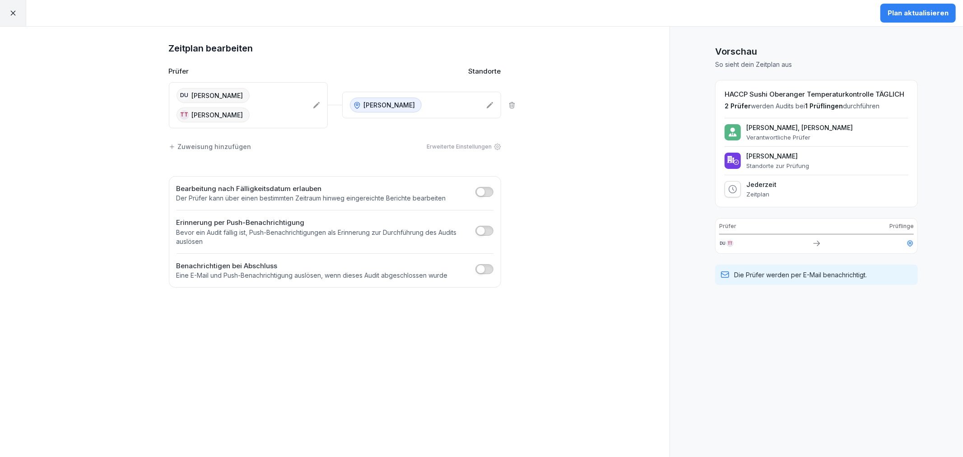
click at [910, 5] on button "Plan aktualisieren" at bounding box center [917, 13] width 75 height 19
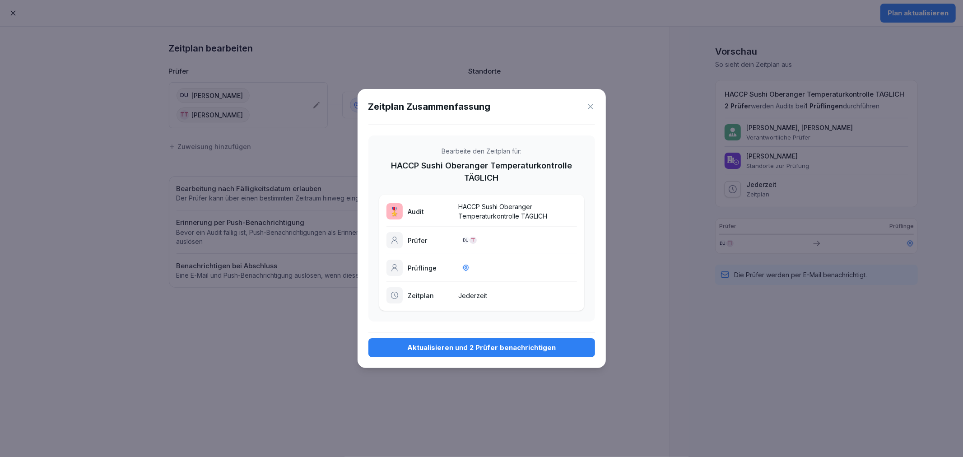
click at [458, 346] on div "Aktualisieren und 2 Prüfer benachrichtigen" at bounding box center [482, 348] width 212 height 10
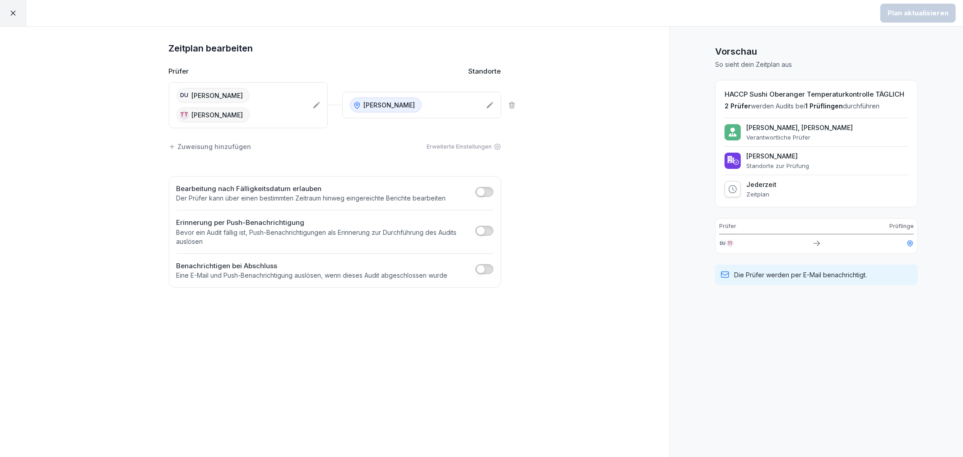
click at [11, 10] on icon at bounding box center [13, 13] width 8 height 8
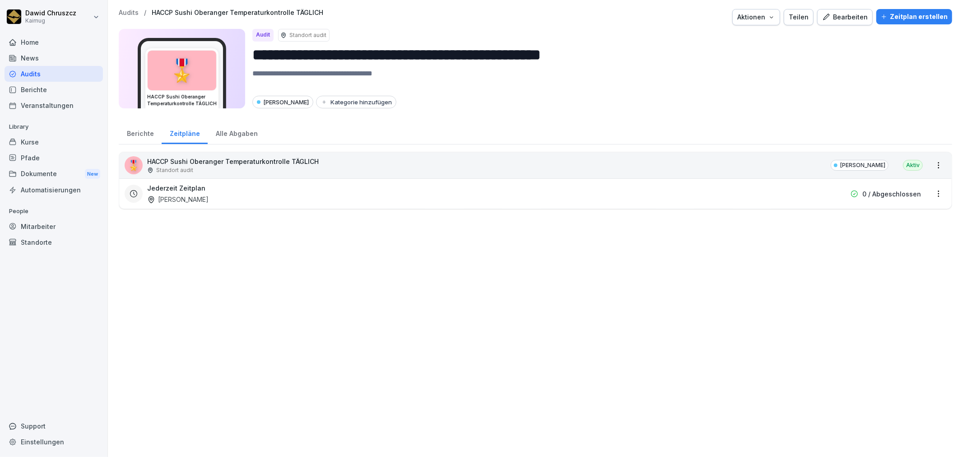
click at [136, 7] on div "**********" at bounding box center [535, 228] width 855 height 457
click at [133, 11] on p "Audits" at bounding box center [129, 13] width 20 height 8
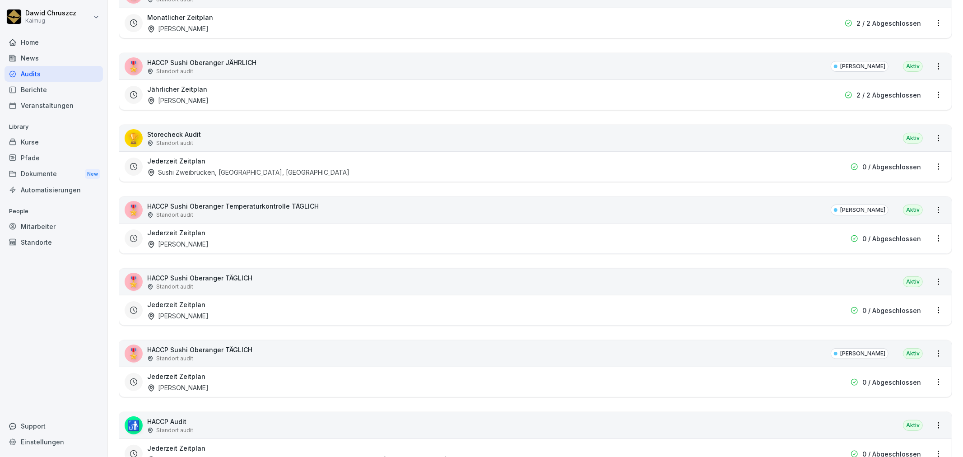
scroll to position [251, 0]
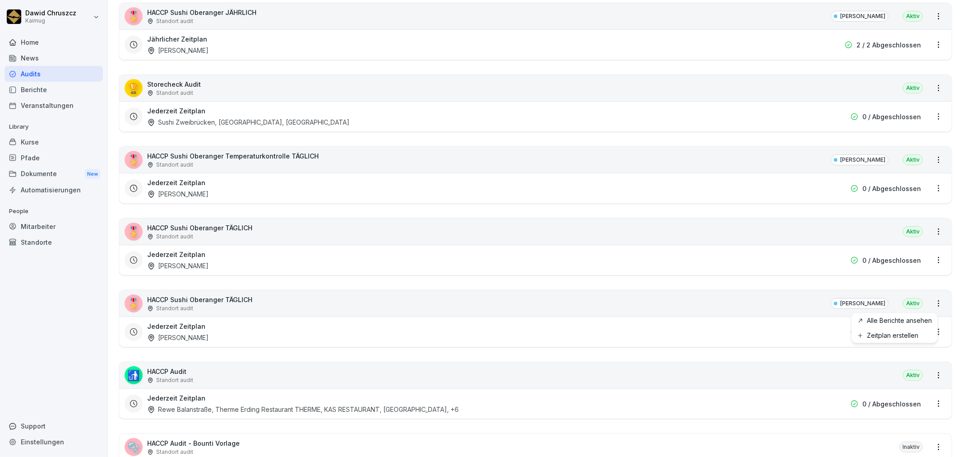
click at [930, 300] on html "[PERSON_NAME] Kaimug Home News Audits Berichte Veranstaltungen Library Kurse Pf…" at bounding box center [481, 228] width 963 height 457
click at [717, 323] on html "[PERSON_NAME] Kaimug Home News Audits Berichte Veranstaltungen Library Kurse Pf…" at bounding box center [481, 228] width 963 height 457
click at [682, 306] on div "🎖️ HACCP Sushi Oberanger TÄGLICH Standort audit Sushi Oberanger Aktiv" at bounding box center [535, 303] width 832 height 26
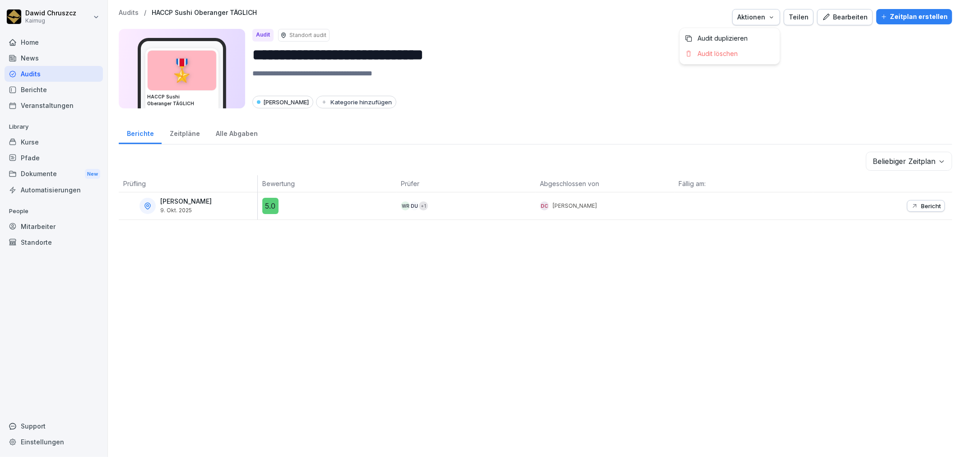
click at [763, 12] on div "Aktionen" at bounding box center [756, 17] width 38 height 10
click at [736, 54] on p "Audit löschen" at bounding box center [717, 54] width 40 height 8
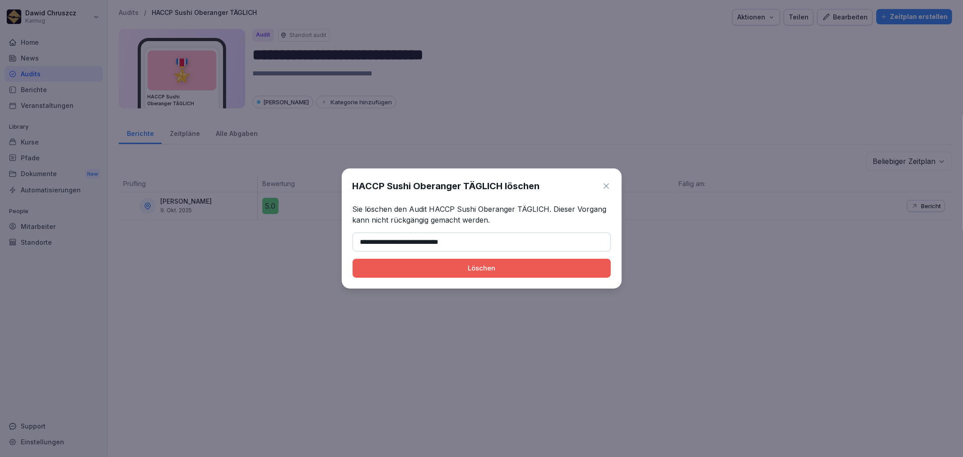
type input "**********"
click at [487, 264] on div "Löschen" at bounding box center [482, 268] width 244 height 10
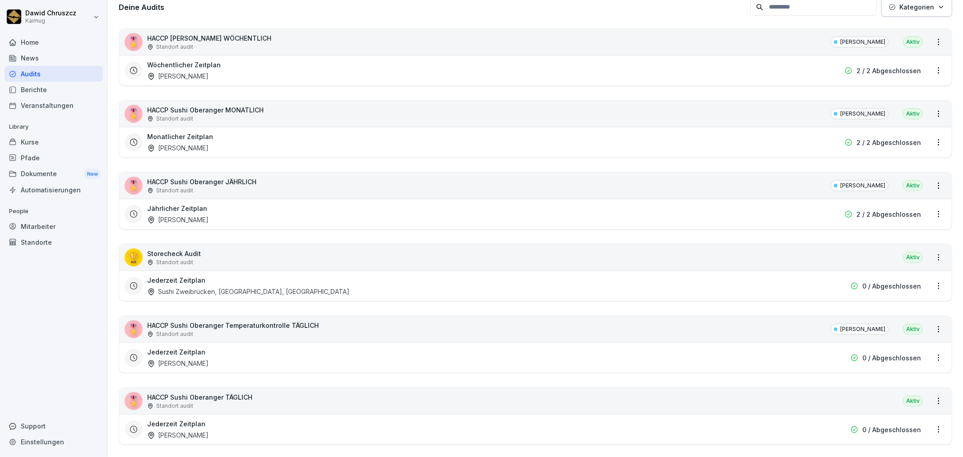
scroll to position [212, 0]
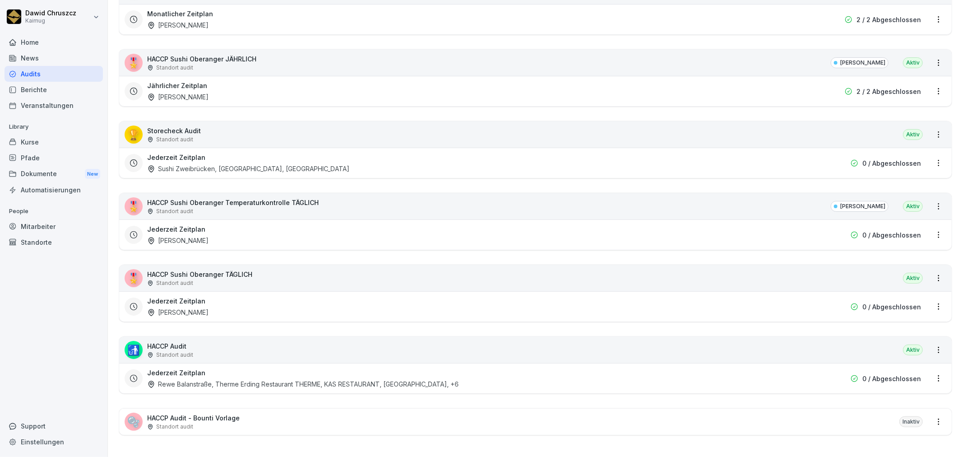
click at [269, 296] on div "Jederzeit Zeitplan [PERSON_NAME]" at bounding box center [477, 306] width 661 height 21
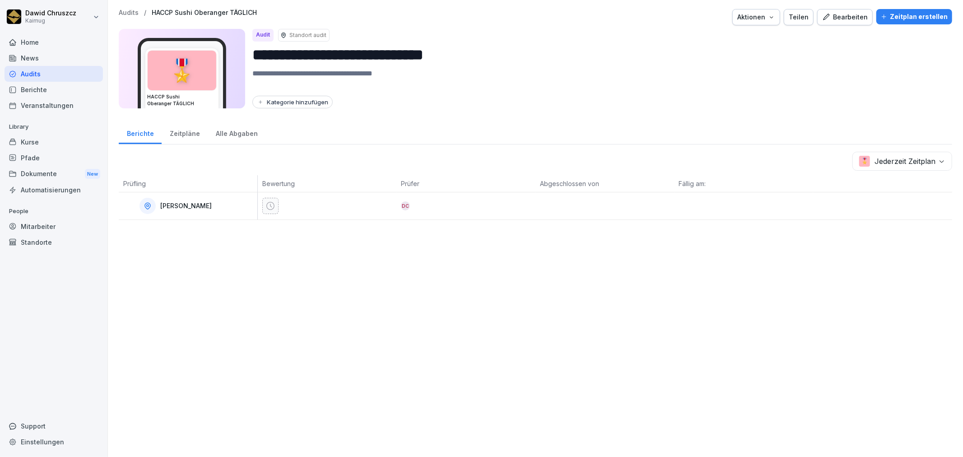
click at [188, 132] on div "Zeitpläne" at bounding box center [185, 132] width 46 height 23
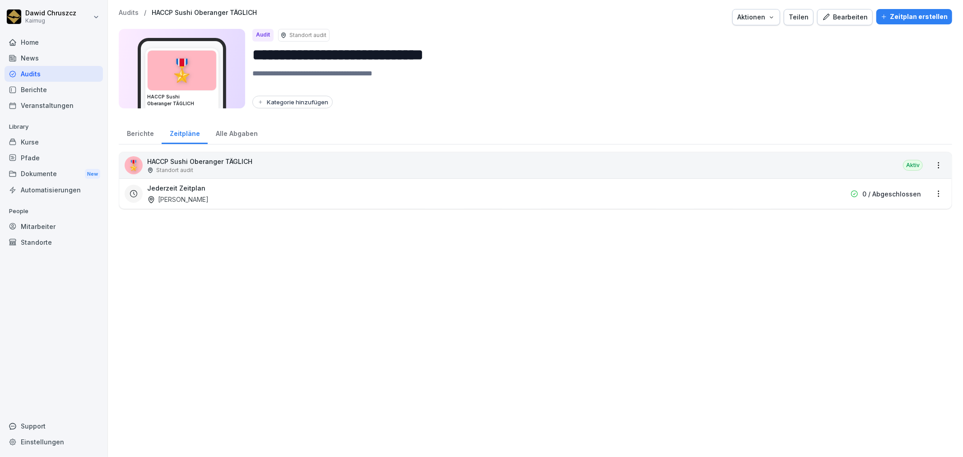
click at [927, 192] on html "**********" at bounding box center [481, 228] width 963 height 457
click at [0, 0] on link "Zeitplan bearbeiten" at bounding box center [0, 0] width 0 height 0
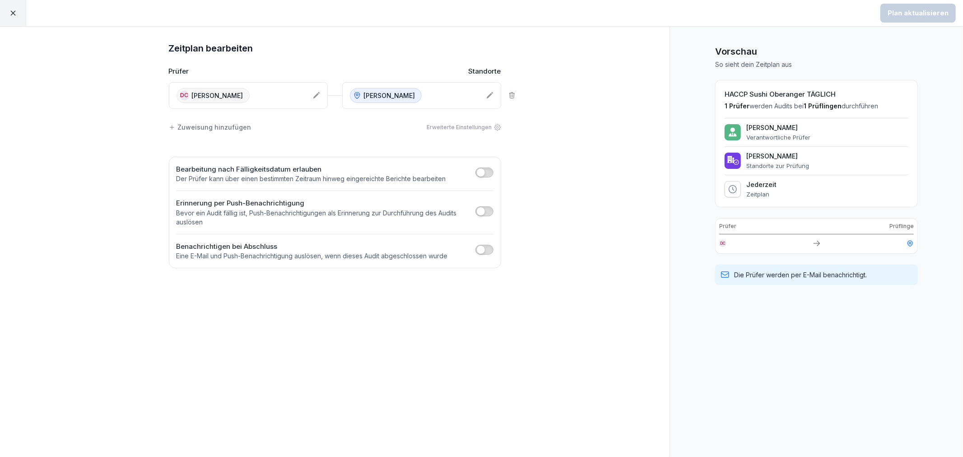
click at [314, 95] on icon at bounding box center [316, 95] width 7 height 7
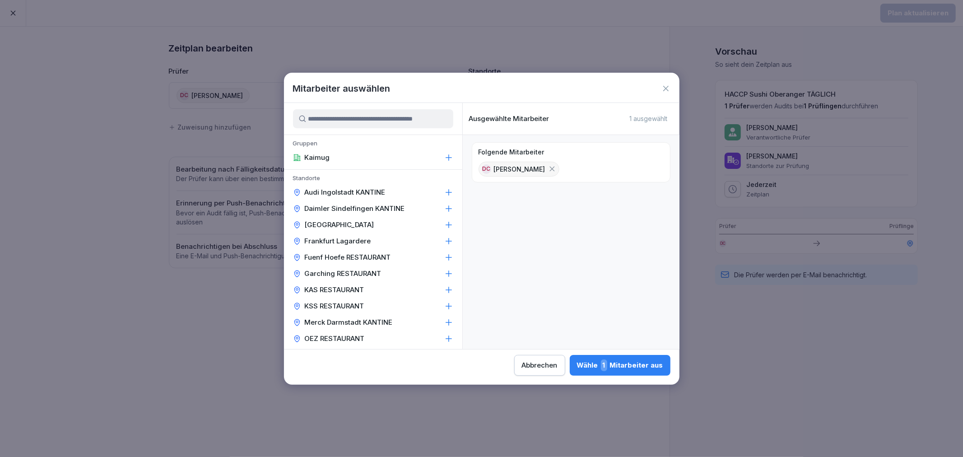
click at [350, 119] on input at bounding box center [373, 118] width 160 height 19
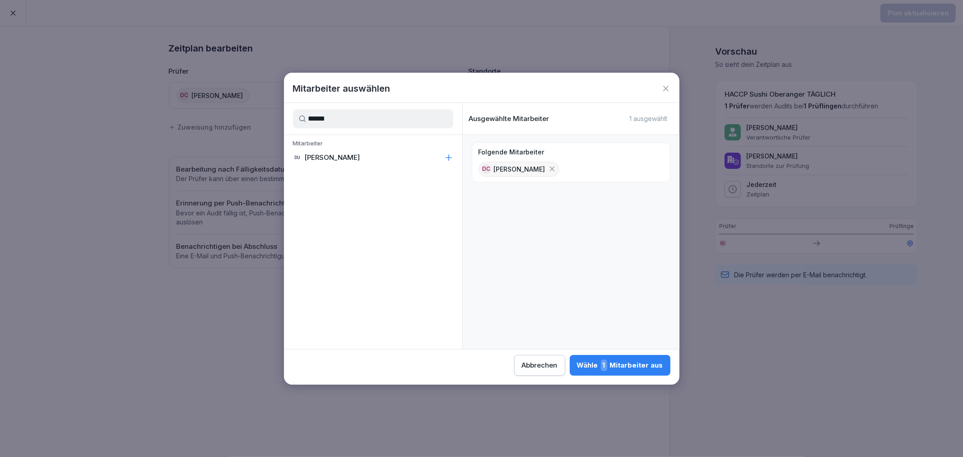
click at [336, 159] on p "[PERSON_NAME]" at bounding box center [333, 157] width 56 height 9
drag, startPoint x: 344, startPoint y: 121, endPoint x: 288, endPoint y: 111, distance: 57.3
click at [288, 111] on div "******" at bounding box center [373, 119] width 178 height 32
type input "******"
click at [340, 156] on p "[PERSON_NAME]" at bounding box center [333, 157] width 56 height 9
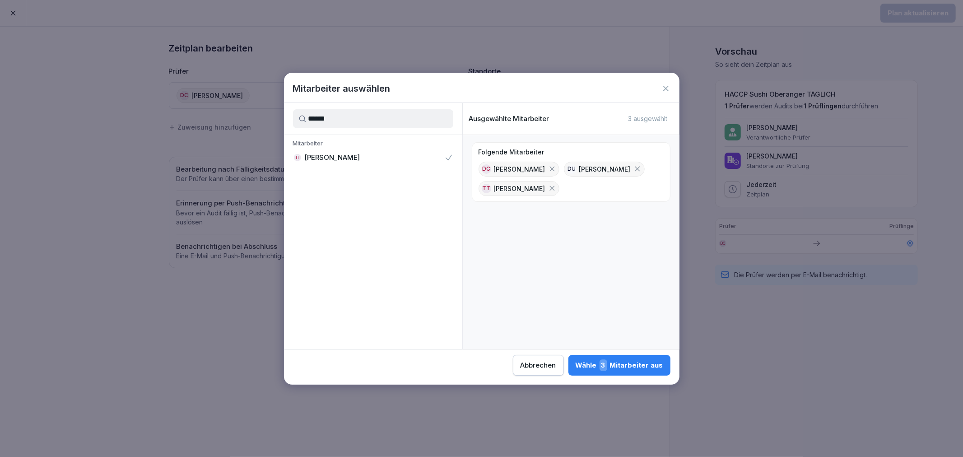
click at [635, 364] on div "Wähle 3 Mitarbeiter aus" at bounding box center [619, 365] width 88 height 12
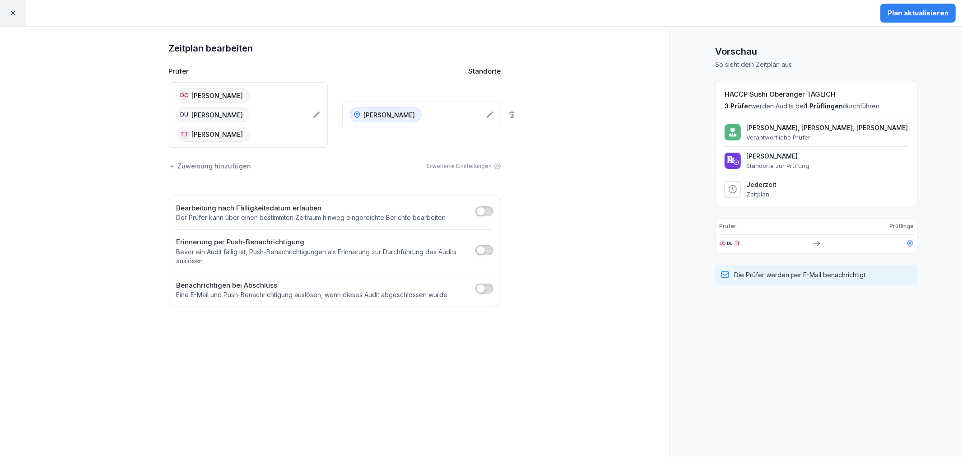
click at [309, 113] on div "DC [PERSON_NAME] DU [PERSON_NAME] TT [PERSON_NAME]" at bounding box center [248, 114] width 159 height 65
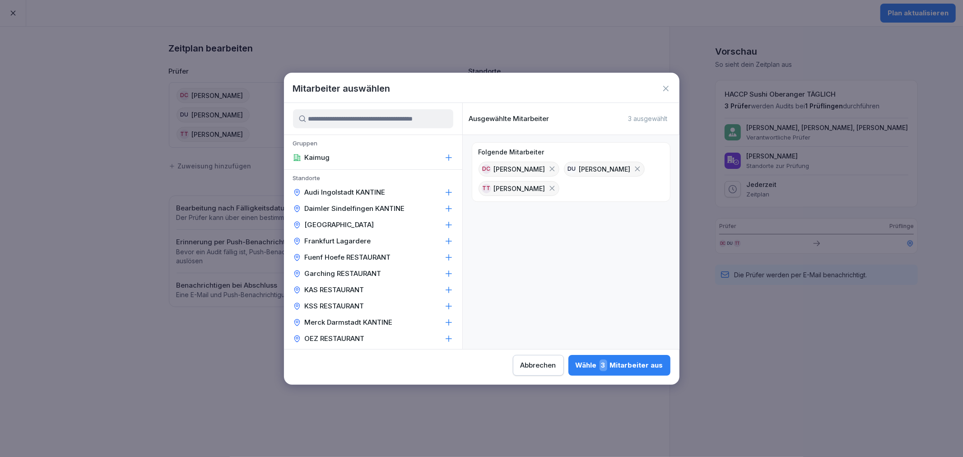
click at [548, 172] on icon at bounding box center [552, 169] width 8 height 8
click at [622, 362] on div "Wähle 2 Mitarbeiter aus" at bounding box center [619, 365] width 88 height 12
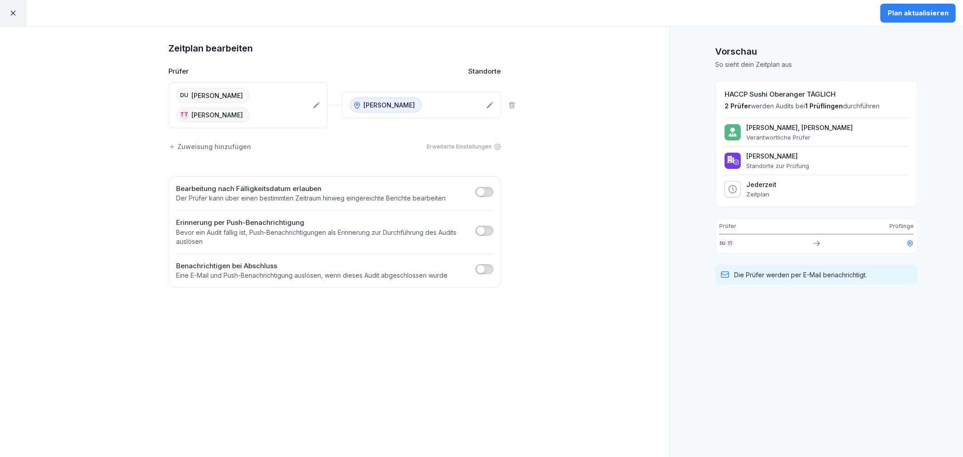
click at [921, 11] on div "Plan aktualisieren" at bounding box center [917, 13] width 61 height 10
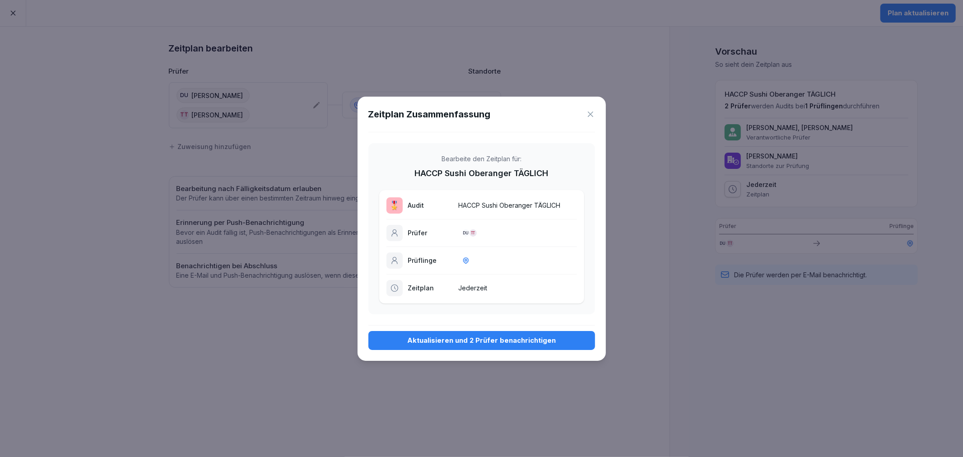
click at [592, 111] on icon at bounding box center [590, 114] width 9 height 9
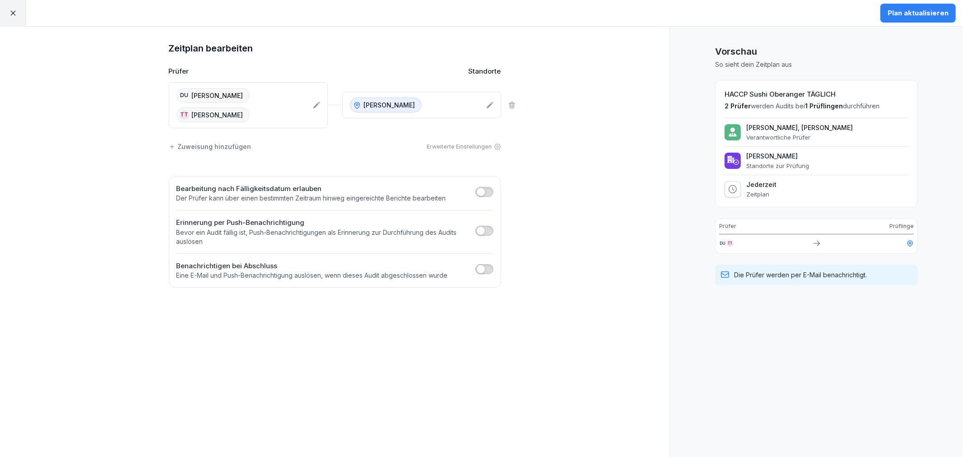
click at [316, 105] on icon at bounding box center [316, 105] width 6 height 6
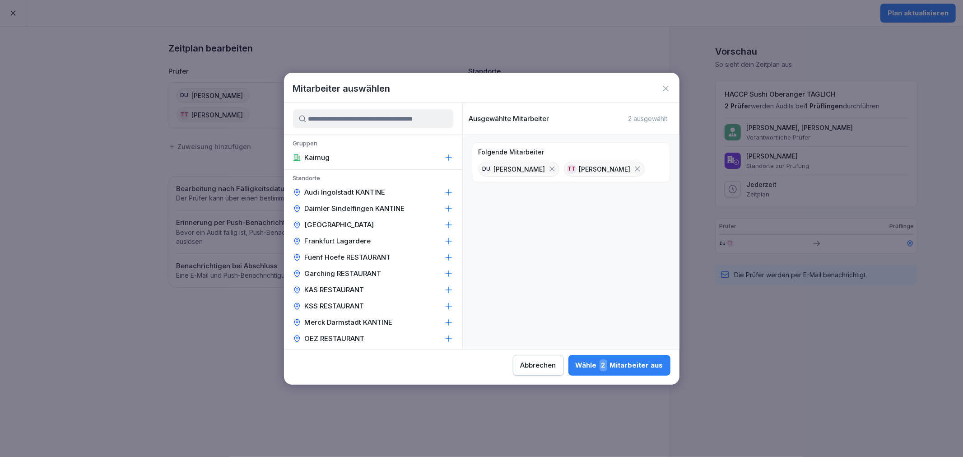
click at [340, 124] on input at bounding box center [373, 118] width 160 height 19
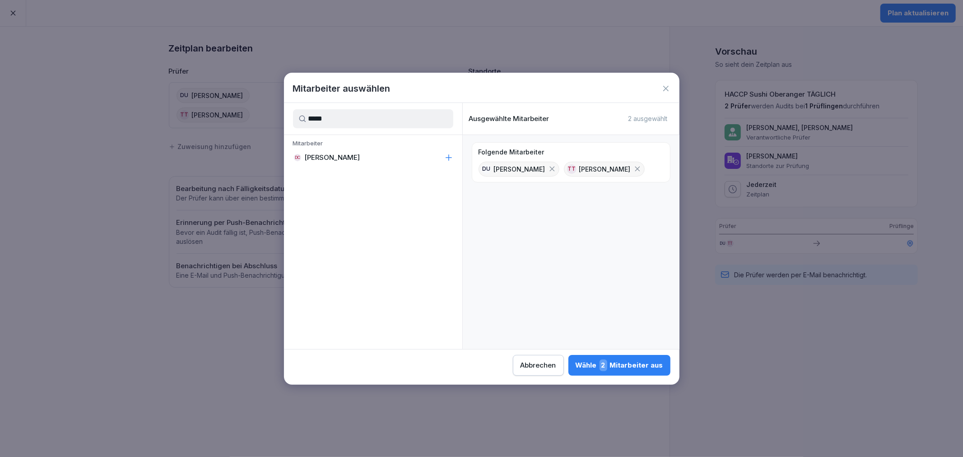
type input "*****"
click at [329, 147] on p "Mitarbeiter" at bounding box center [373, 144] width 178 height 10
click at [335, 153] on p "[PERSON_NAME]" at bounding box center [333, 157] width 56 height 9
click at [624, 362] on div "Wähle 3 Mitarbeiter aus" at bounding box center [619, 365] width 88 height 12
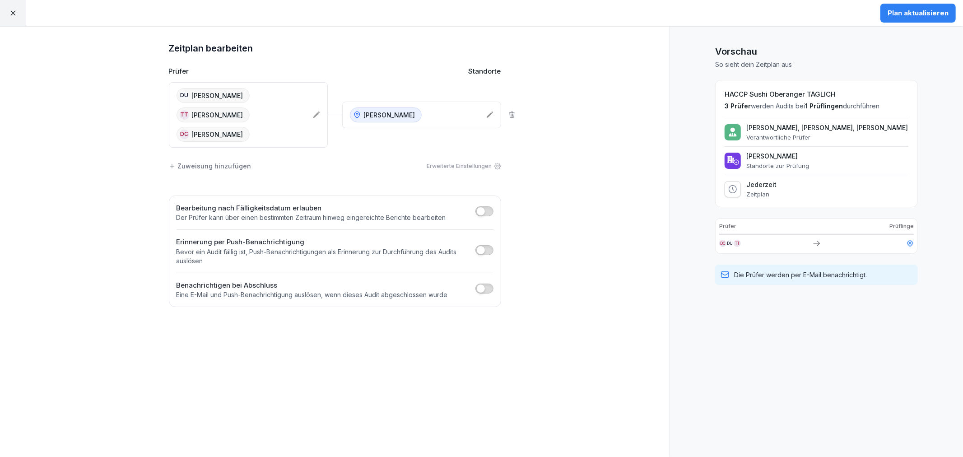
click at [926, 12] on div "Plan aktualisieren" at bounding box center [917, 13] width 61 height 10
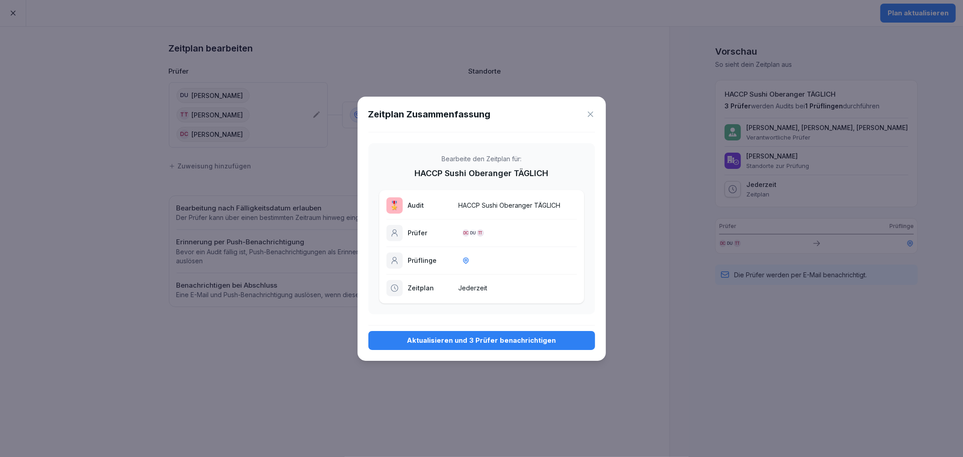
click at [470, 341] on div "Aktualisieren und 3 Prüfer benachrichtigen" at bounding box center [482, 340] width 212 height 10
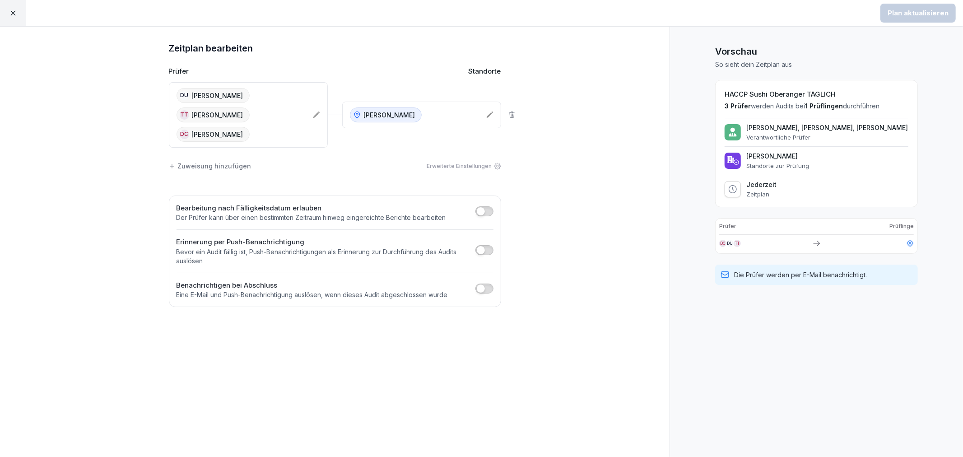
click at [5, 10] on div at bounding box center [13, 13] width 26 height 26
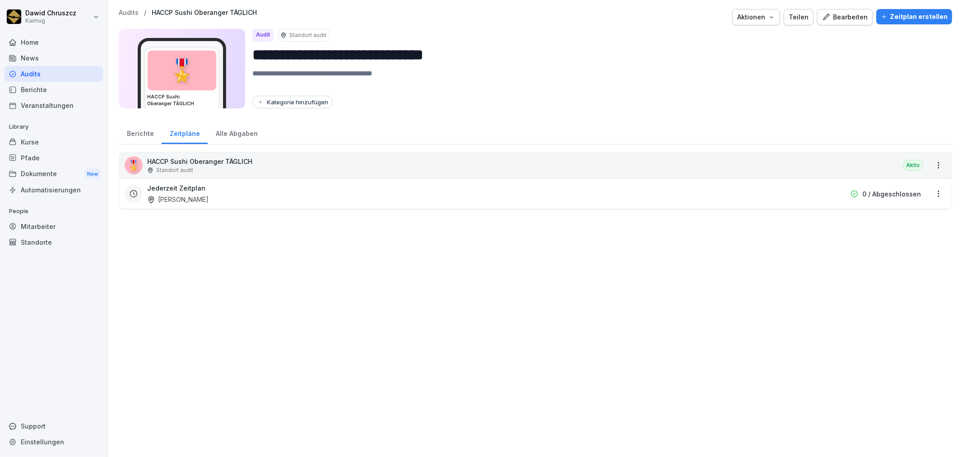
click at [491, 315] on div "🎖️ HACCP Sushi Oberanger TÄGLICH Standort audit Aktiv Jederzeit Zeitplan Sushi …" at bounding box center [535, 300] width 833 height 296
click at [131, 17] on div "Audits / HACCP Sushi Oberanger TÄGLICH Aktionen Teilen Bearbeiten Zeitplan erst…" at bounding box center [535, 17] width 833 height 16
click at [130, 14] on p "Audits" at bounding box center [129, 13] width 20 height 8
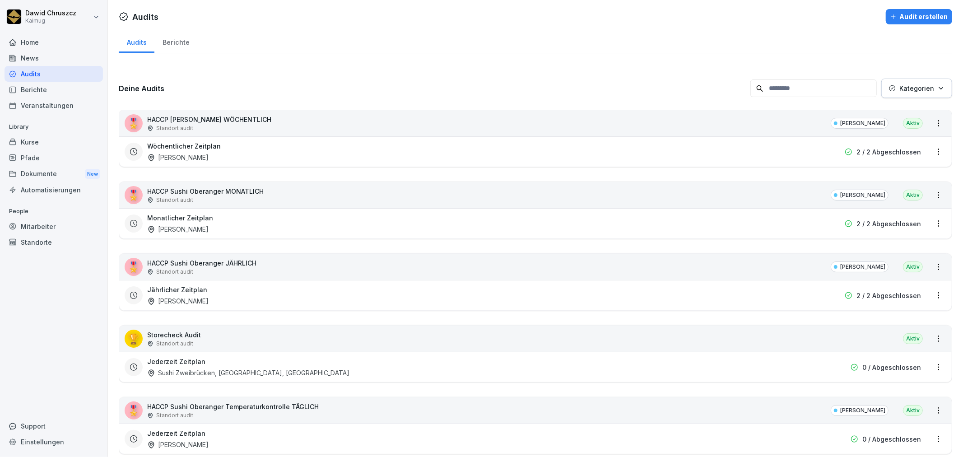
drag, startPoint x: 571, startPoint y: 33, endPoint x: 611, endPoint y: 29, distance: 39.9
click at [572, 34] on div "Audits Berichte" at bounding box center [535, 41] width 833 height 23
click at [179, 37] on div "Berichte" at bounding box center [175, 41] width 43 height 23
